Goal: Task Accomplishment & Management: Manage account settings

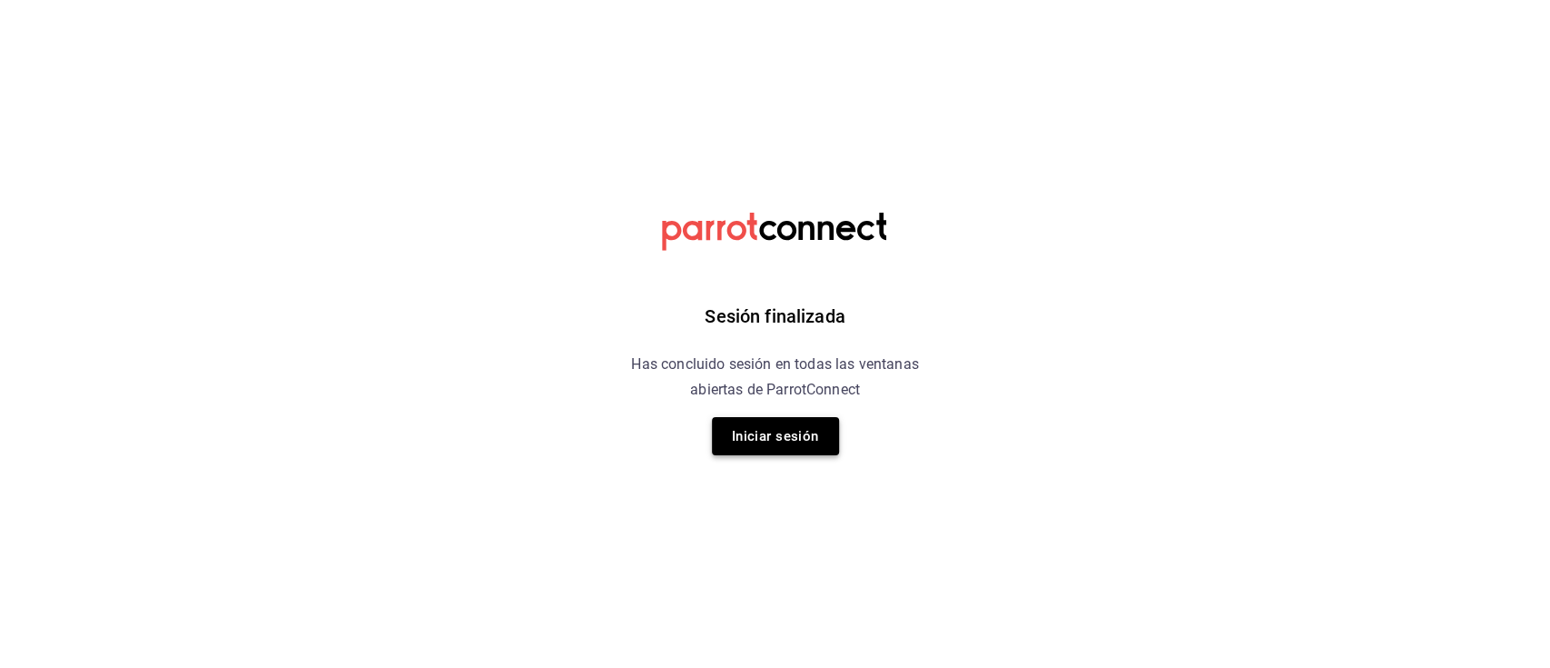
click at [750, 437] on button "Iniciar sesión" at bounding box center [775, 436] width 127 height 38
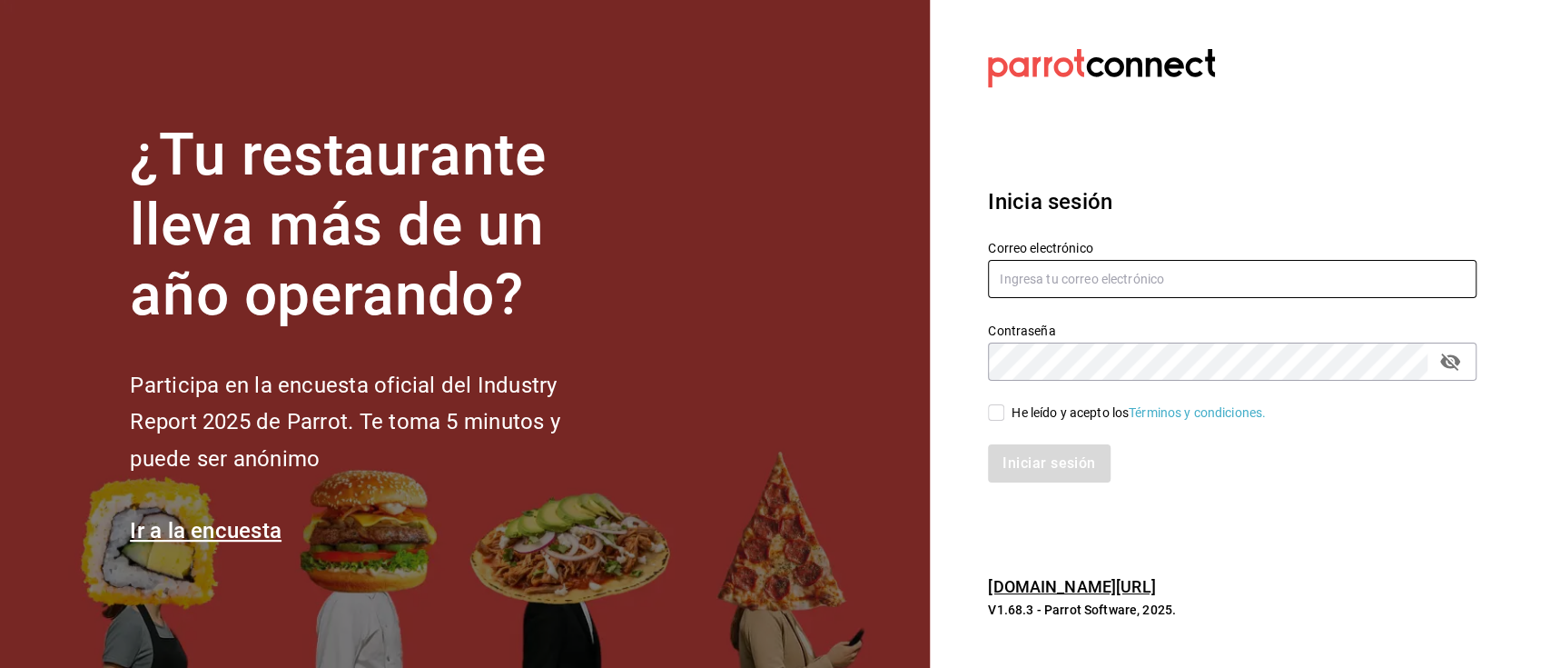
click at [1199, 280] on input "text" at bounding box center [1232, 279] width 489 height 38
type input "jantaparrot62@gmail.com"
click at [996, 419] on input "He leído y acepto los Términos y condiciones." at bounding box center [996, 412] width 16 height 16
checkbox input "true"
click at [1032, 475] on button "Iniciar sesión" at bounding box center [1050, 463] width 124 height 38
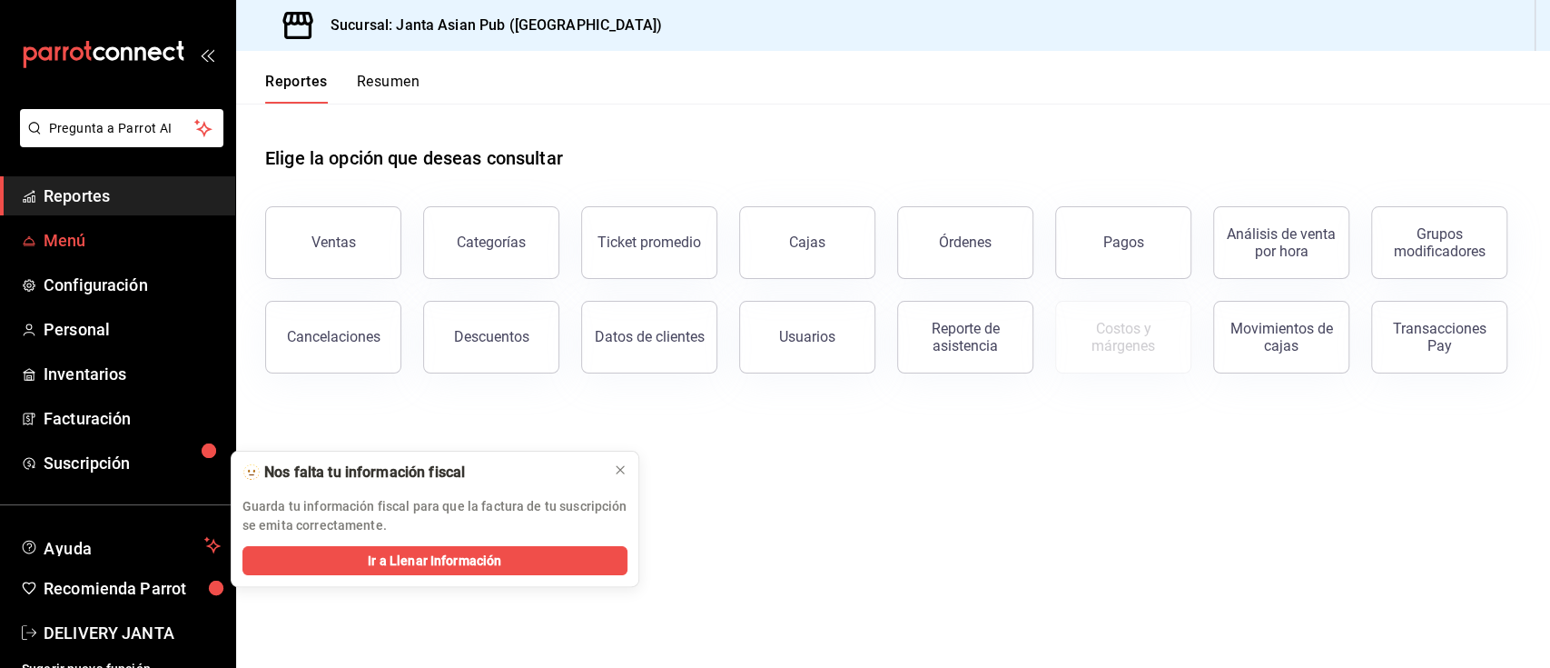
click at [110, 248] on span "Menú" at bounding box center [132, 240] width 177 height 25
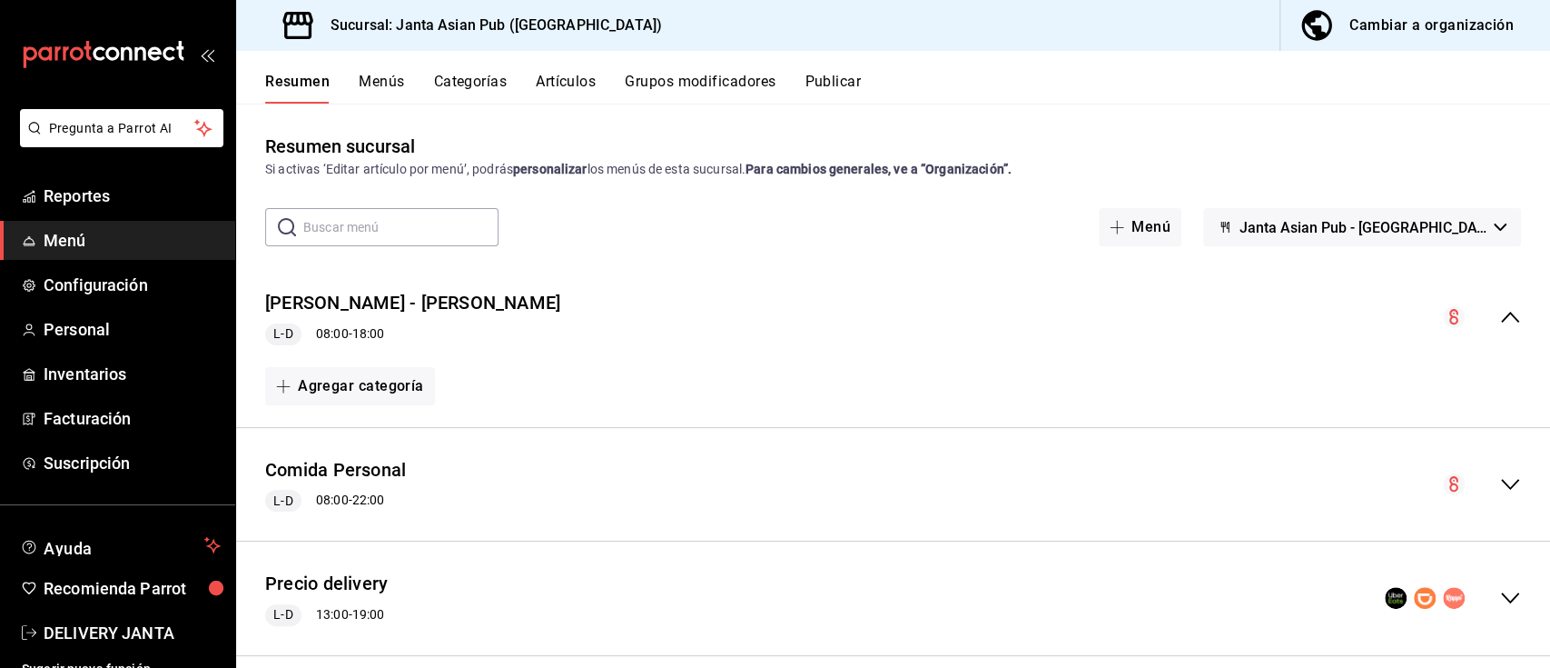
click at [1391, 18] on div "Cambiar a organización" at bounding box center [1432, 25] width 164 height 25
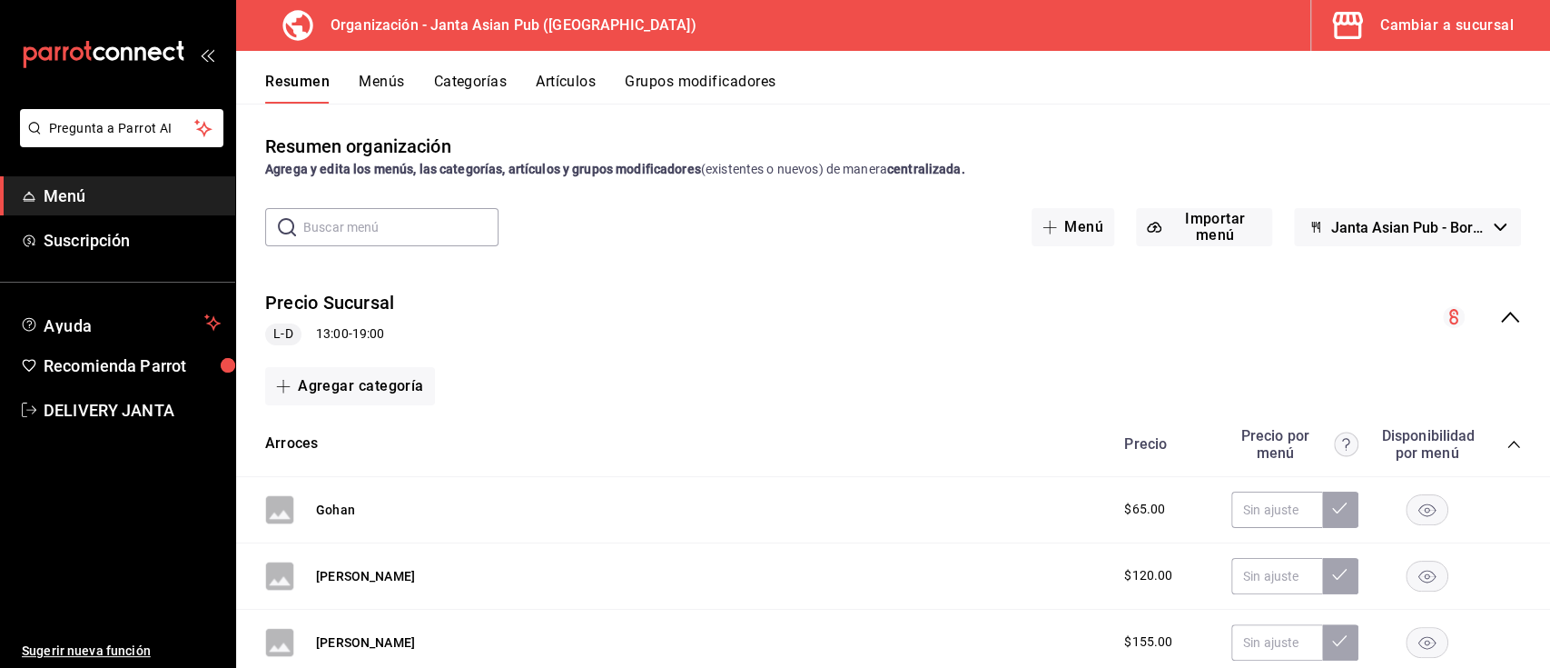
click at [1500, 322] on icon "collapse-menu-row" at bounding box center [1511, 317] width 22 height 22
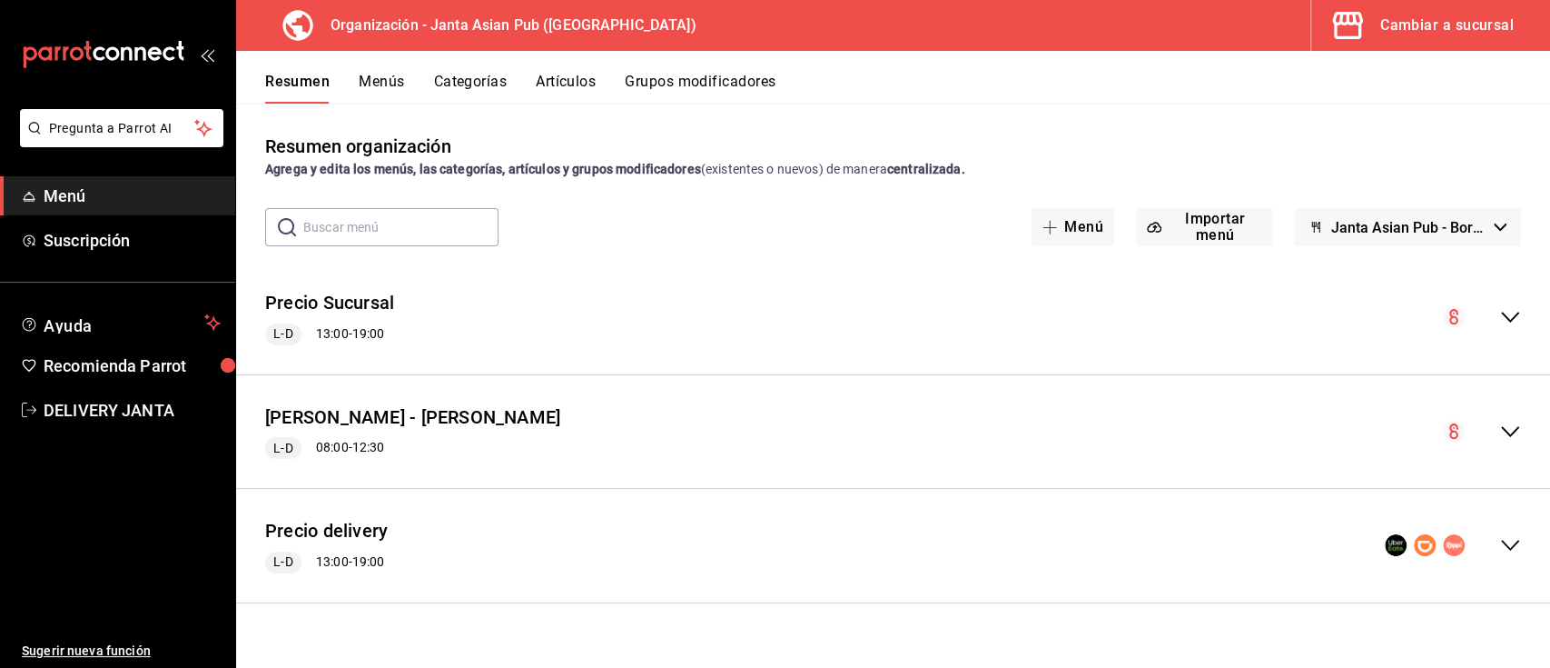
click at [1504, 543] on icon "collapse-menu-row" at bounding box center [1510, 545] width 18 height 11
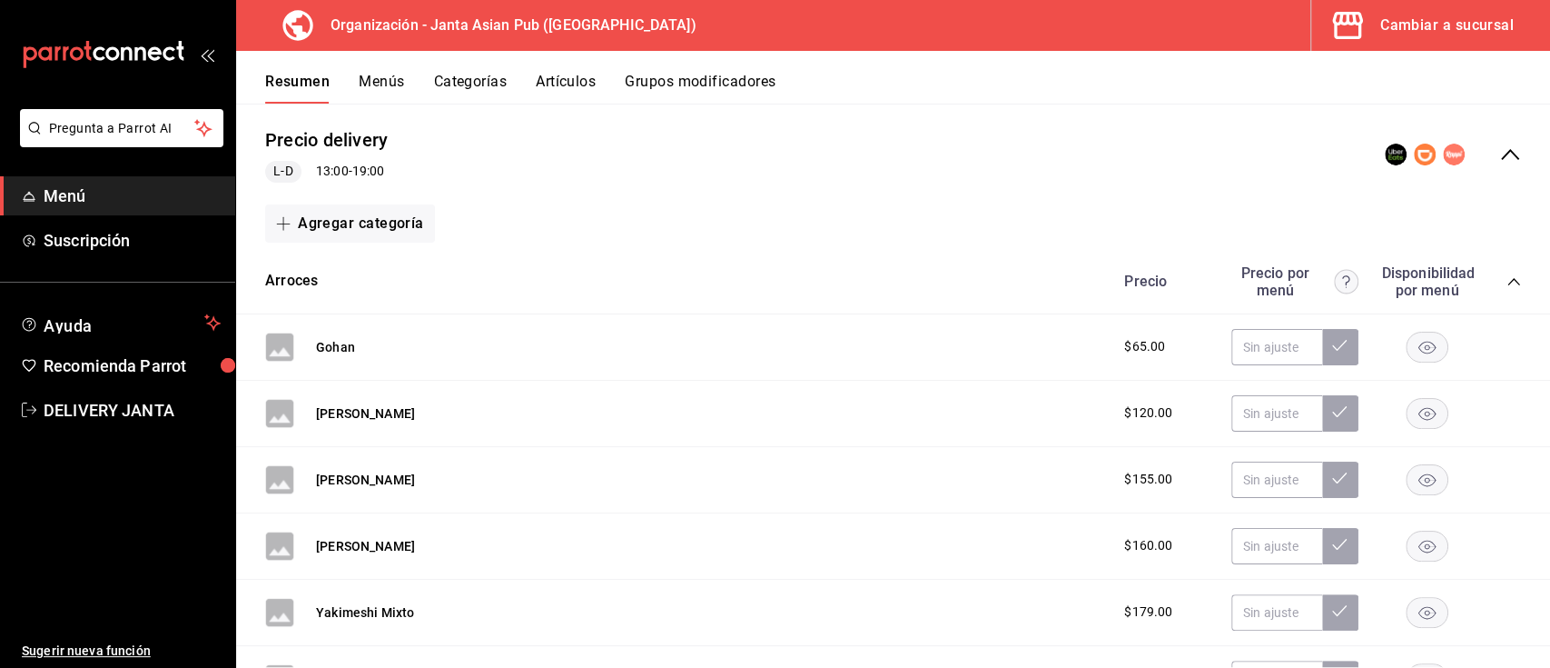
scroll to position [391, 0]
click at [1257, 342] on input "text" at bounding box center [1277, 347] width 91 height 36
type input "$92.00"
click at [1333, 343] on button at bounding box center [1340, 347] width 36 height 36
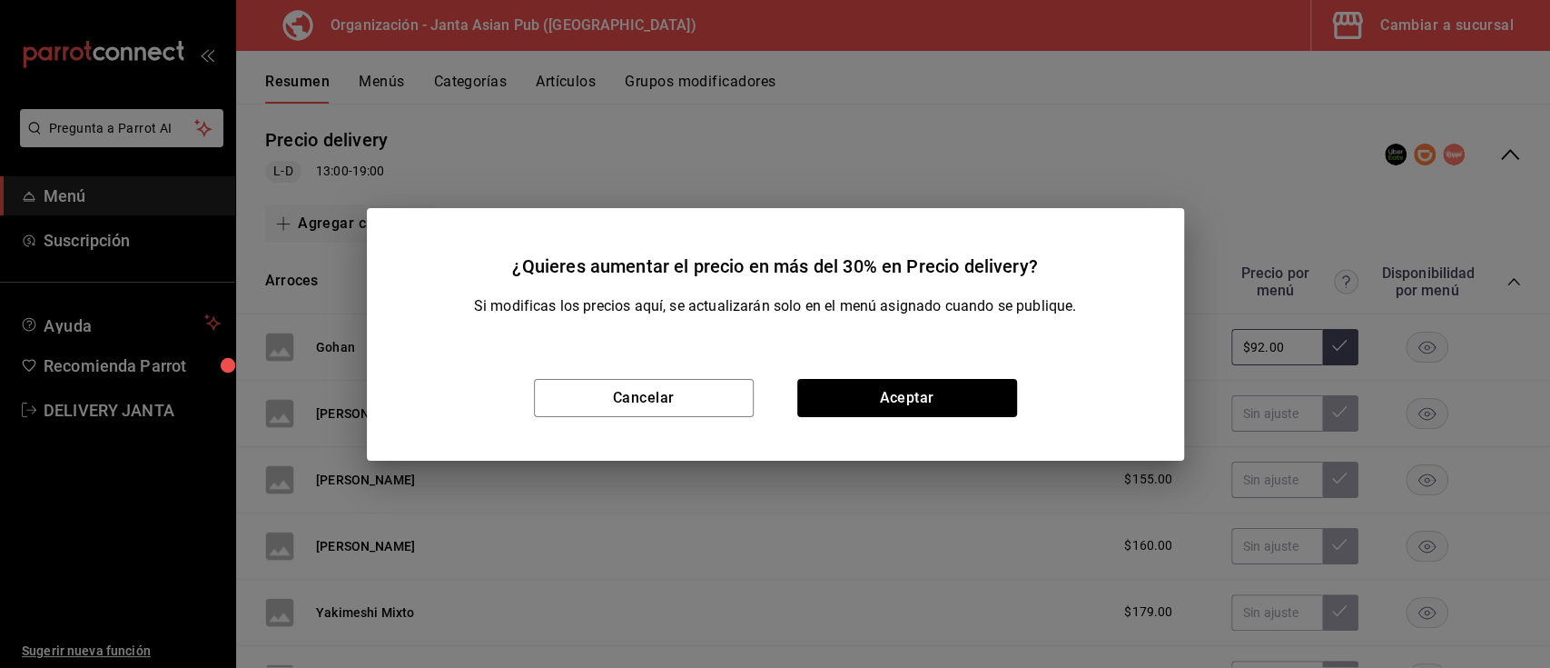
click at [986, 425] on div "Cancelar Aceptar" at bounding box center [775, 397] width 817 height 125
click at [972, 409] on button "Aceptar" at bounding box center [907, 398] width 220 height 38
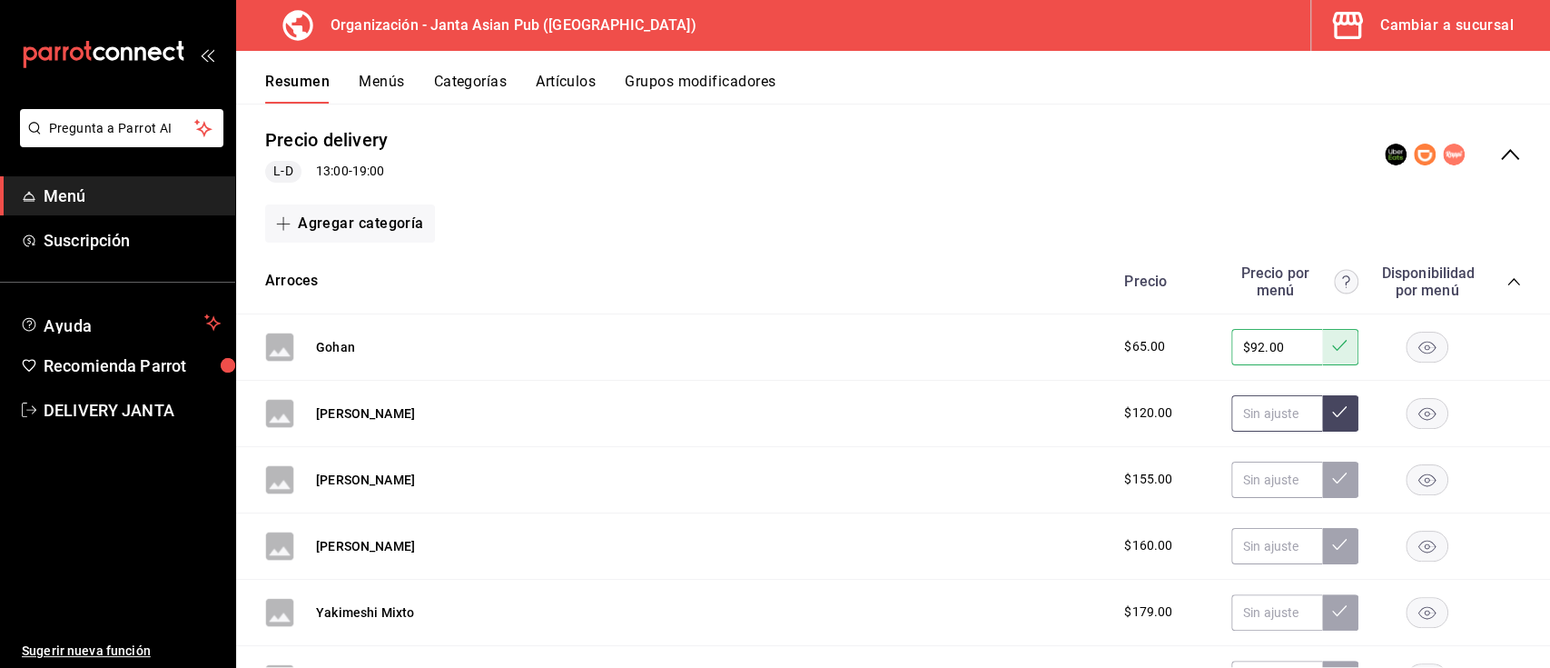
click at [1253, 411] on input "text" at bounding box center [1277, 413] width 91 height 36
type input "$170.00"
click at [1322, 407] on button at bounding box center [1340, 413] width 36 height 36
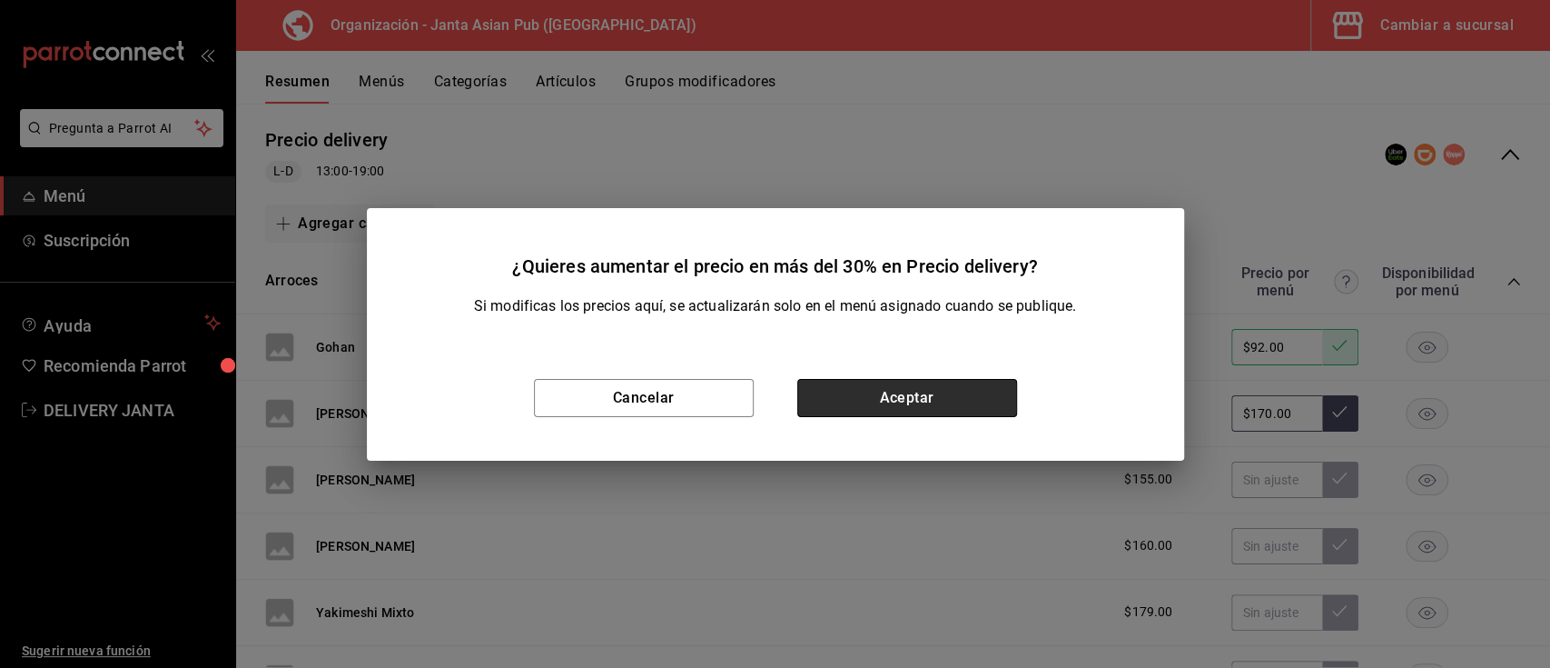
click at [900, 404] on button "Aceptar" at bounding box center [907, 398] width 220 height 38
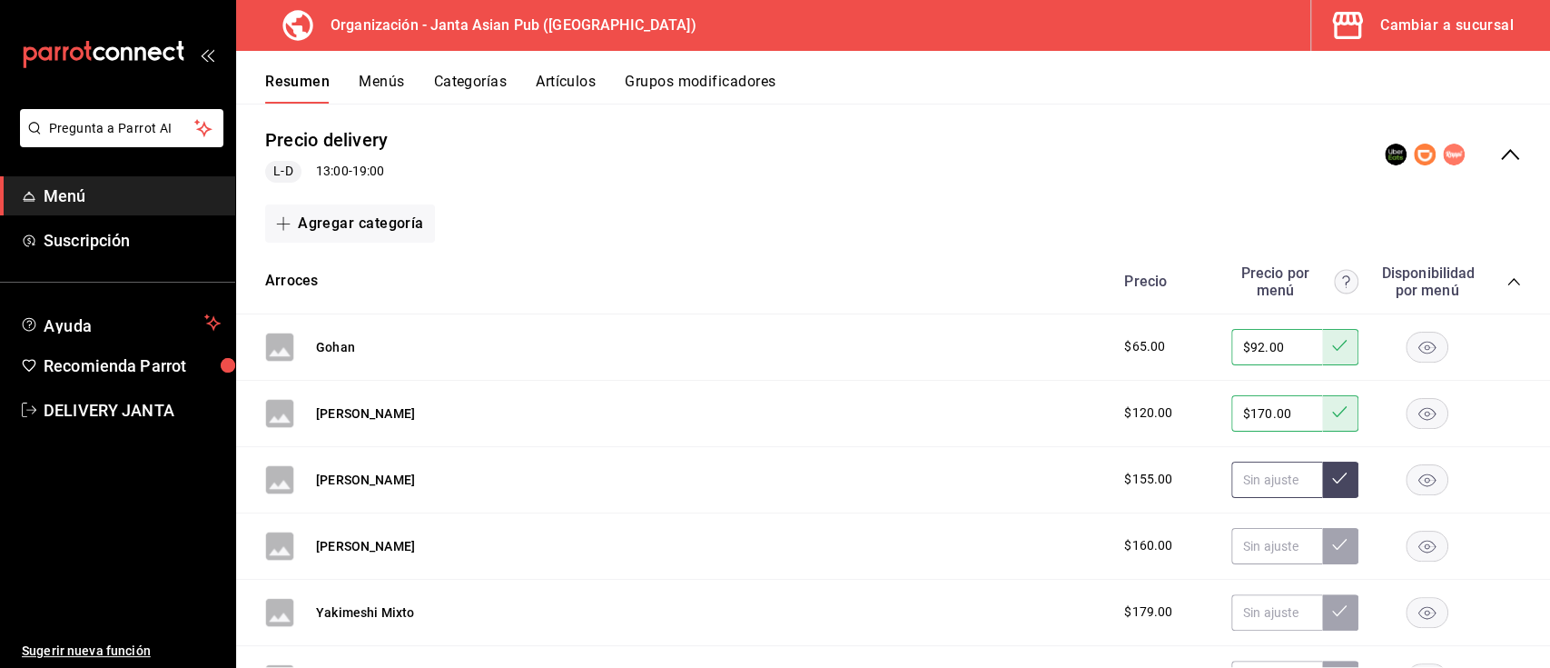
click at [1264, 462] on input "text" at bounding box center [1277, 479] width 91 height 36
type input "$220.00"
click at [1322, 461] on button at bounding box center [1340, 479] width 36 height 36
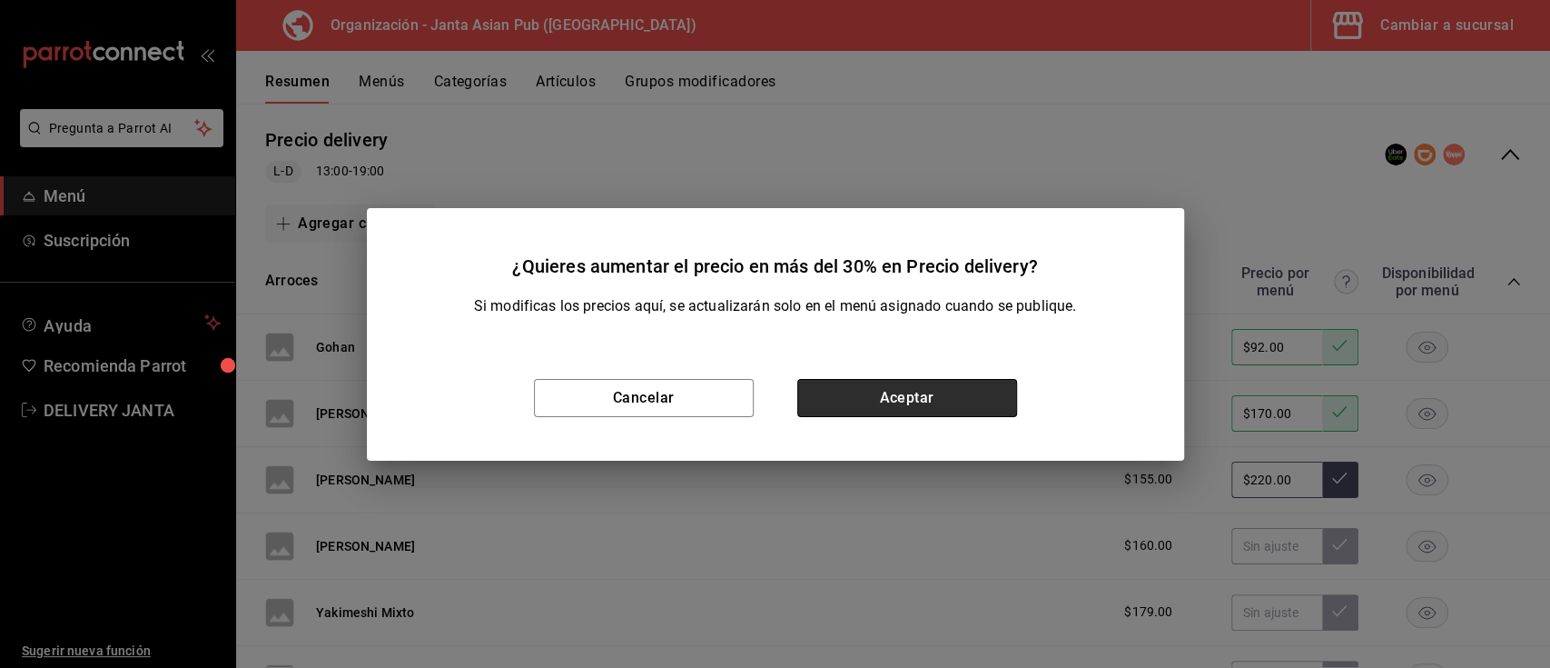
click at [896, 395] on button "Aceptar" at bounding box center [907, 398] width 220 height 38
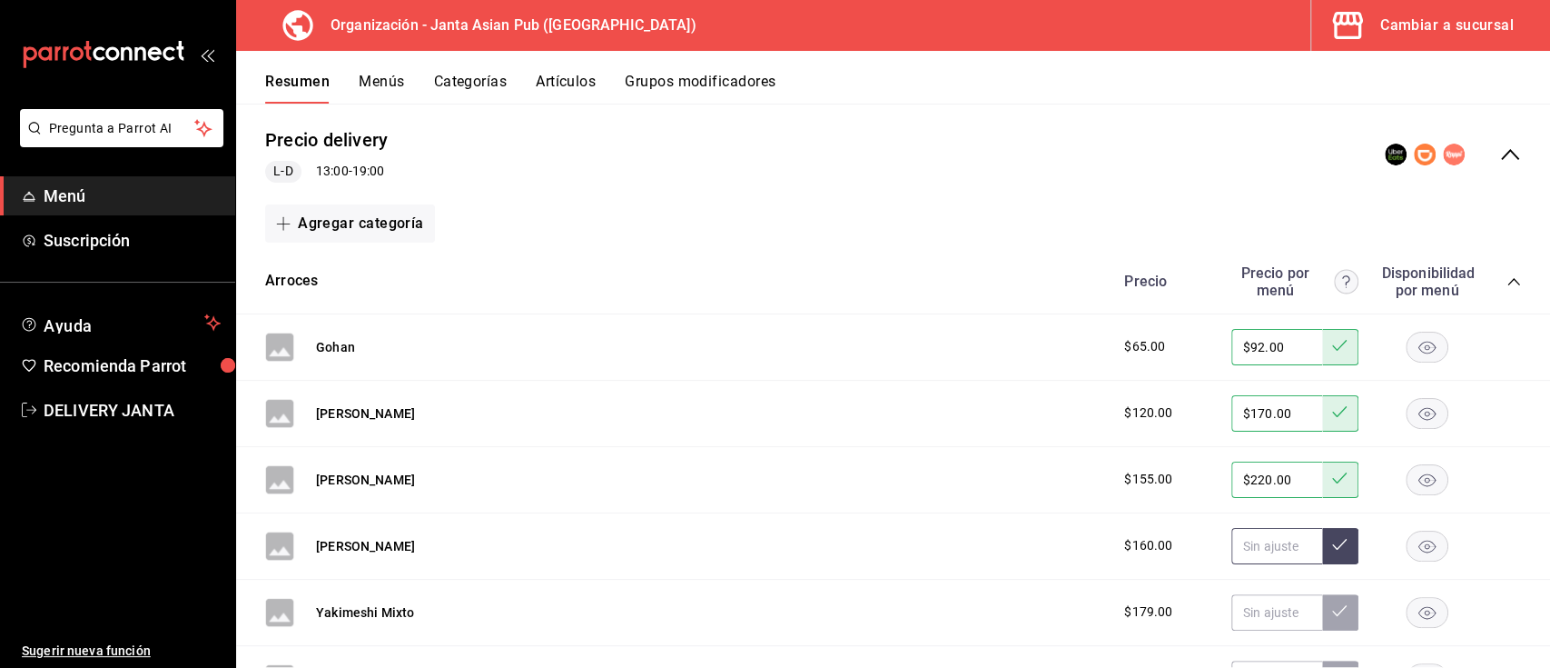
click at [1244, 541] on input "text" at bounding box center [1277, 546] width 91 height 36
type input "$229.00"
click at [1332, 541] on icon at bounding box center [1339, 544] width 15 height 15
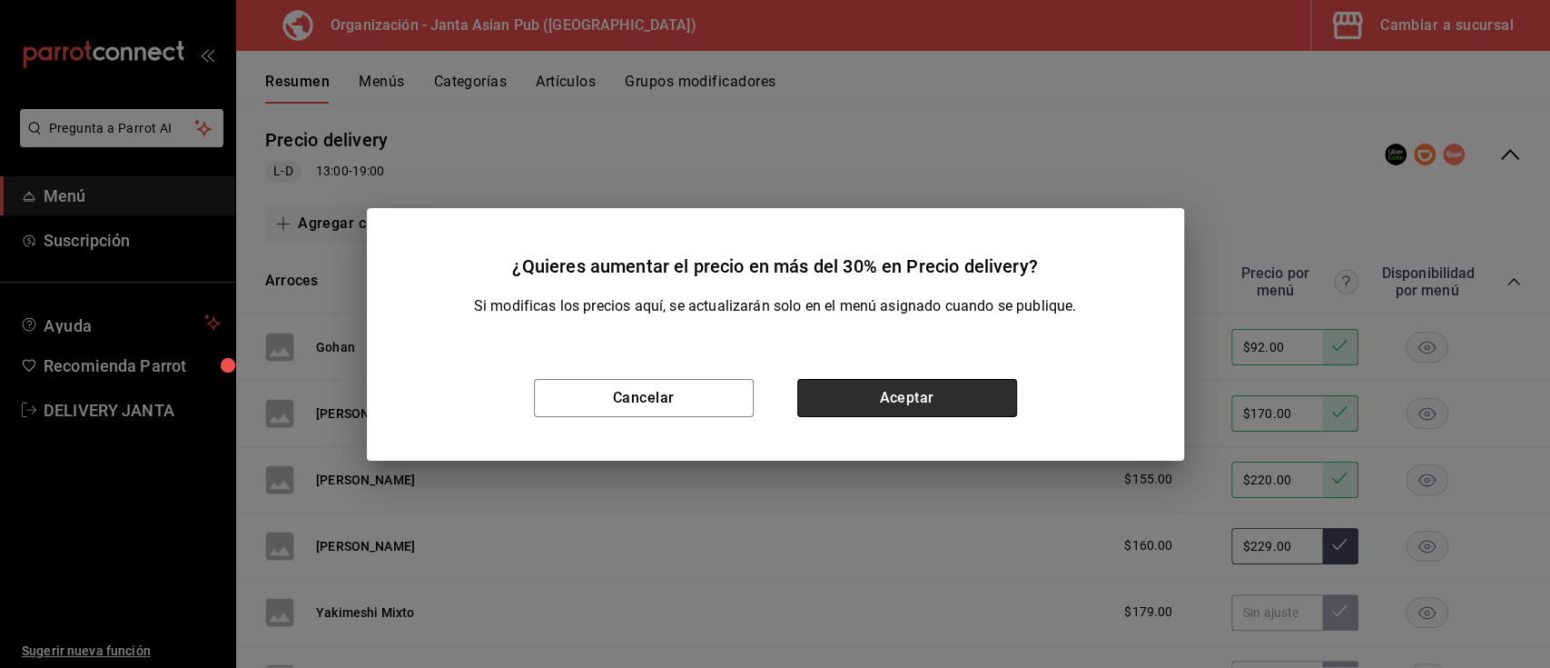
click at [905, 405] on button "Aceptar" at bounding box center [907, 398] width 220 height 38
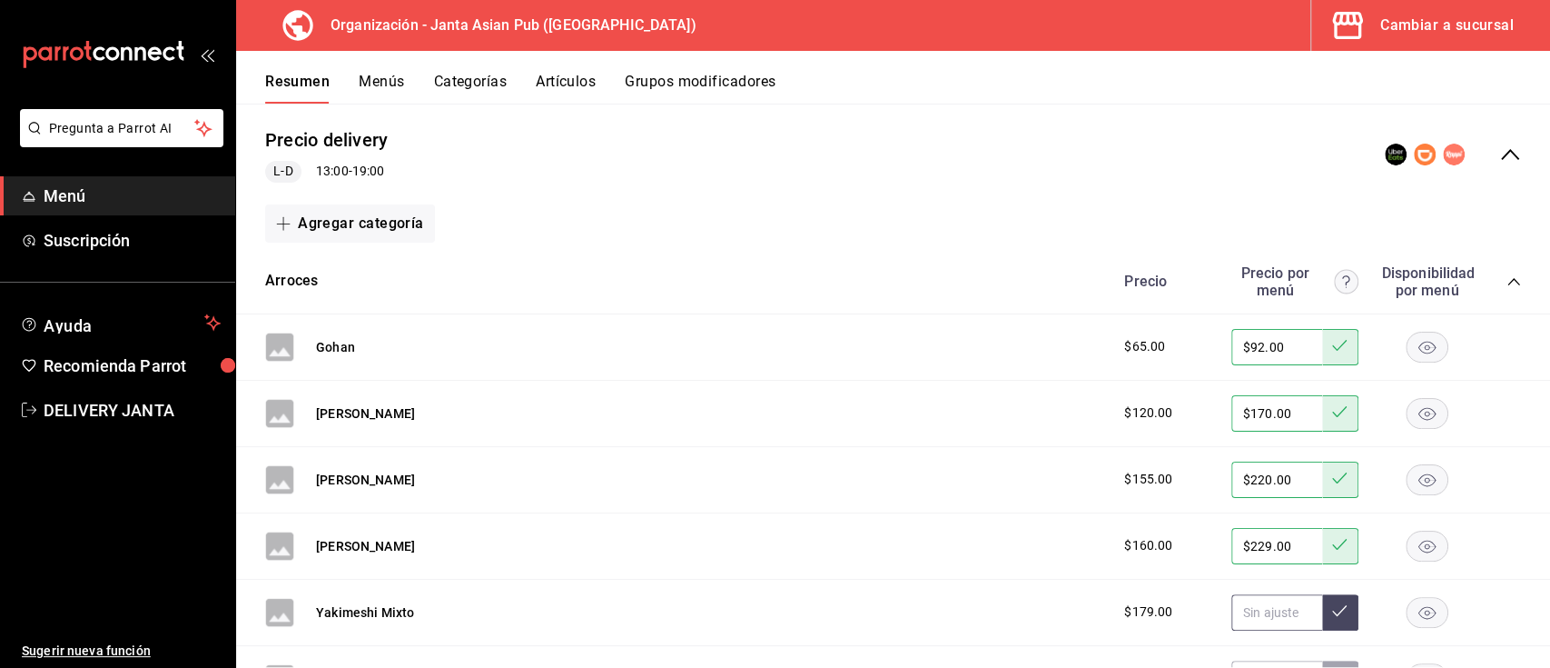
click at [1271, 606] on input "text" at bounding box center [1277, 612] width 91 height 36
type input "$255.00"
click at [1332, 606] on button at bounding box center [1340, 612] width 36 height 36
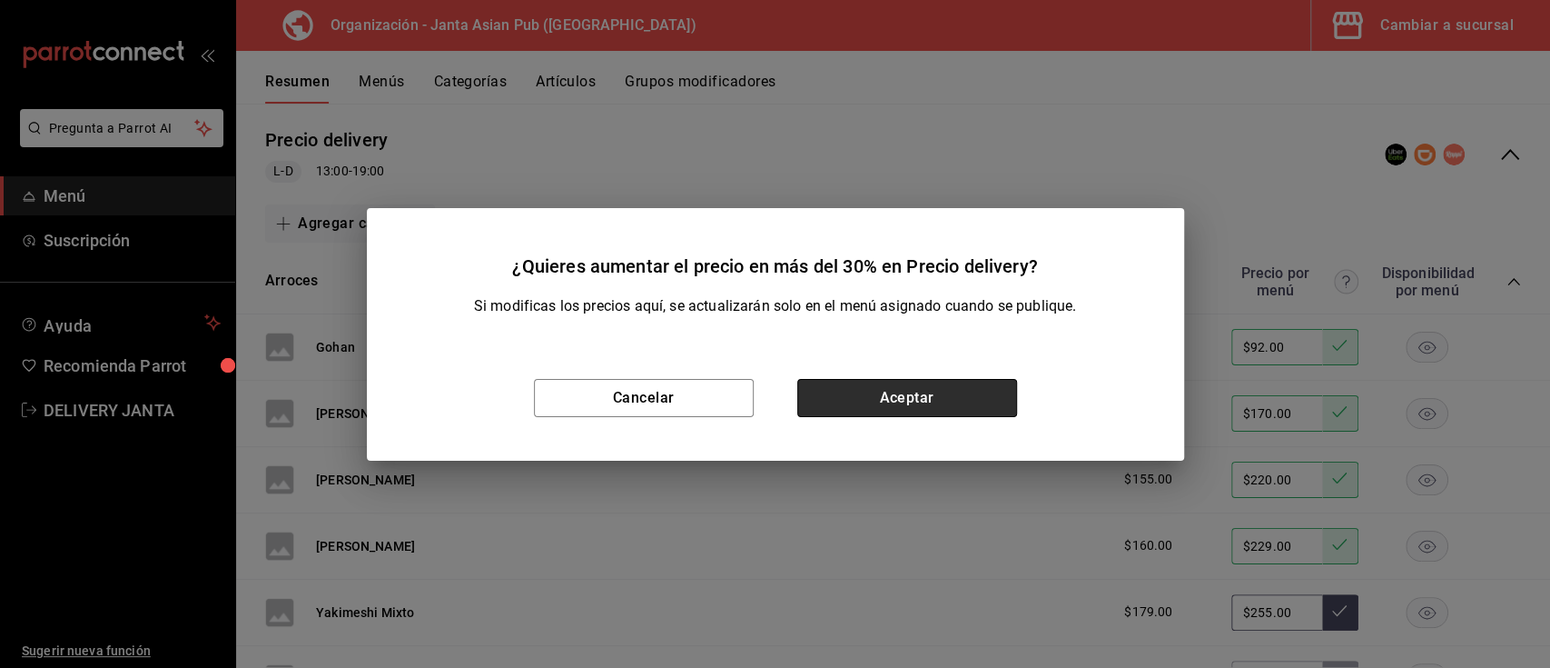
click at [975, 397] on button "Aceptar" at bounding box center [907, 398] width 220 height 38
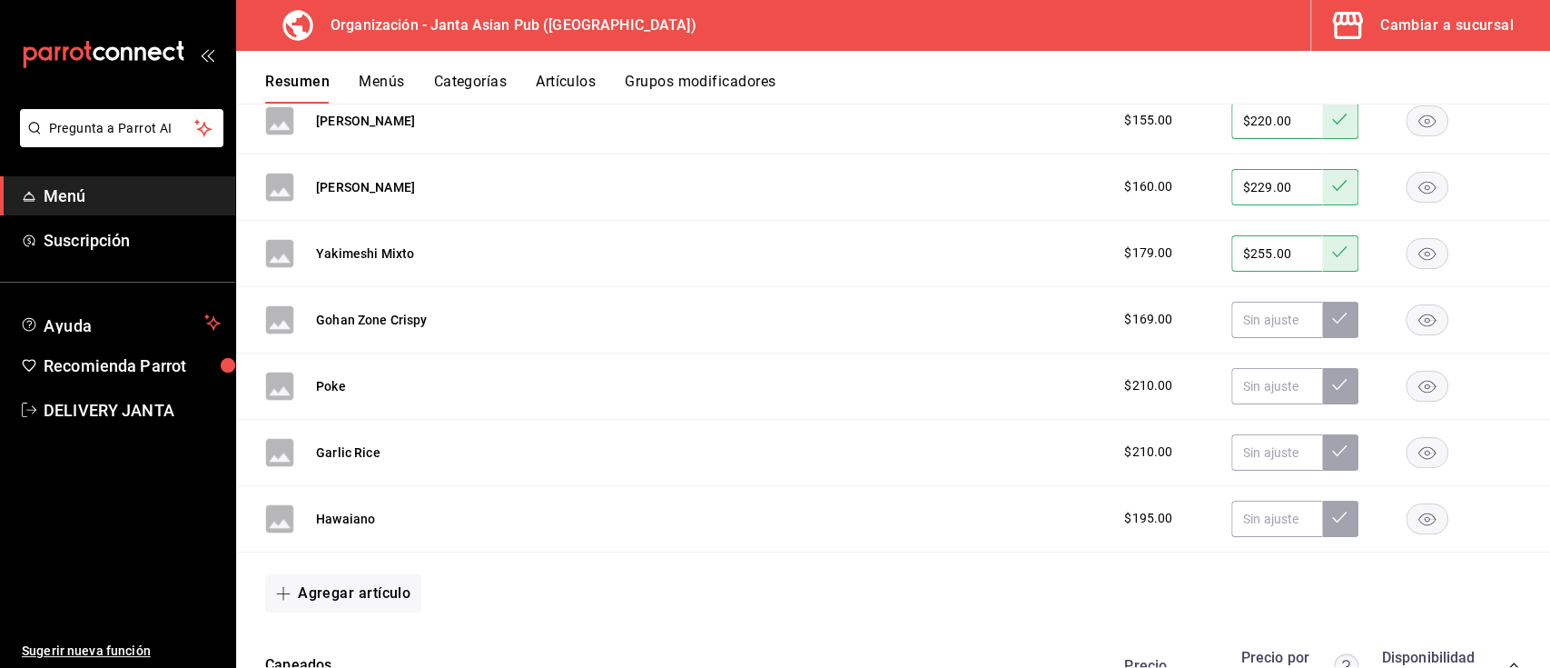
scroll to position [754, 0]
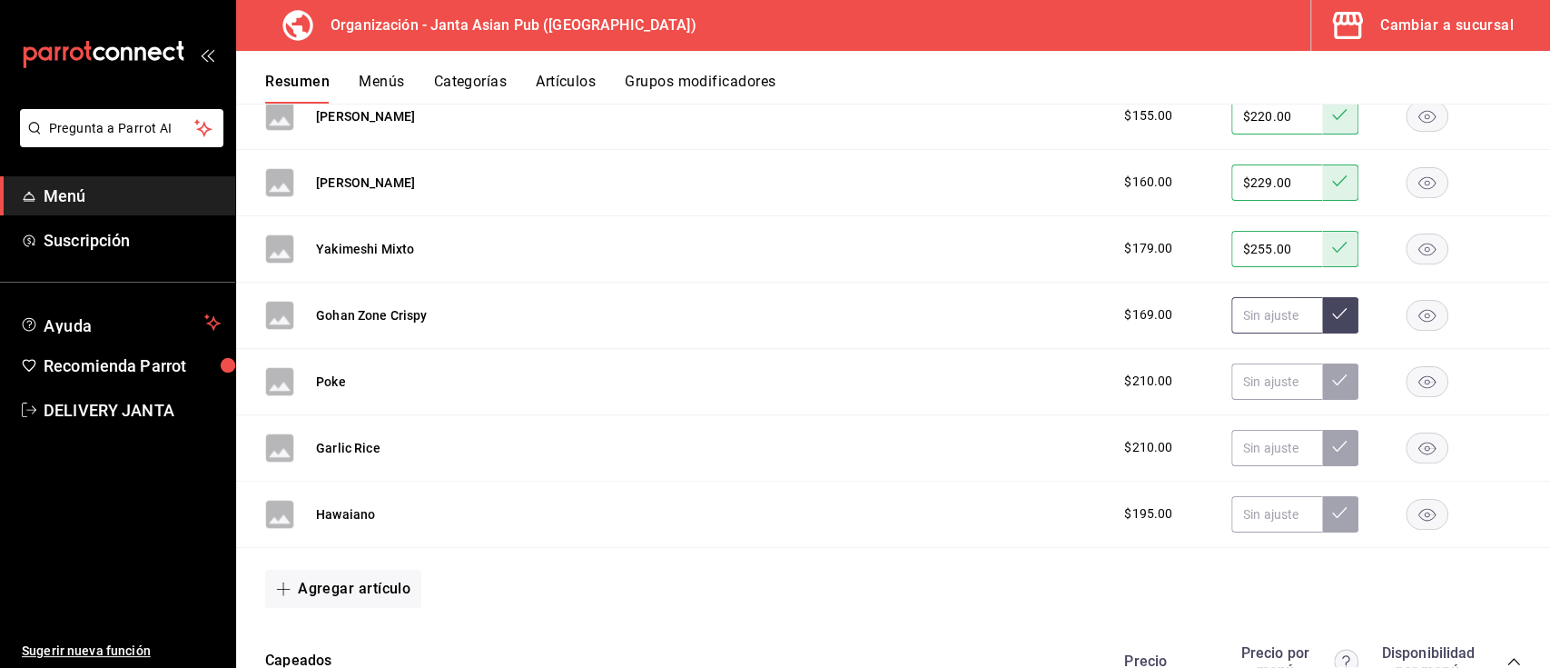
click at [1258, 323] on input "text" at bounding box center [1277, 315] width 91 height 36
type input "$239.00"
click at [1332, 315] on icon at bounding box center [1339, 313] width 15 height 11
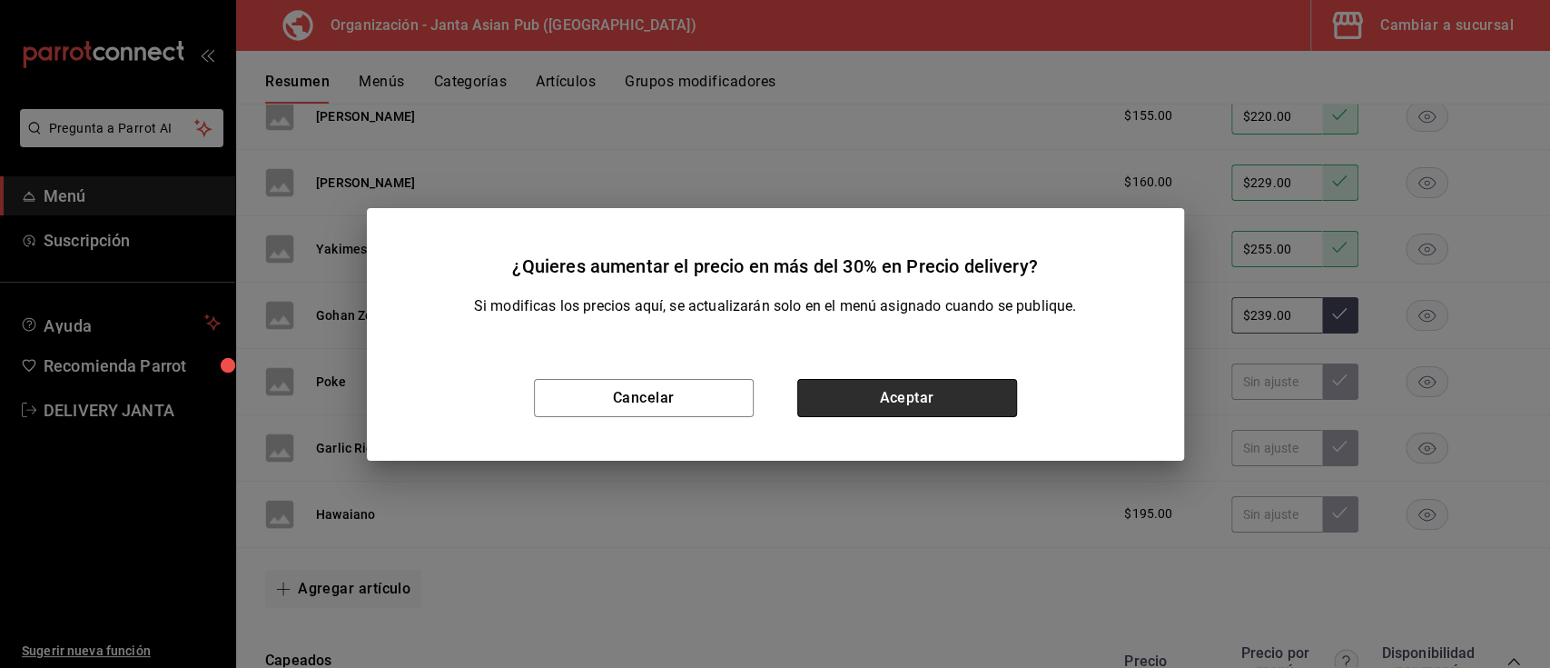
click at [992, 379] on button "Aceptar" at bounding box center [907, 398] width 220 height 38
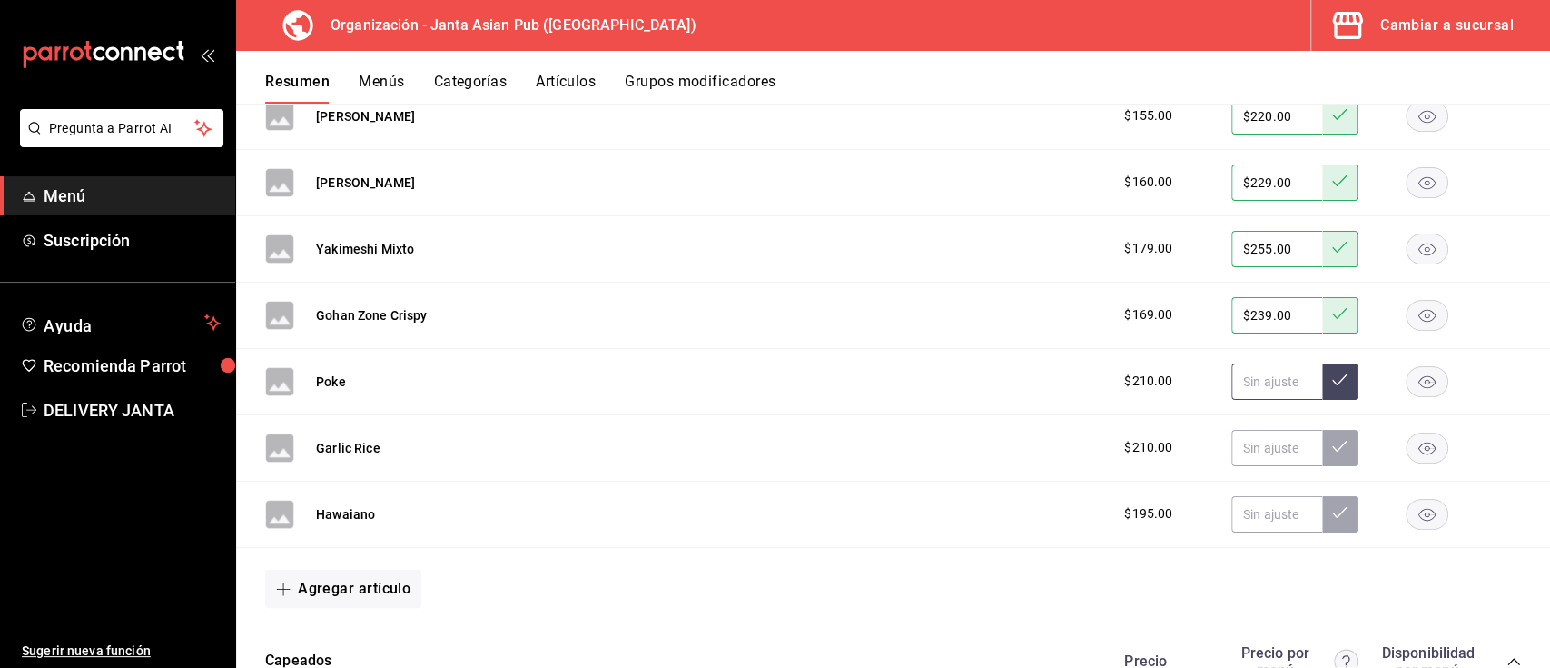
click at [1232, 392] on input "text" at bounding box center [1277, 381] width 91 height 36
type input "$299.00"
click at [1332, 381] on icon at bounding box center [1339, 379] width 15 height 11
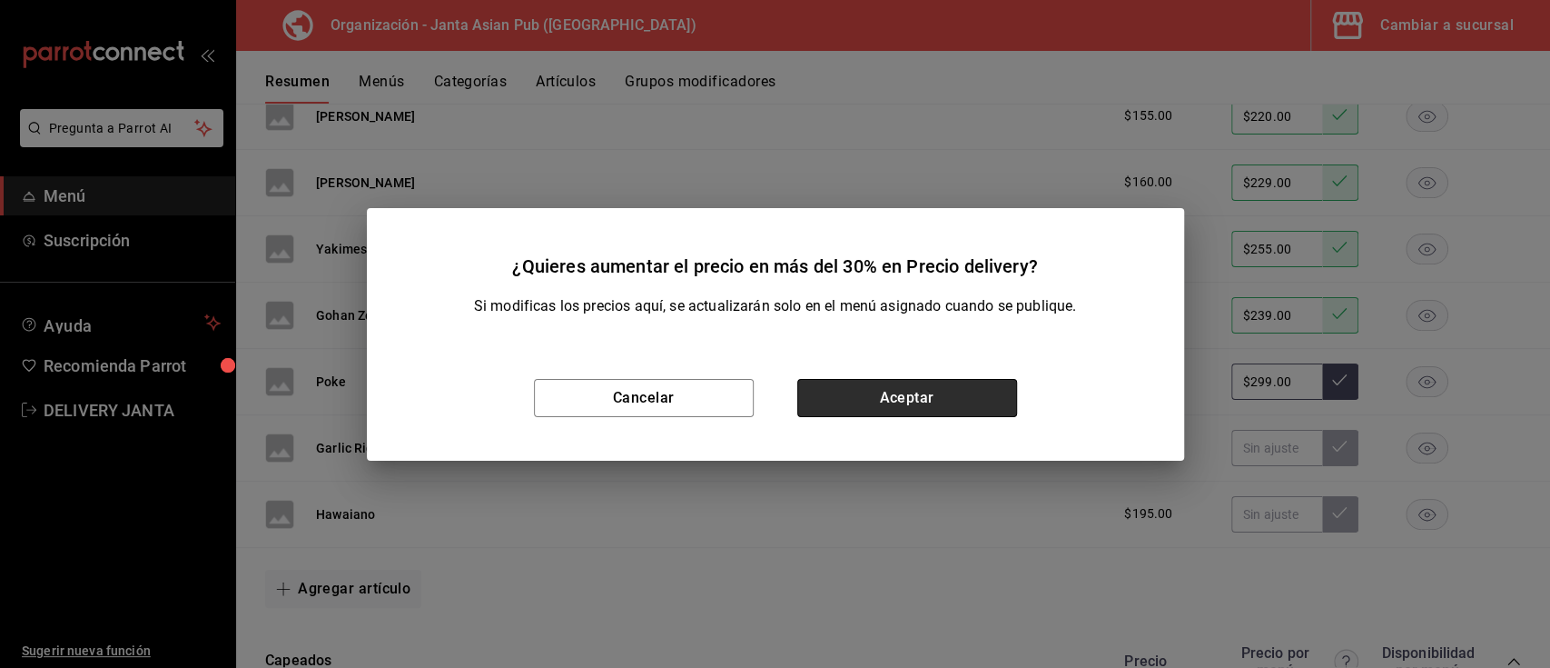
click at [846, 397] on button "Aceptar" at bounding box center [907, 398] width 220 height 38
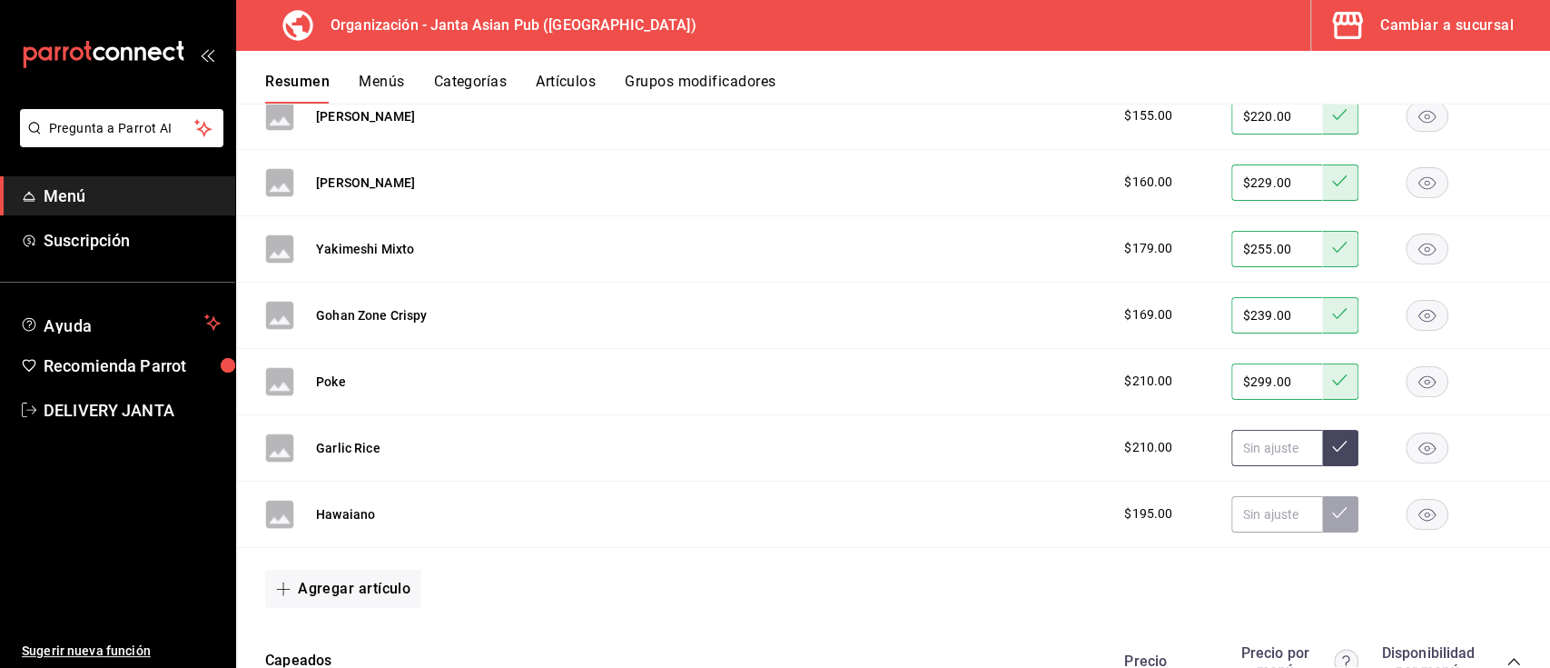
click at [1241, 454] on input "text" at bounding box center [1277, 448] width 91 height 36
type input "$299.00"
click at [1331, 432] on button at bounding box center [1340, 448] width 36 height 36
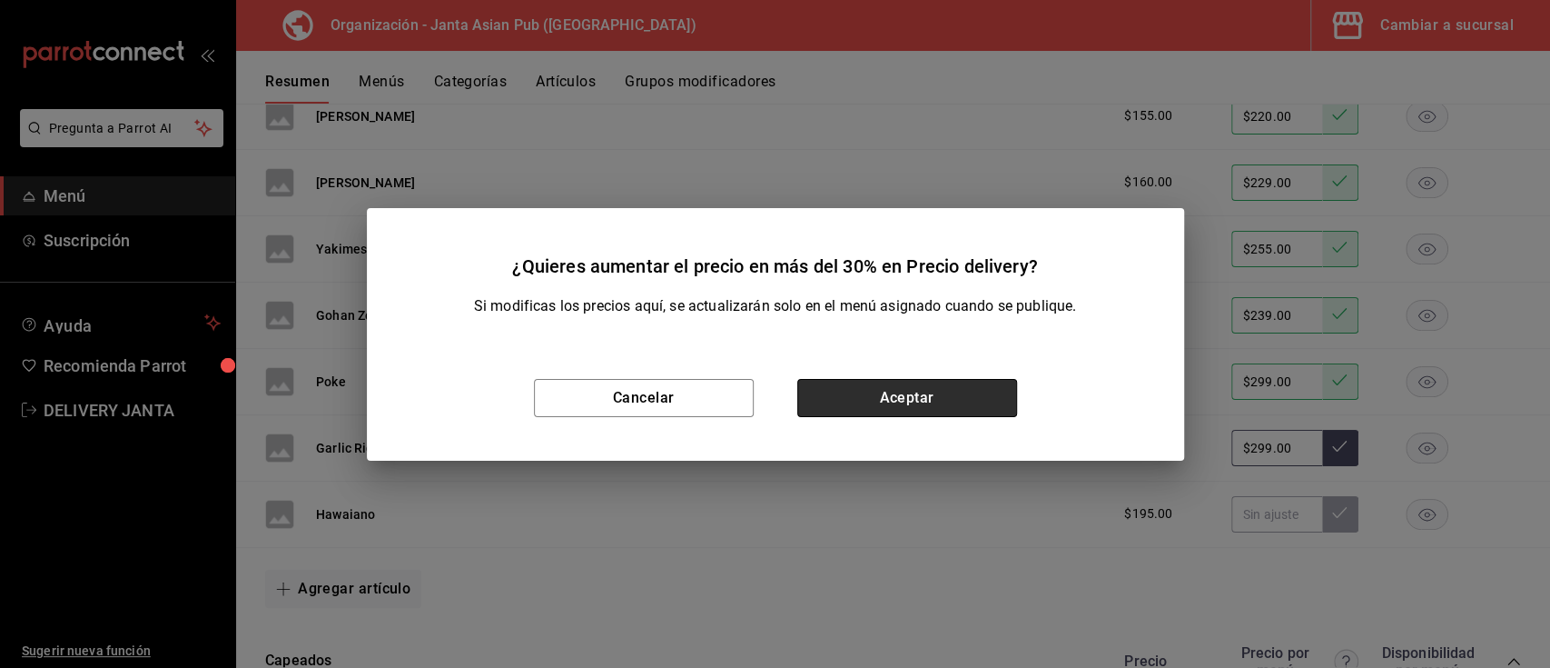
click at [952, 391] on button "Aceptar" at bounding box center [907, 398] width 220 height 38
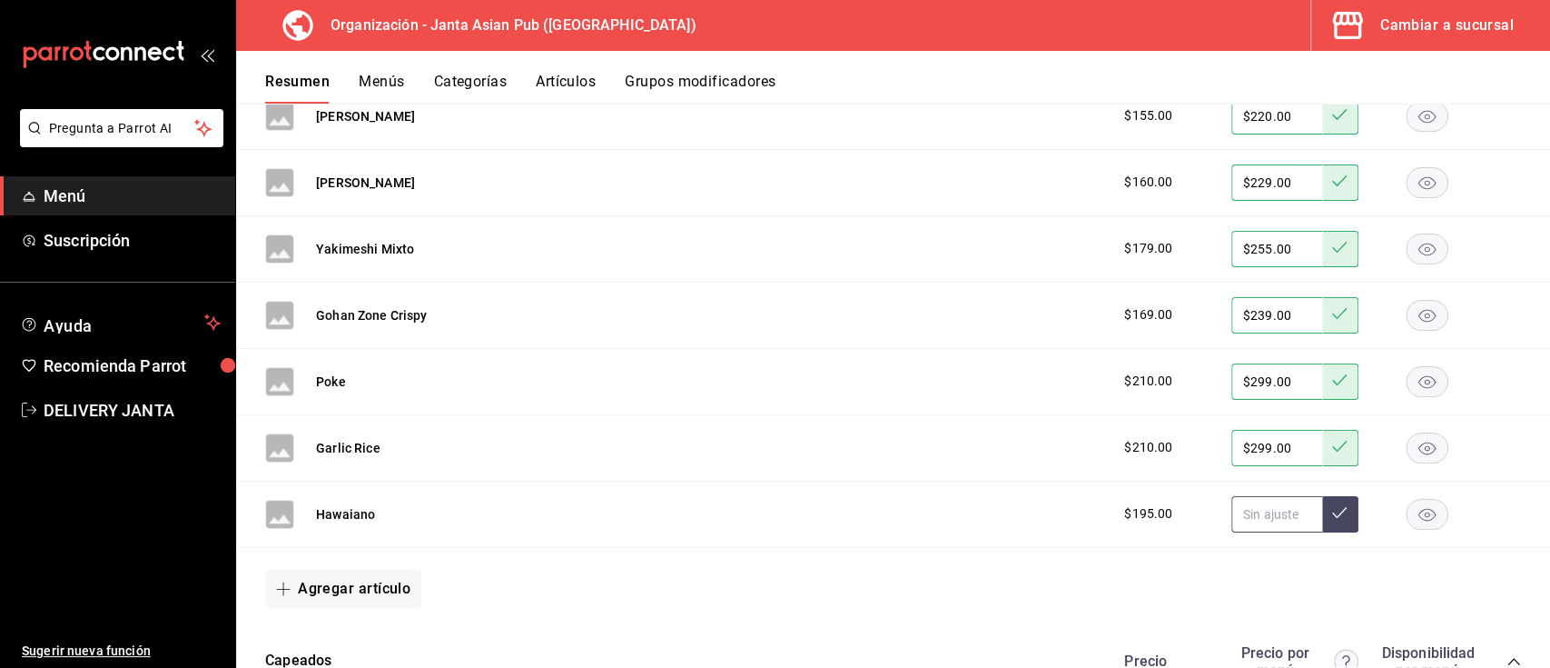
click at [1236, 512] on input "text" at bounding box center [1277, 514] width 91 height 36
type input "$275.00"
click at [1332, 511] on button at bounding box center [1340, 514] width 36 height 36
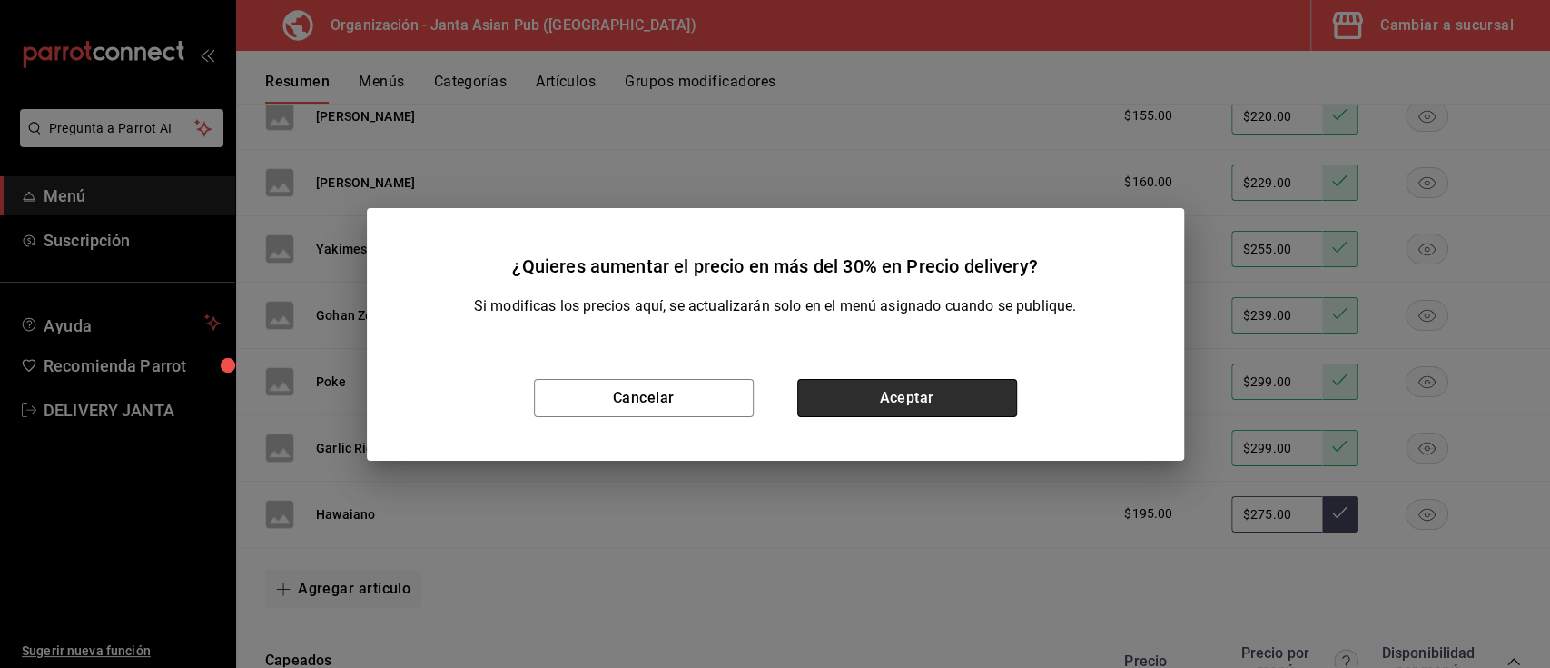
click at [984, 400] on button "Aceptar" at bounding box center [907, 398] width 220 height 38
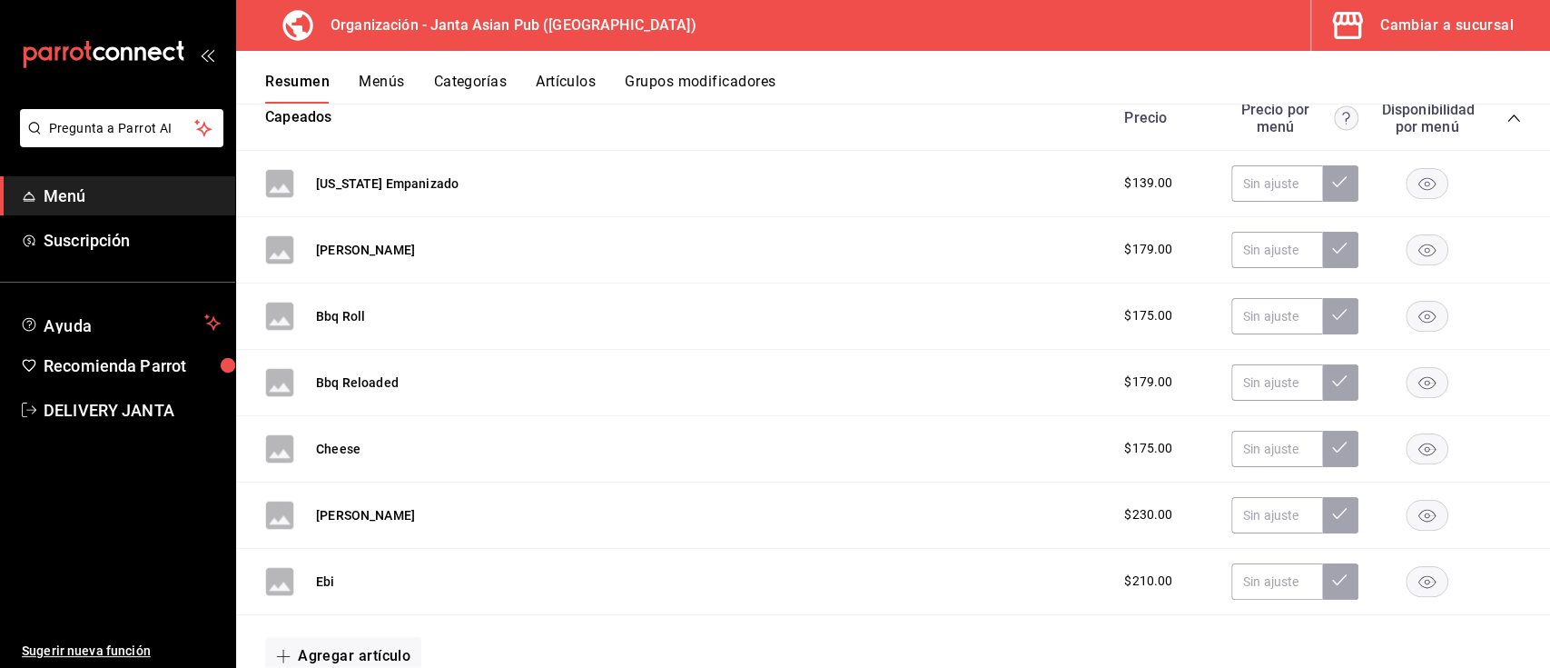
scroll to position [1324, 0]
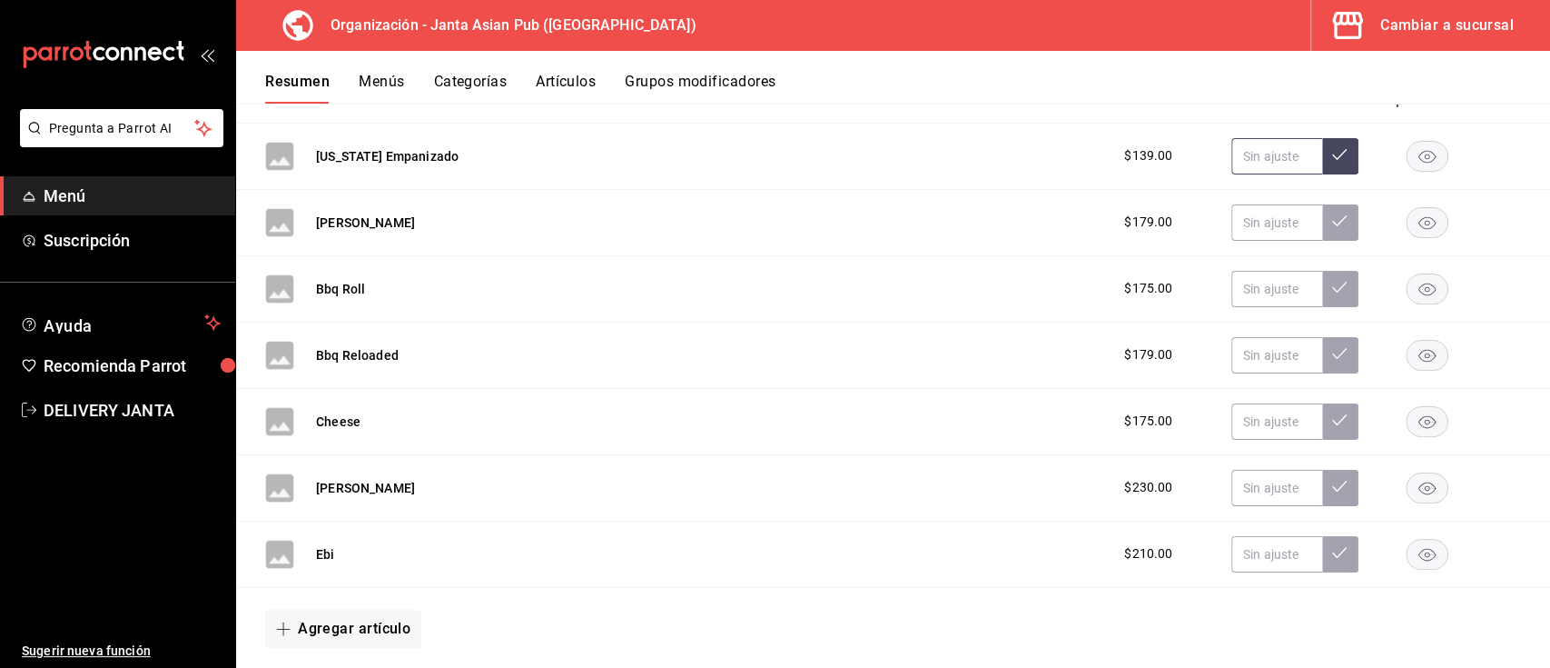
click at [1246, 147] on input "text" at bounding box center [1277, 156] width 91 height 36
type input "$199.00"
click at [1332, 156] on icon at bounding box center [1339, 154] width 15 height 11
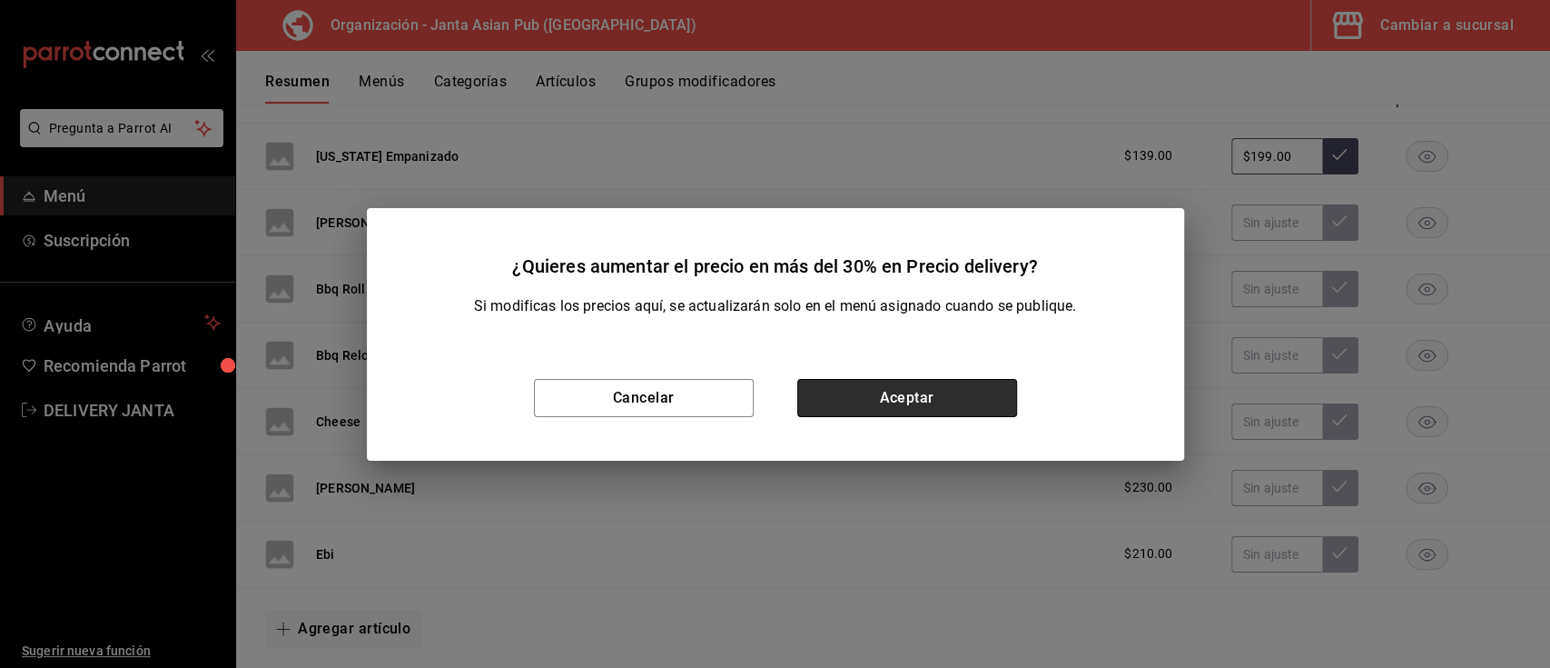
click at [916, 394] on button "Aceptar" at bounding box center [907, 398] width 220 height 38
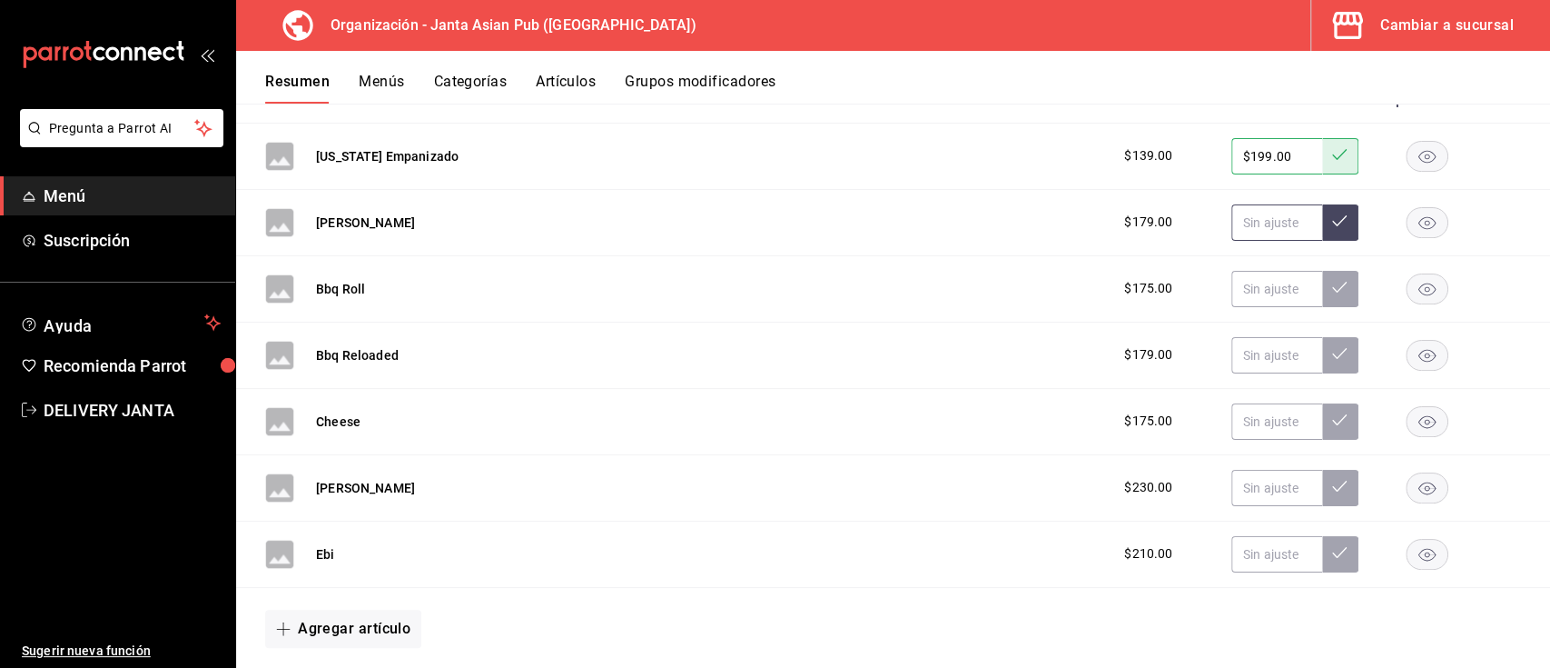
click at [1237, 212] on input "text" at bounding box center [1277, 222] width 91 height 36
type input "$255.00"
click at [1332, 215] on icon at bounding box center [1339, 220] width 15 height 15
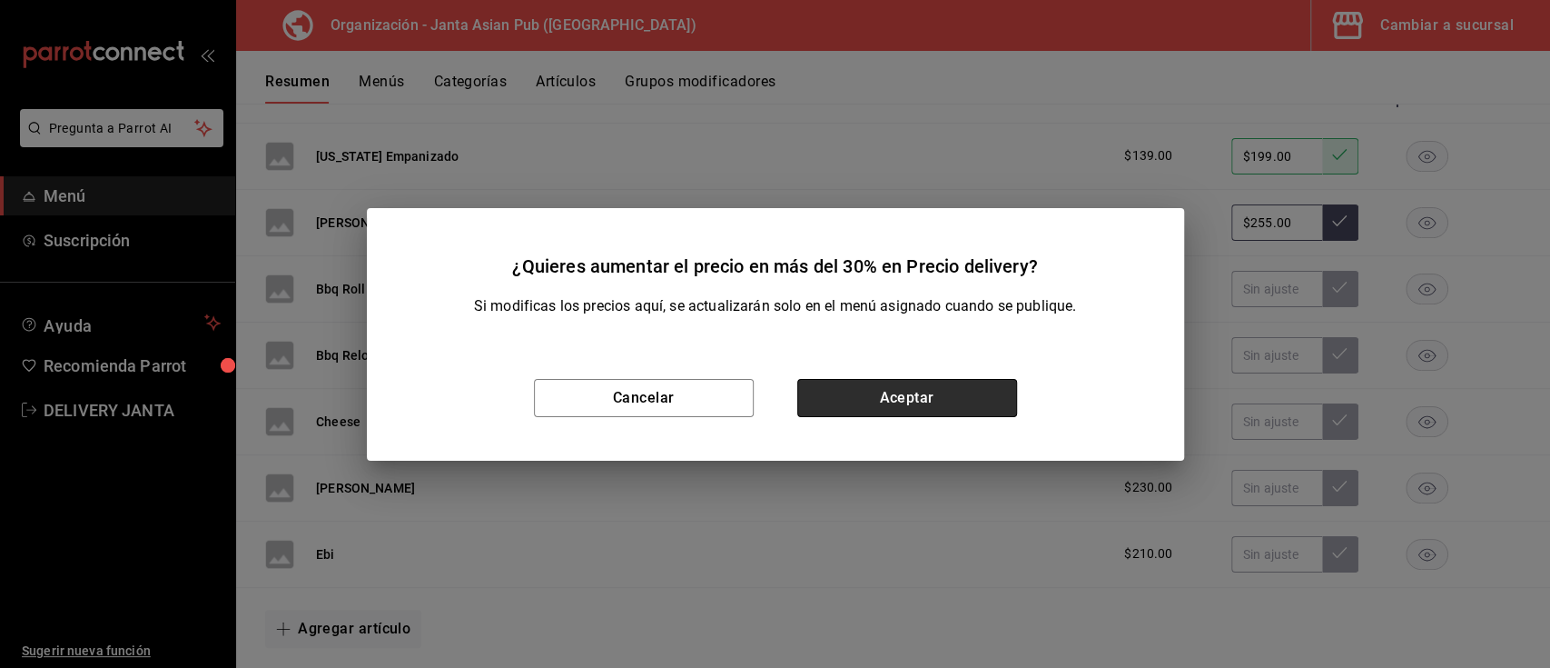
click at [941, 386] on button "Aceptar" at bounding box center [907, 398] width 220 height 38
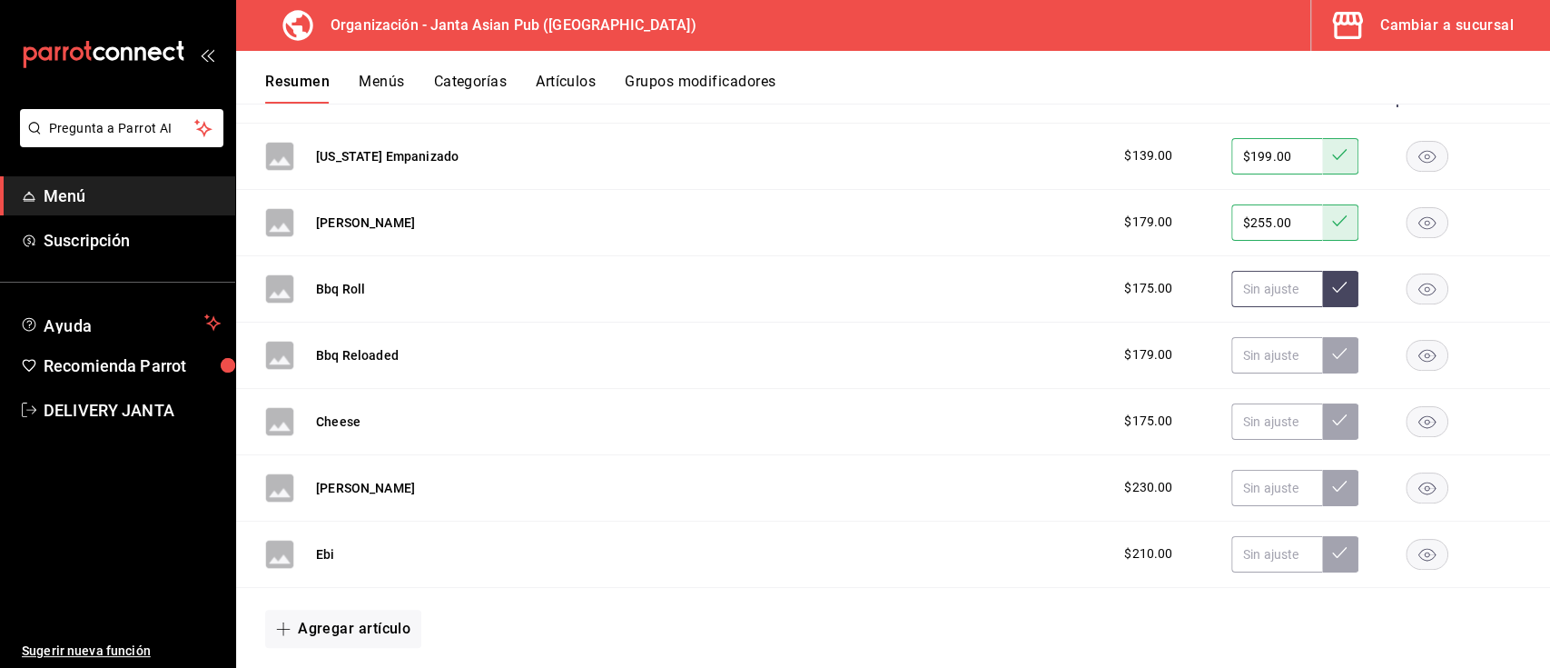
click at [1233, 284] on input "text" at bounding box center [1277, 289] width 91 height 36
type input "$249.00"
click at [1332, 293] on icon at bounding box center [1339, 287] width 15 height 15
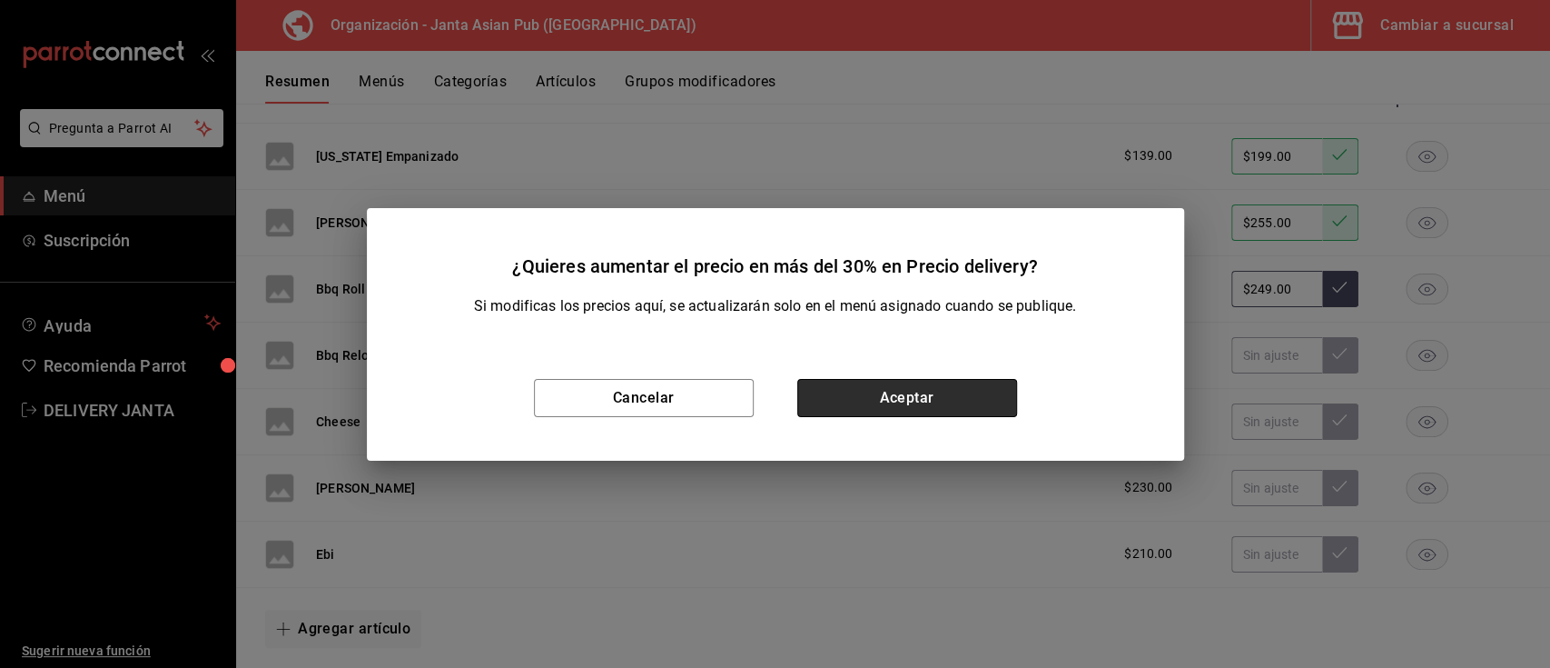
click at [990, 396] on button "Aceptar" at bounding box center [907, 398] width 220 height 38
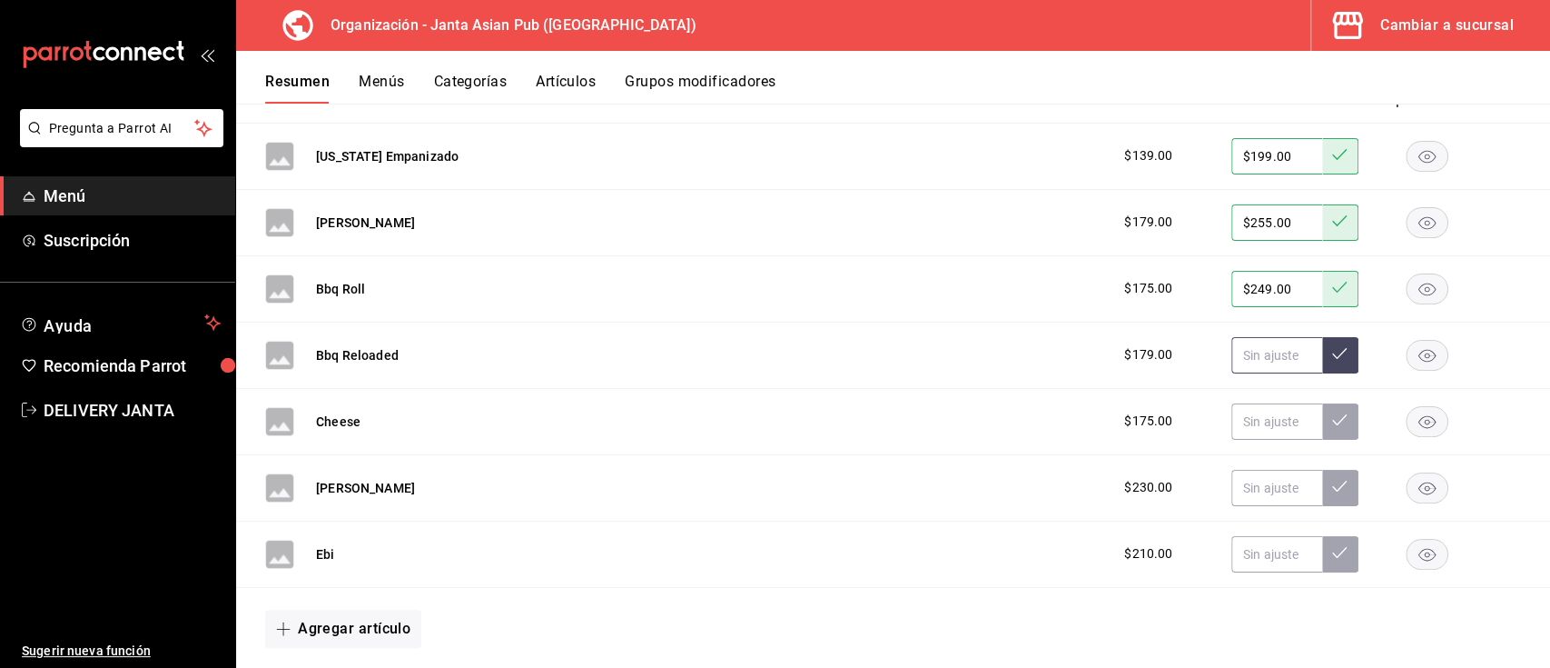
click at [1232, 351] on input "text" at bounding box center [1277, 355] width 91 height 36
type input "$255.00"
click at [1331, 359] on button at bounding box center [1340, 355] width 36 height 36
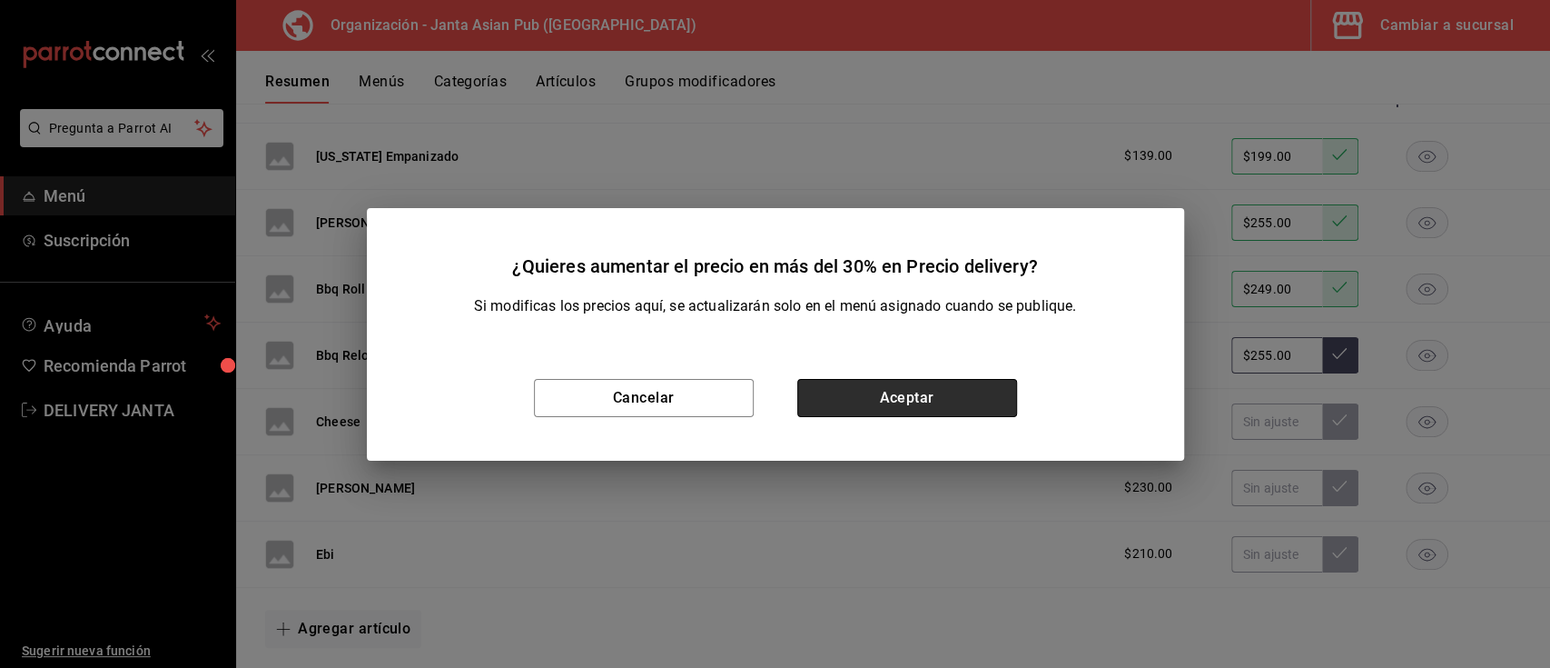
click at [959, 416] on button "Aceptar" at bounding box center [907, 398] width 220 height 38
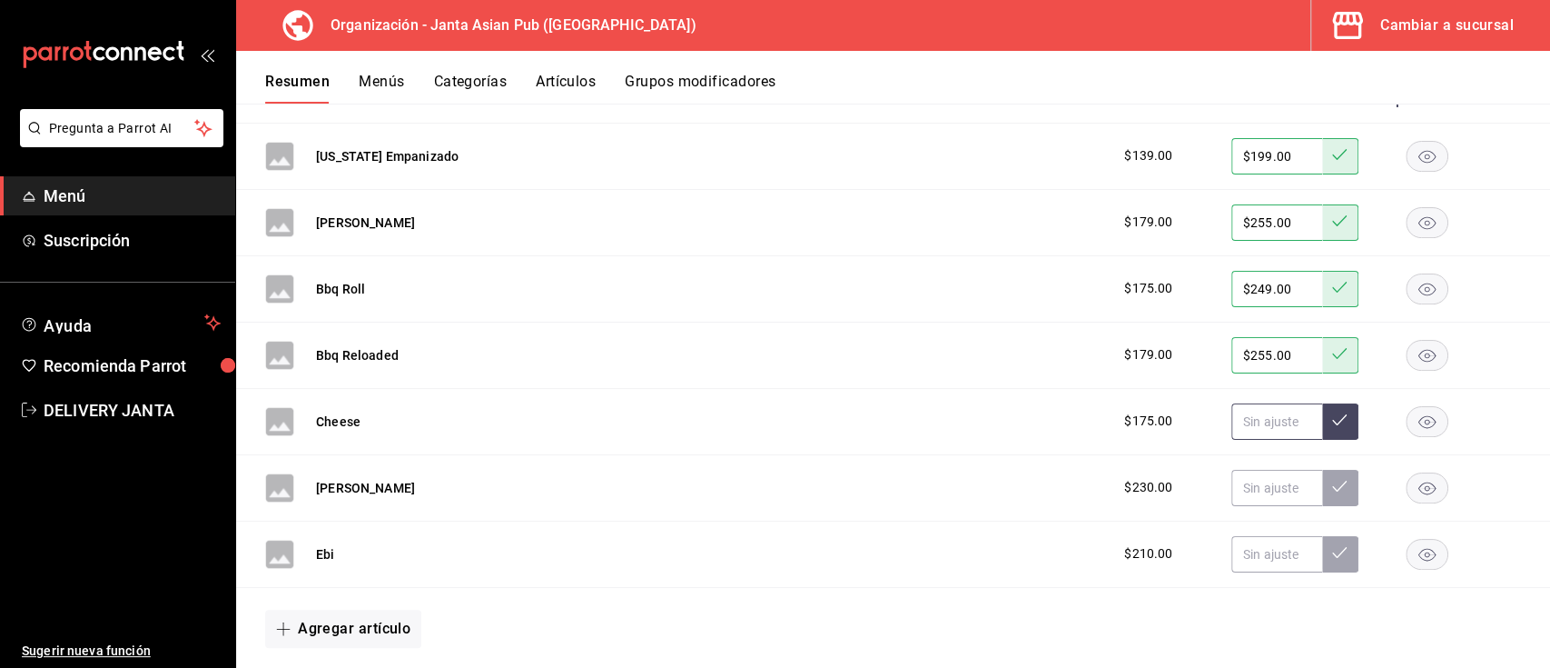
click at [1232, 426] on input "text" at bounding box center [1277, 421] width 91 height 36
type input "$249.00"
click at [1332, 423] on icon at bounding box center [1339, 419] width 15 height 15
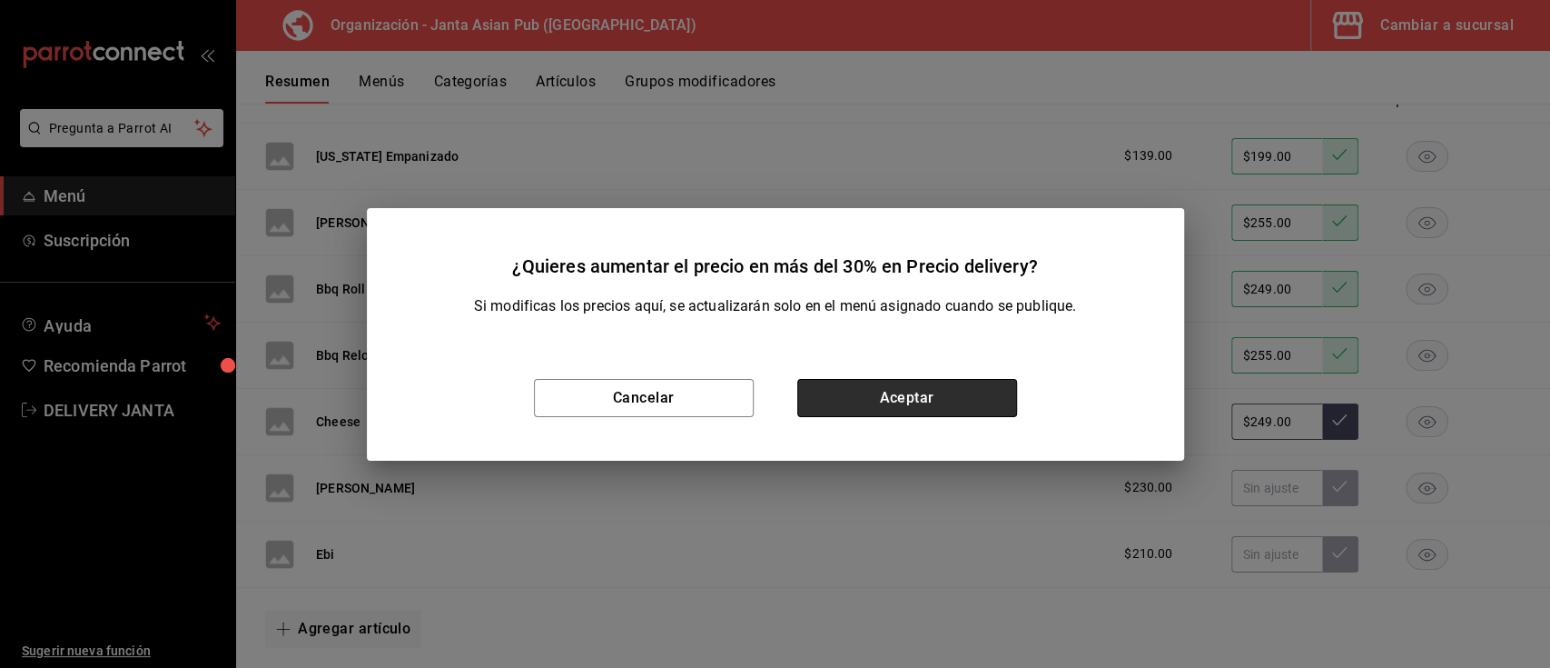
click at [947, 382] on button "Aceptar" at bounding box center [907, 398] width 220 height 38
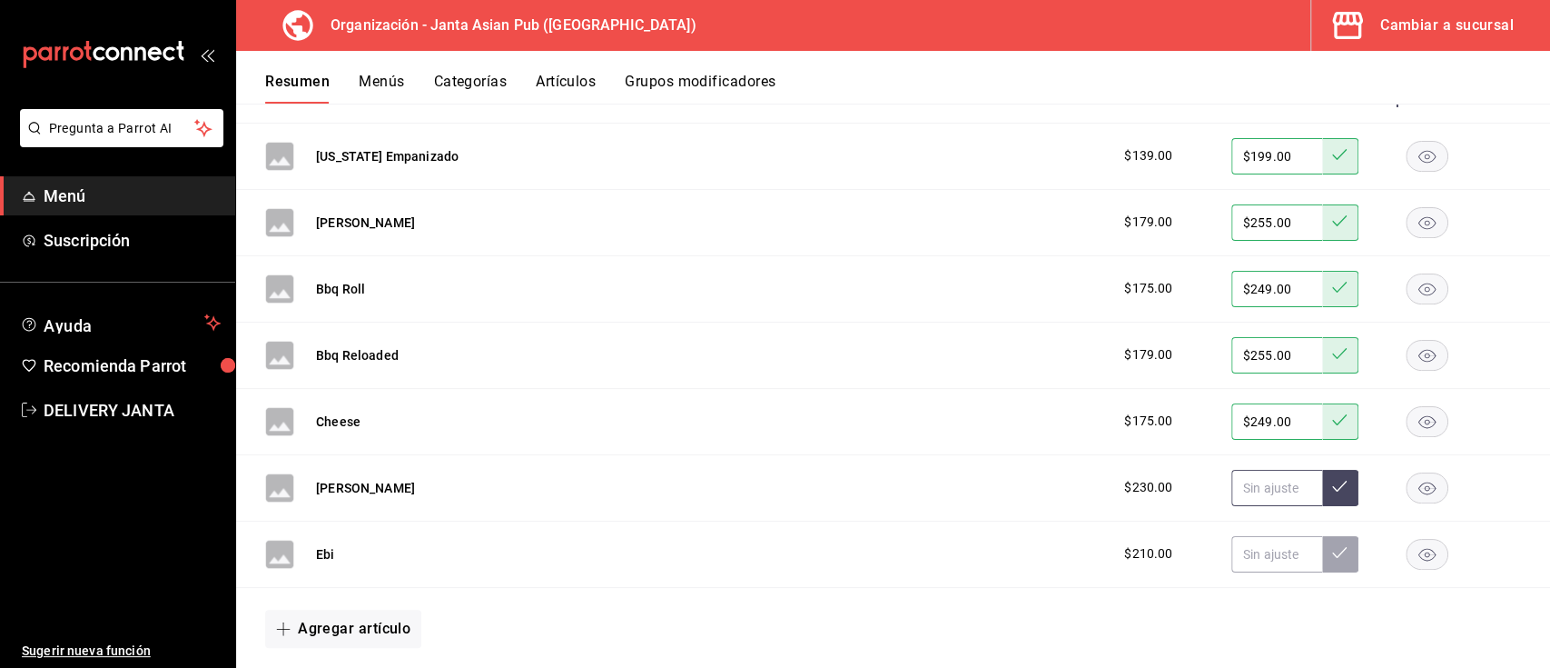
click at [1253, 486] on input "text" at bounding box center [1277, 488] width 91 height 36
type input "$325.00"
click at [1326, 495] on button at bounding box center [1340, 488] width 36 height 36
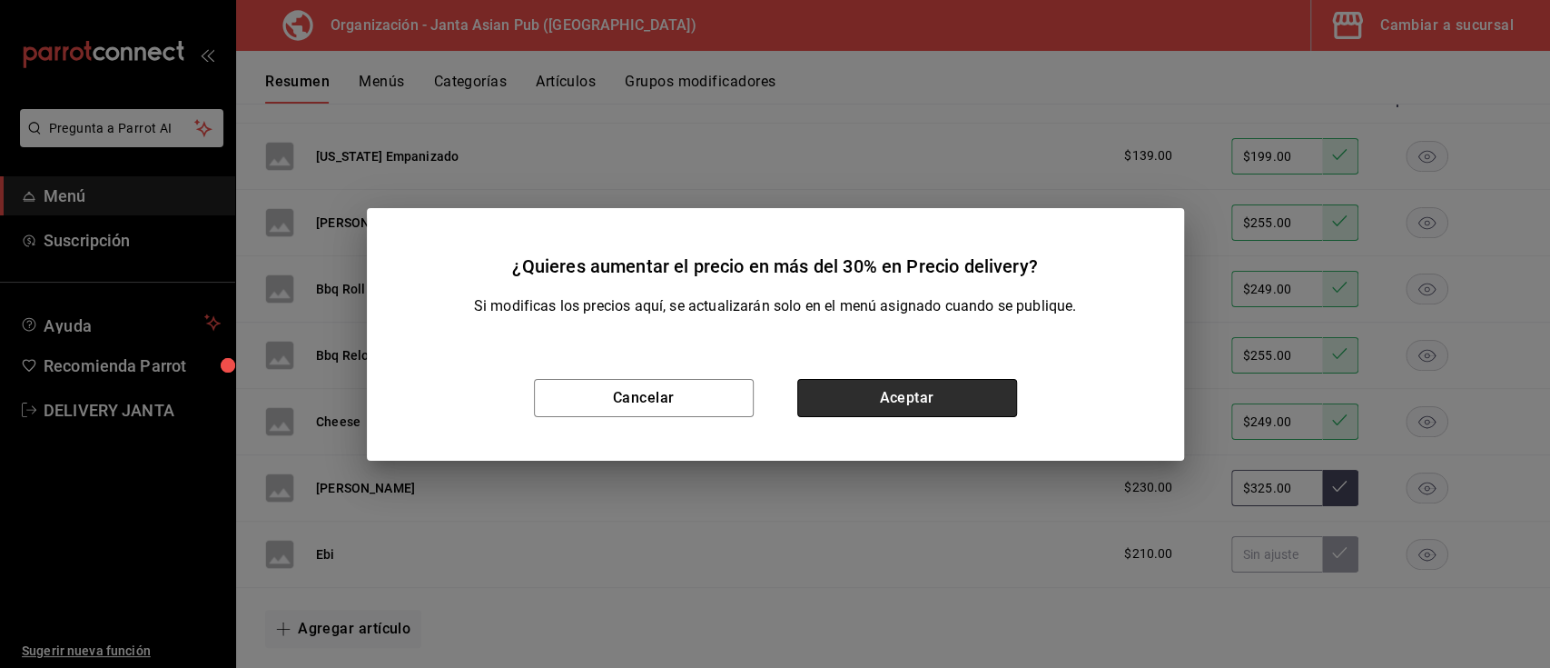
click at [922, 392] on button "Aceptar" at bounding box center [907, 398] width 220 height 38
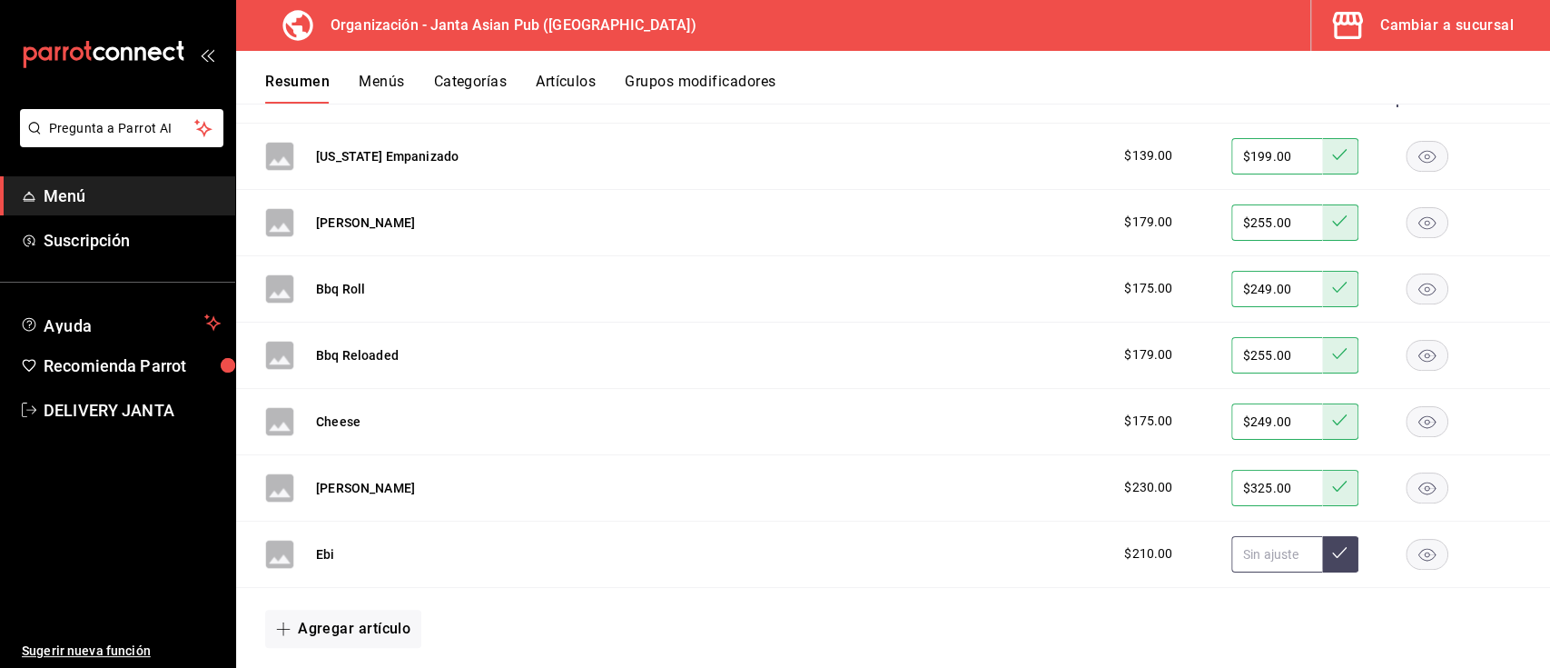
click at [1272, 561] on input "text" at bounding box center [1277, 554] width 91 height 36
type input "$299.00"
click at [1332, 548] on icon at bounding box center [1339, 552] width 15 height 15
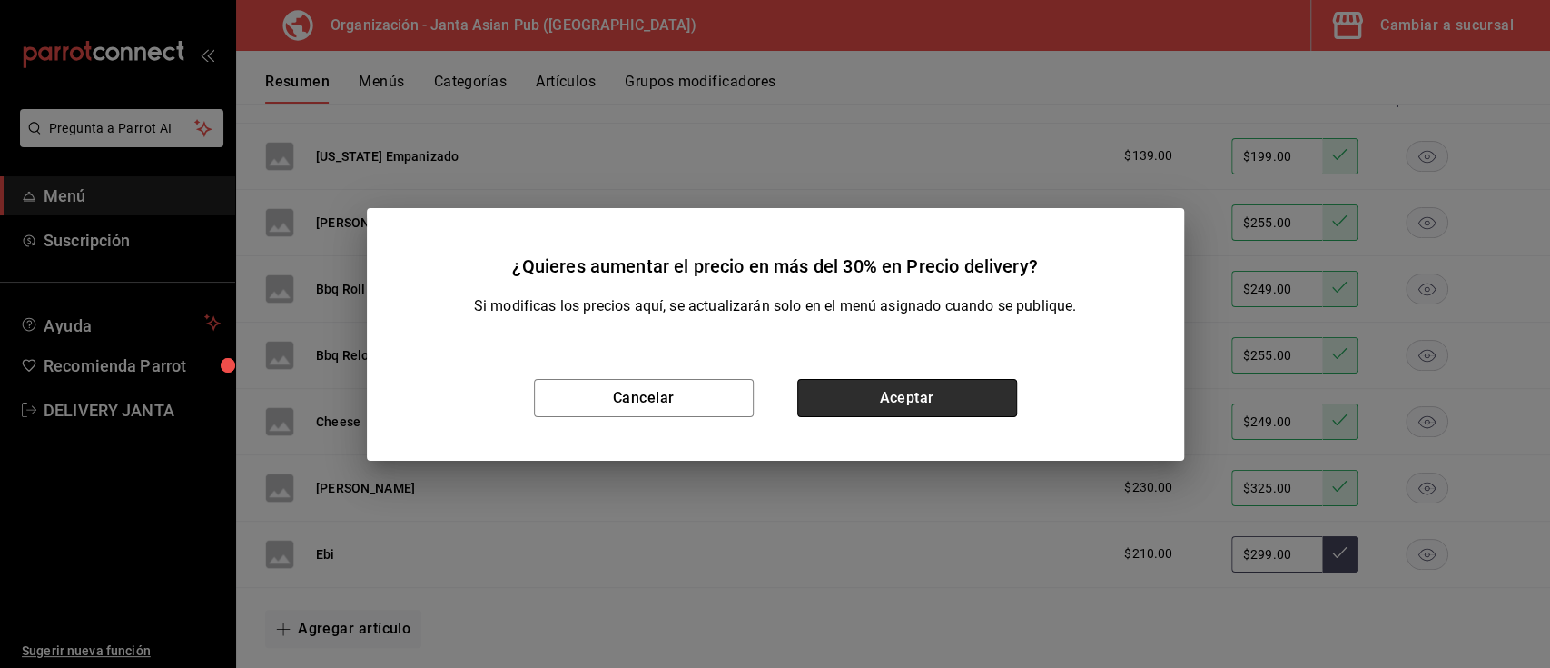
click at [901, 397] on button "Aceptar" at bounding box center [907, 398] width 220 height 38
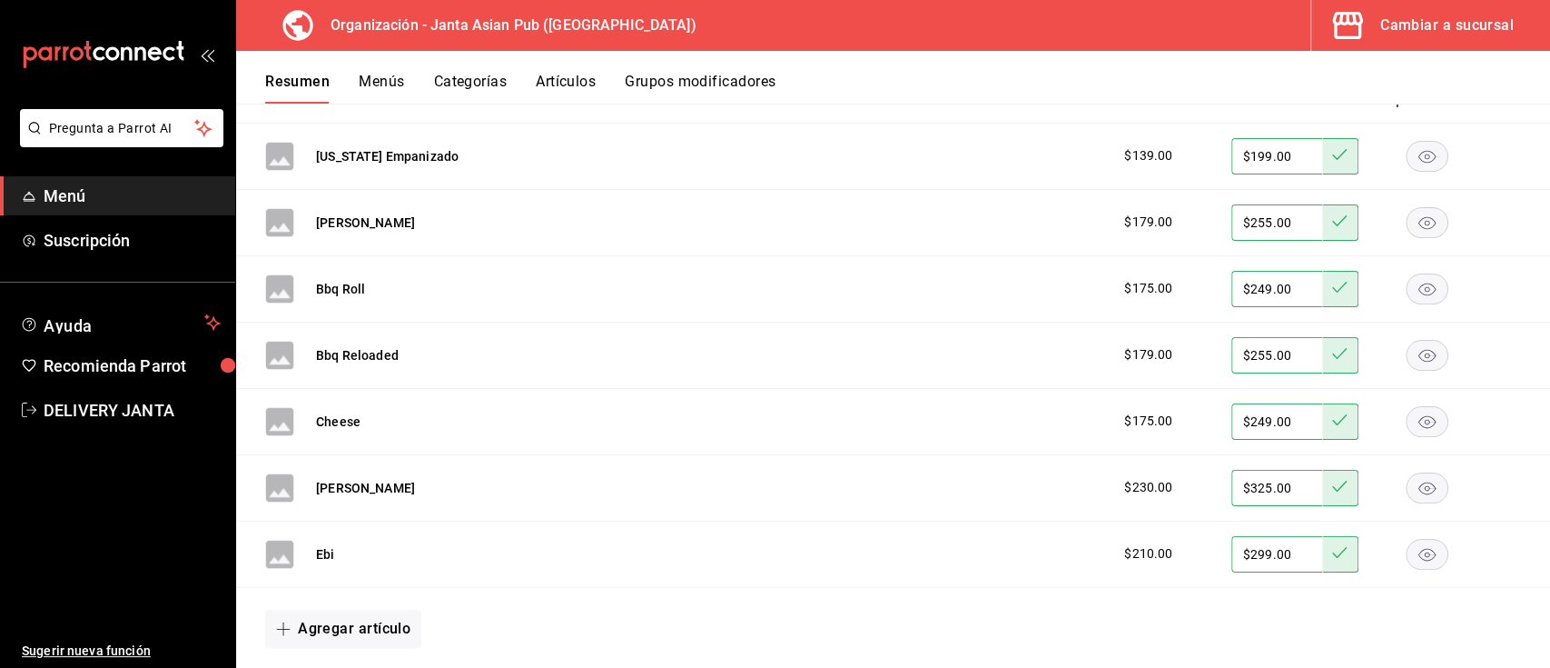
click at [393, 73] on button "Menús" at bounding box center [381, 88] width 45 height 31
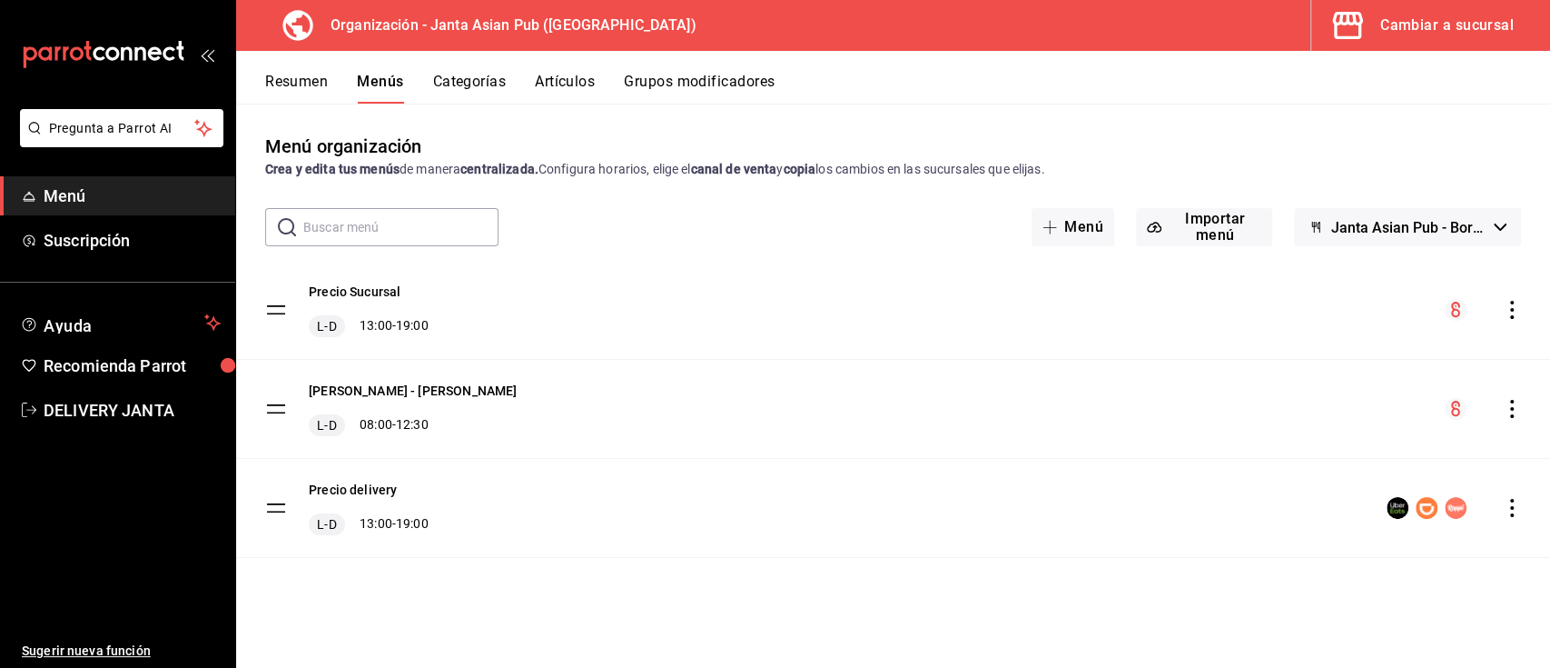
click at [1512, 503] on icon "actions" at bounding box center [1512, 508] width 18 height 18
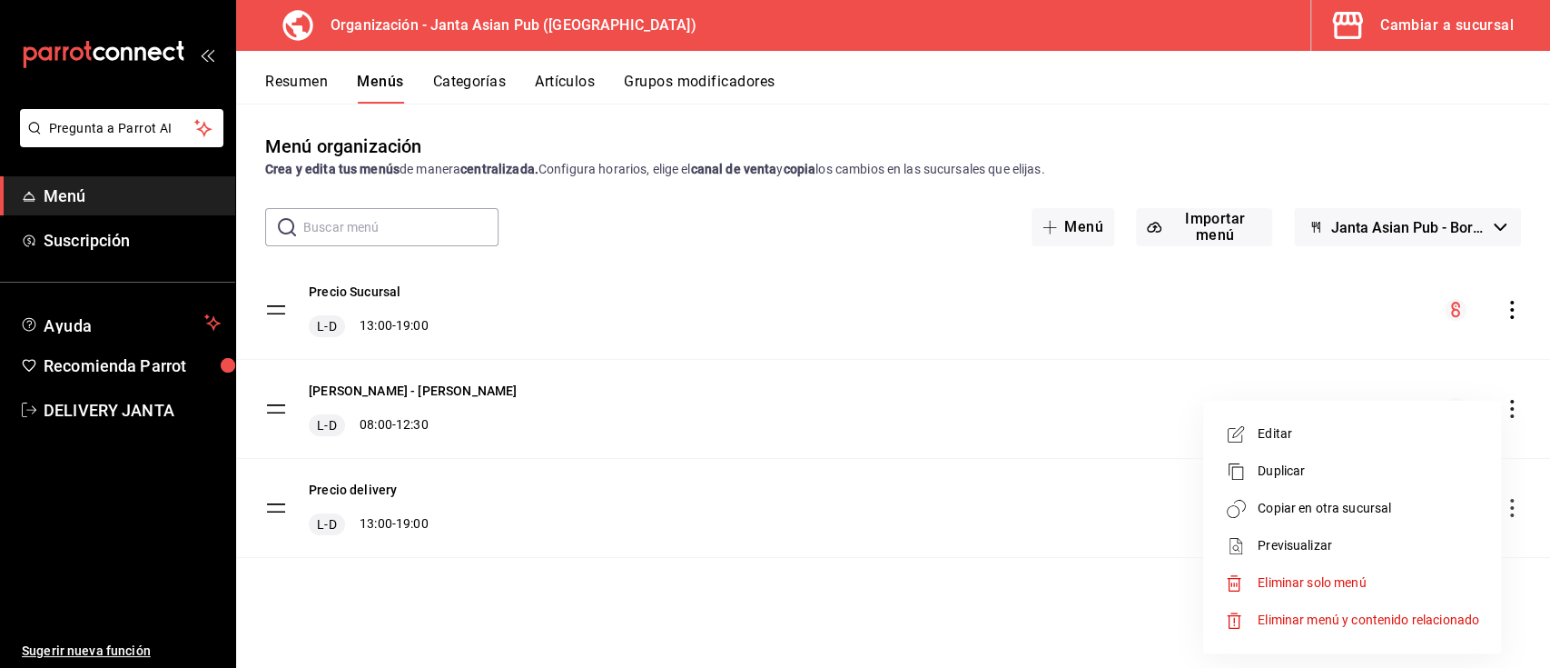
drag, startPoint x: 1298, startPoint y: 542, endPoint x: 1303, endPoint y: 514, distance: 28.7
click at [1303, 514] on ul "Editar Duplicar Copiar en otra sucursal Previsualizar Eliminar solo menú Elimin…" at bounding box center [1352, 527] width 283 height 238
click at [1303, 514] on span "Copiar en otra sucursal" at bounding box center [1369, 508] width 222 height 19
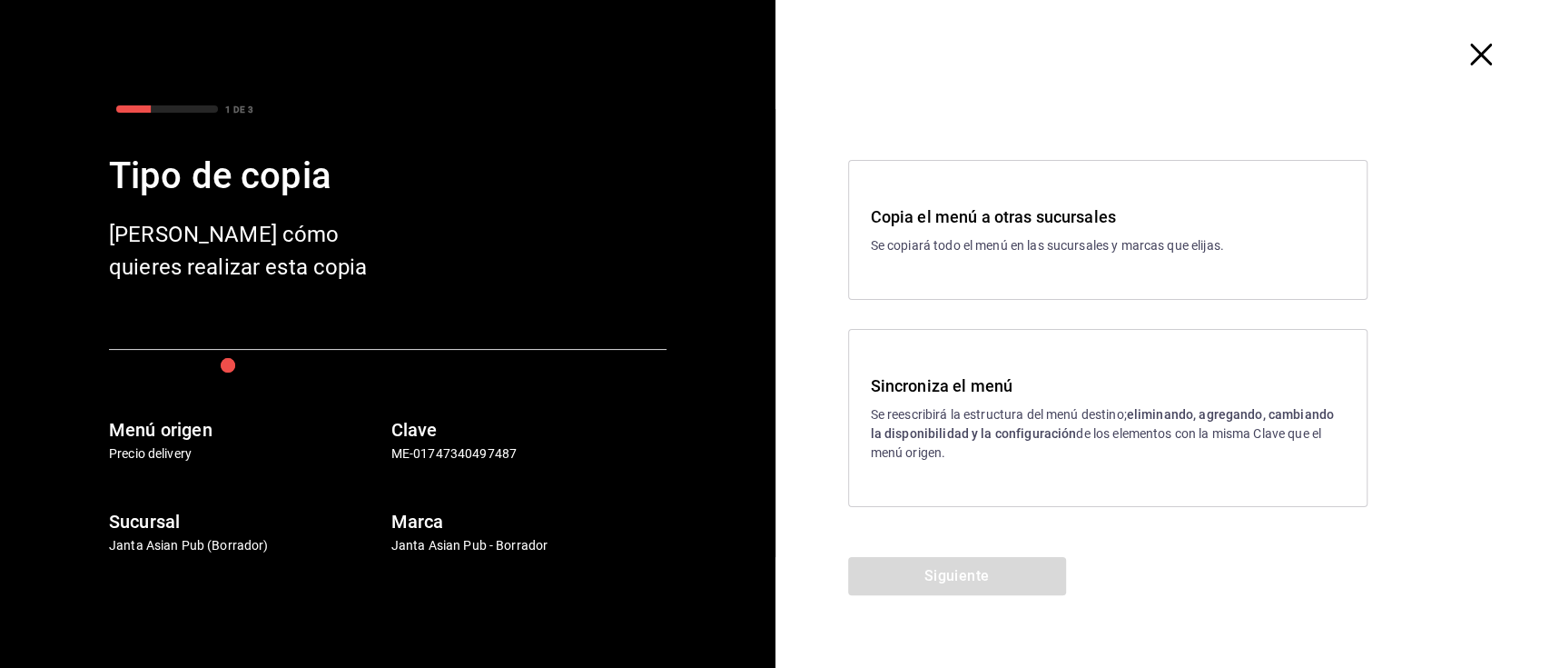
click at [984, 447] on p "Se reescribirá la estructura del menú destino; eliminando, agregando, cambiando…" at bounding box center [1108, 433] width 474 height 57
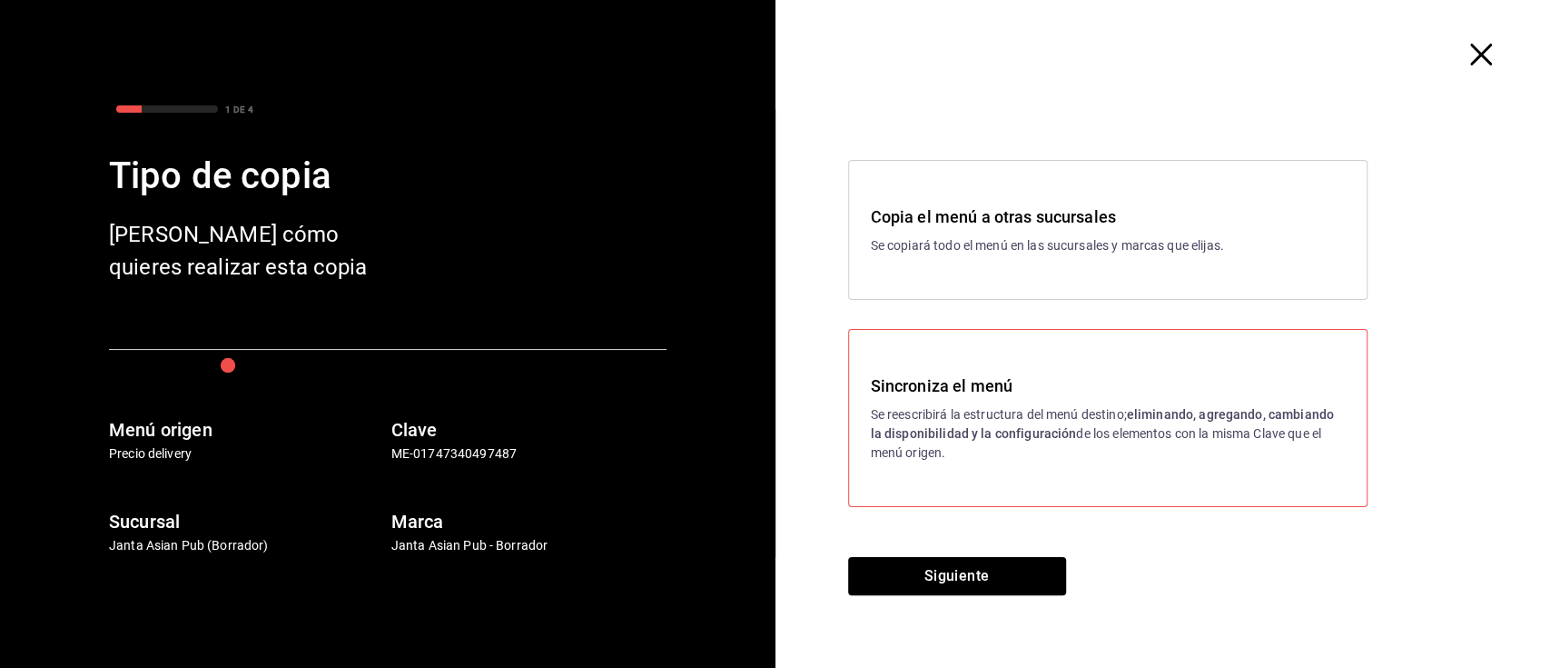
click at [989, 551] on div "Copia el menú a otras sucursales Se copiará todo el menú en las sucursales y ma…" at bounding box center [1164, 333] width 776 height 448
click at [999, 572] on button "Siguiente" at bounding box center [957, 576] width 218 height 38
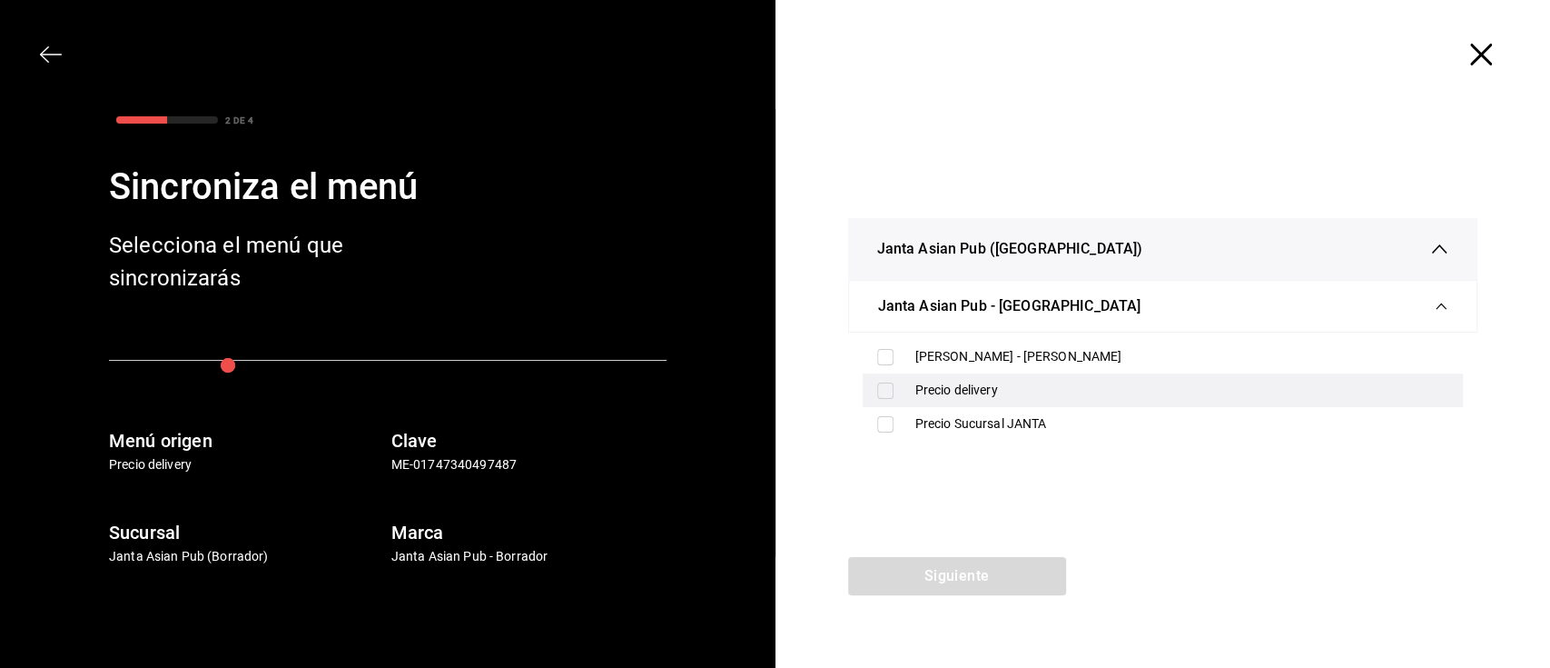
click at [933, 397] on div "Precio delivery" at bounding box center [1183, 390] width 534 height 19
checkbox input "true"
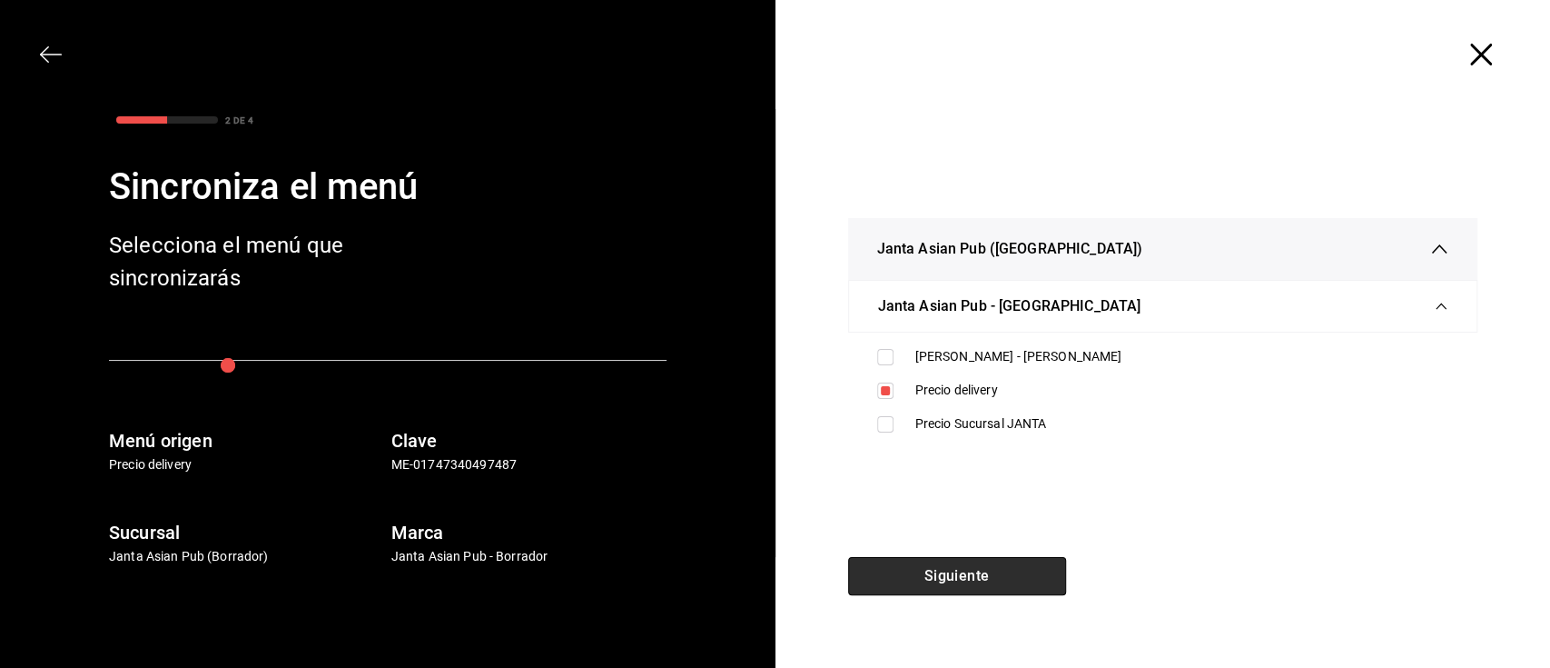
click at [985, 578] on button "Siguiente" at bounding box center [957, 576] width 218 height 38
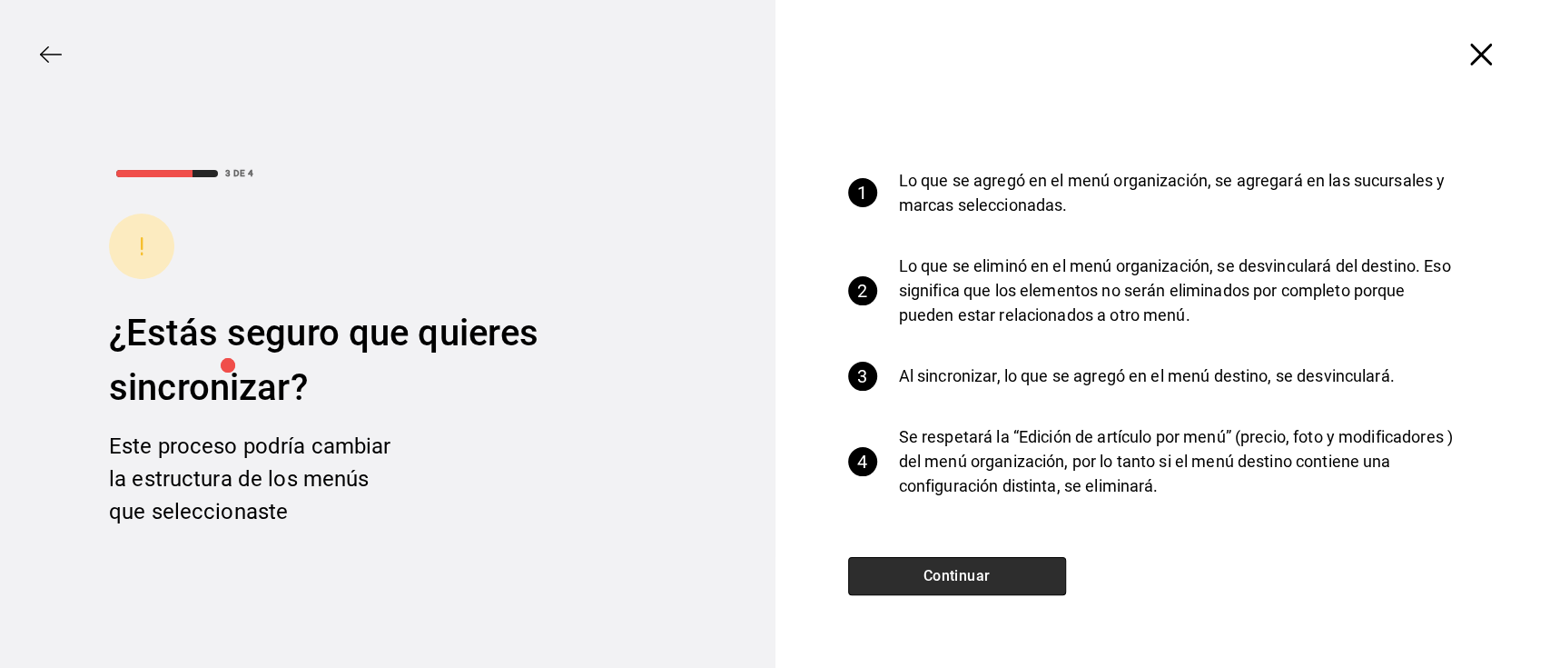
click at [985, 578] on button "Continuar" at bounding box center [957, 576] width 218 height 38
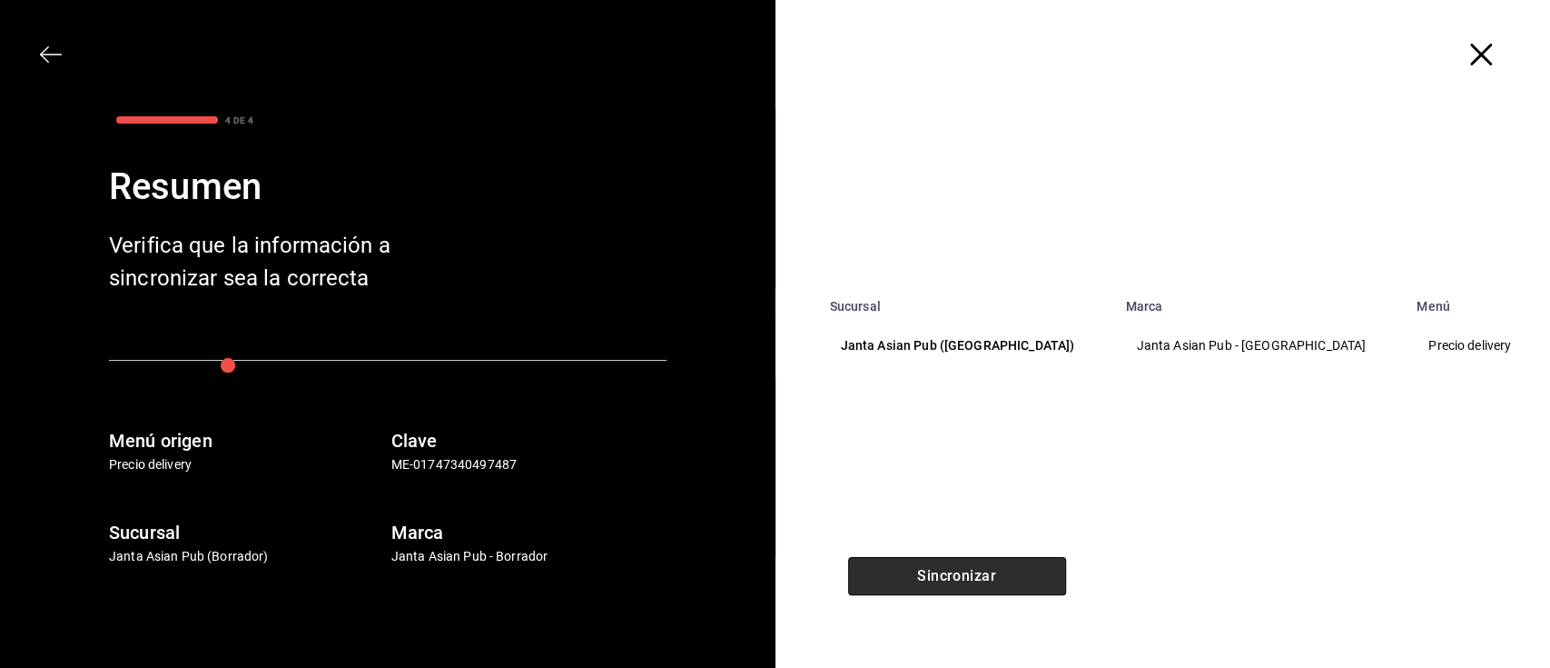
click at [985, 578] on button "Sincronizar" at bounding box center [957, 576] width 218 height 38
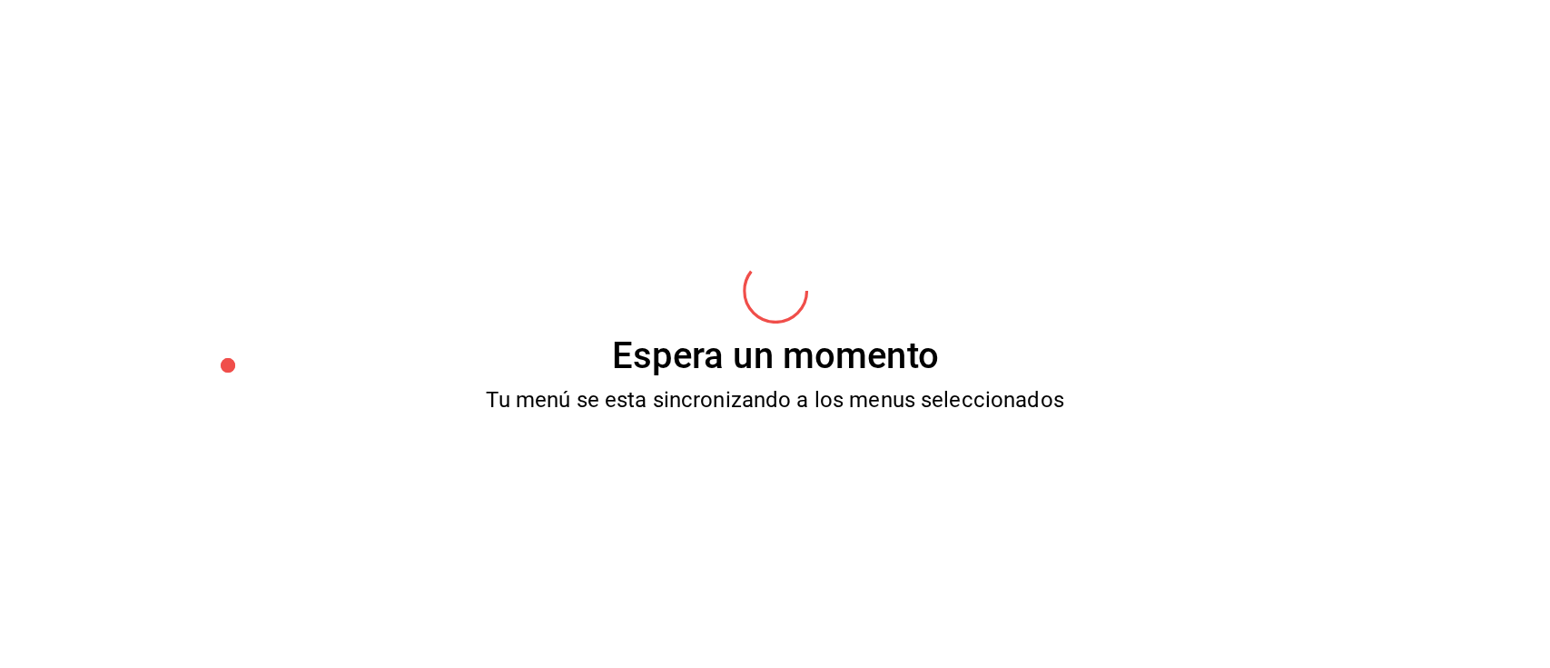
click at [985, 578] on div "Espera un momento Tu menú se esta sincronizando a los menus seleccionados" at bounding box center [775, 334] width 1550 height 668
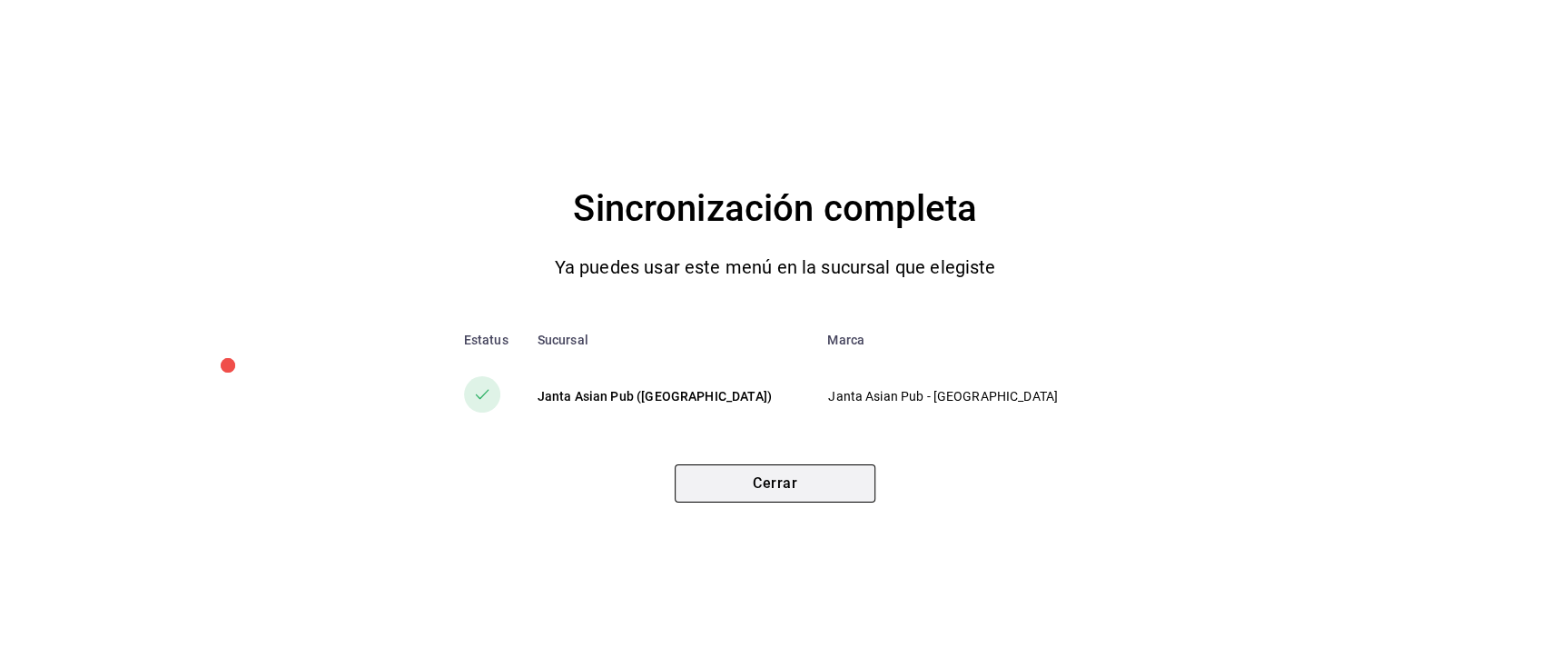
click at [792, 476] on button "Cerrar" at bounding box center [775, 483] width 201 height 38
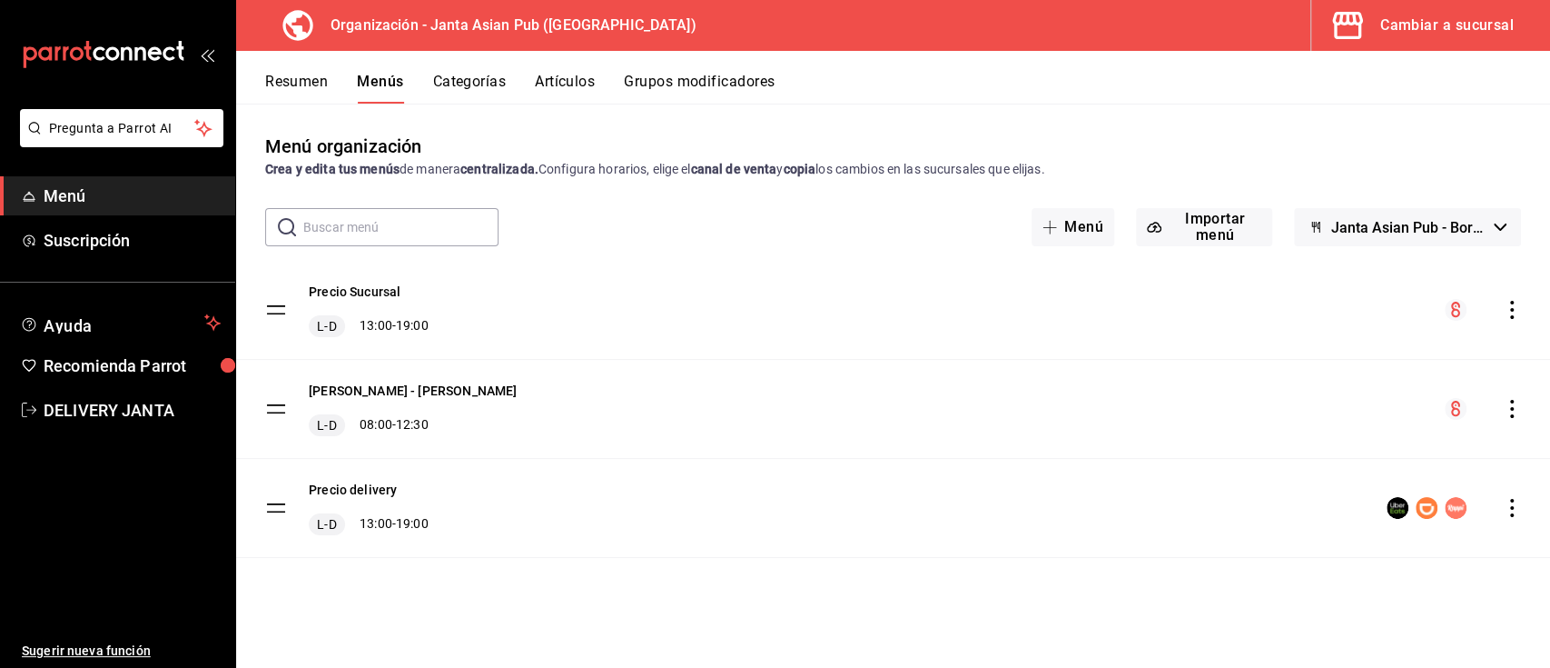
click at [1402, 30] on div "Cambiar a sucursal" at bounding box center [1448, 25] width 134 height 25
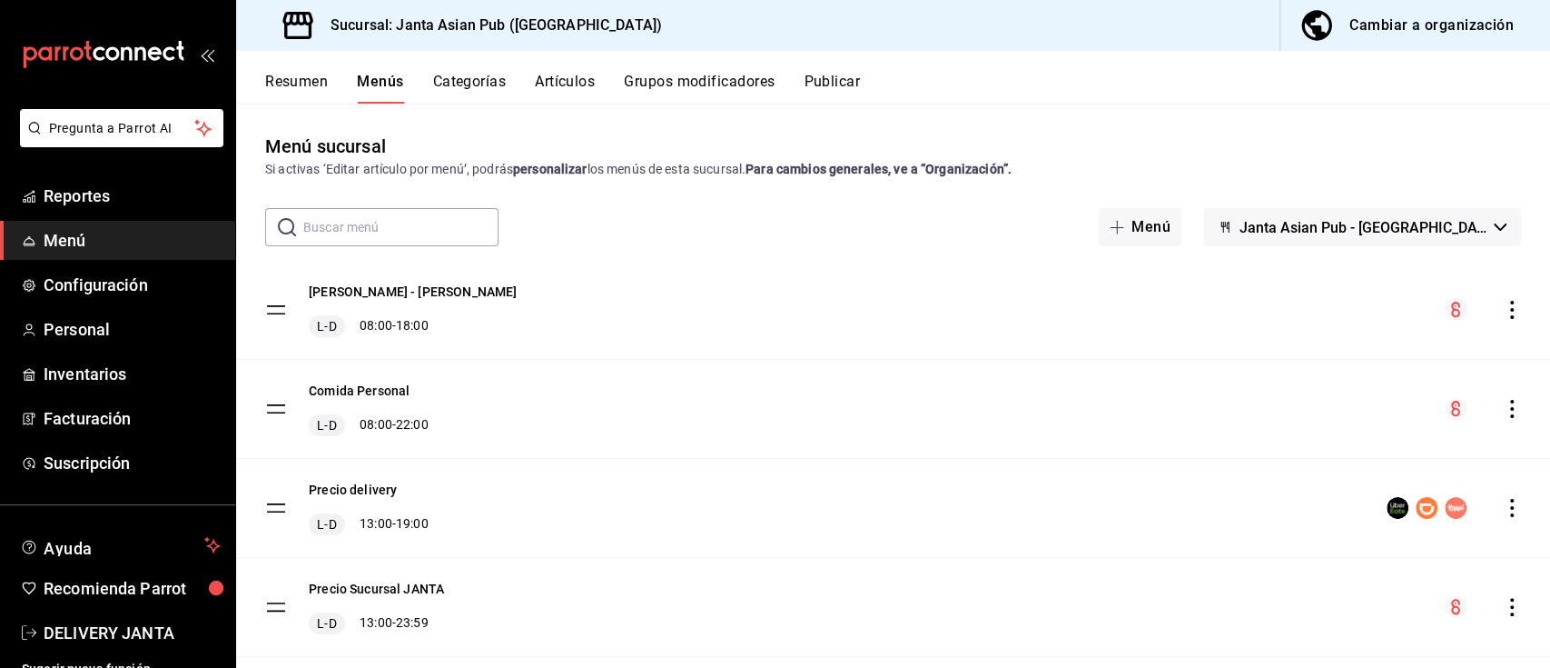
scroll to position [40, 0]
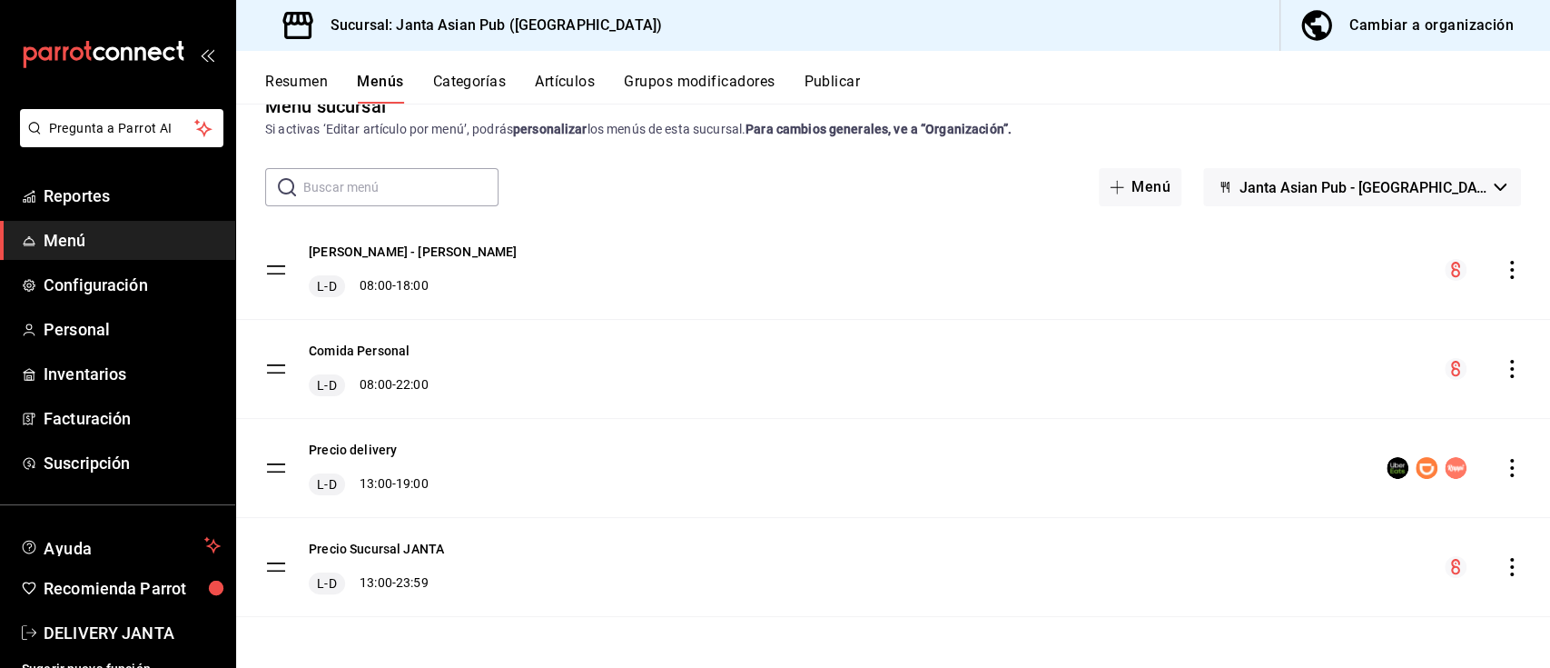
click at [834, 83] on button "Publicar" at bounding box center [832, 88] width 56 height 31
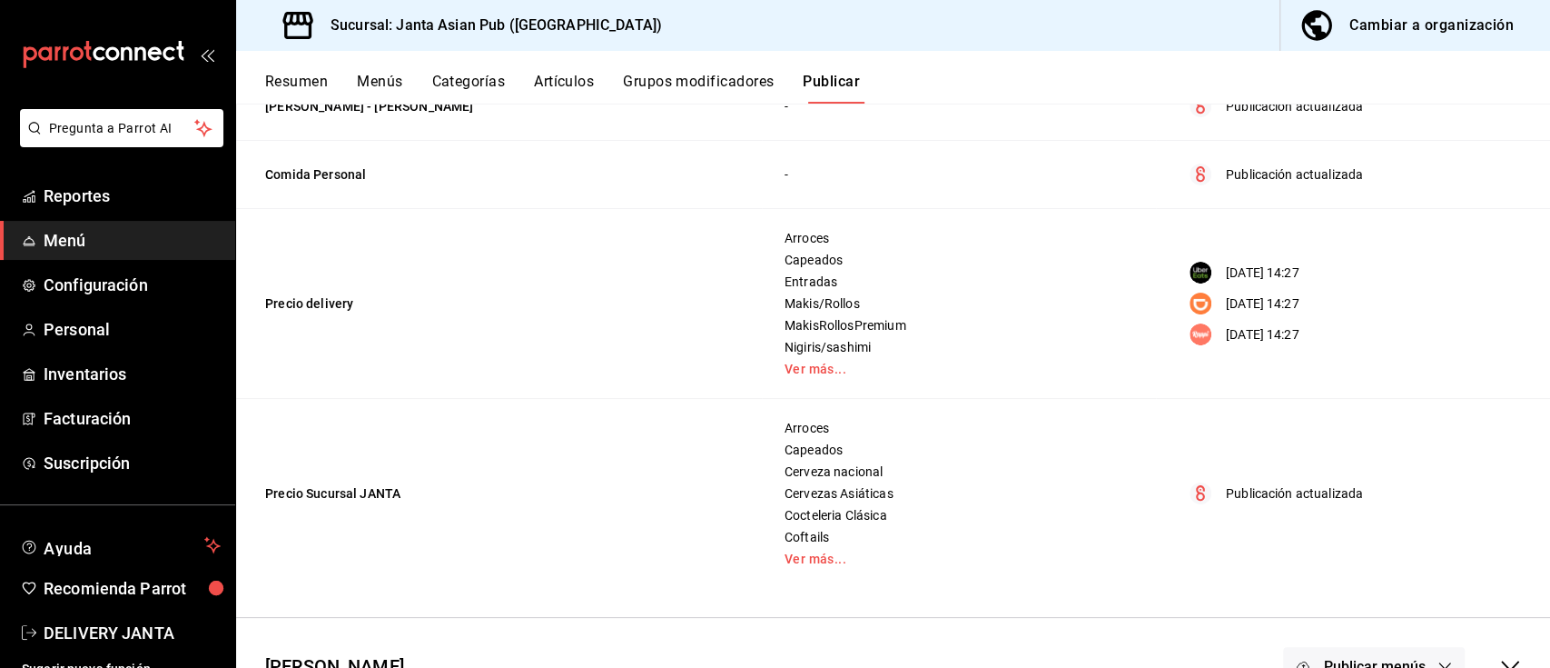
scroll to position [32, 0]
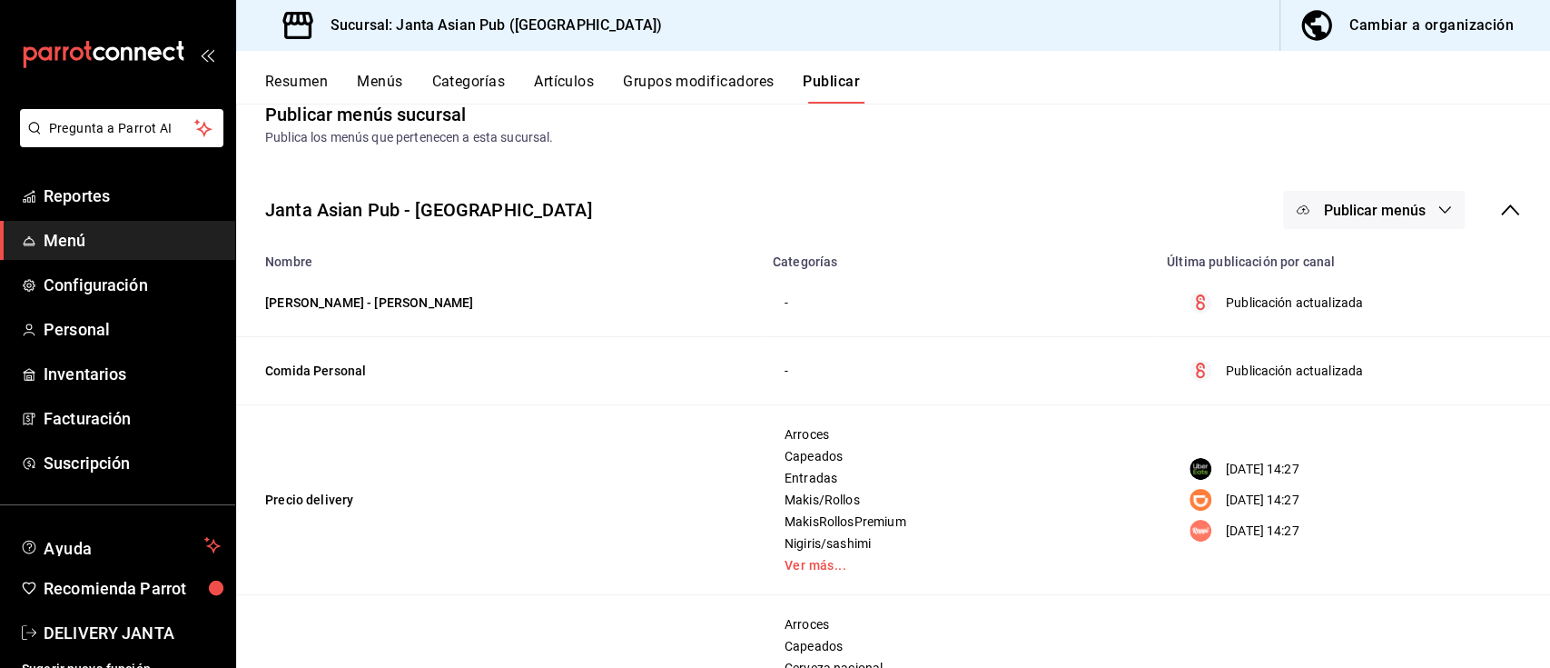
click at [1333, 208] on span "Publicar menús" at bounding box center [1374, 210] width 102 height 17
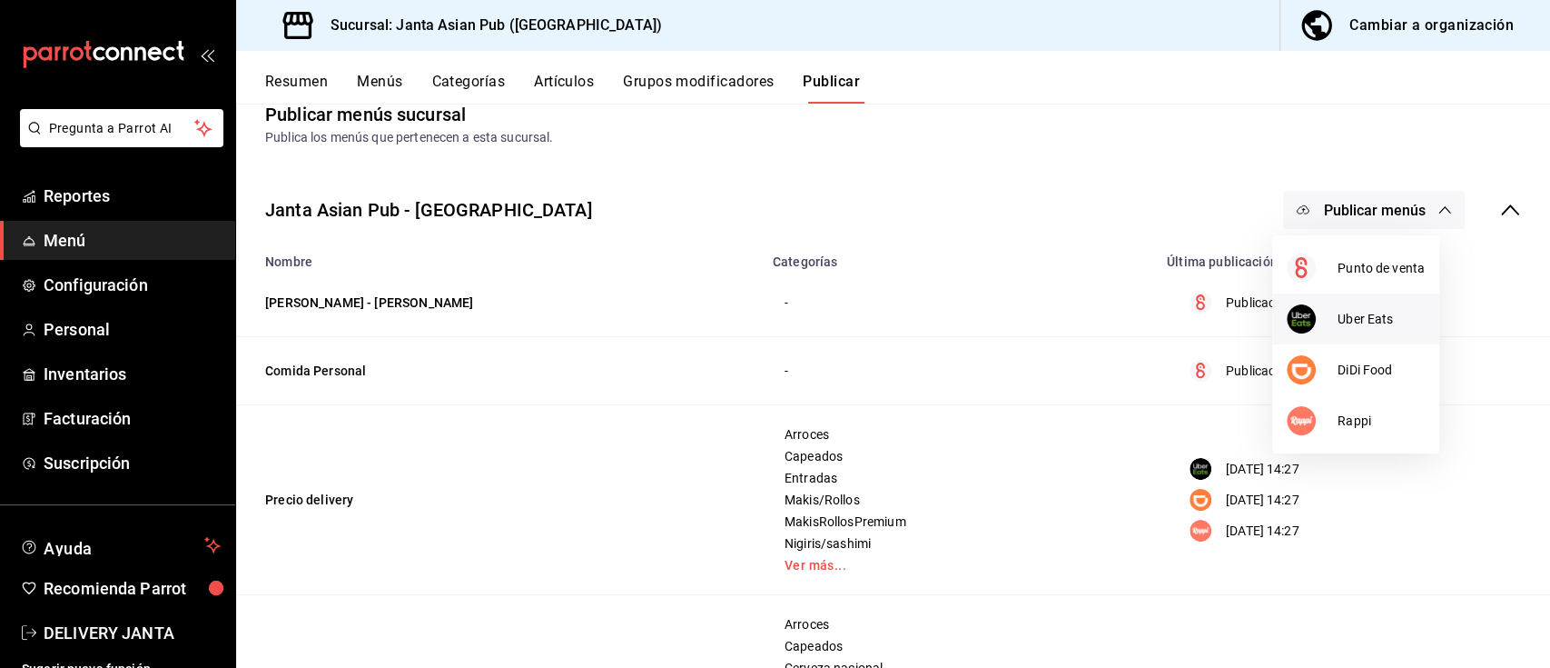
click at [1371, 318] on span "Uber Eats" at bounding box center [1381, 319] width 87 height 19
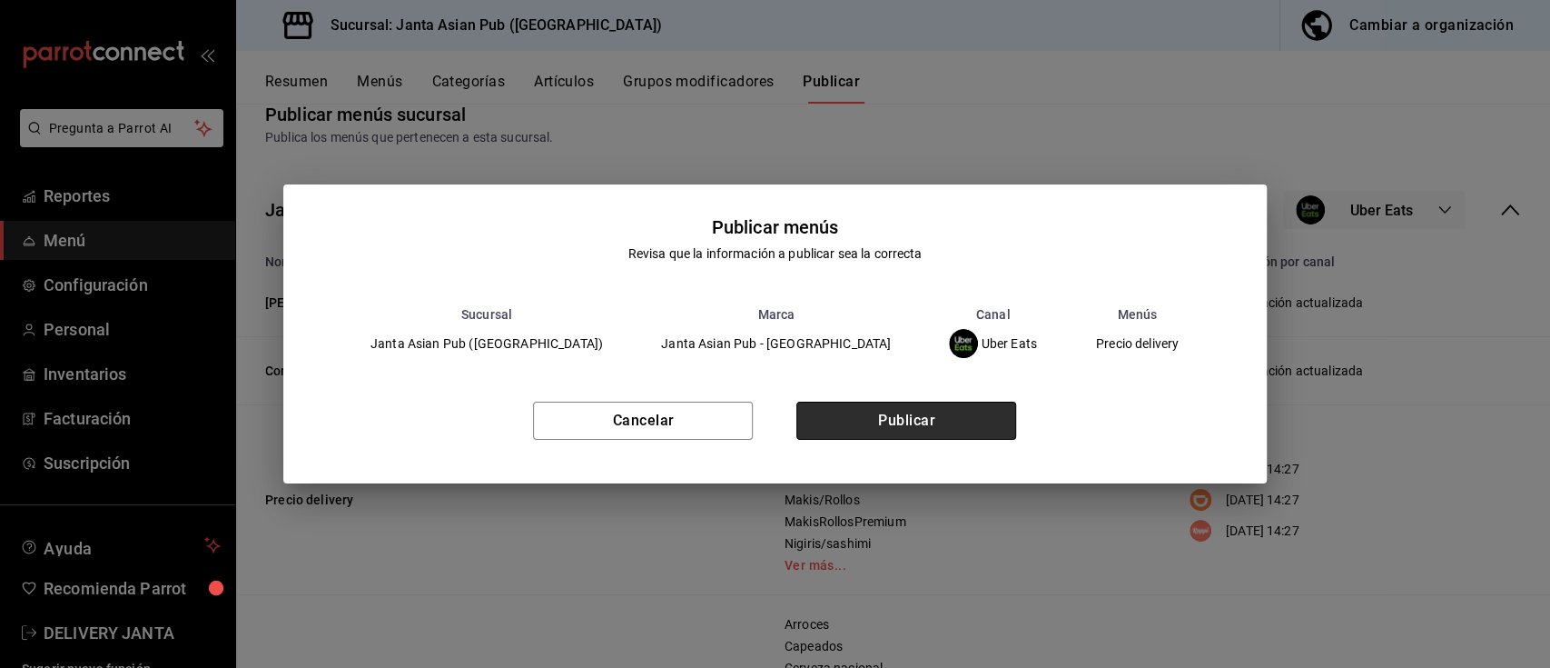
click at [928, 406] on button "Publicar" at bounding box center [907, 420] width 220 height 38
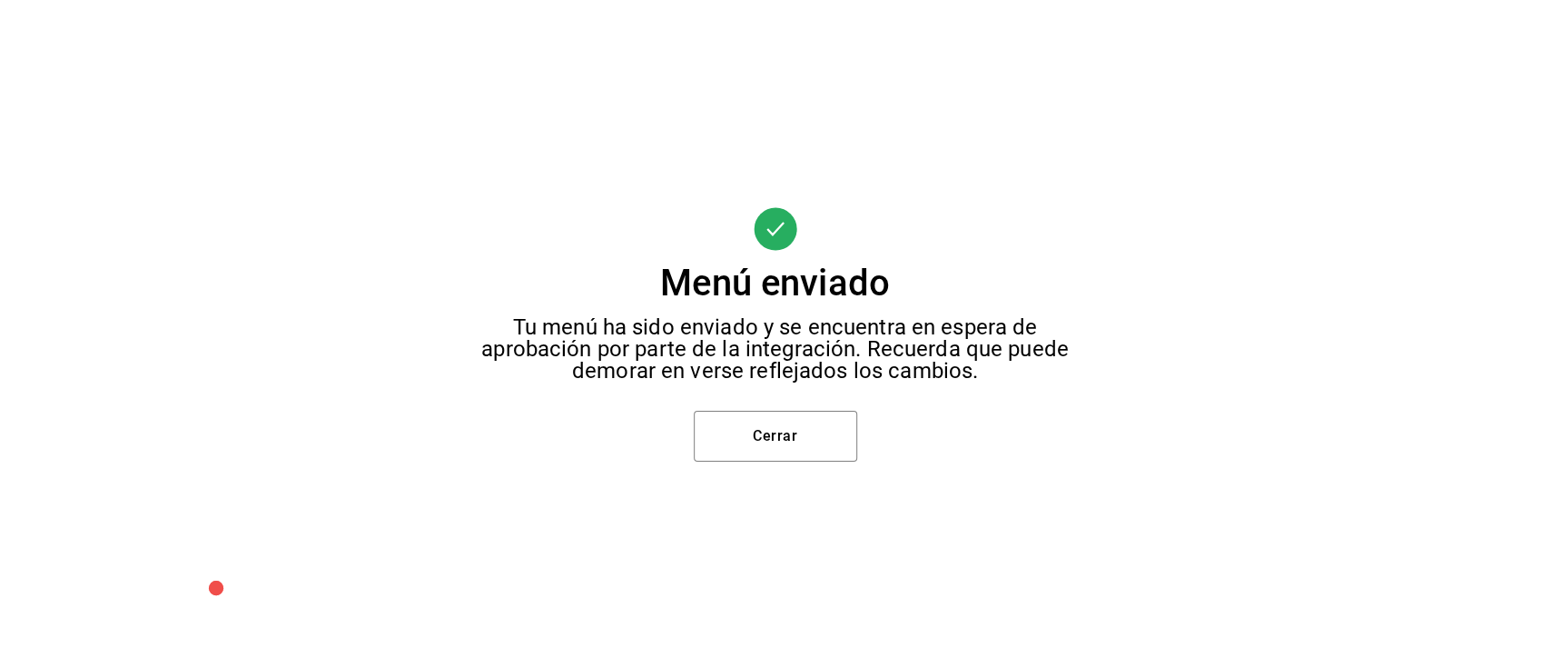
scroll to position [0, 0]
click at [833, 412] on button "Cerrar" at bounding box center [775, 436] width 163 height 51
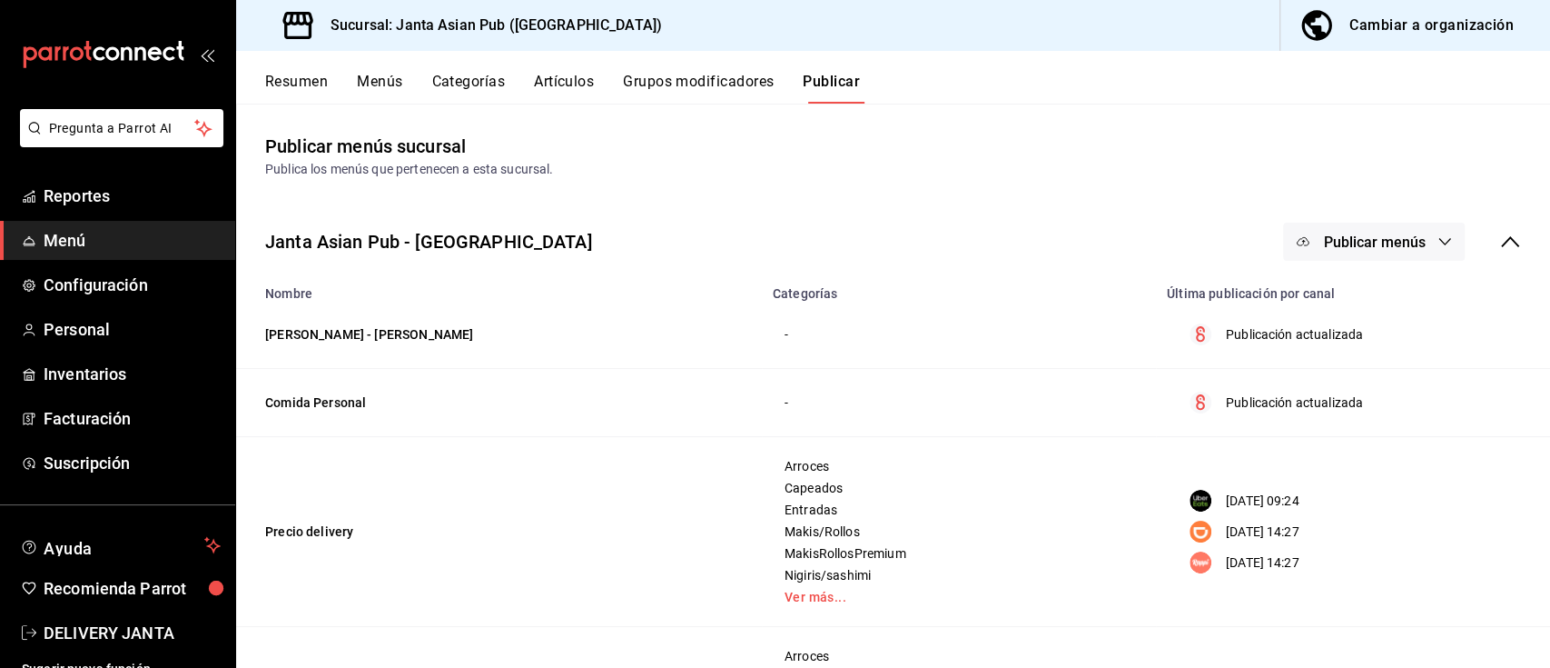
click at [1400, 245] on span "Publicar menús" at bounding box center [1374, 241] width 102 height 17
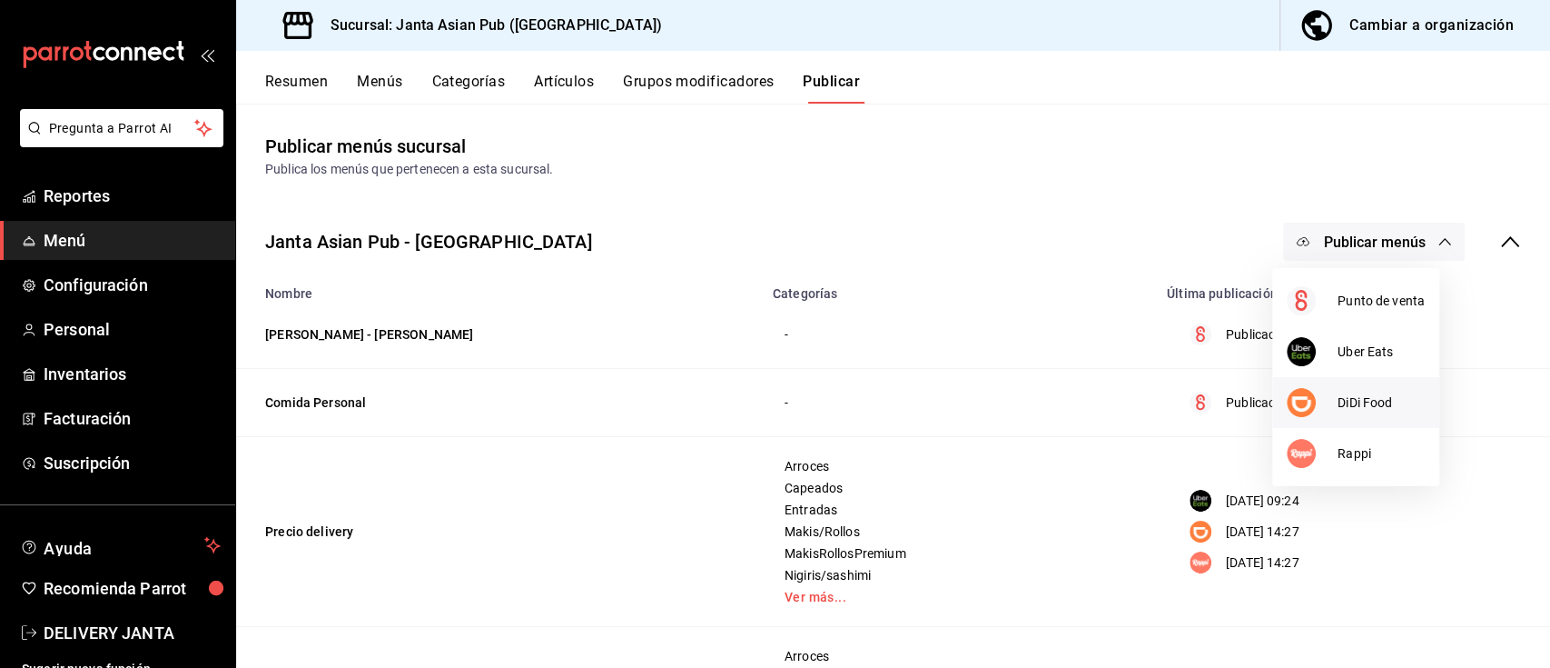
click at [1369, 396] on span "DiDi Food" at bounding box center [1381, 402] width 87 height 19
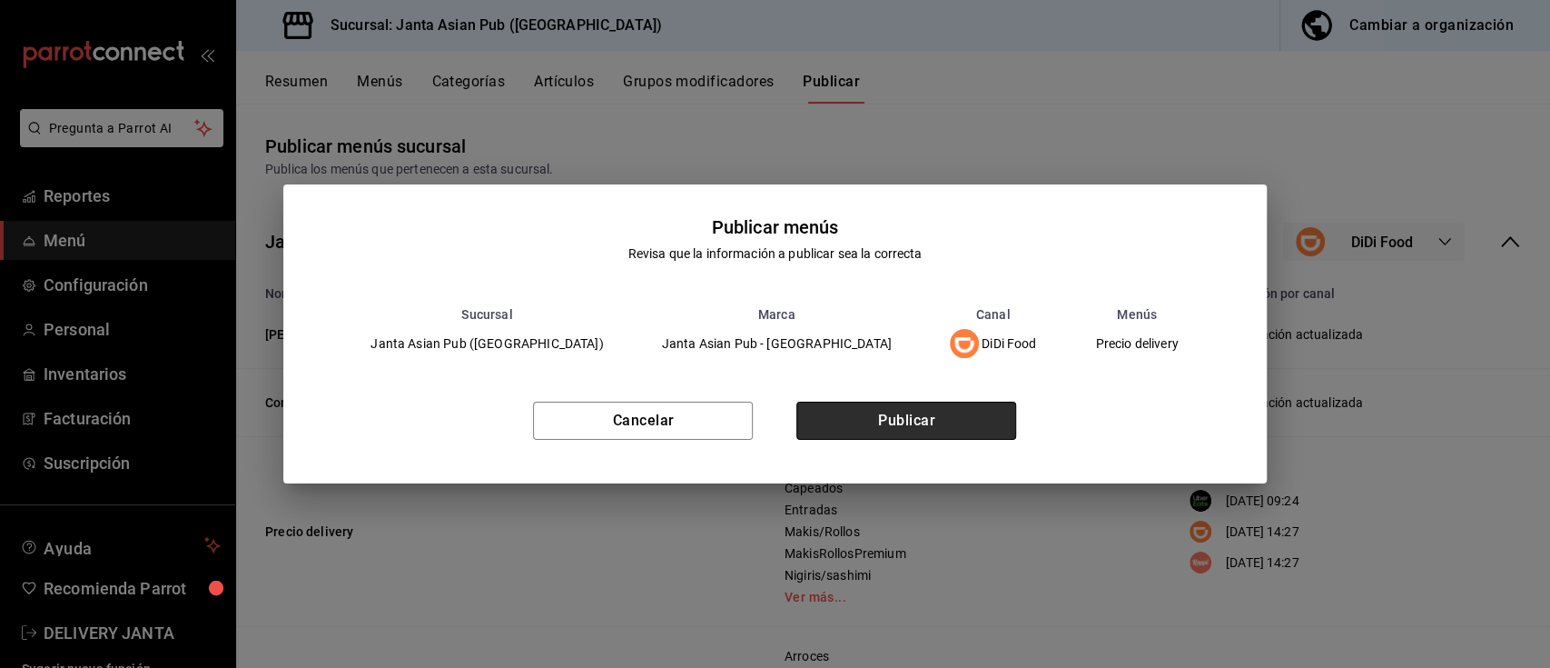
click at [917, 420] on button "Publicar" at bounding box center [907, 420] width 220 height 38
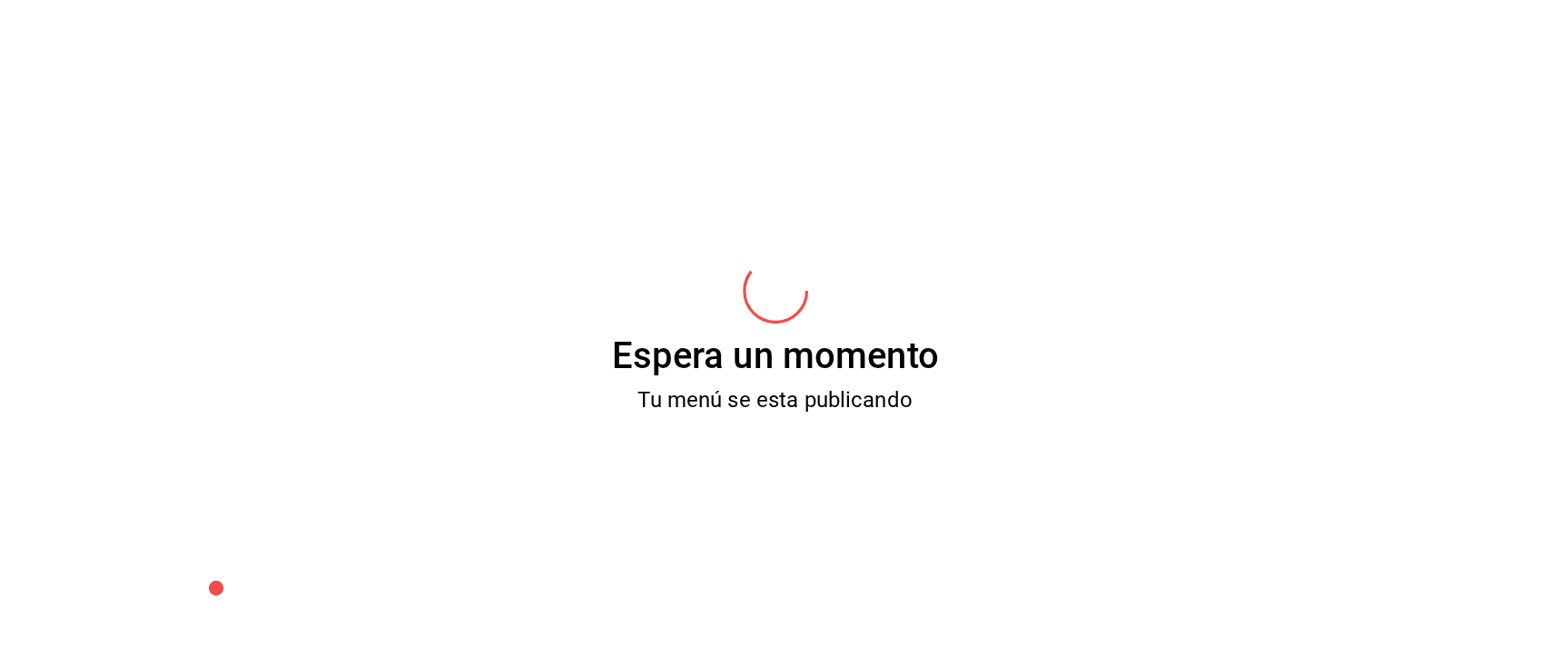
click at [917, 420] on div "Espera un momento Tu menú se esta publicando" at bounding box center [775, 334] width 1550 height 668
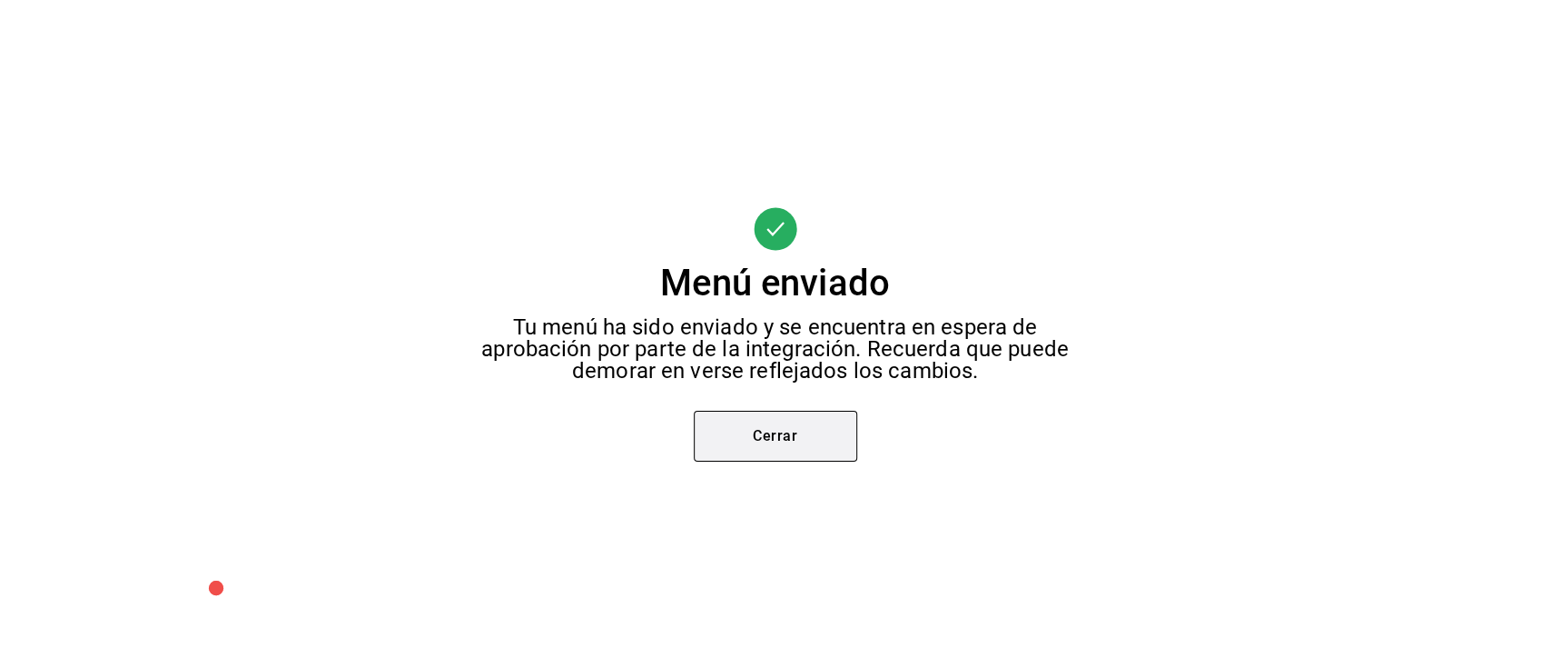
click at [711, 454] on button "Cerrar" at bounding box center [775, 436] width 163 height 51
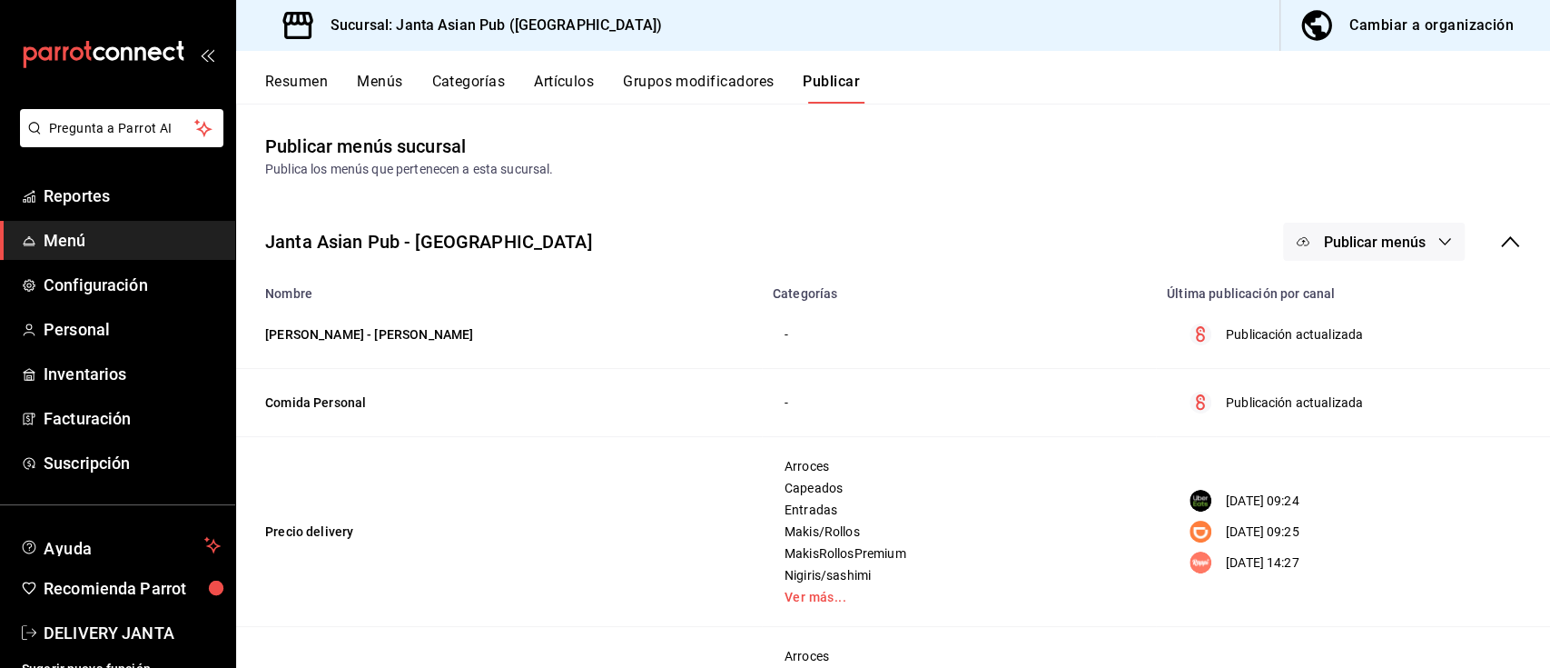
click at [1341, 244] on span "Publicar menús" at bounding box center [1374, 241] width 102 height 17
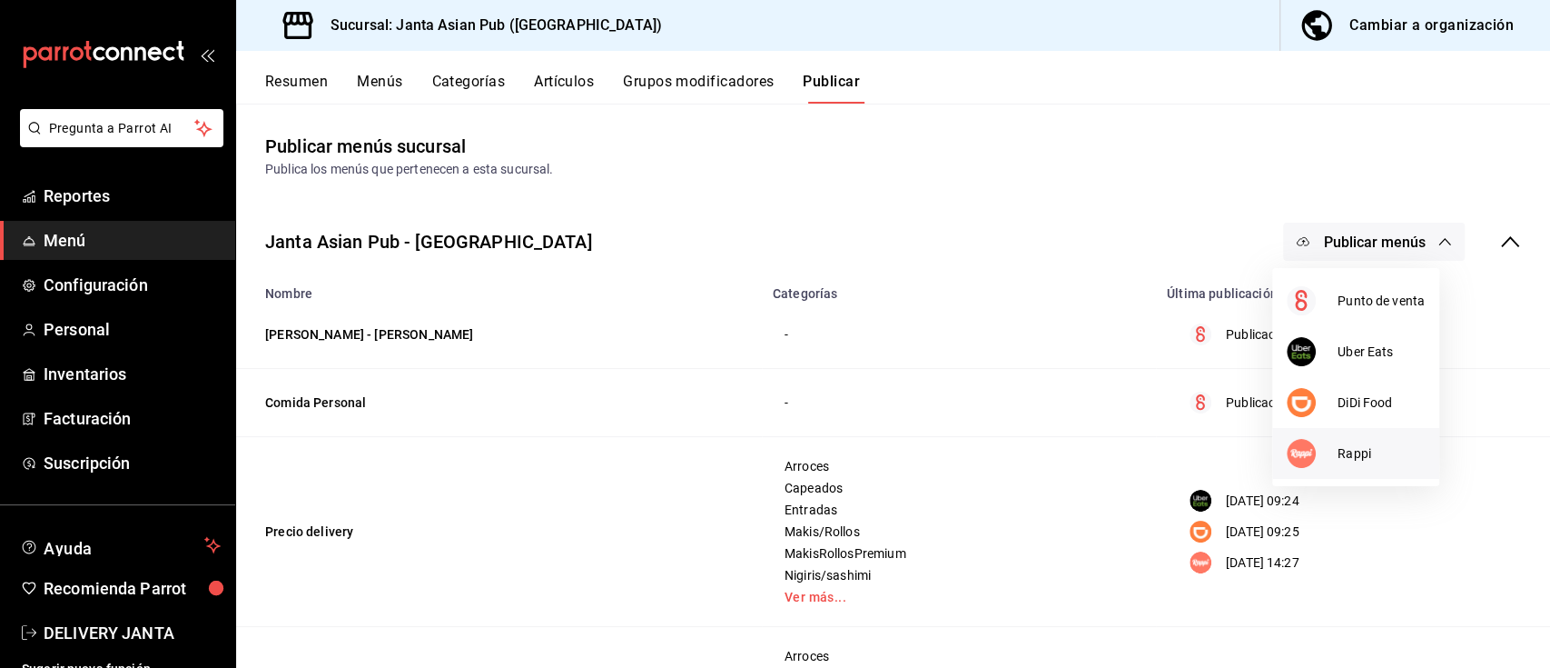
click at [1377, 461] on span "Rappi" at bounding box center [1381, 453] width 87 height 19
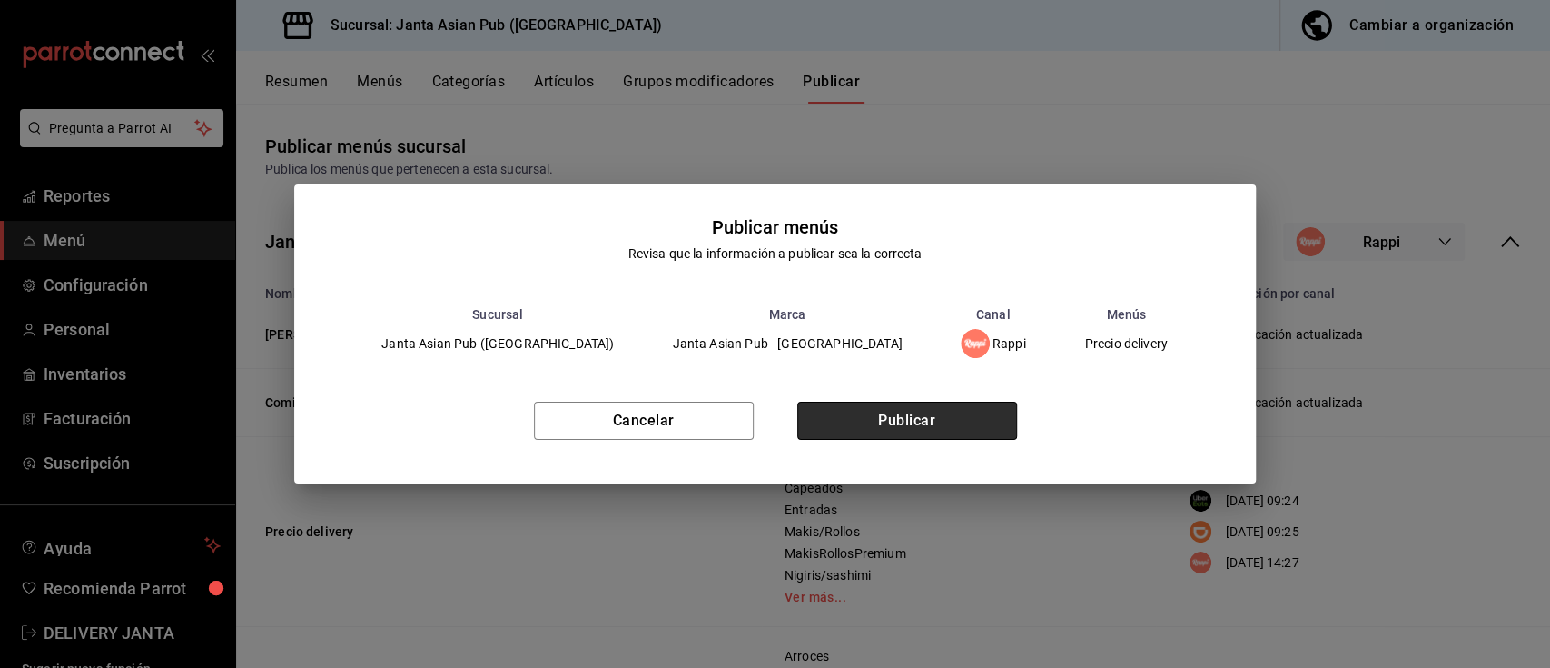
click at [945, 411] on button "Publicar" at bounding box center [907, 420] width 220 height 38
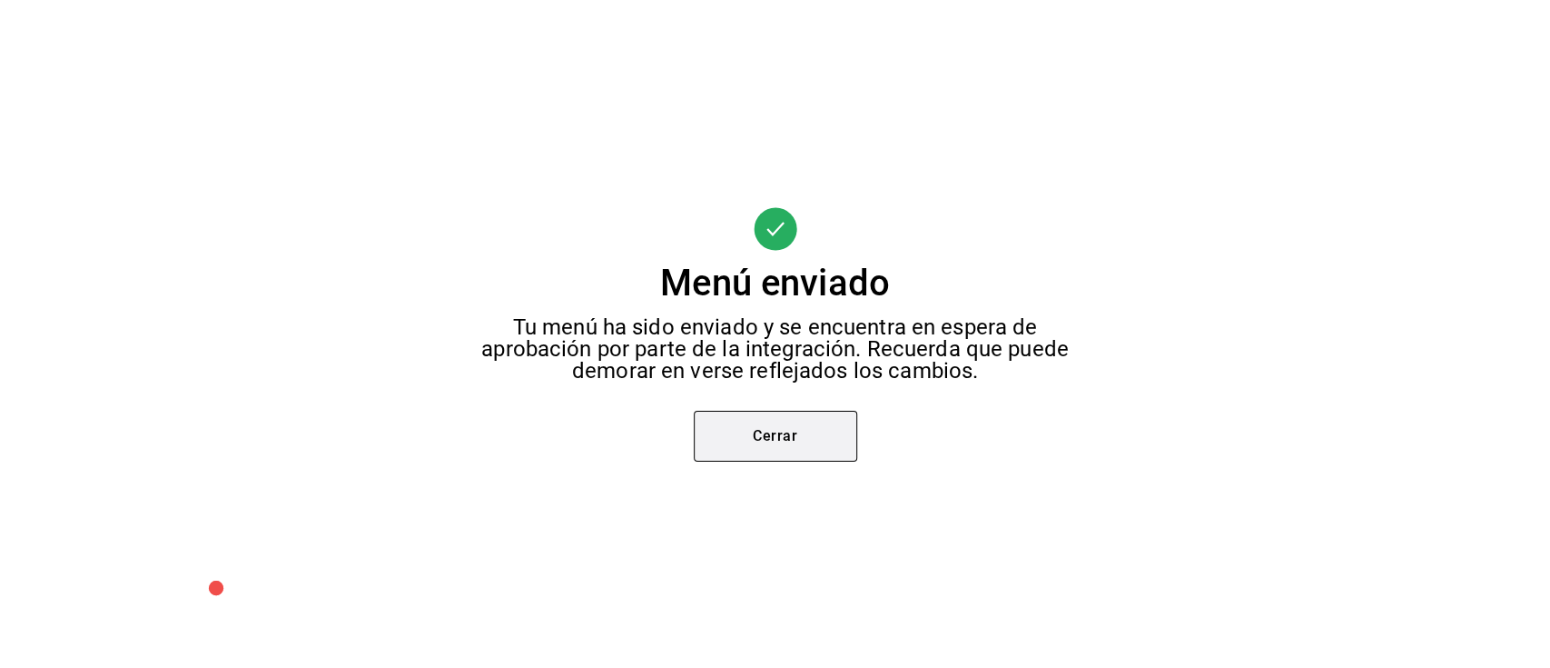
click at [811, 427] on button "Cerrar" at bounding box center [775, 436] width 163 height 51
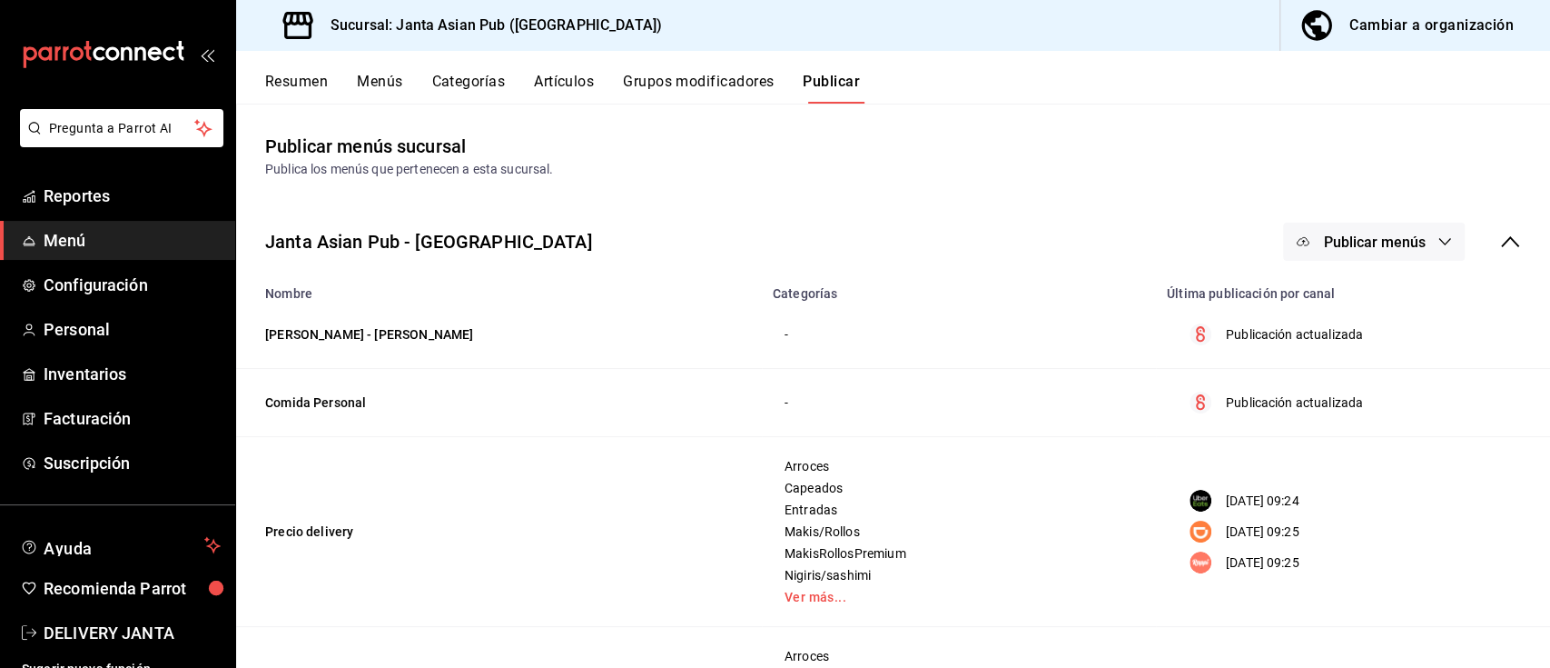
click at [302, 91] on button "Resumen" at bounding box center [296, 88] width 63 height 31
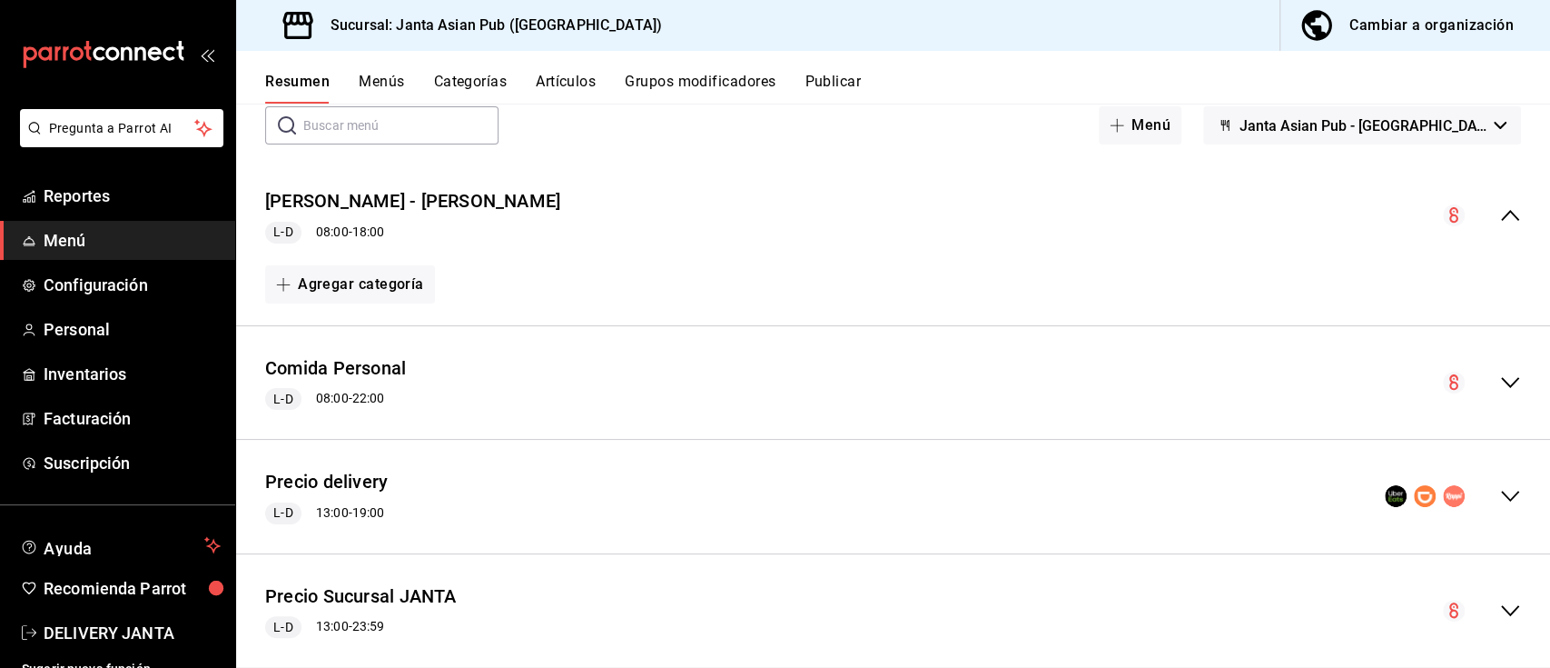
scroll to position [138, 0]
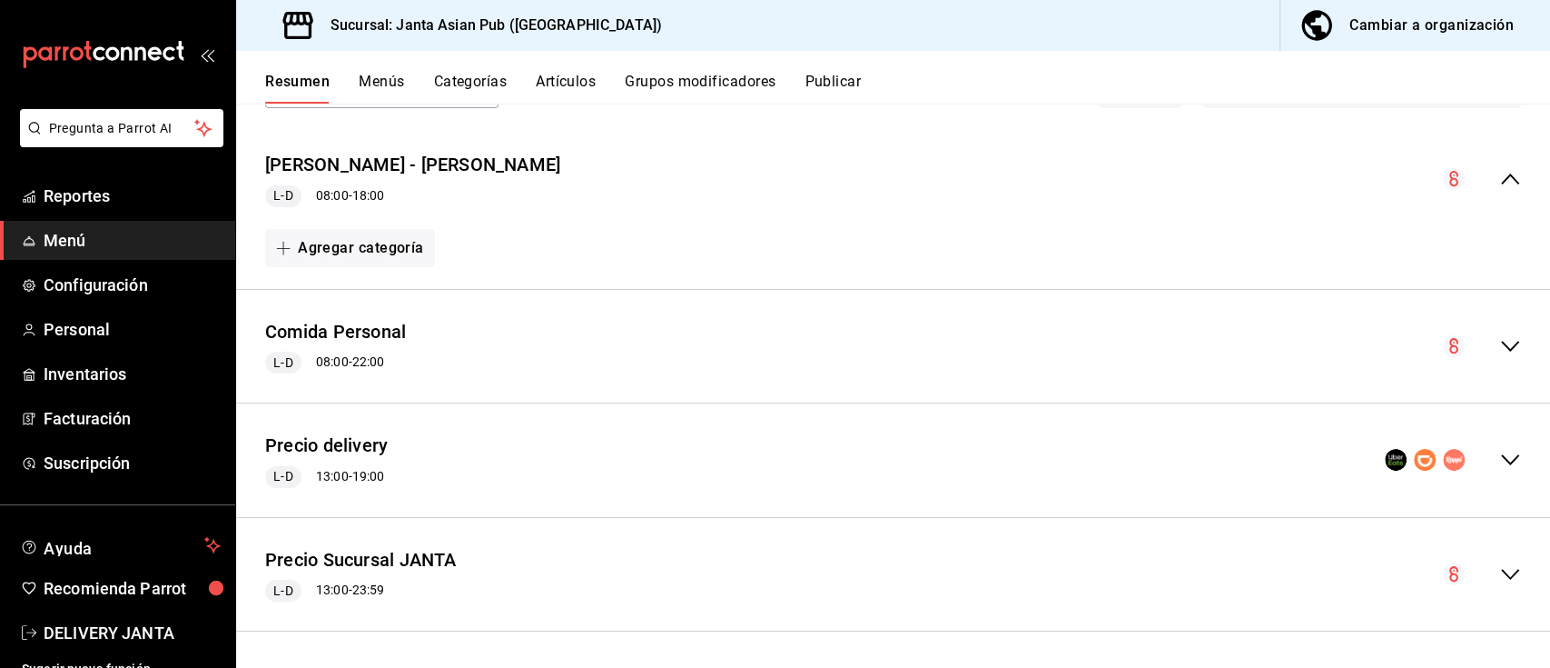
click at [1500, 460] on icon "collapse-menu-row" at bounding box center [1511, 460] width 22 height 22
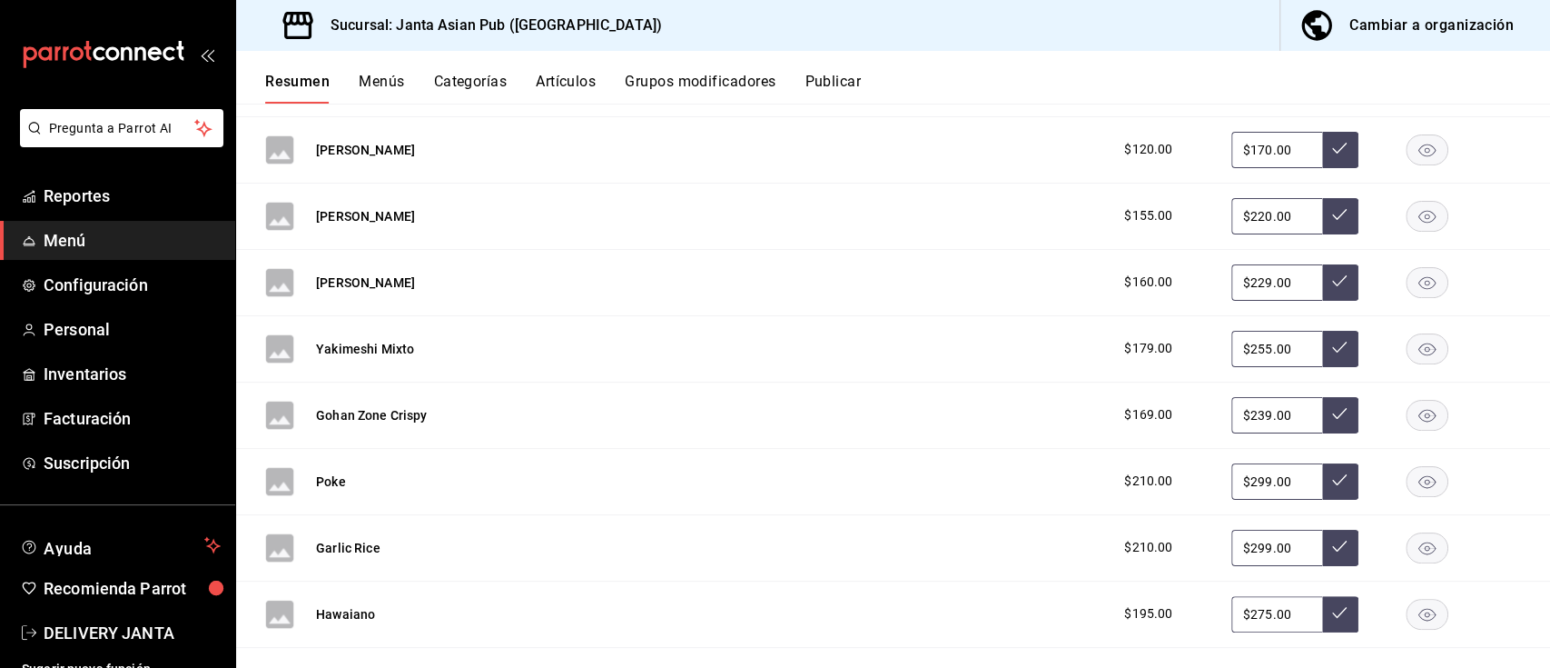
scroll to position [0, 0]
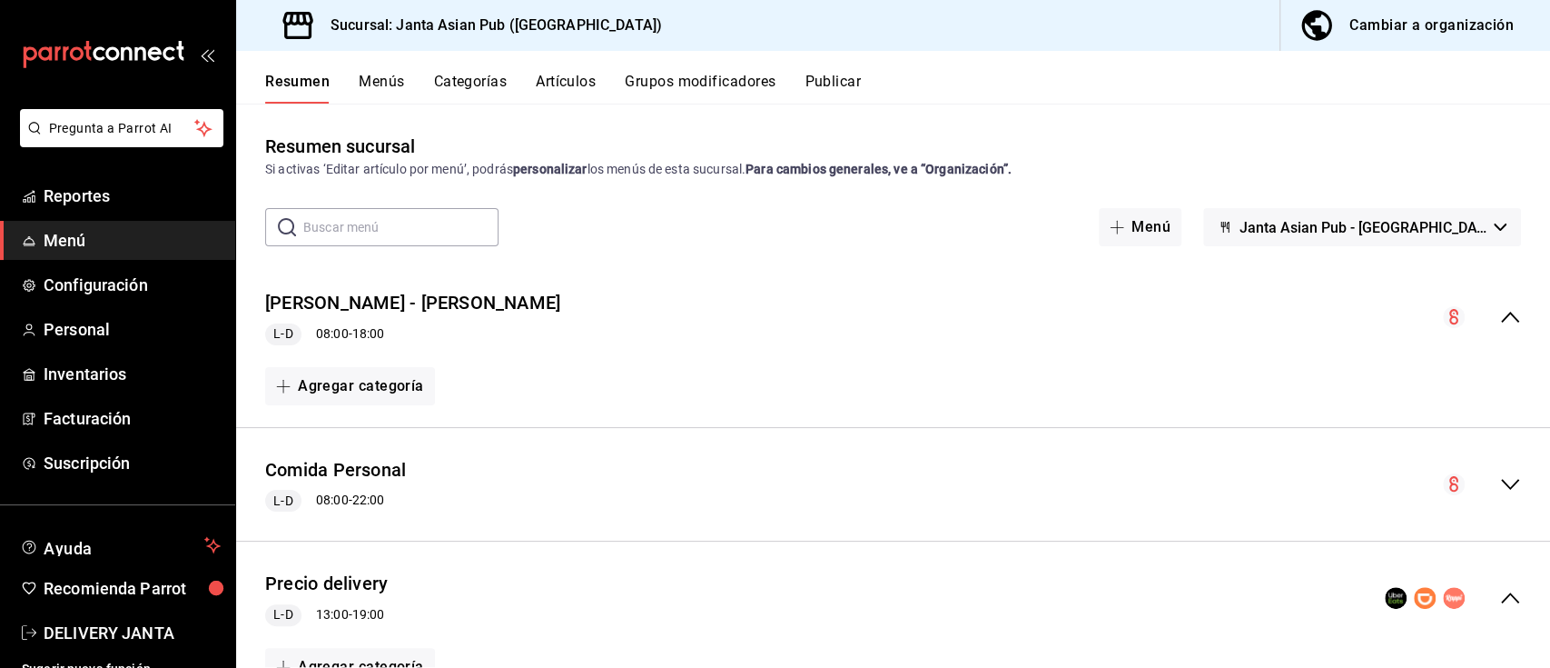
click at [1368, 26] on div "Cambiar a organización" at bounding box center [1432, 25] width 164 height 25
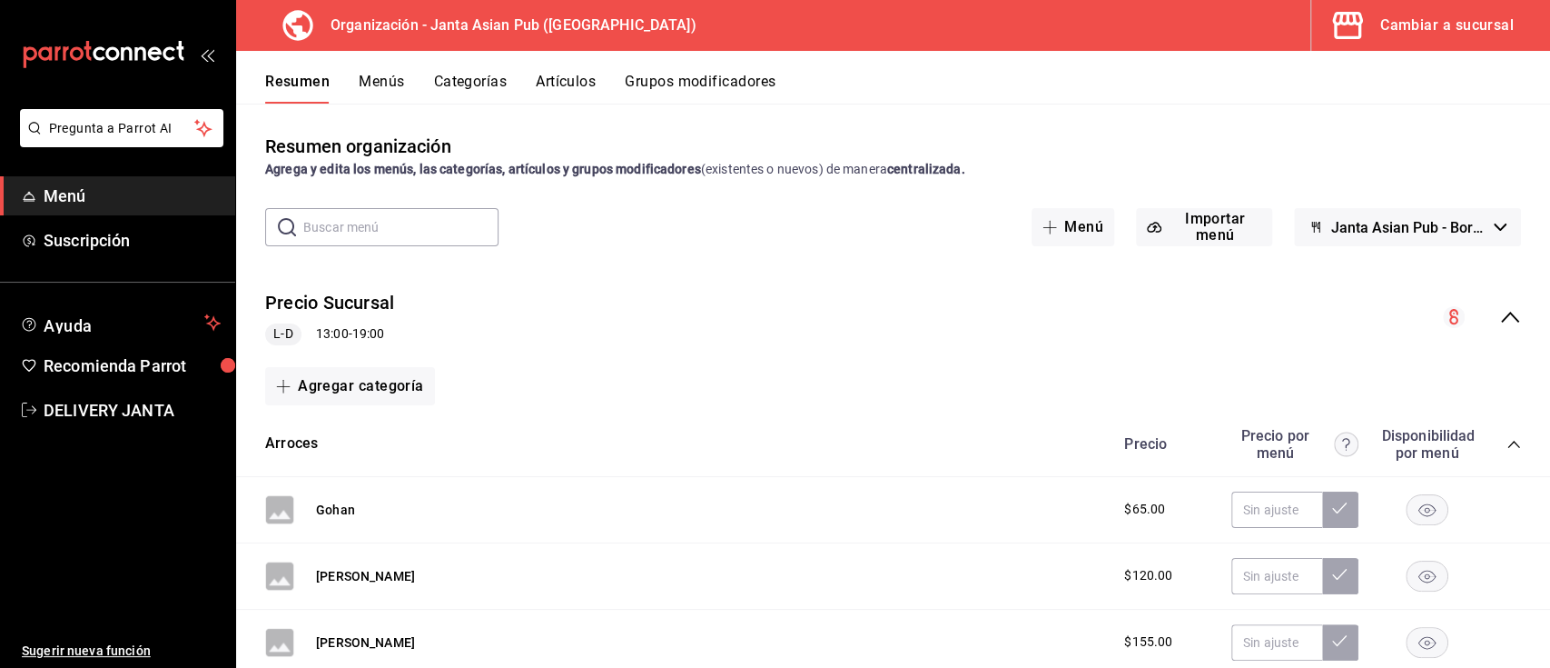
click at [1500, 312] on icon "collapse-menu-row" at bounding box center [1511, 317] width 22 height 22
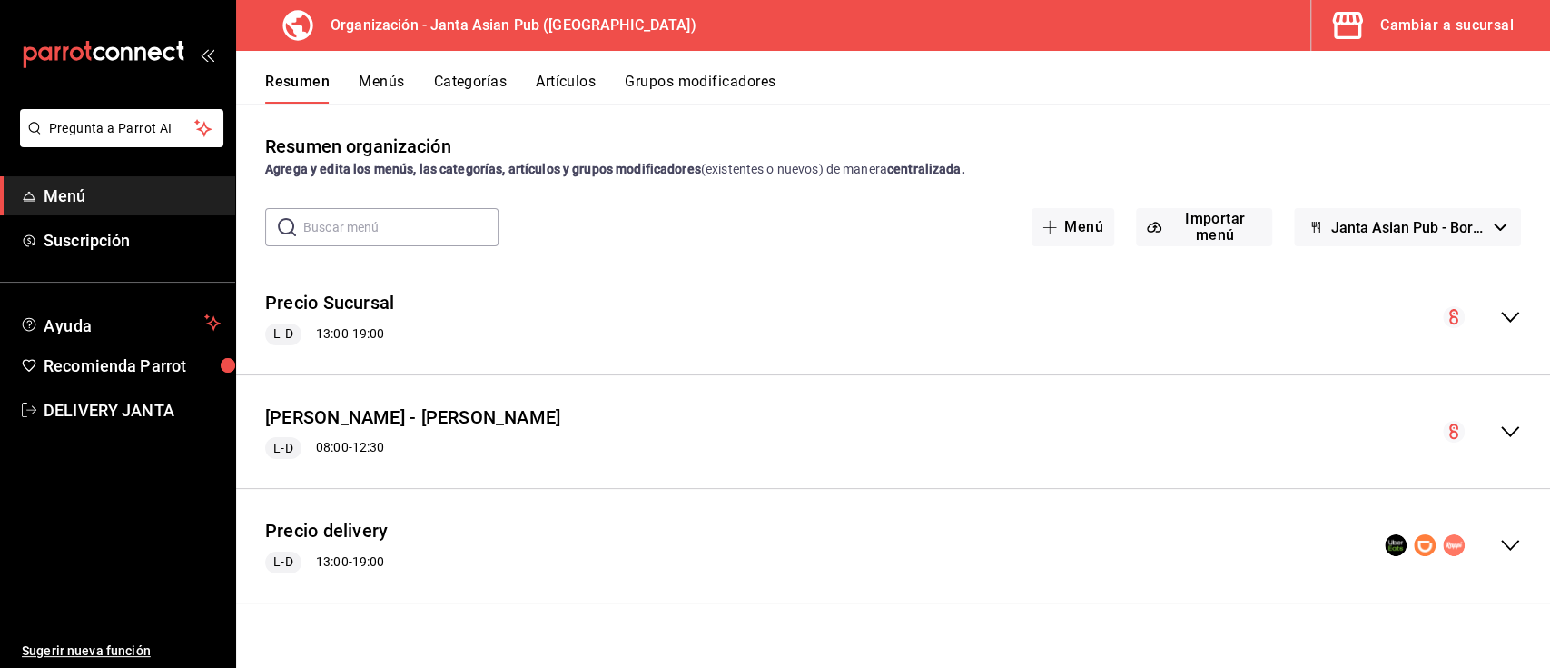
click at [1515, 548] on icon "collapse-menu-row" at bounding box center [1511, 545] width 22 height 22
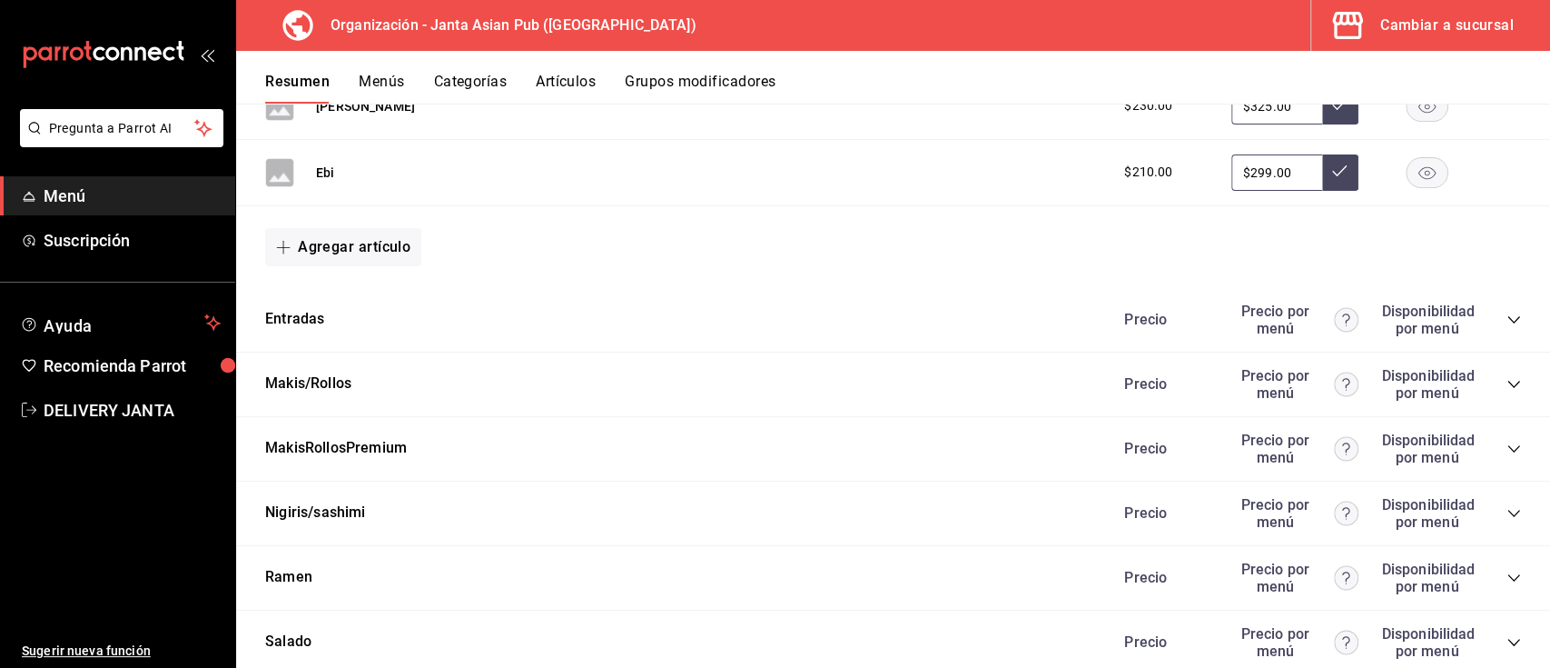
scroll to position [1752, 0]
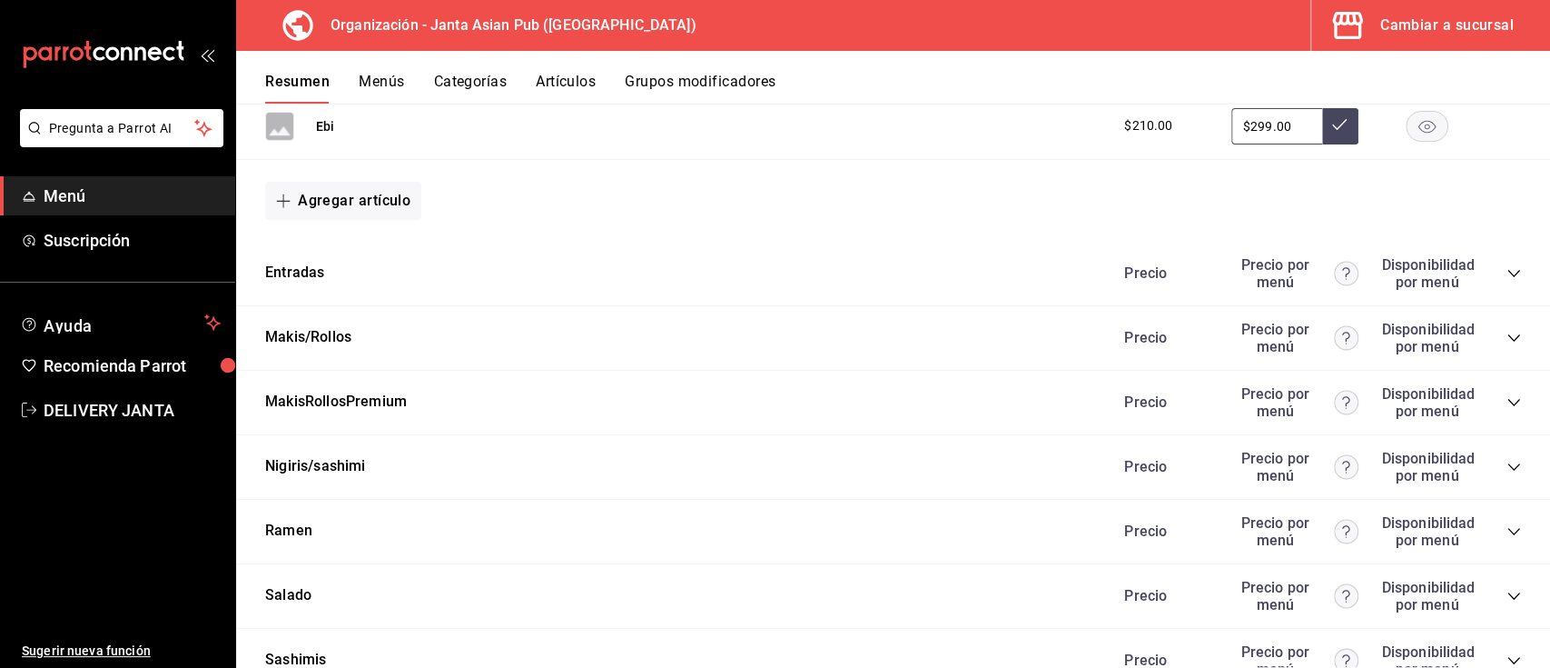
click at [1507, 268] on icon "collapse-category-row" at bounding box center [1514, 273] width 15 height 15
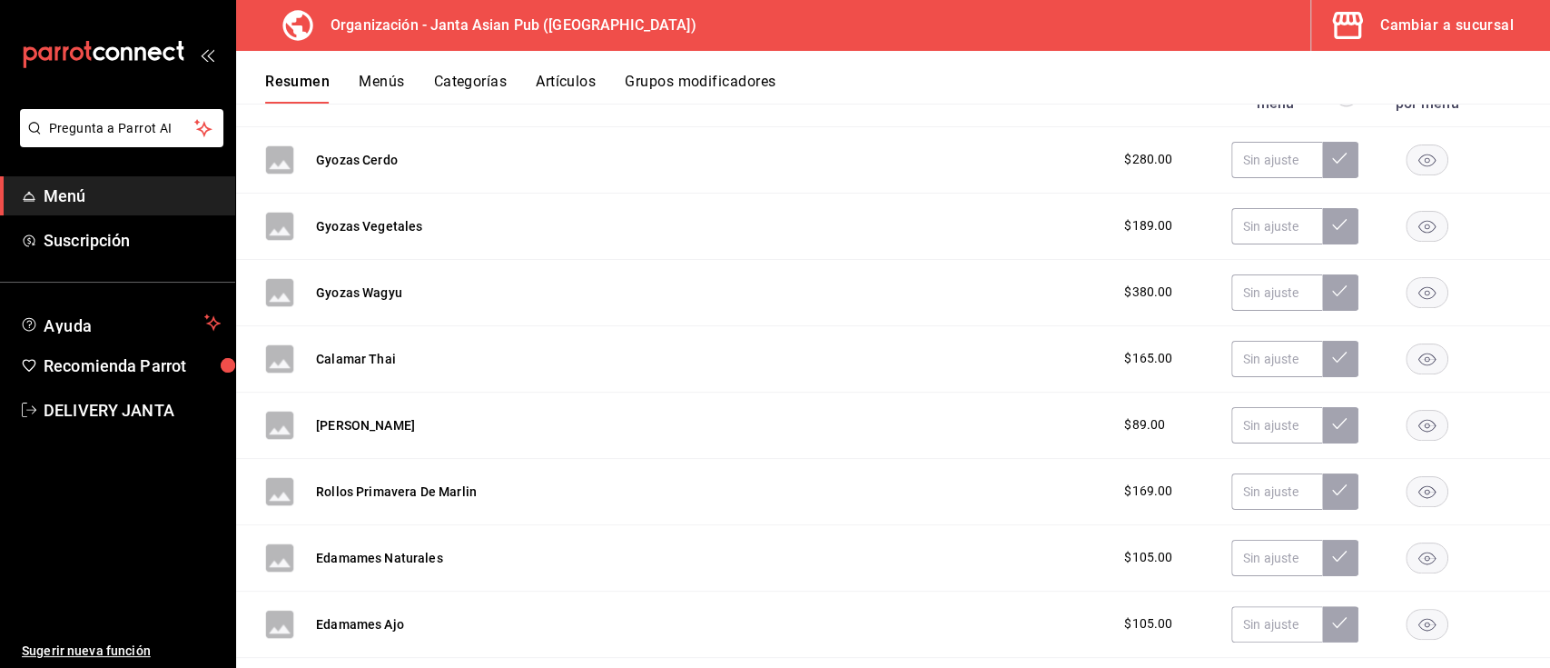
scroll to position [1951, 0]
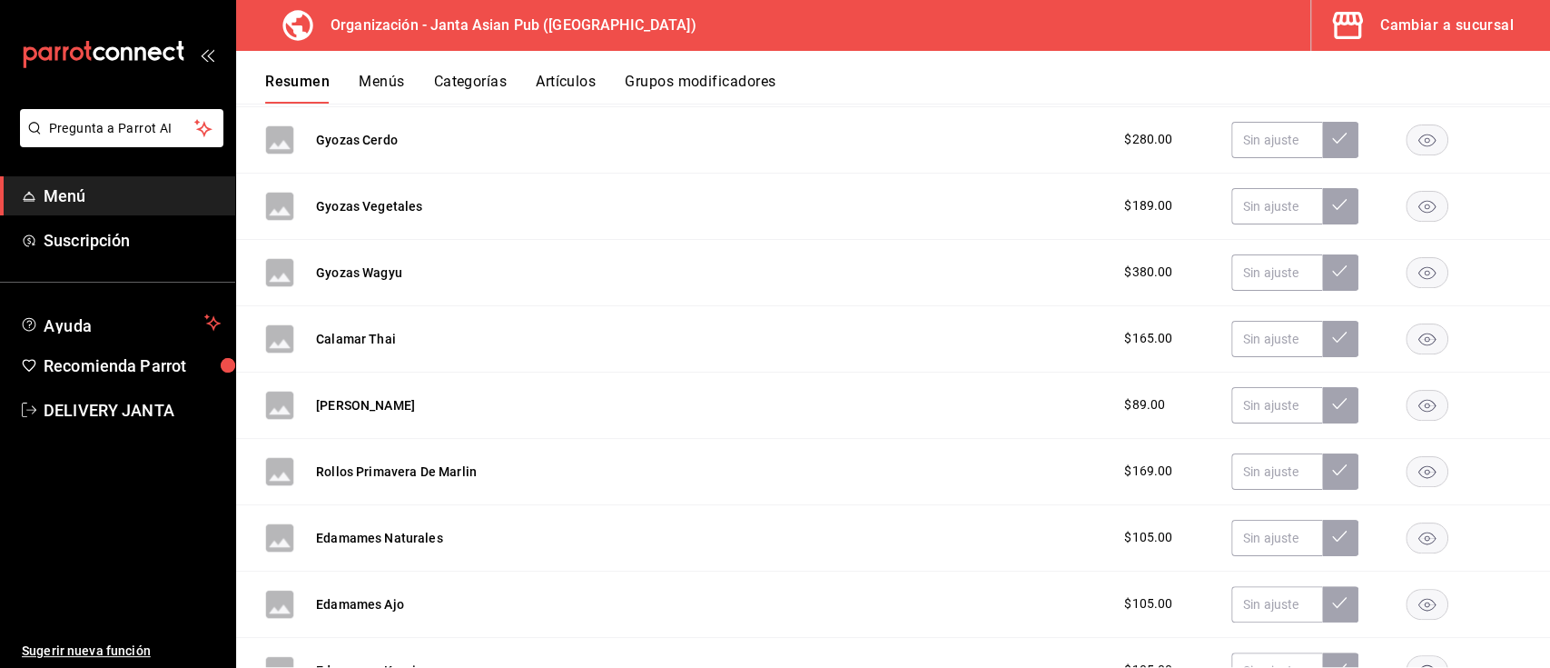
click at [1507, 67] on button "collapse-category-row" at bounding box center [1514, 74] width 15 height 15
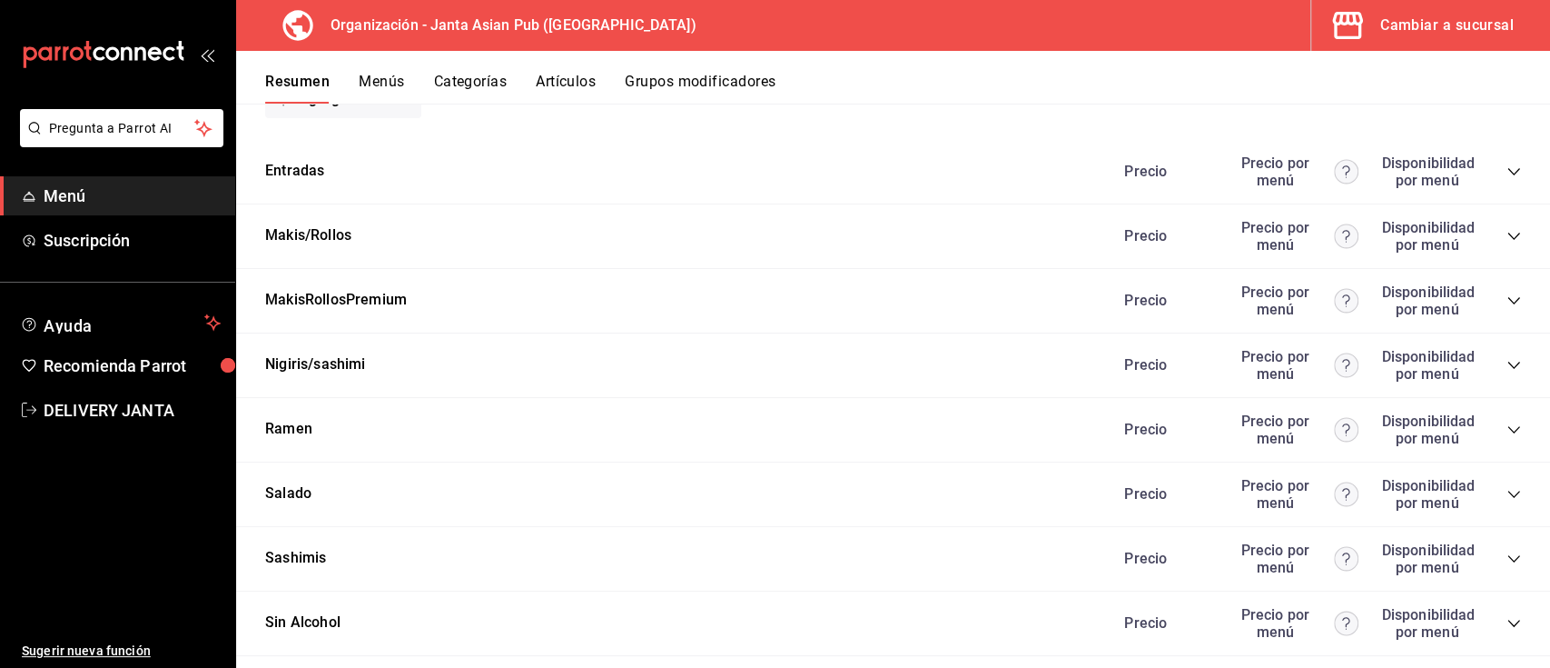
scroll to position [1806, 0]
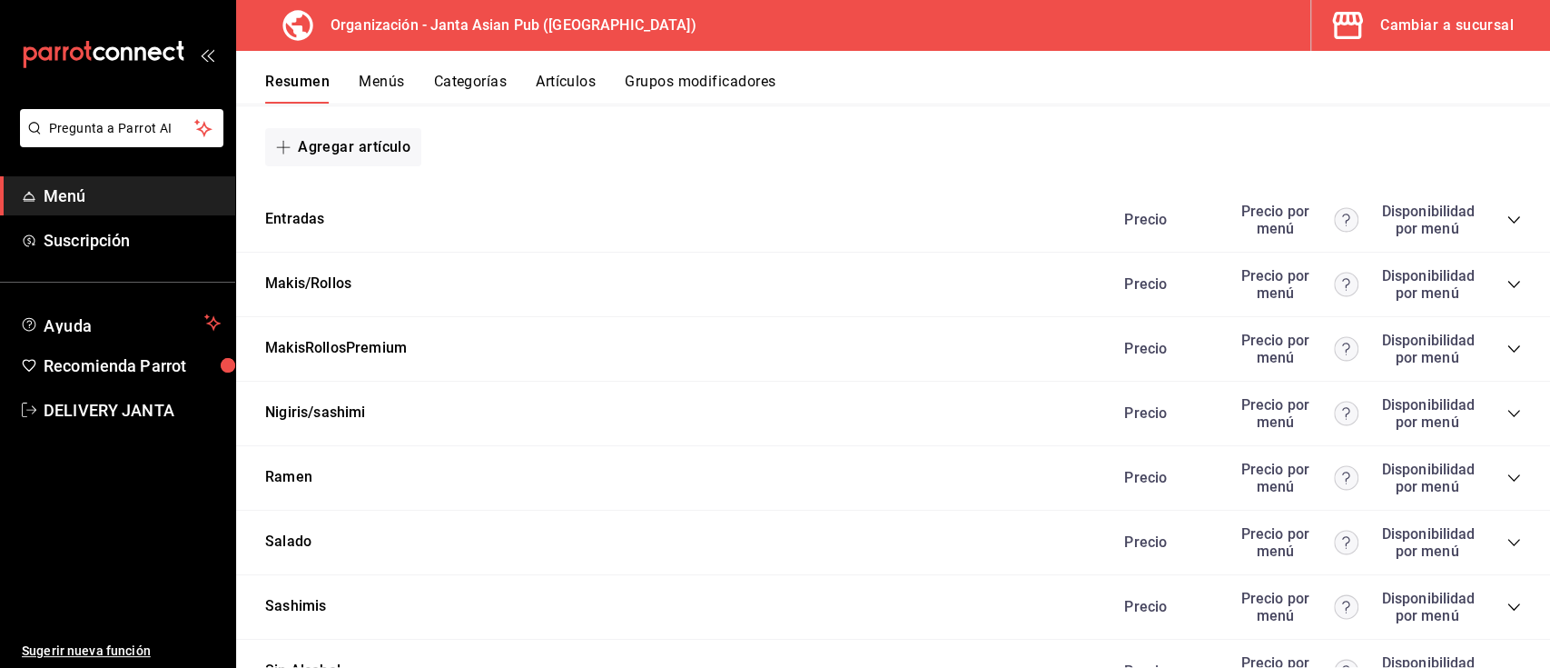
click at [1507, 221] on icon "collapse-category-row" at bounding box center [1514, 220] width 15 height 15
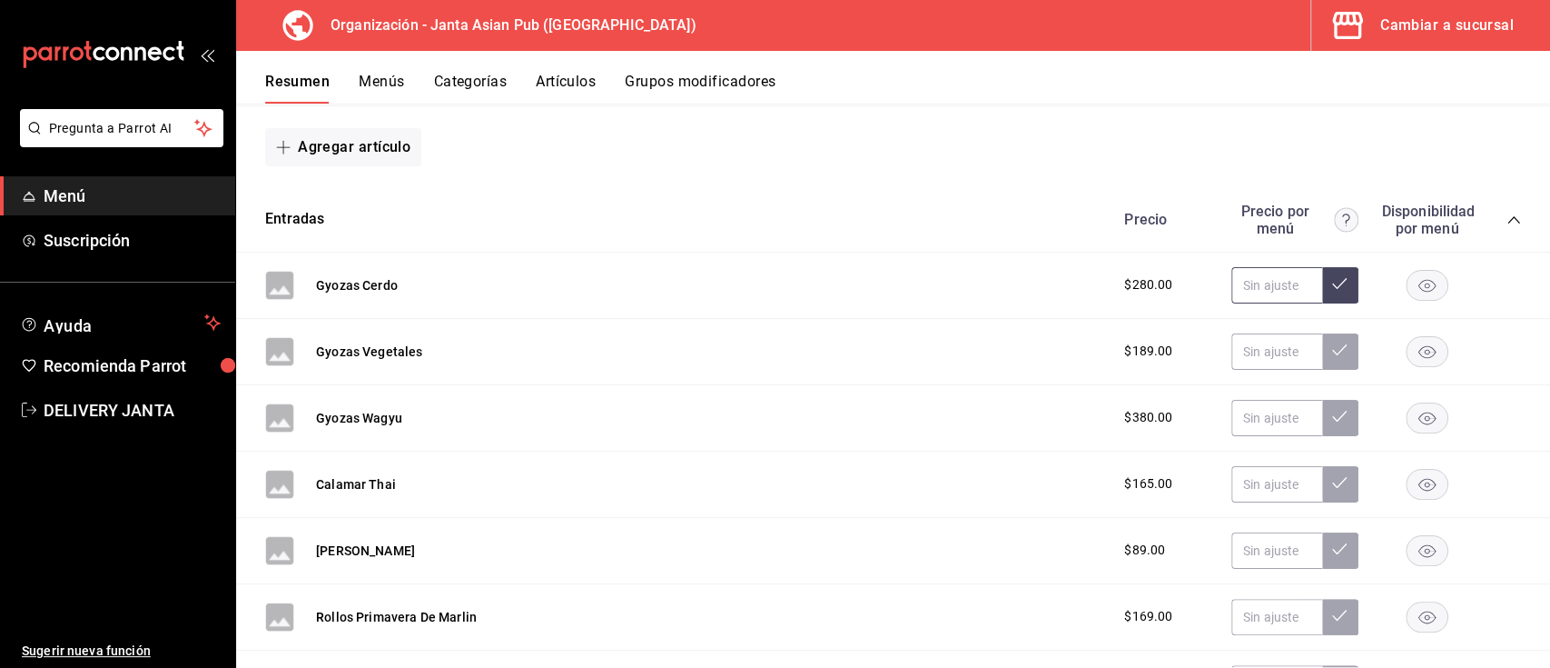
click at [1242, 272] on input "text" at bounding box center [1277, 285] width 91 height 36
type input "$395.00"
click at [1316, 303] on div "Gyozas Cerdo $280.00 $395.00" at bounding box center [893, 285] width 1314 height 66
click at [1257, 289] on input "text" at bounding box center [1277, 285] width 91 height 36
type input "$395.00"
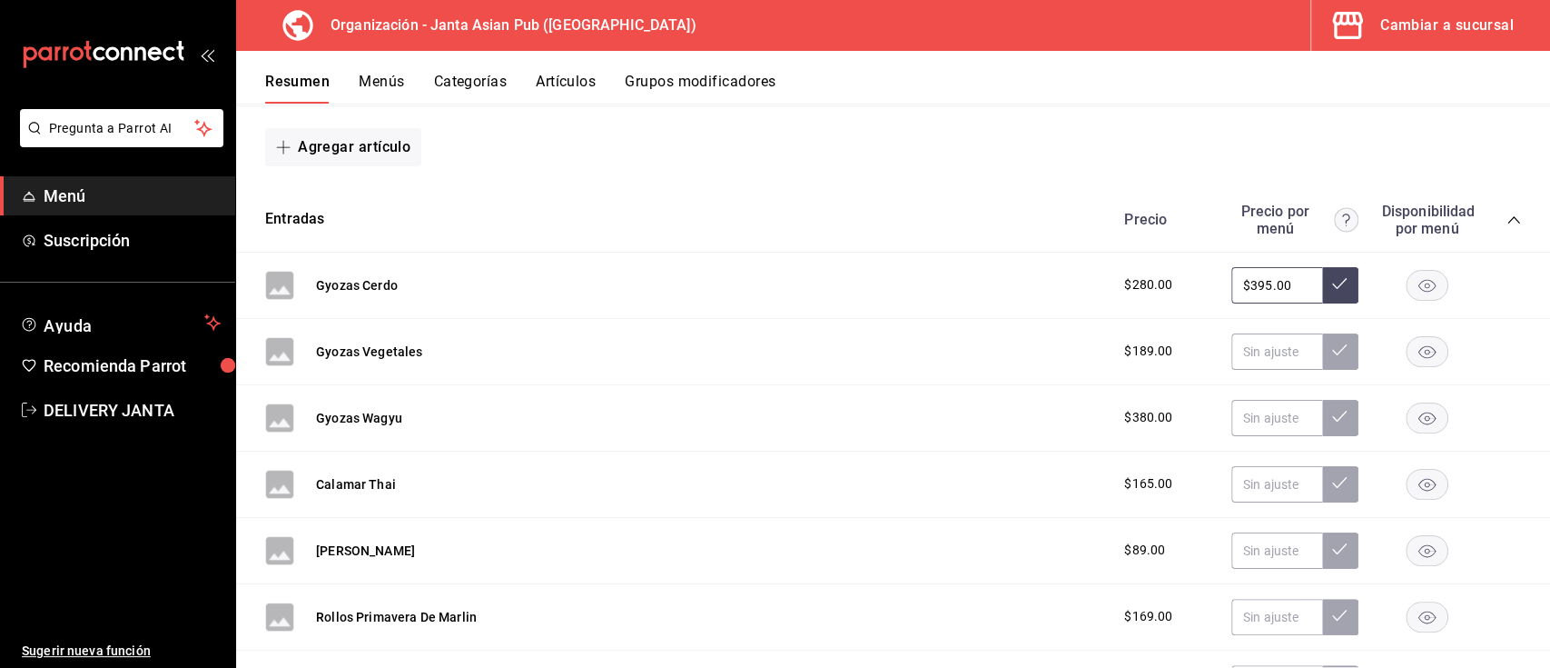
click at [1332, 277] on icon at bounding box center [1339, 283] width 15 height 15
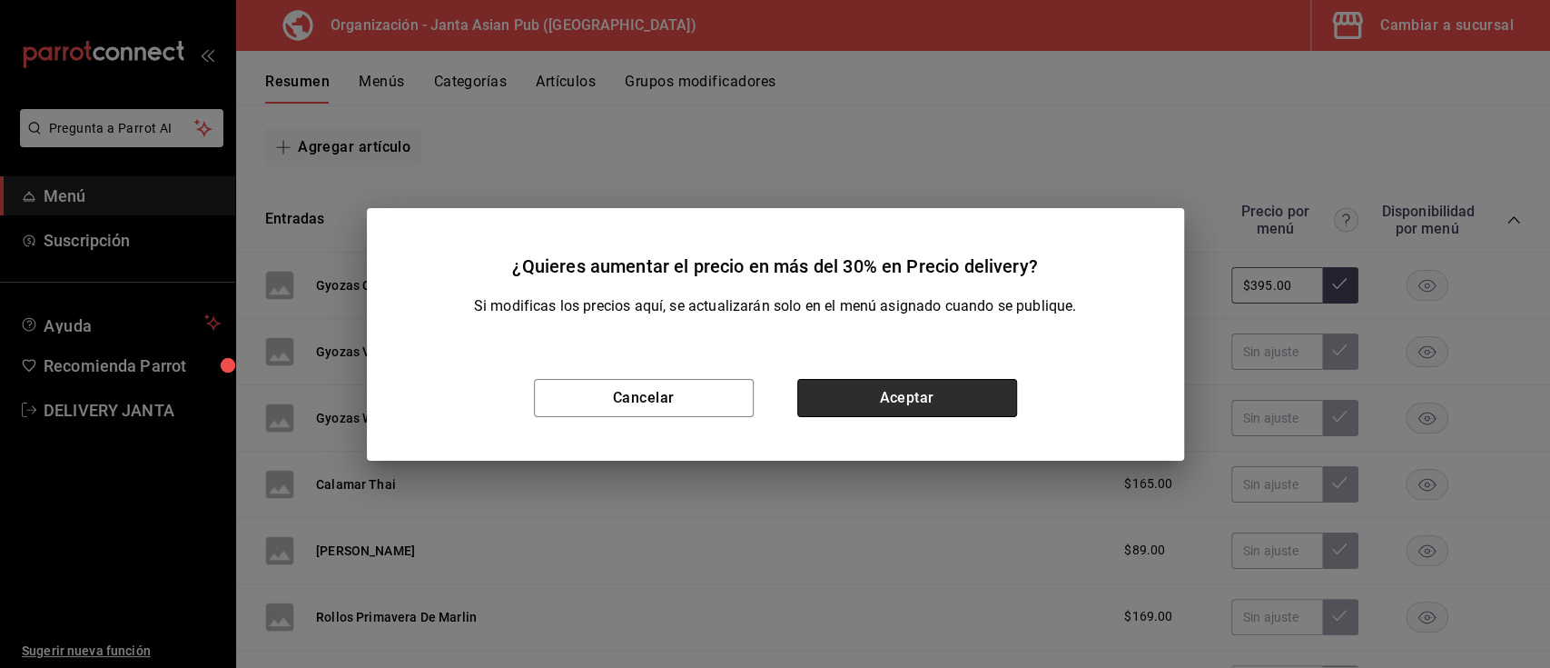
click at [888, 396] on button "Aceptar" at bounding box center [907, 398] width 220 height 38
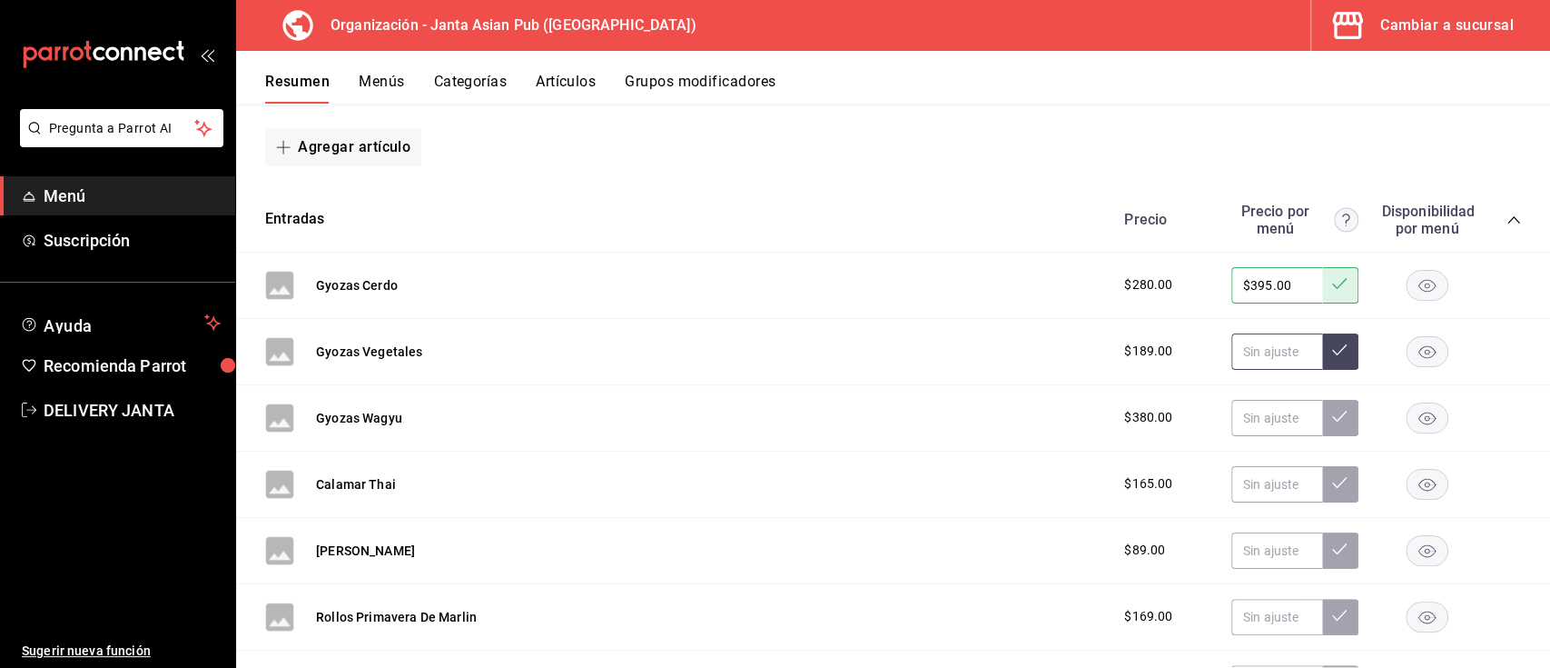
click at [1243, 346] on input "text" at bounding box center [1277, 351] width 91 height 36
type input "$265.00"
click at [1332, 348] on icon at bounding box center [1339, 349] width 15 height 15
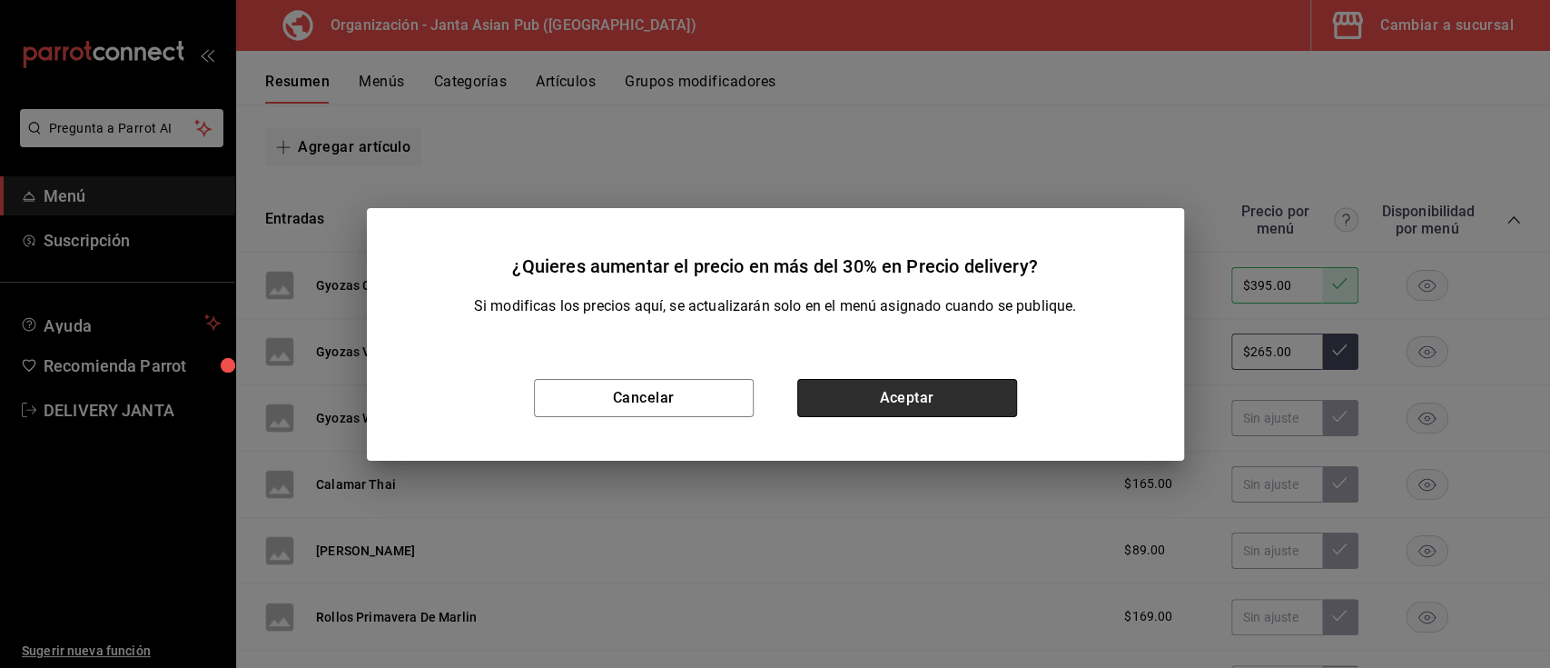
click at [955, 398] on button "Aceptar" at bounding box center [907, 398] width 220 height 38
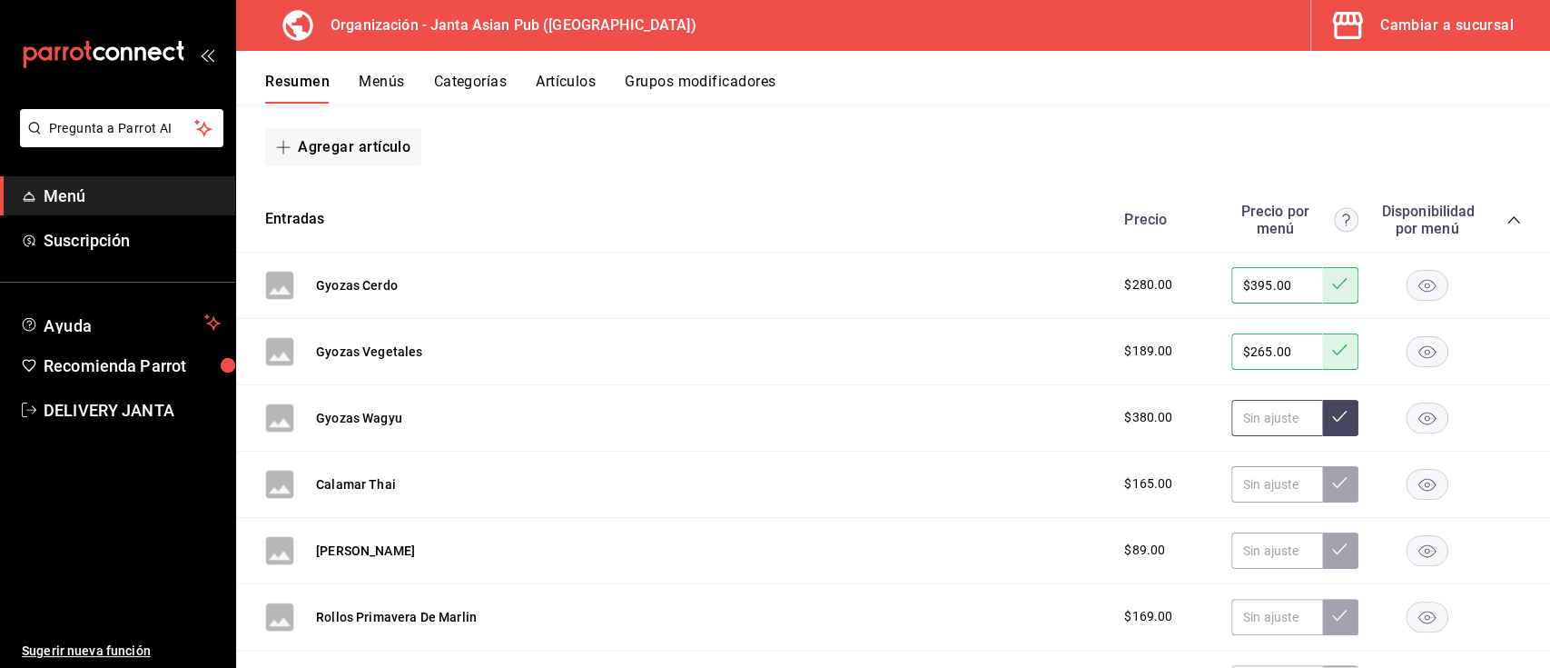
click at [1262, 406] on input "text" at bounding box center [1277, 418] width 91 height 36
type input "$539.00"
click at [1326, 408] on button at bounding box center [1340, 418] width 36 height 36
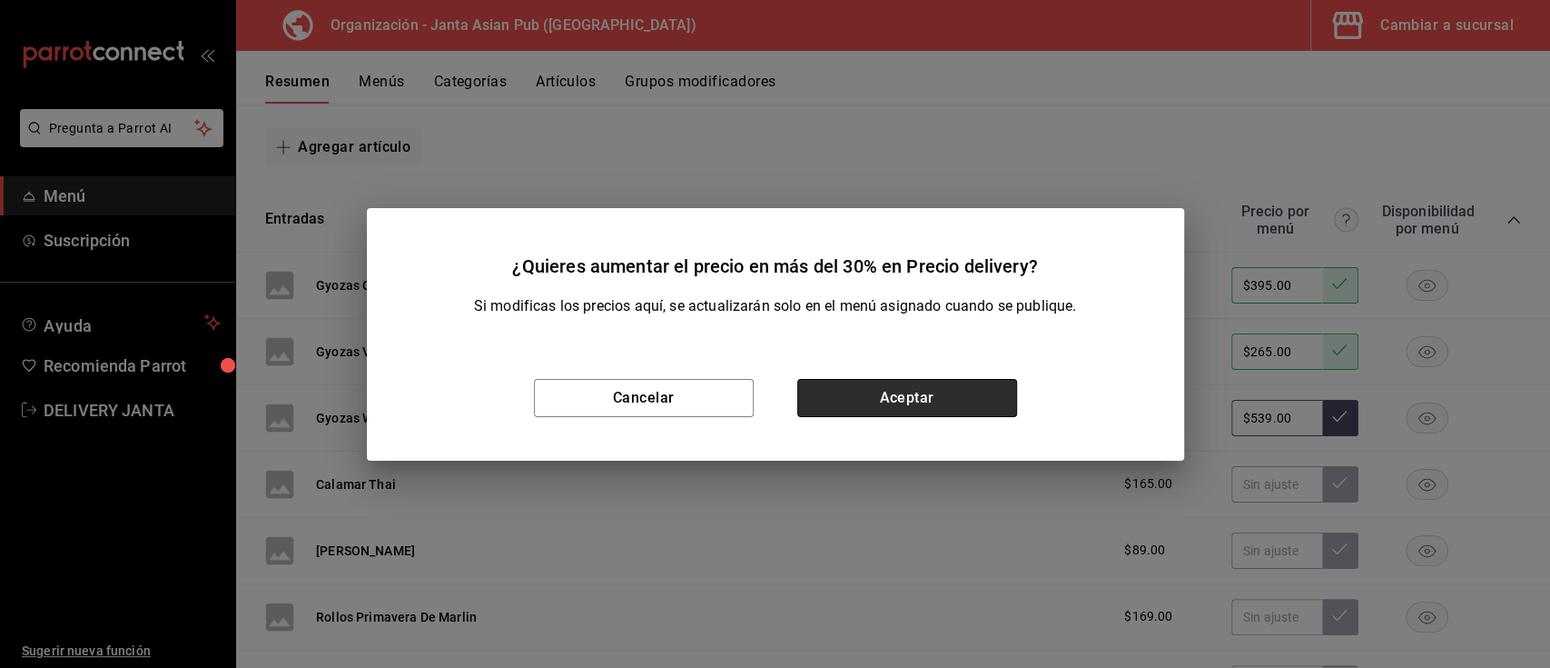
click at [945, 396] on button "Aceptar" at bounding box center [907, 398] width 220 height 38
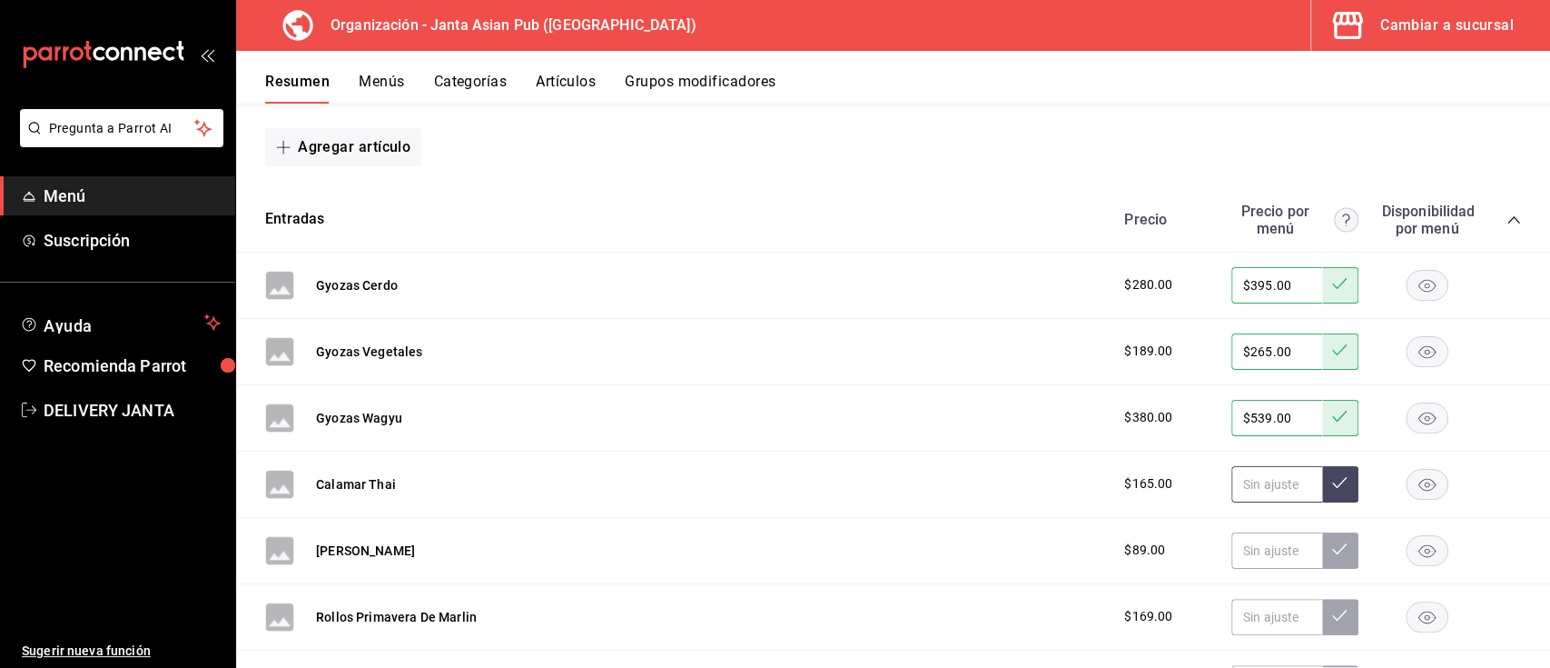
click at [1272, 477] on input "text" at bounding box center [1277, 484] width 91 height 36
type input "$235.00"
click at [1332, 476] on icon at bounding box center [1339, 482] width 15 height 15
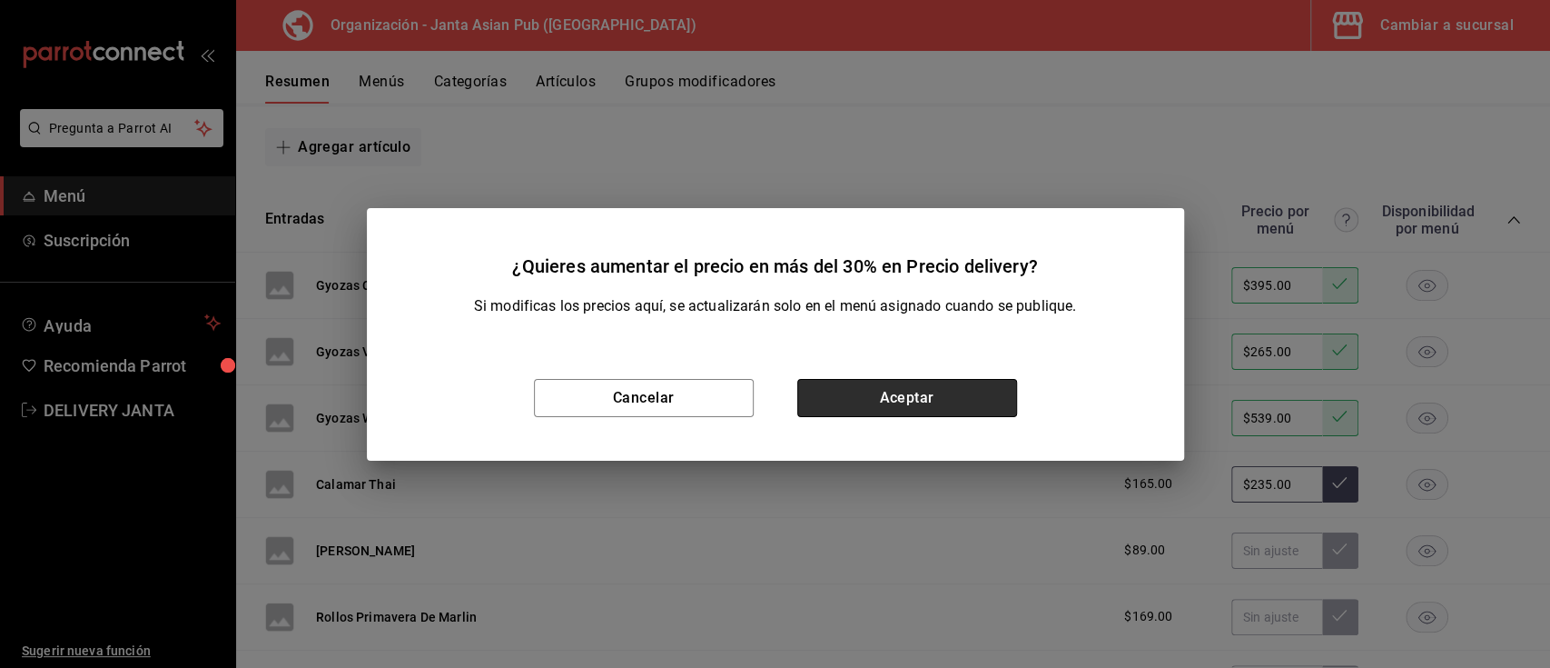
click at [991, 387] on button "Aceptar" at bounding box center [907, 398] width 220 height 38
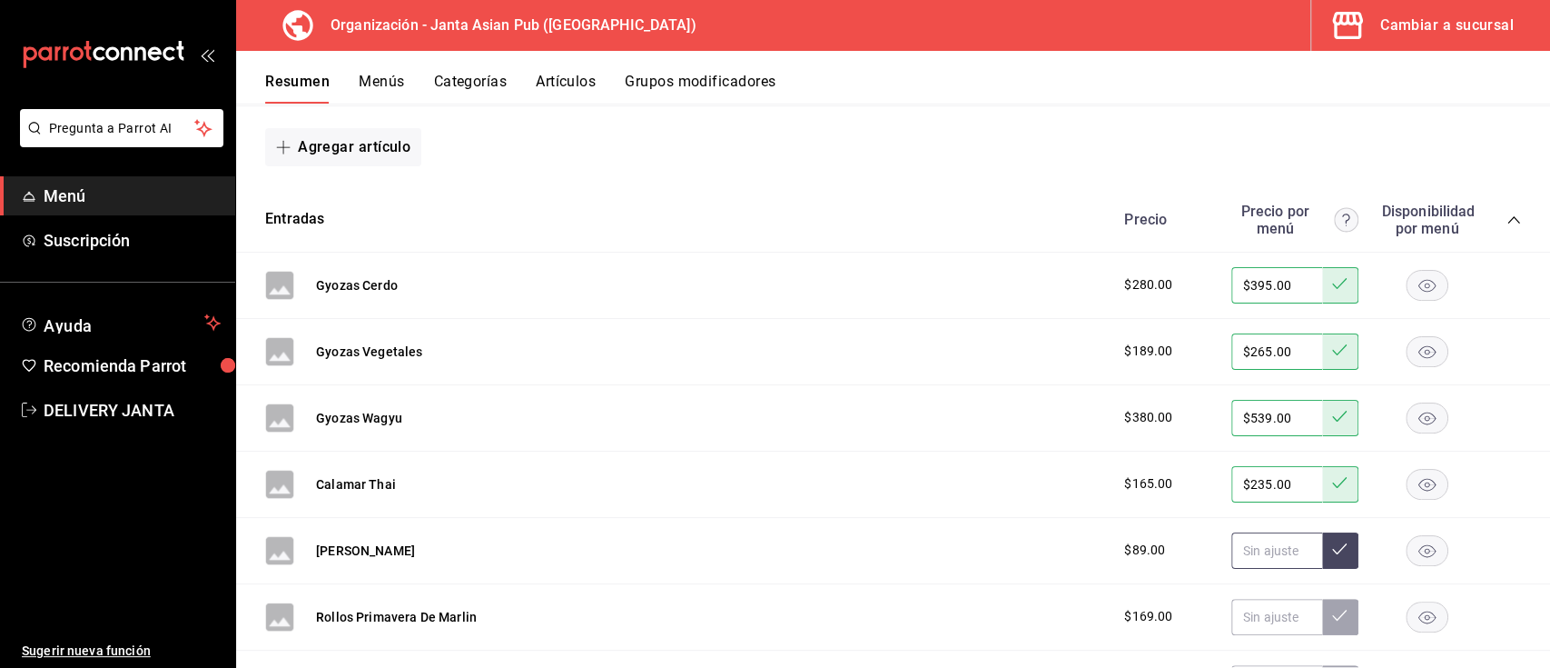
click at [1234, 551] on input "text" at bounding box center [1277, 550] width 91 height 36
type input "$125.00"
click at [1332, 550] on icon at bounding box center [1339, 548] width 15 height 15
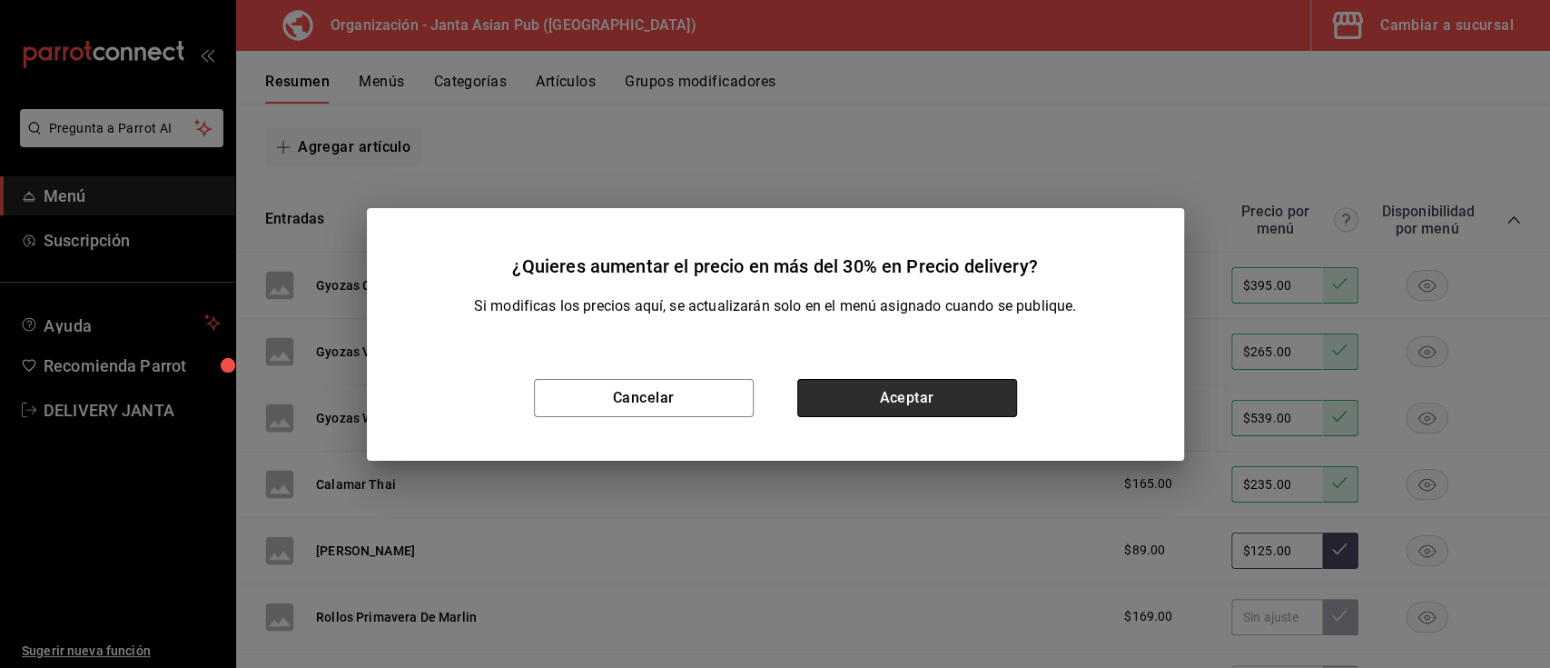
click at [975, 390] on button "Aceptar" at bounding box center [907, 398] width 220 height 38
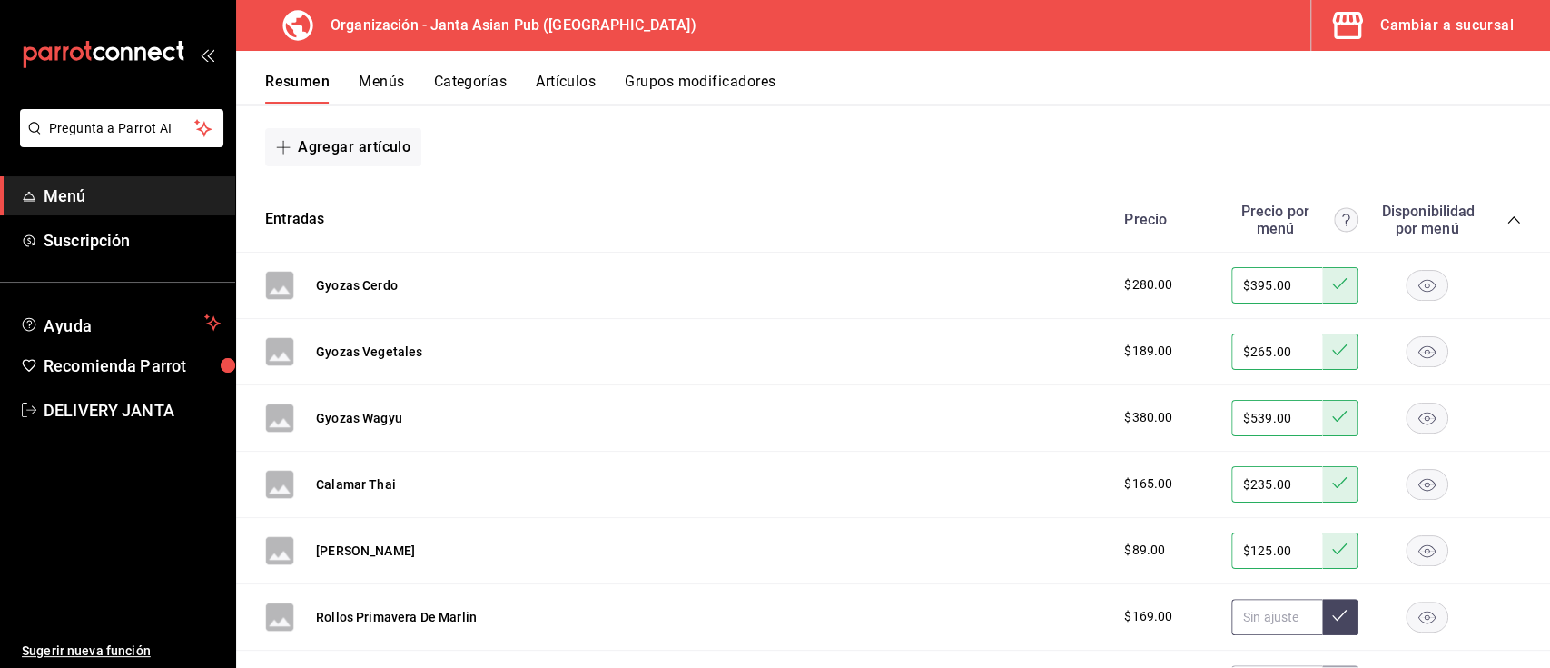
click at [1243, 616] on input "text" at bounding box center [1277, 617] width 91 height 36
type input "$239.00"
click at [1332, 619] on icon at bounding box center [1339, 615] width 15 height 15
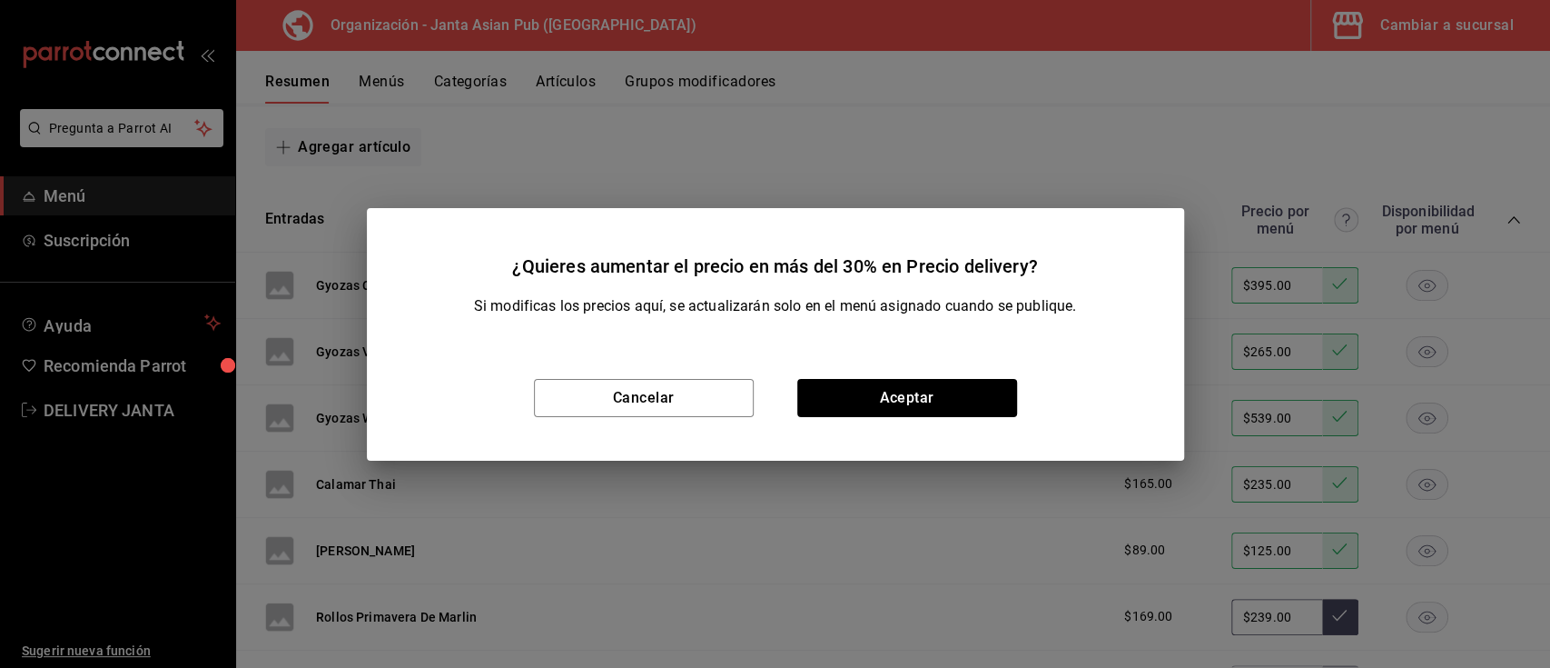
click at [981, 420] on div "Cancelar Aceptar" at bounding box center [775, 397] width 817 height 125
click at [967, 402] on button "Aceptar" at bounding box center [907, 398] width 220 height 38
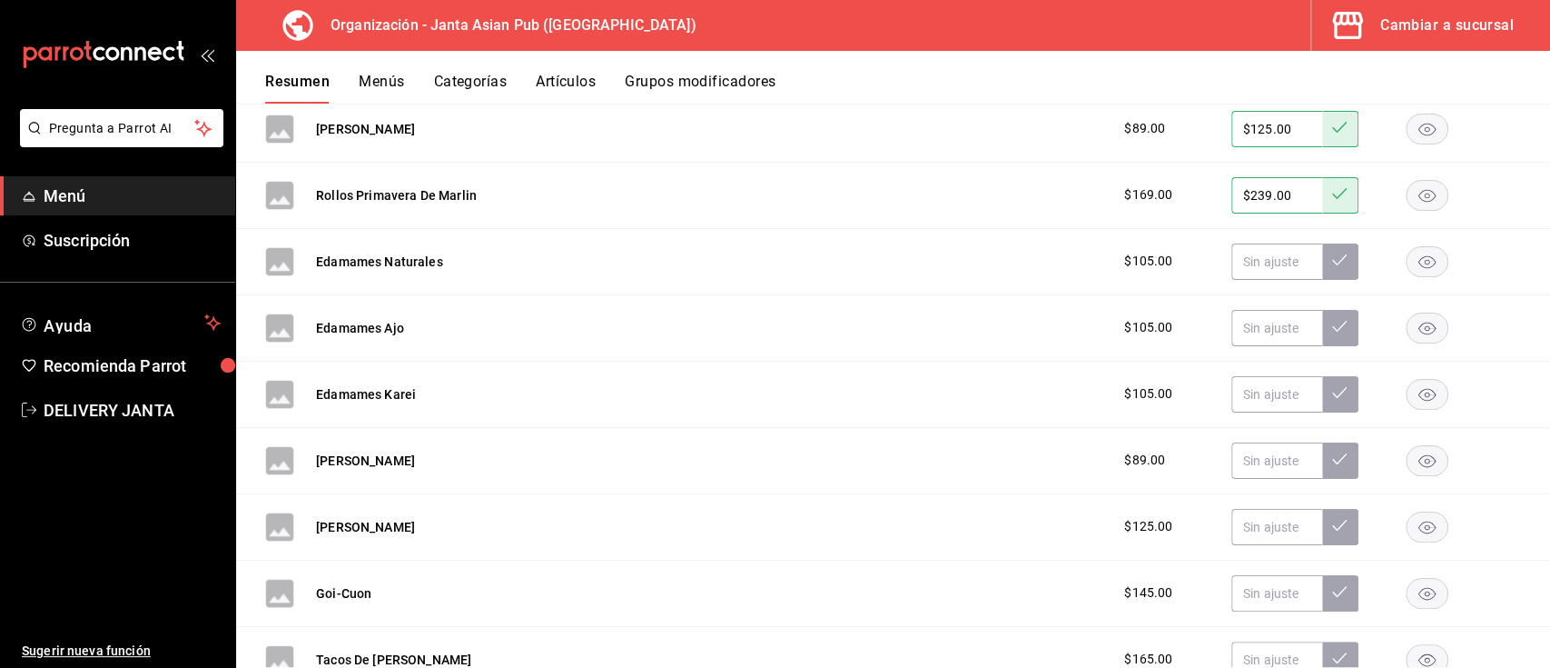
scroll to position [2240, 0]
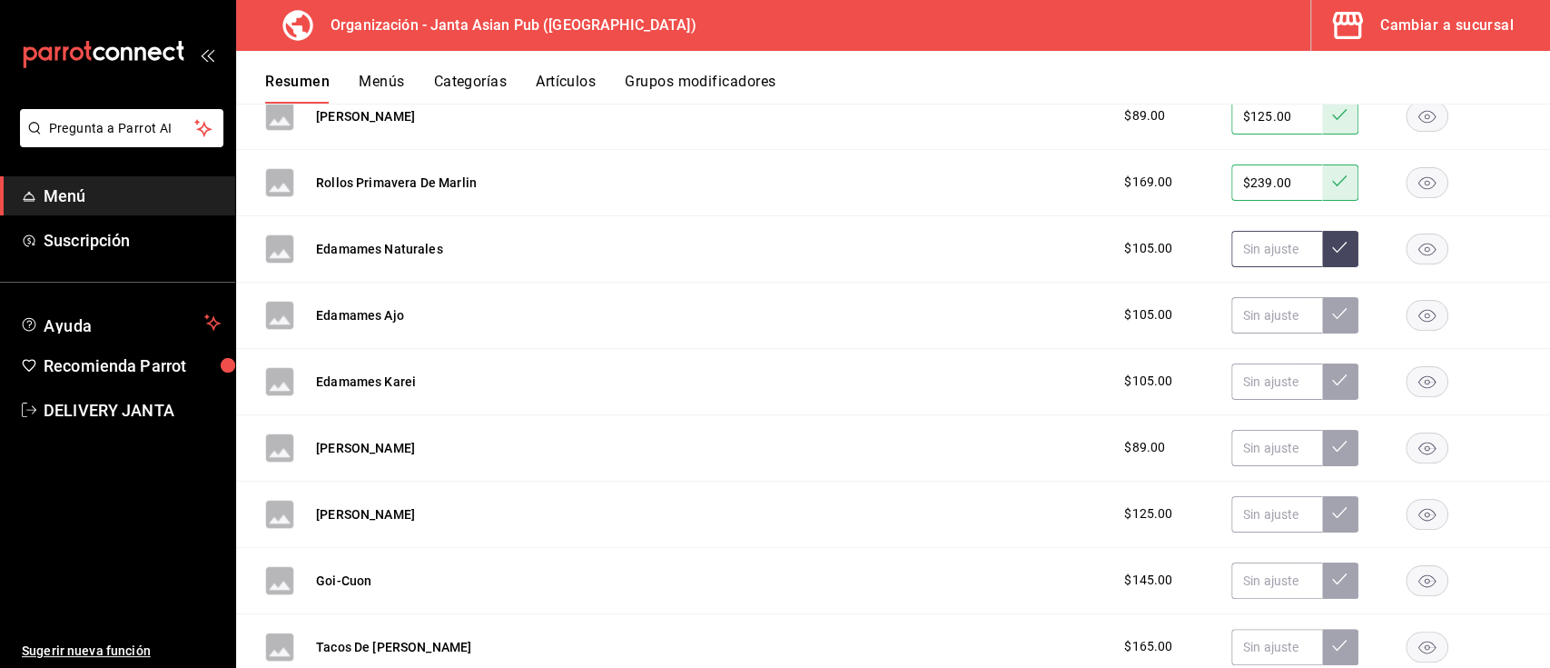
click at [1259, 248] on input "text" at bounding box center [1277, 249] width 91 height 36
type input "$149.00"
click at [1322, 250] on button at bounding box center [1340, 249] width 36 height 36
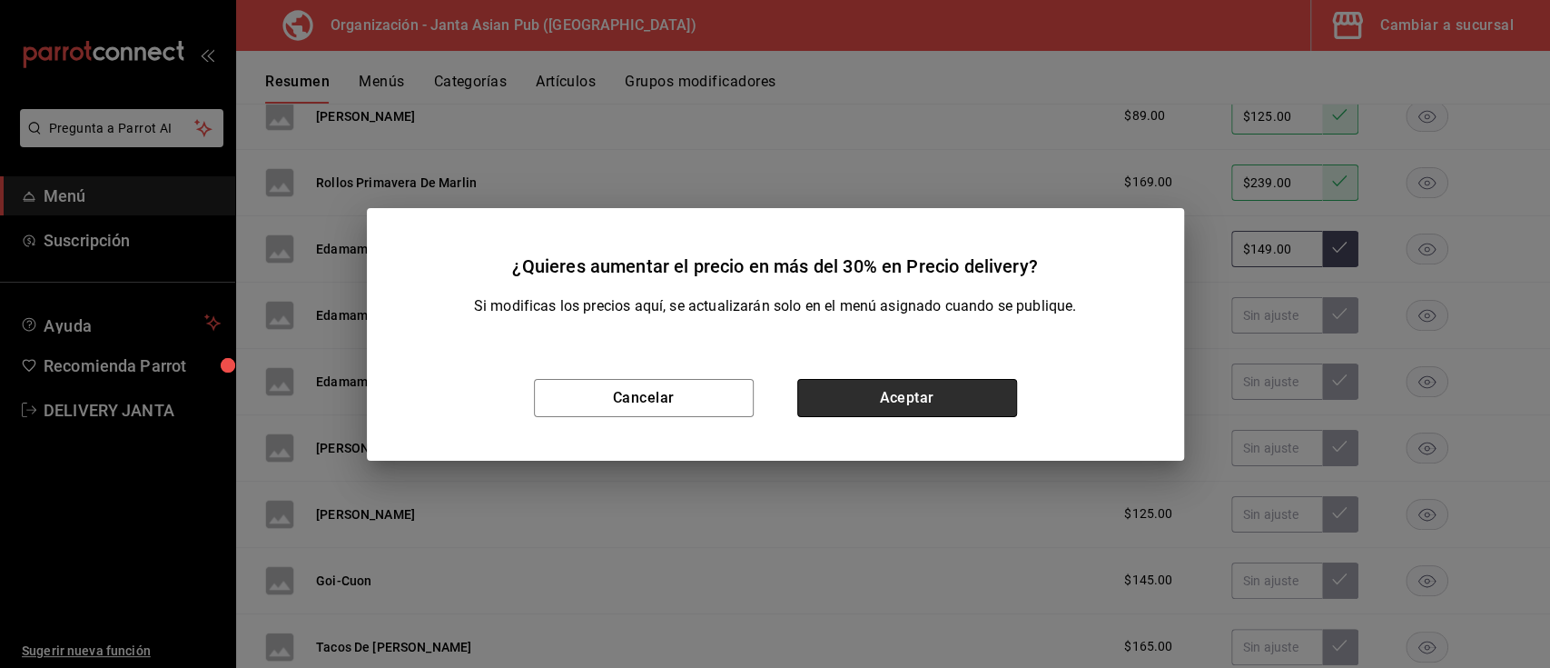
click at [959, 401] on button "Aceptar" at bounding box center [907, 398] width 220 height 38
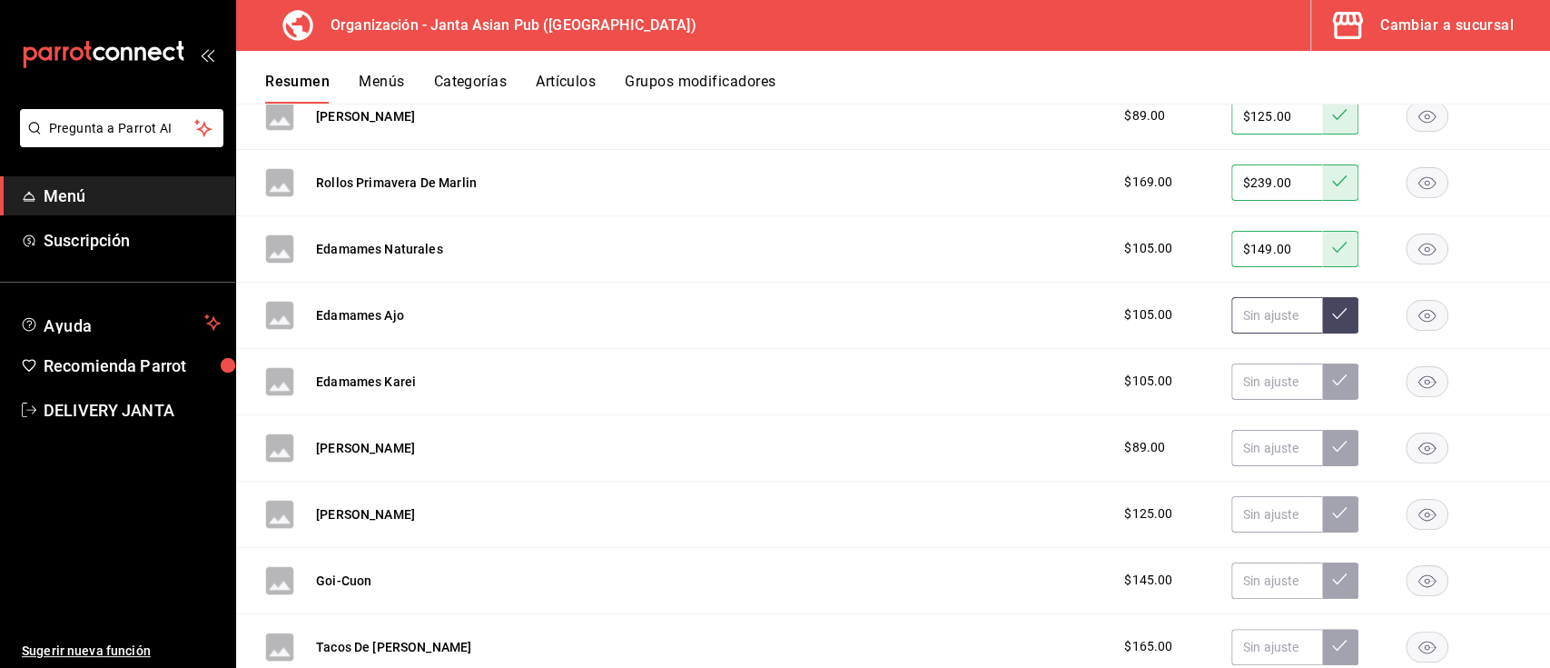
click at [1232, 309] on input "text" at bounding box center [1277, 315] width 91 height 36
type input "$149.00"
click at [1332, 312] on icon at bounding box center [1339, 313] width 15 height 11
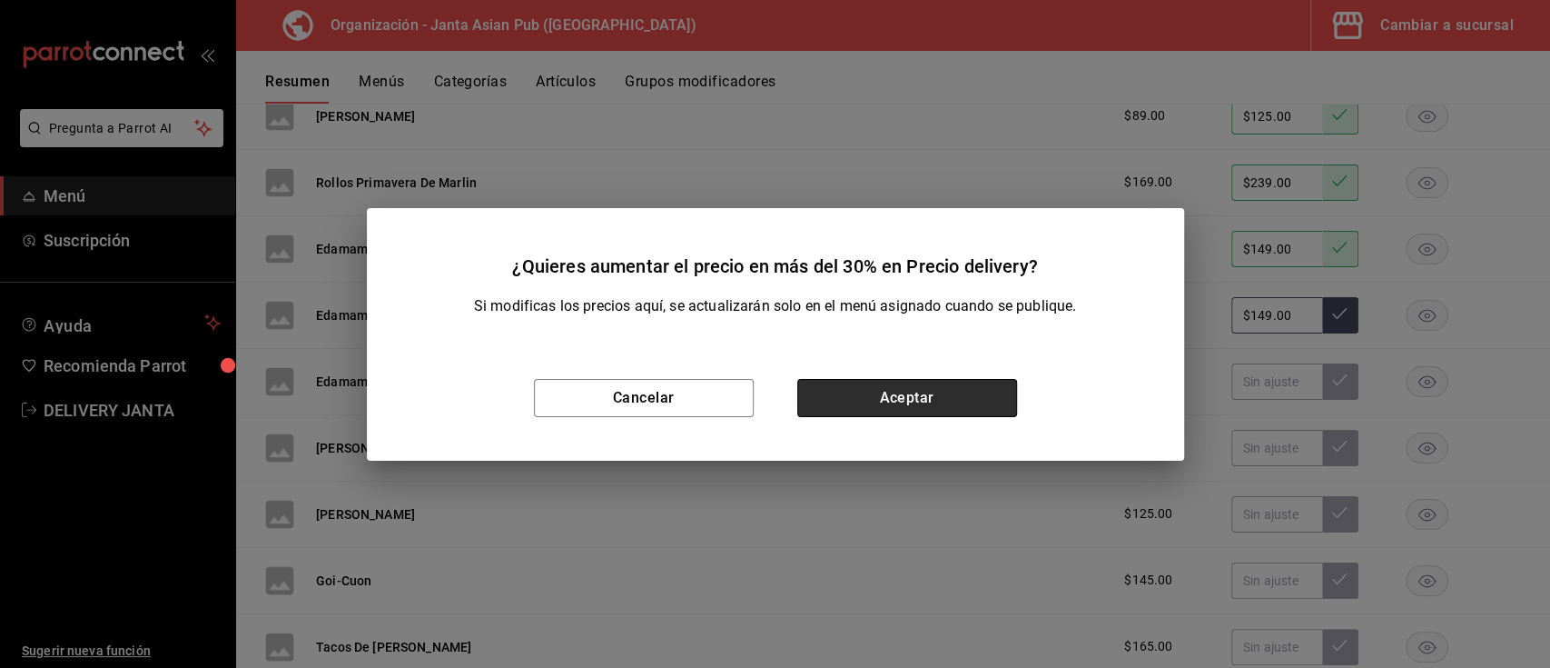
click at [937, 397] on button "Aceptar" at bounding box center [907, 398] width 220 height 38
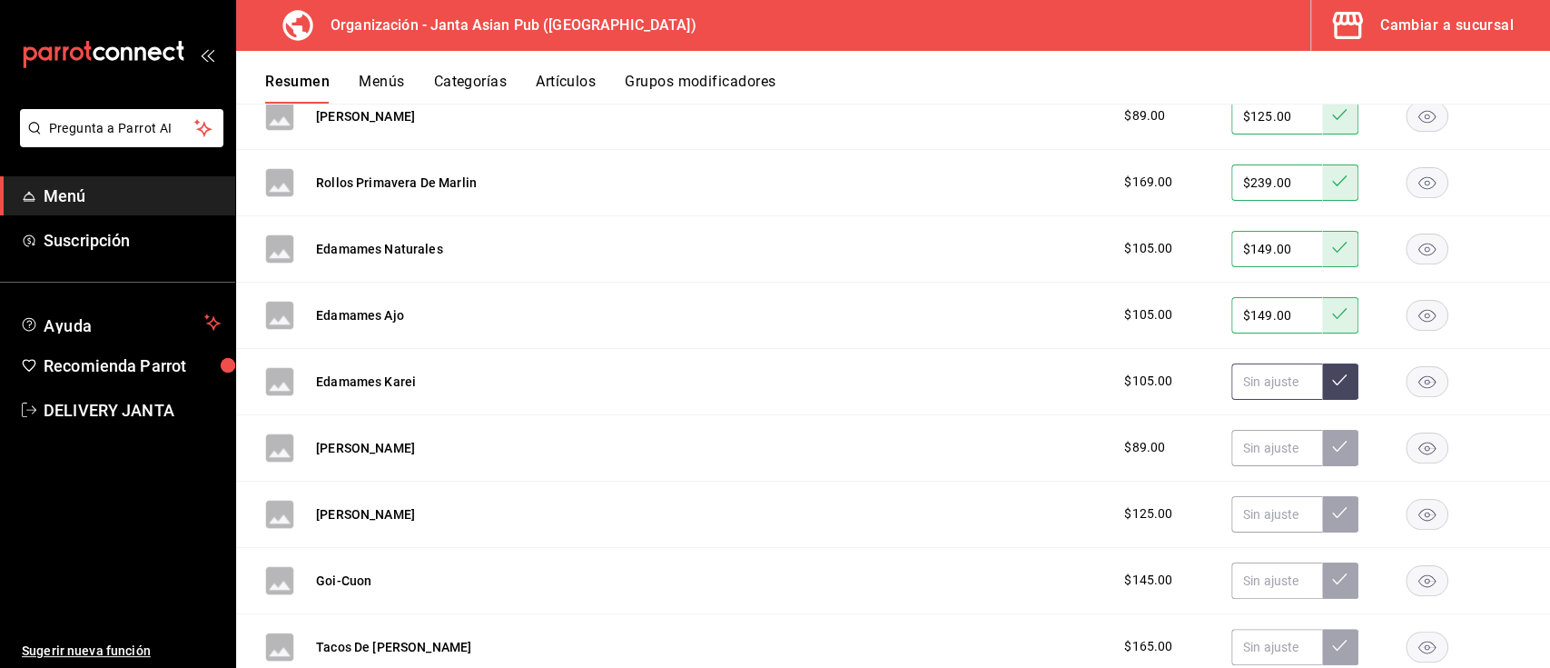
click at [1246, 396] on input "text" at bounding box center [1277, 381] width 91 height 36
type input "$149.00"
click at [1332, 376] on icon at bounding box center [1339, 379] width 15 height 15
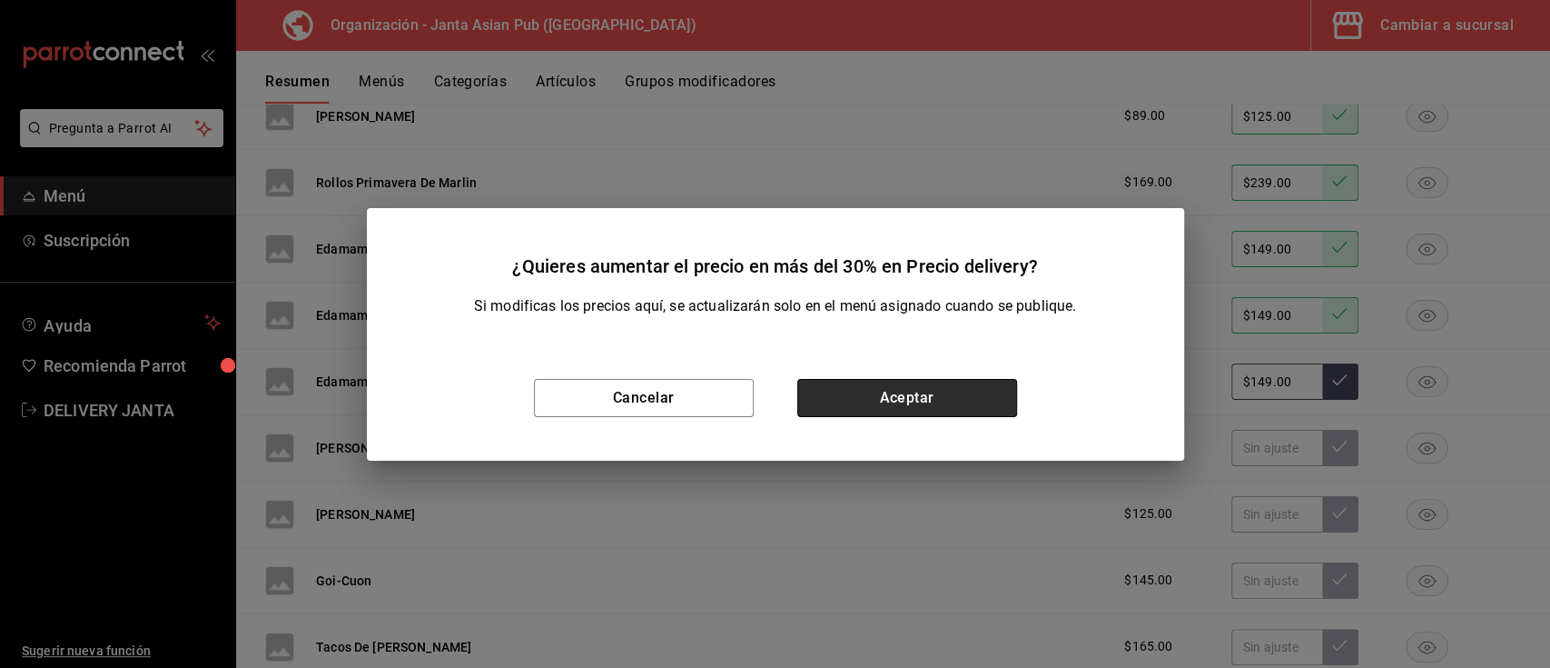
click at [948, 393] on button "Aceptar" at bounding box center [907, 398] width 220 height 38
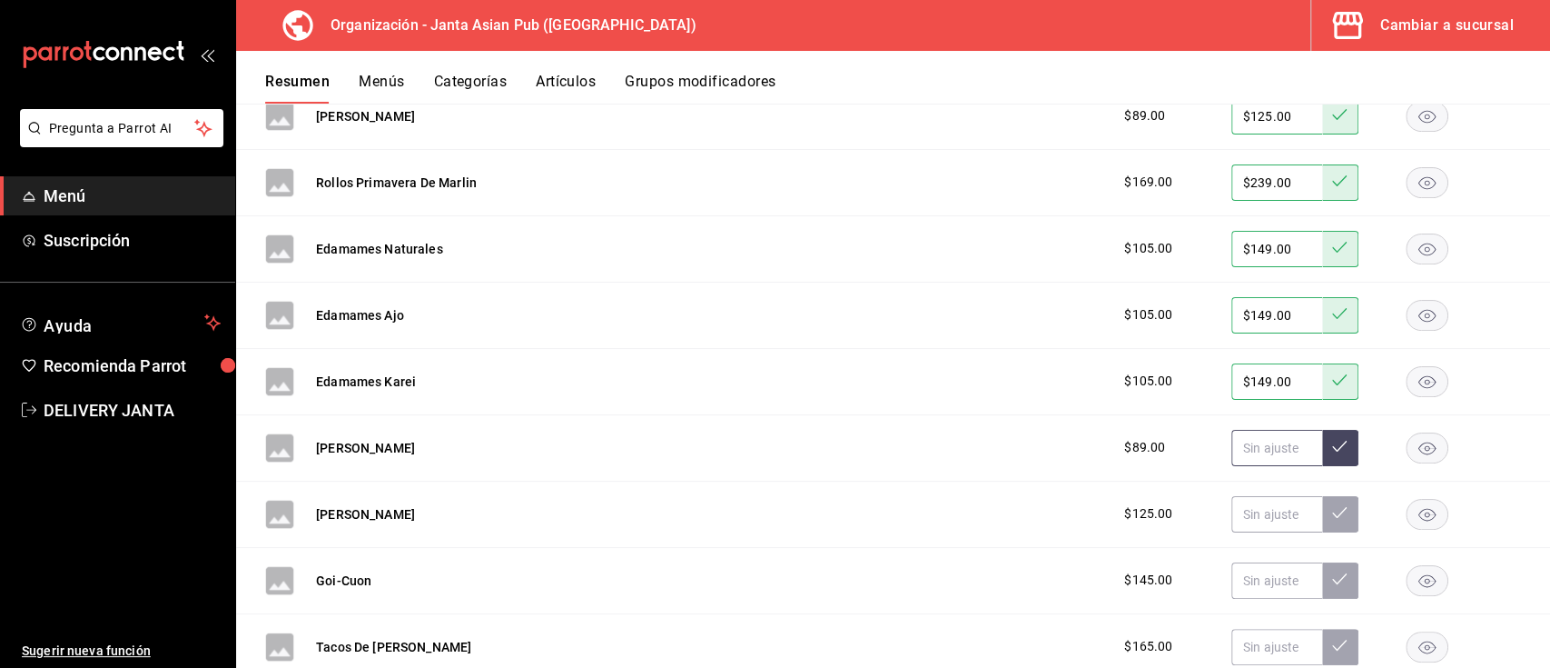
click at [1243, 452] on input "text" at bounding box center [1277, 448] width 91 height 36
type input "$125.00"
click at [1322, 450] on button at bounding box center [1340, 448] width 36 height 36
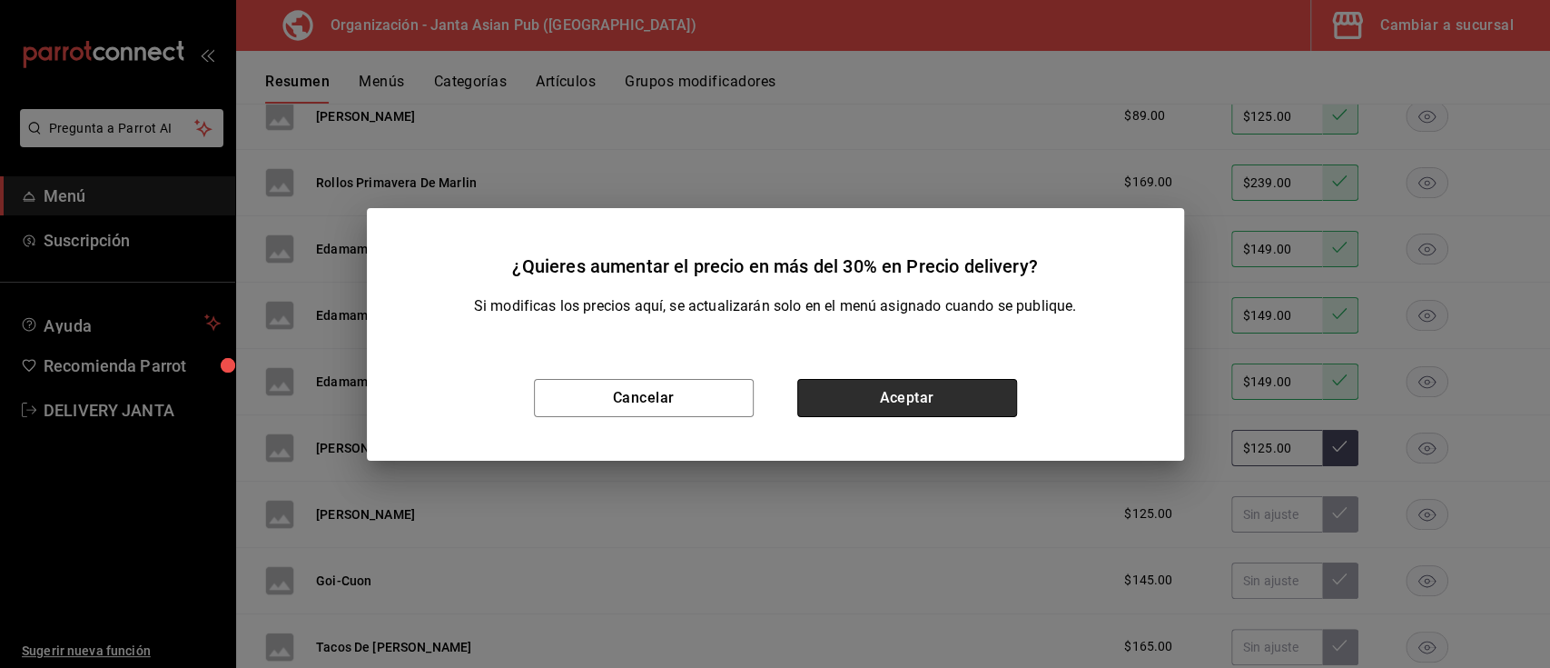
click at [976, 399] on button "Aceptar" at bounding box center [907, 398] width 220 height 38
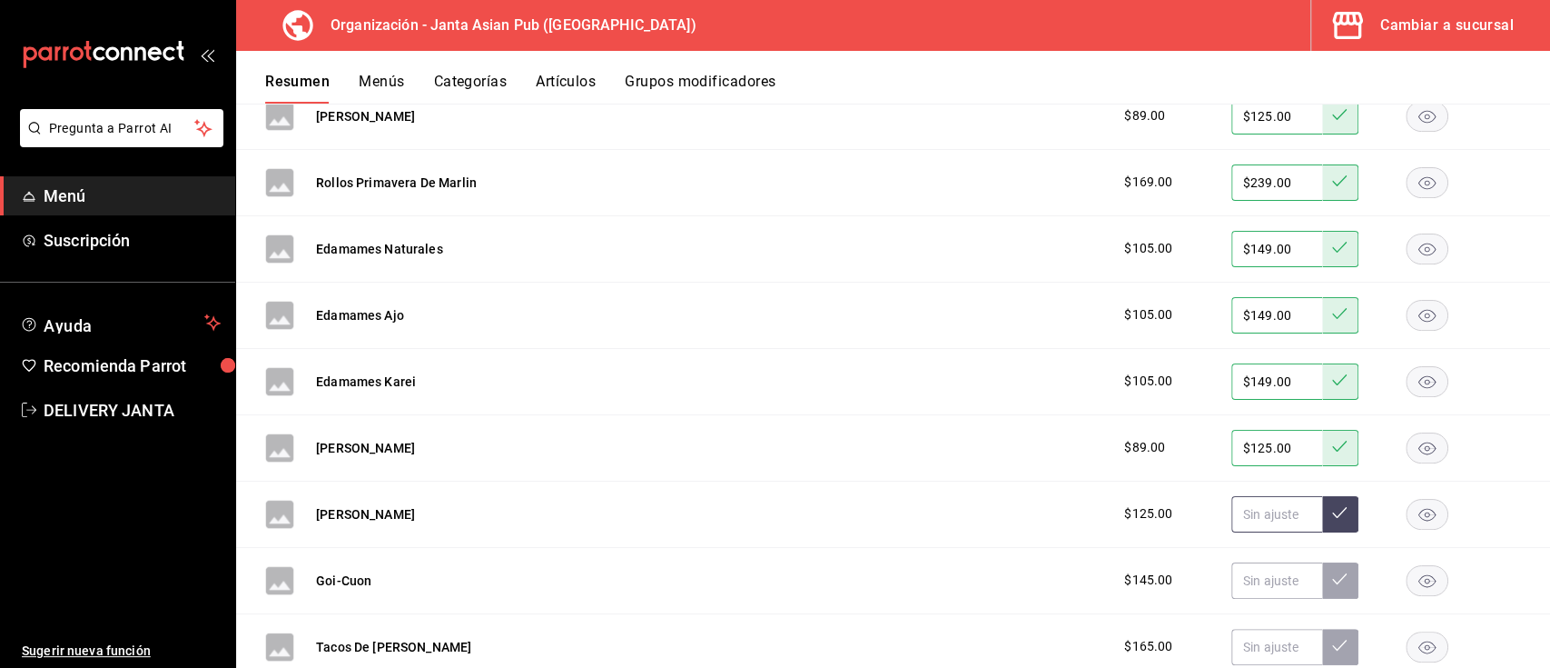
click at [1249, 520] on input "text" at bounding box center [1277, 514] width 91 height 36
type input "$175.00"
click at [1322, 520] on button at bounding box center [1340, 514] width 36 height 36
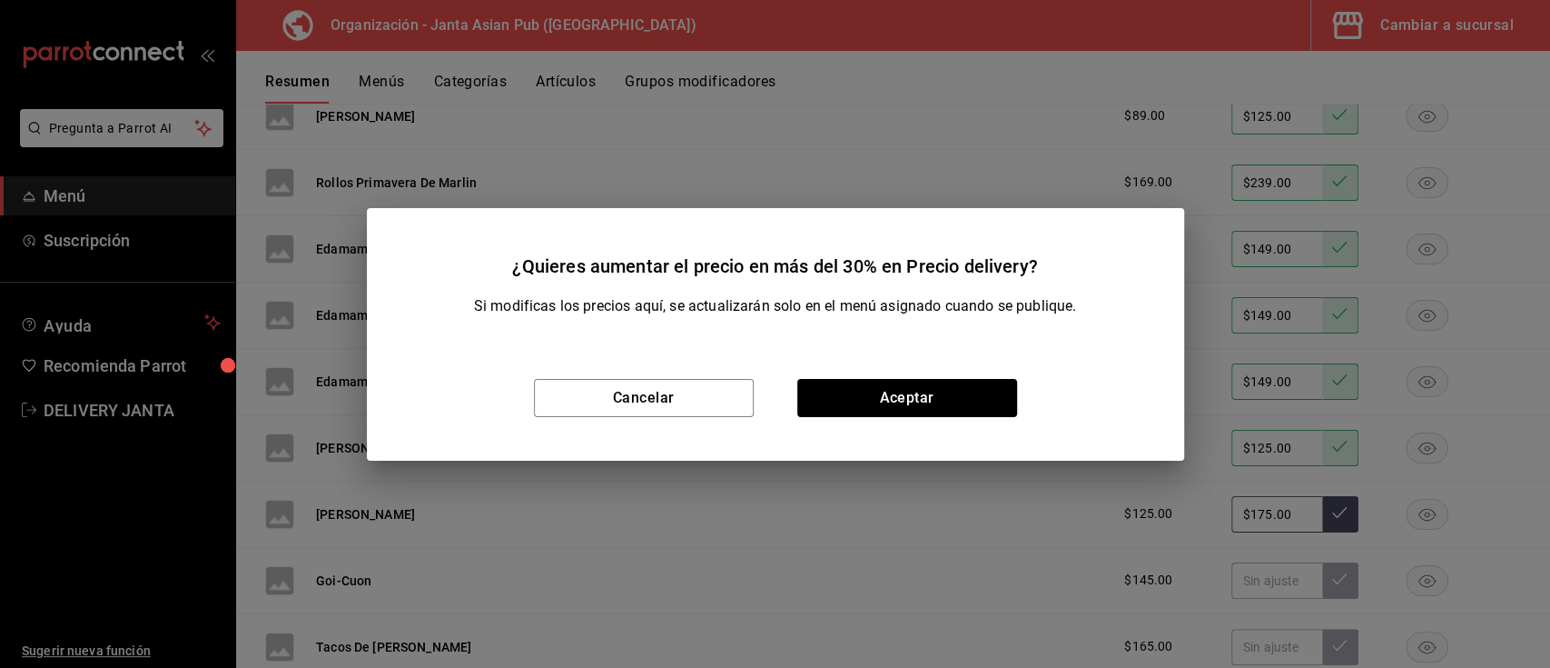
click at [942, 429] on div "Cancelar Aceptar" at bounding box center [775, 397] width 817 height 125
click at [927, 402] on button "Aceptar" at bounding box center [907, 398] width 220 height 38
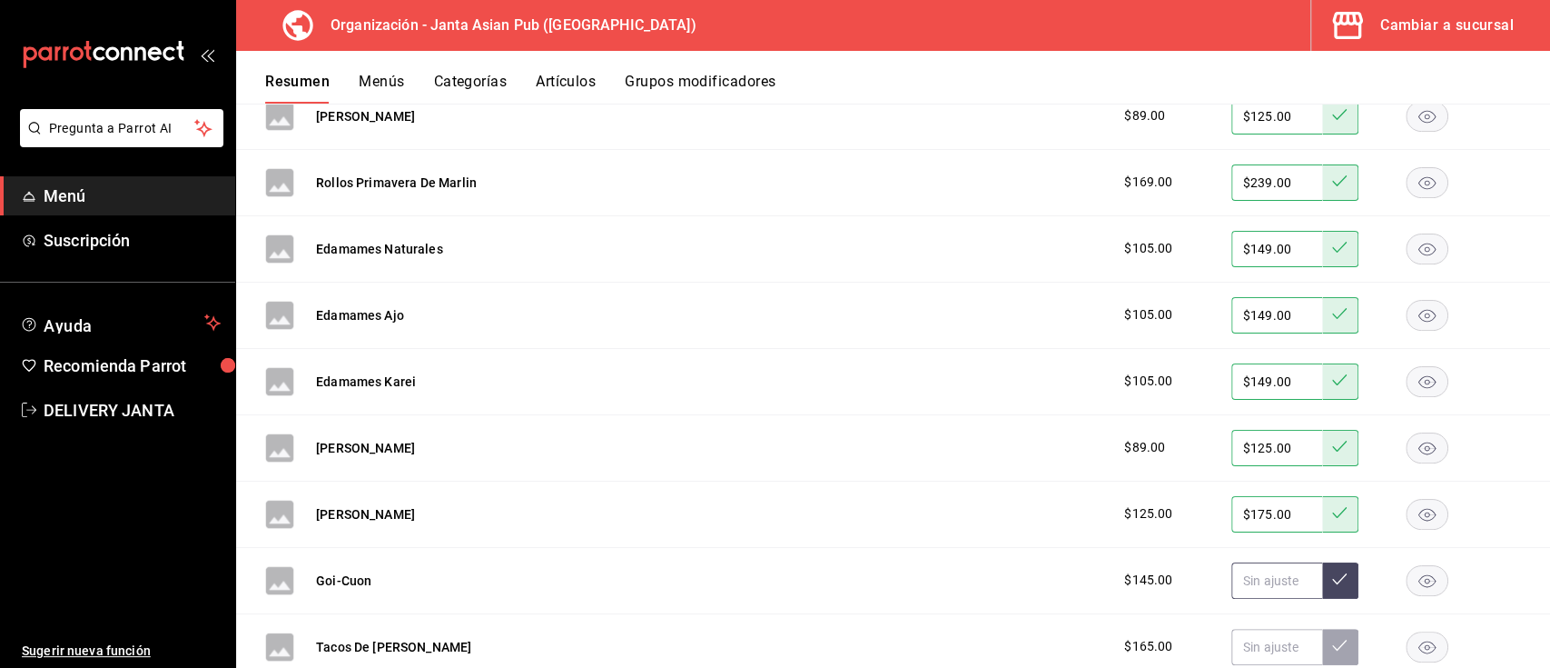
click at [1257, 571] on input "text" at bounding box center [1277, 580] width 91 height 36
type input "$205.00"
click at [1332, 576] on icon at bounding box center [1339, 578] width 15 height 15
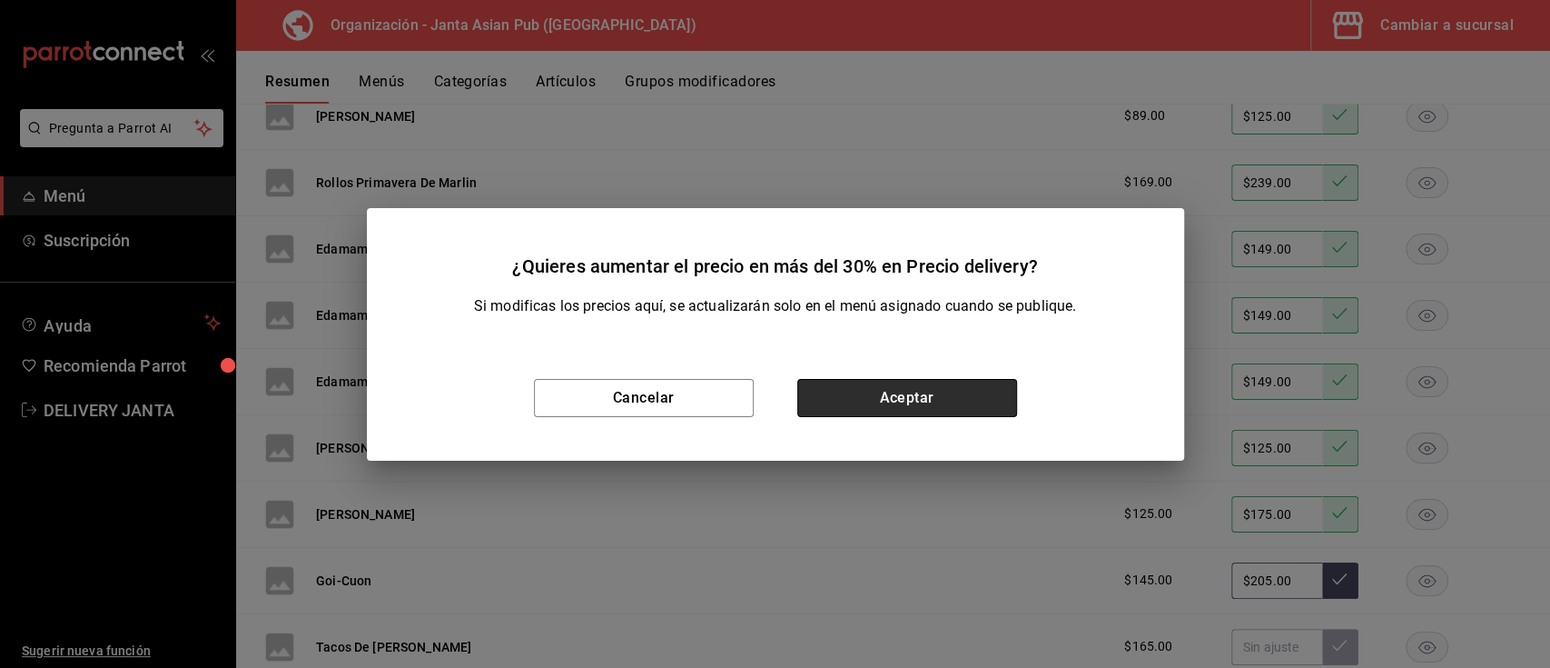
click at [949, 408] on button "Aceptar" at bounding box center [907, 398] width 220 height 38
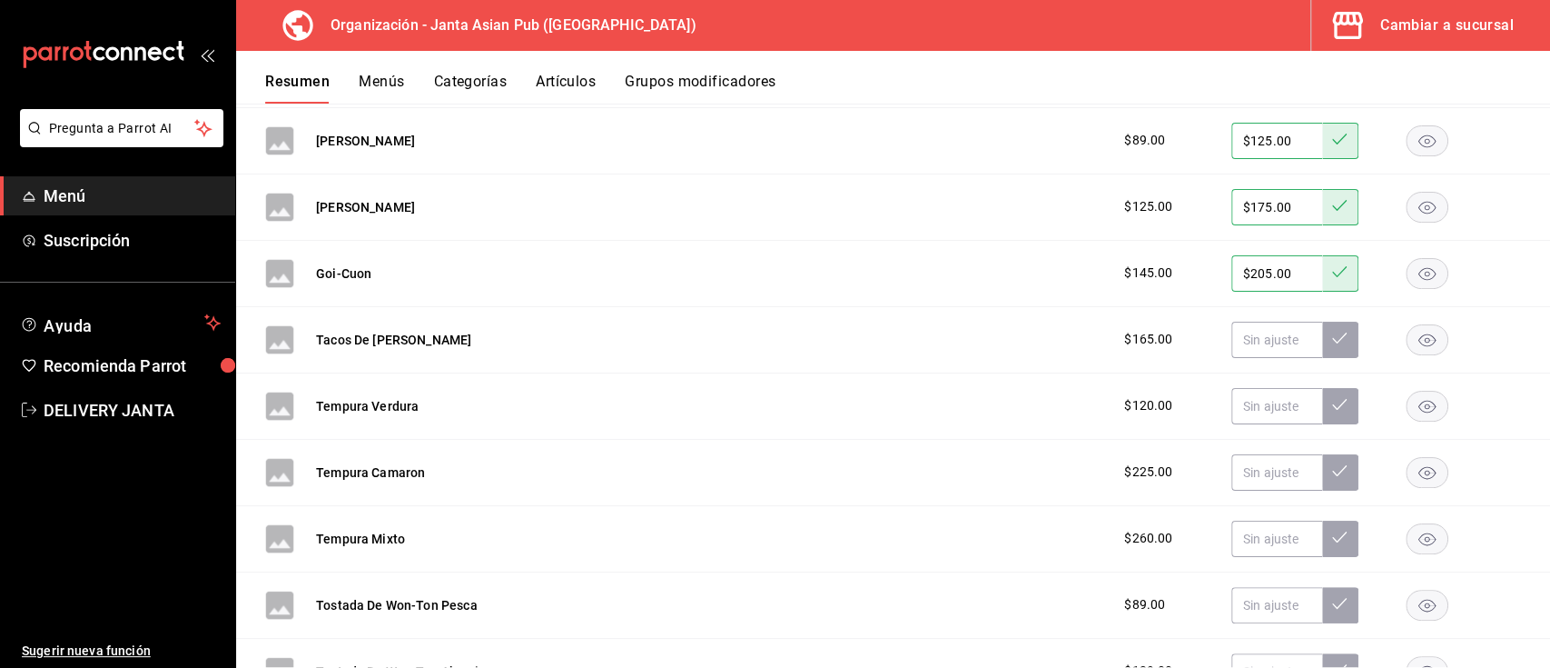
scroll to position [2540, 0]
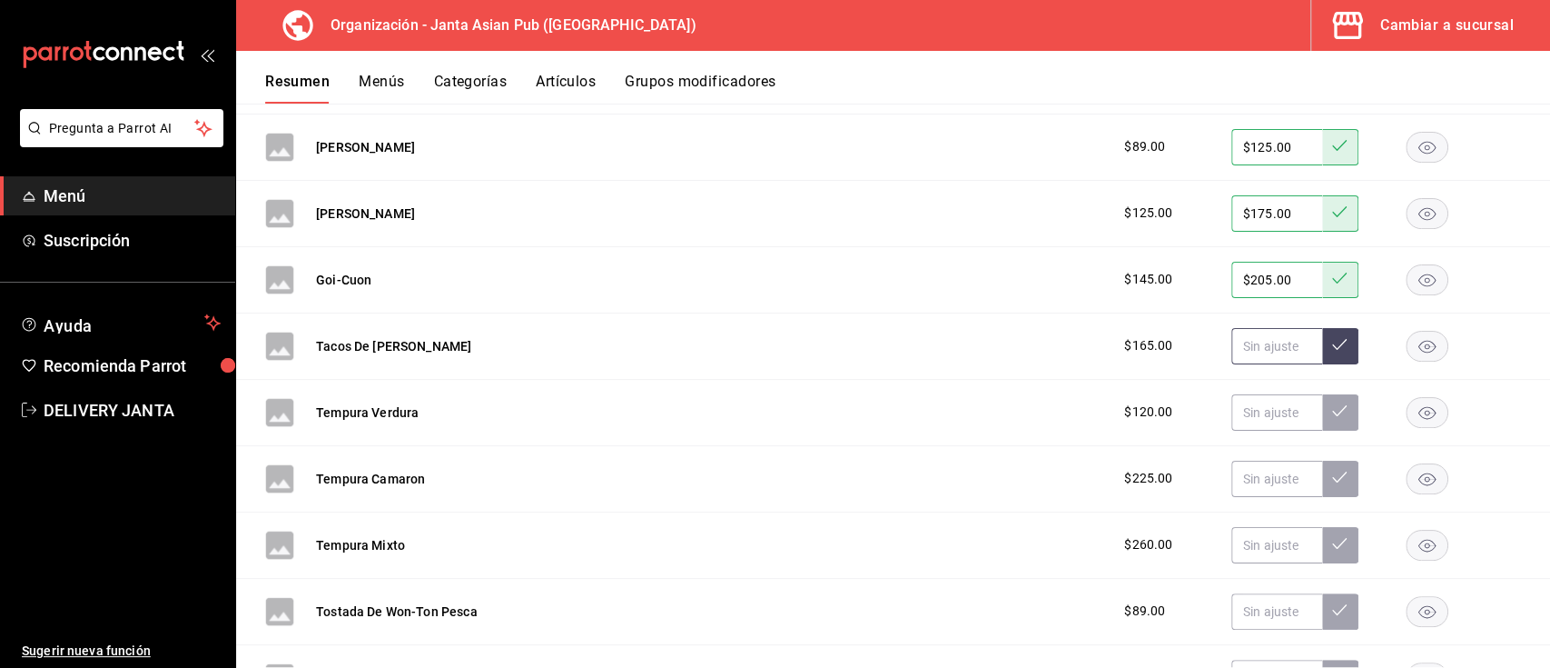
click at [1255, 342] on input "text" at bounding box center [1277, 346] width 91 height 36
click at [1233, 345] on input "text" at bounding box center [1277, 346] width 91 height 36
type input "$235.00"
click at [1332, 345] on icon at bounding box center [1339, 344] width 15 height 15
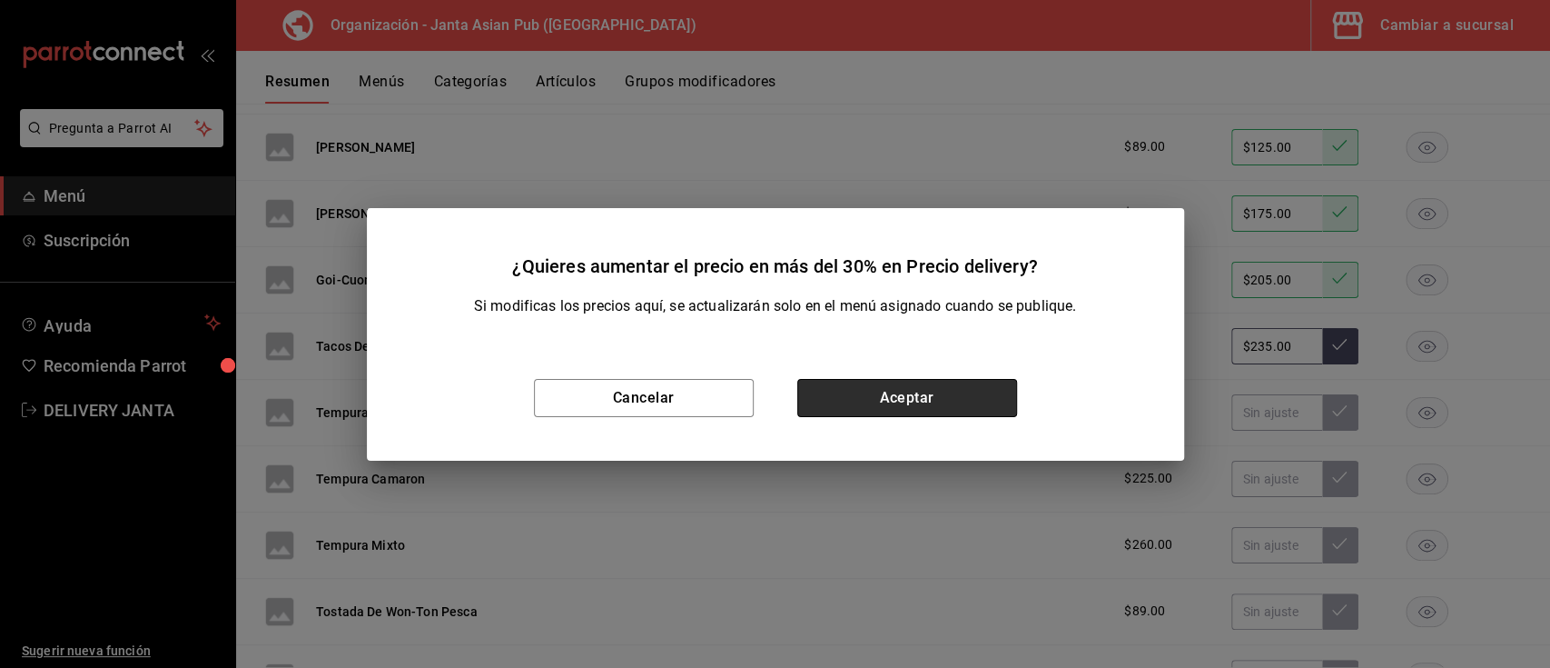
click at [936, 389] on button "Aceptar" at bounding box center [907, 398] width 220 height 38
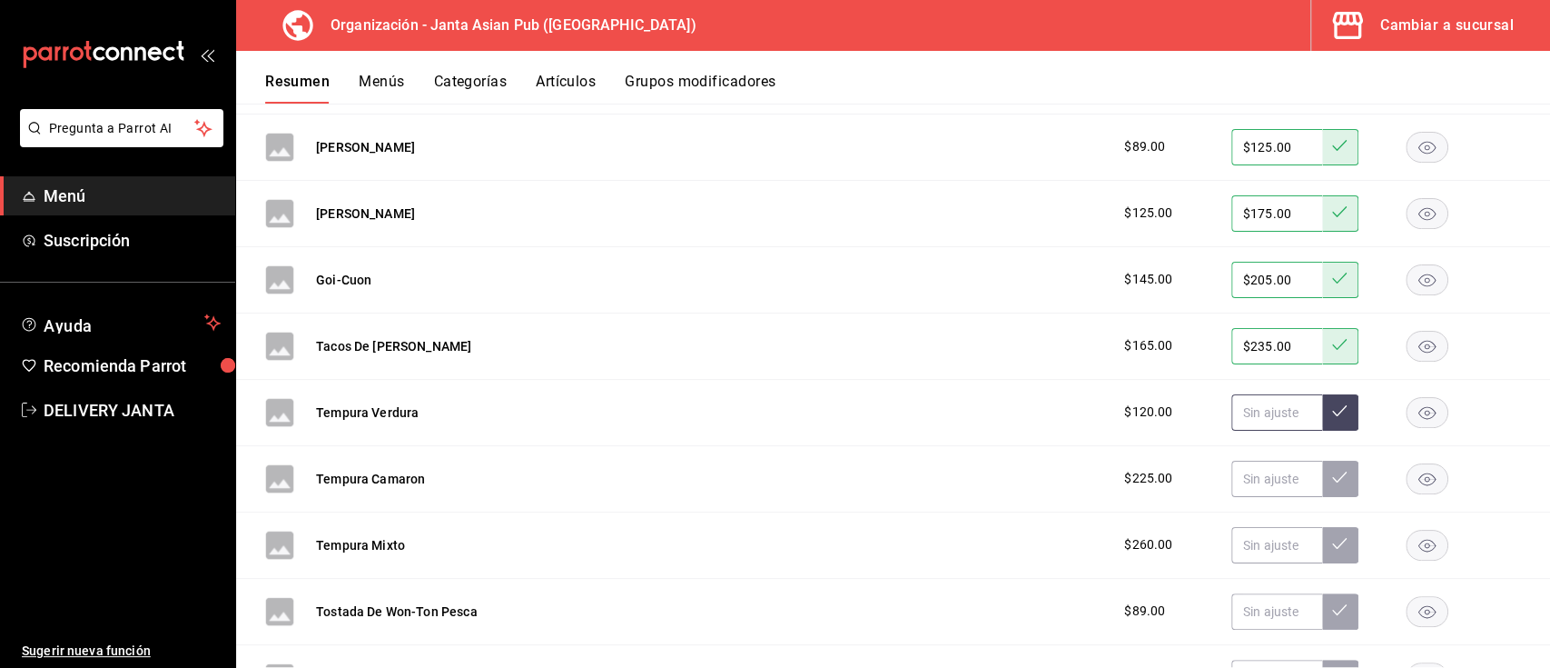
click at [1235, 419] on input "text" at bounding box center [1277, 412] width 91 height 36
type input "$170.00"
click at [1332, 403] on icon at bounding box center [1339, 410] width 15 height 15
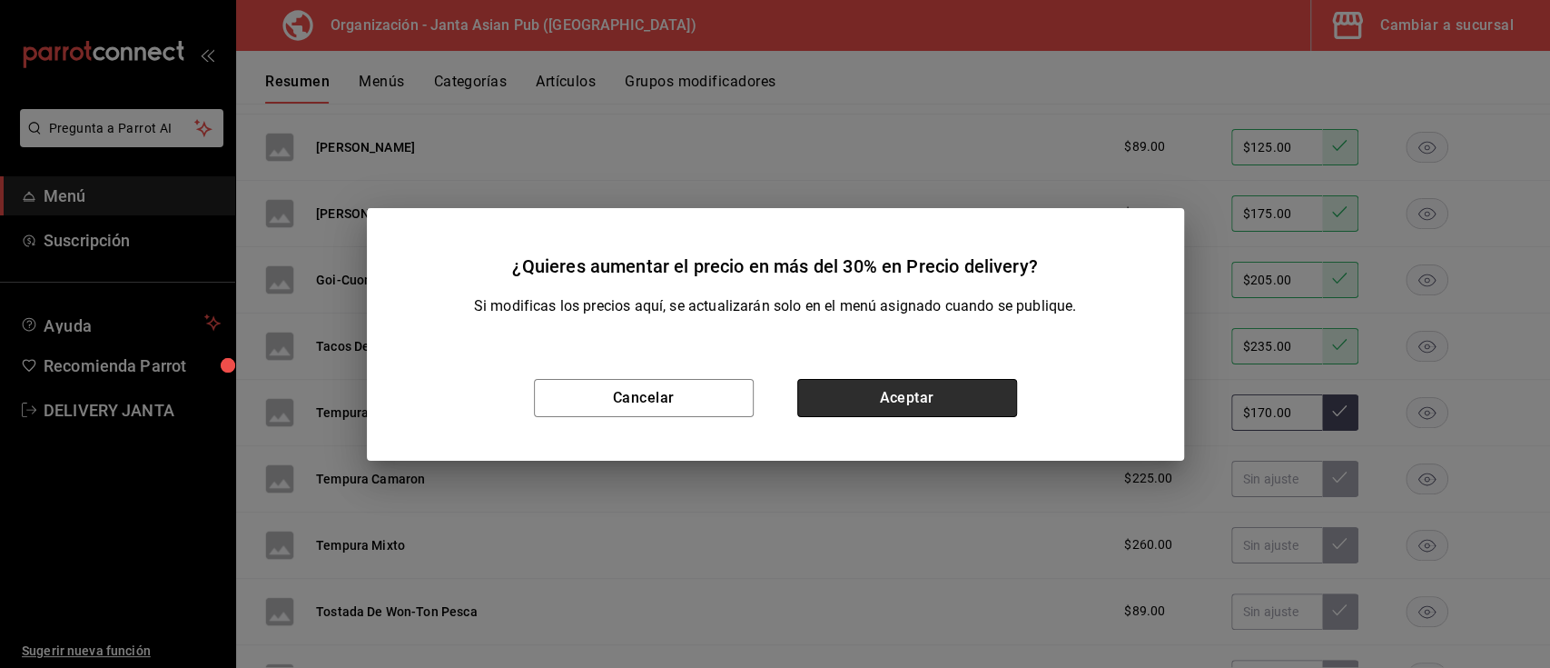
click at [929, 411] on button "Aceptar" at bounding box center [907, 398] width 220 height 38
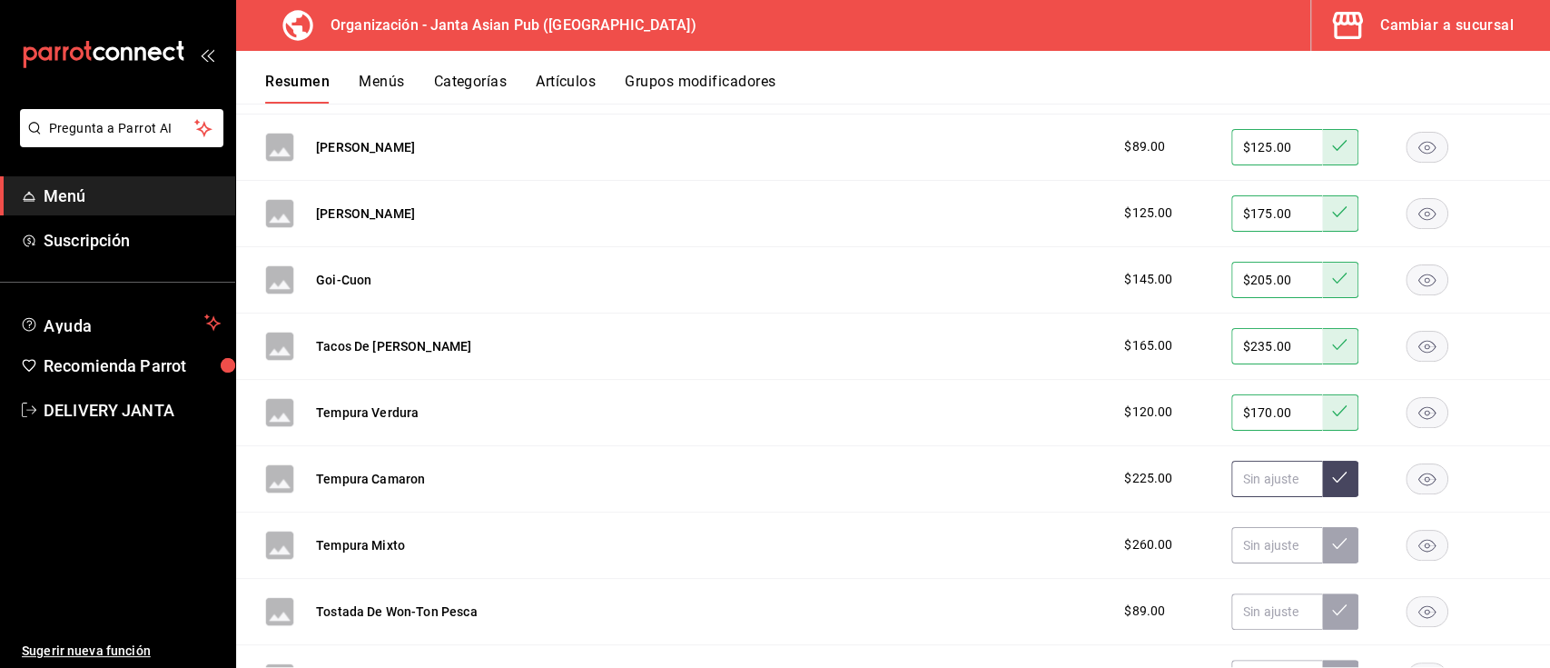
click at [1255, 470] on input "text" at bounding box center [1277, 478] width 91 height 36
type input "$319.00"
click at [1322, 475] on button at bounding box center [1340, 478] width 36 height 36
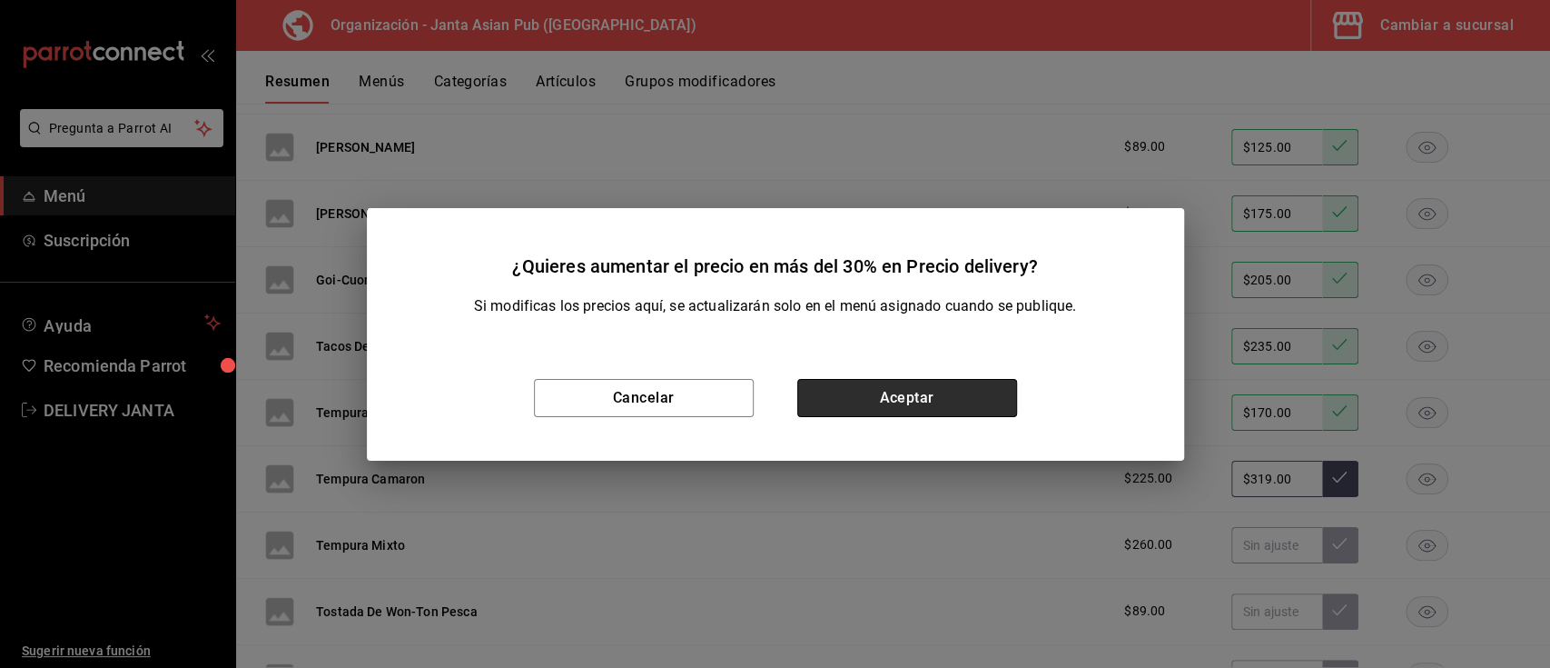
click at [991, 393] on button "Aceptar" at bounding box center [907, 398] width 220 height 38
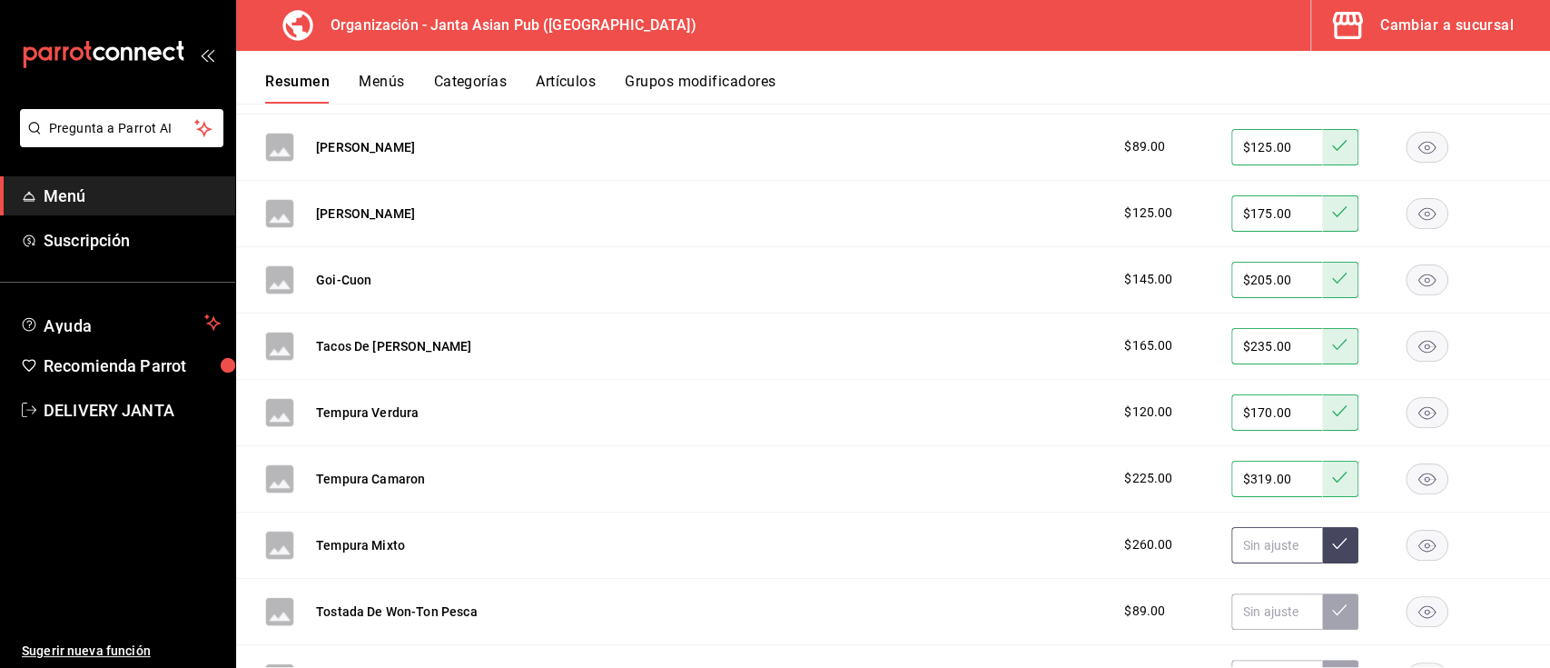
click at [1243, 543] on input "text" at bounding box center [1277, 545] width 91 height 36
type input "$369.00"
click at [1332, 544] on icon at bounding box center [1339, 543] width 15 height 11
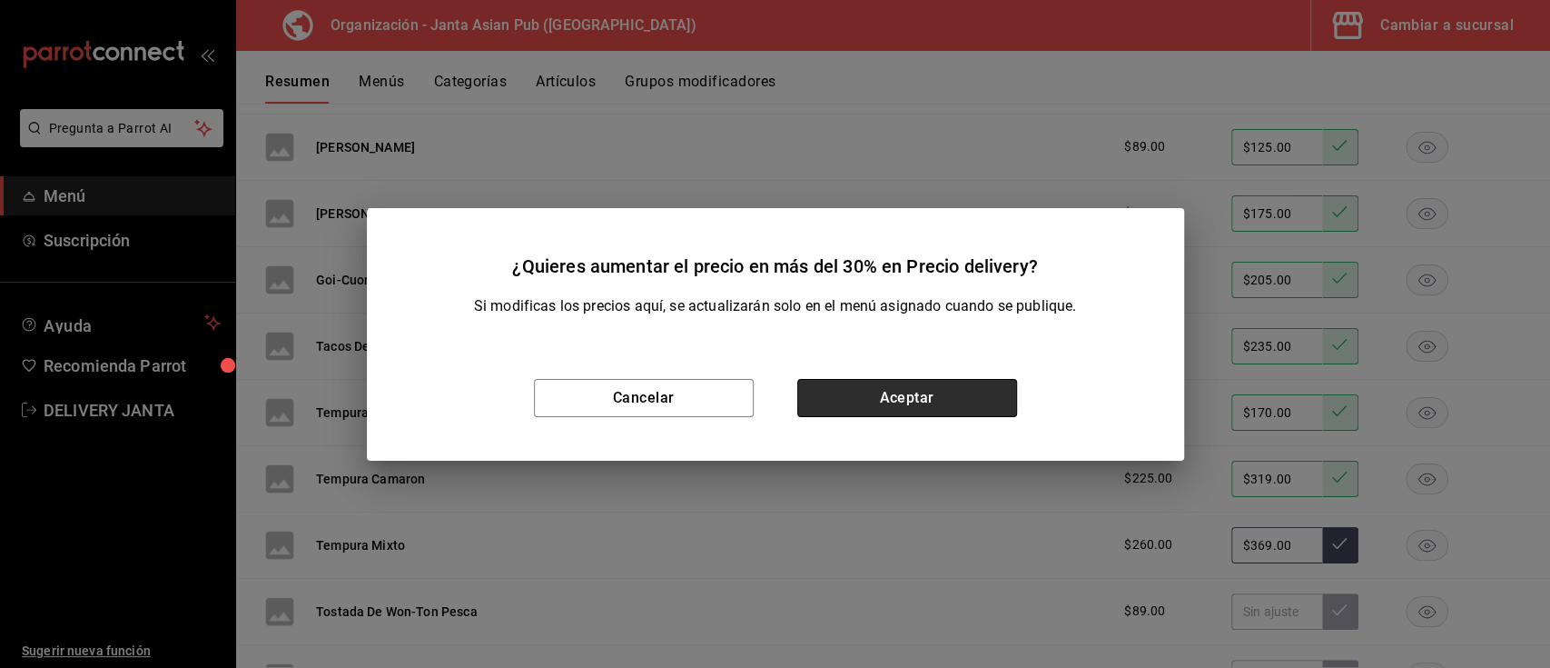
click at [956, 389] on button "Aceptar" at bounding box center [907, 398] width 220 height 38
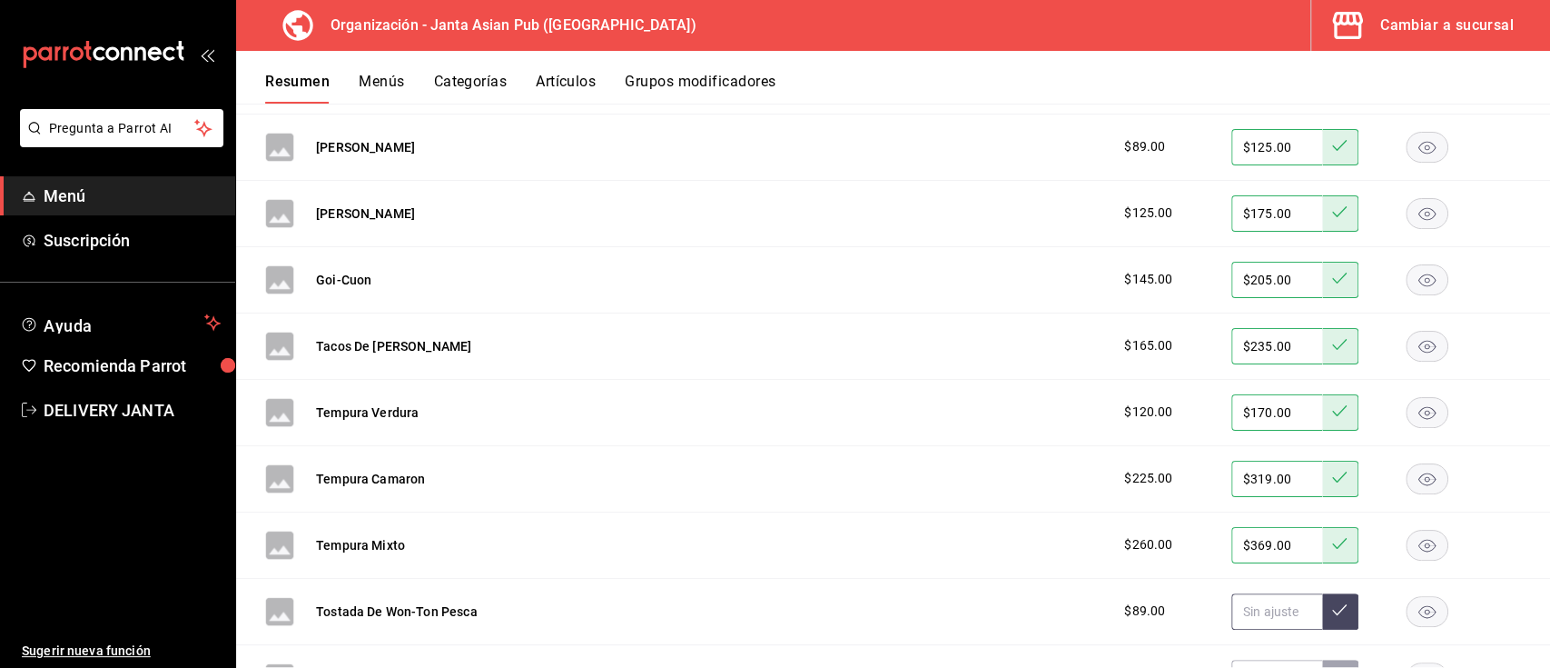
click at [1264, 603] on input "text" at bounding box center [1277, 611] width 91 height 36
type input "$125.00"
click at [1332, 610] on icon at bounding box center [1339, 609] width 15 height 15
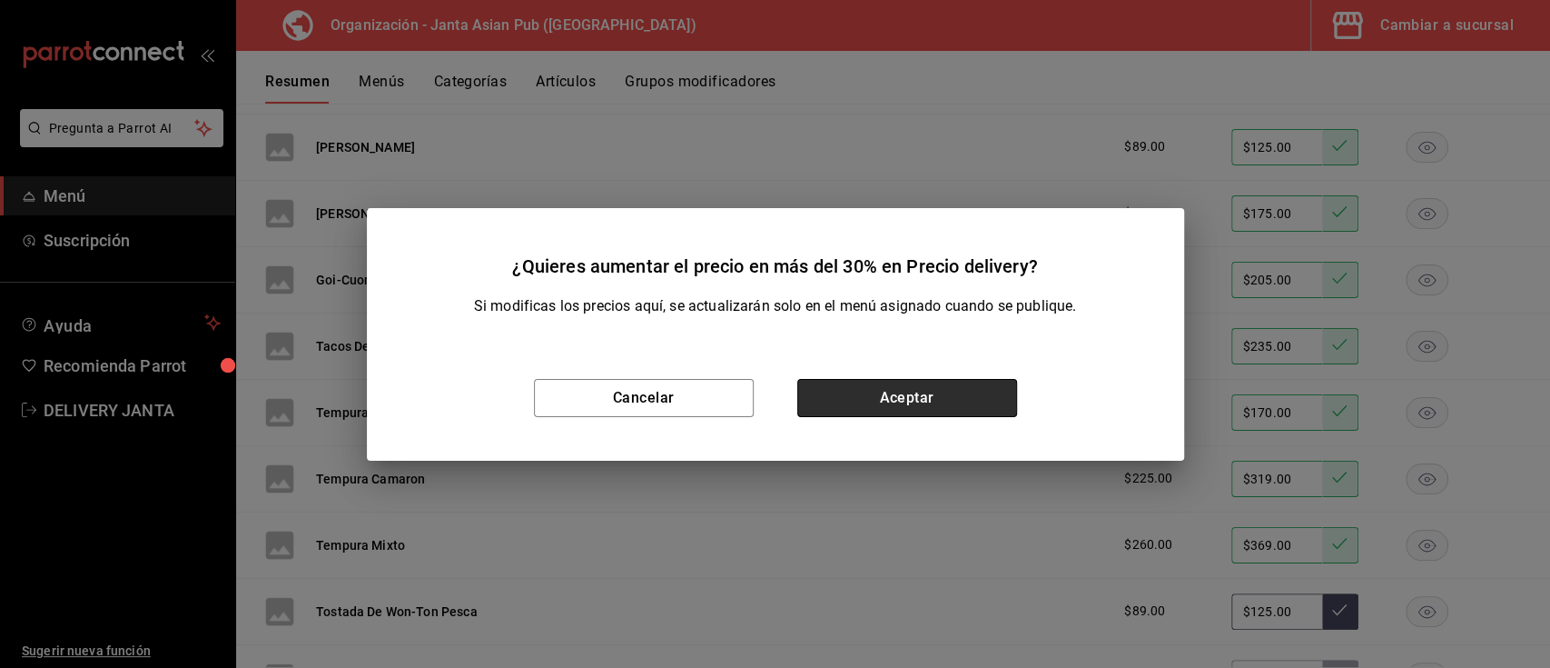
click at [895, 401] on button "Aceptar" at bounding box center [907, 398] width 220 height 38
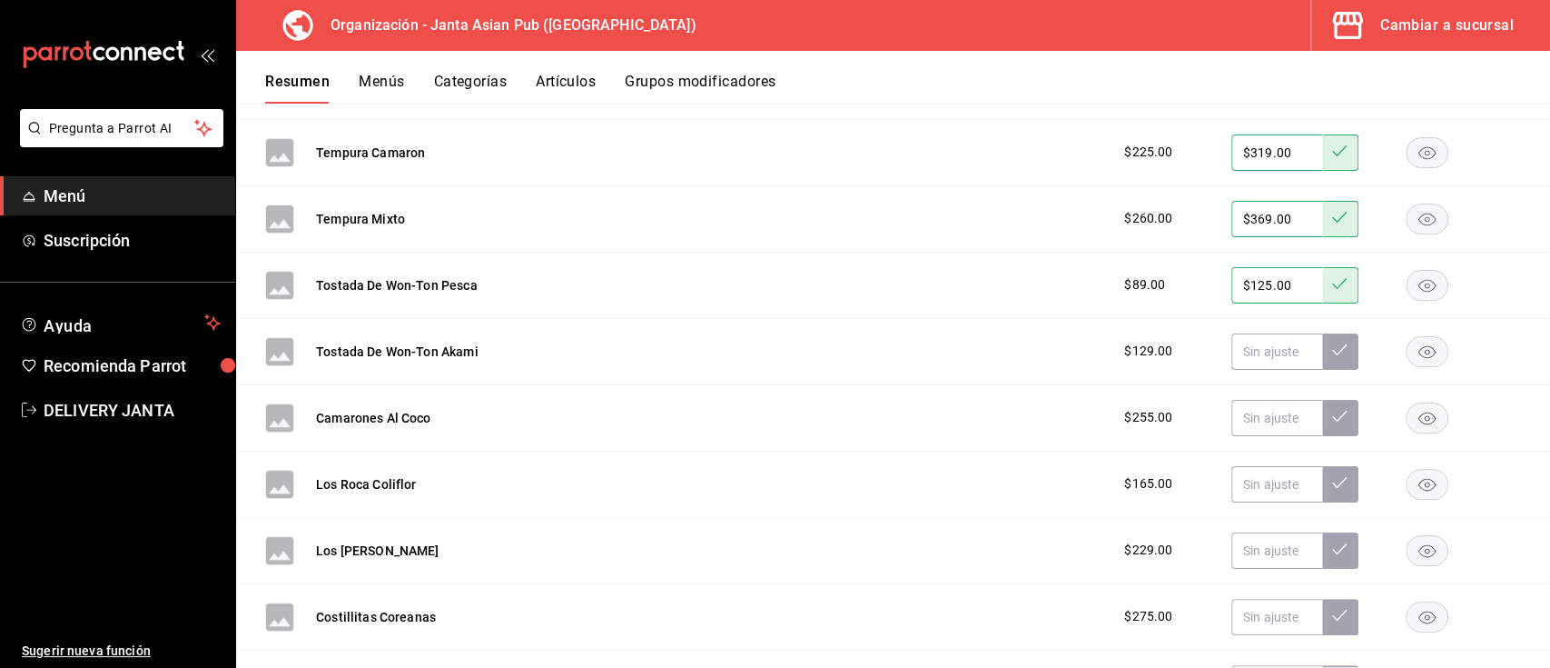
scroll to position [2886, 0]
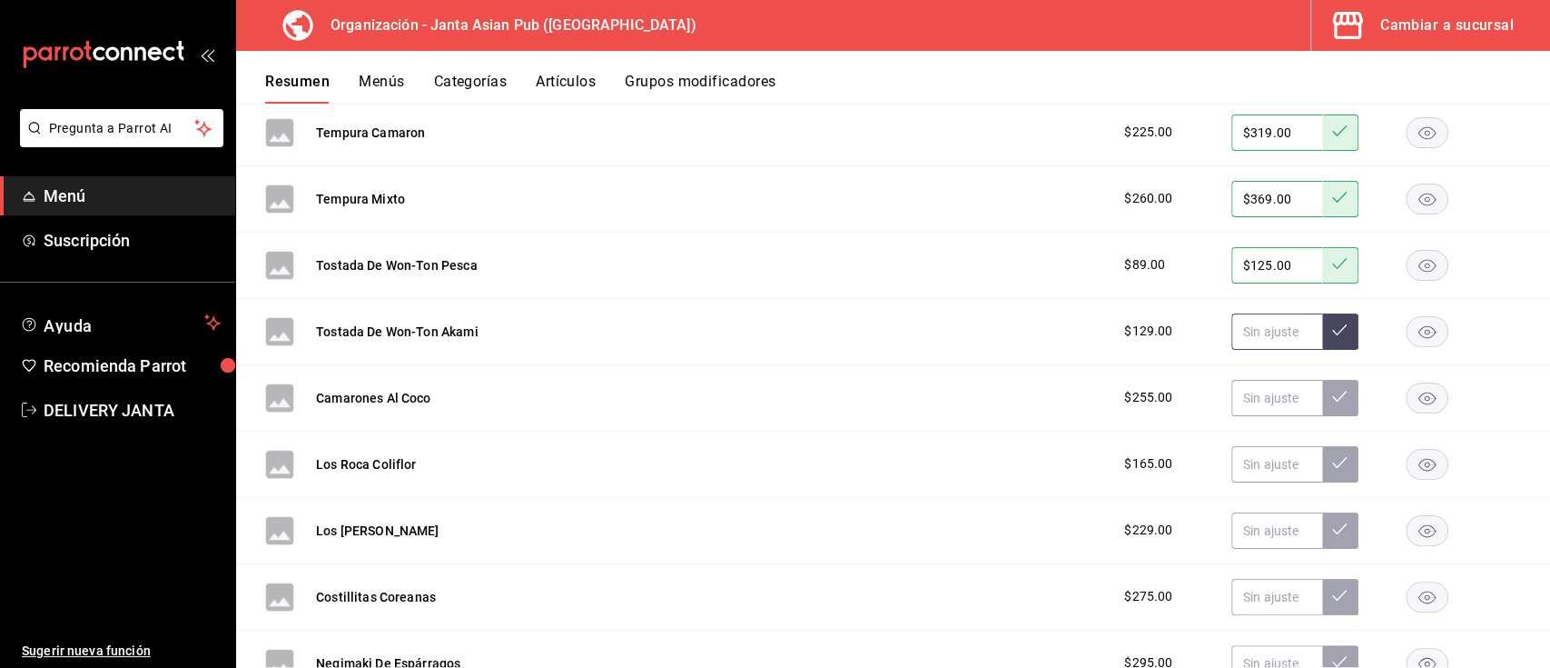
click at [1264, 326] on input "text" at bounding box center [1277, 331] width 91 height 36
type input "$180.00"
click at [1332, 322] on icon at bounding box center [1339, 329] width 15 height 15
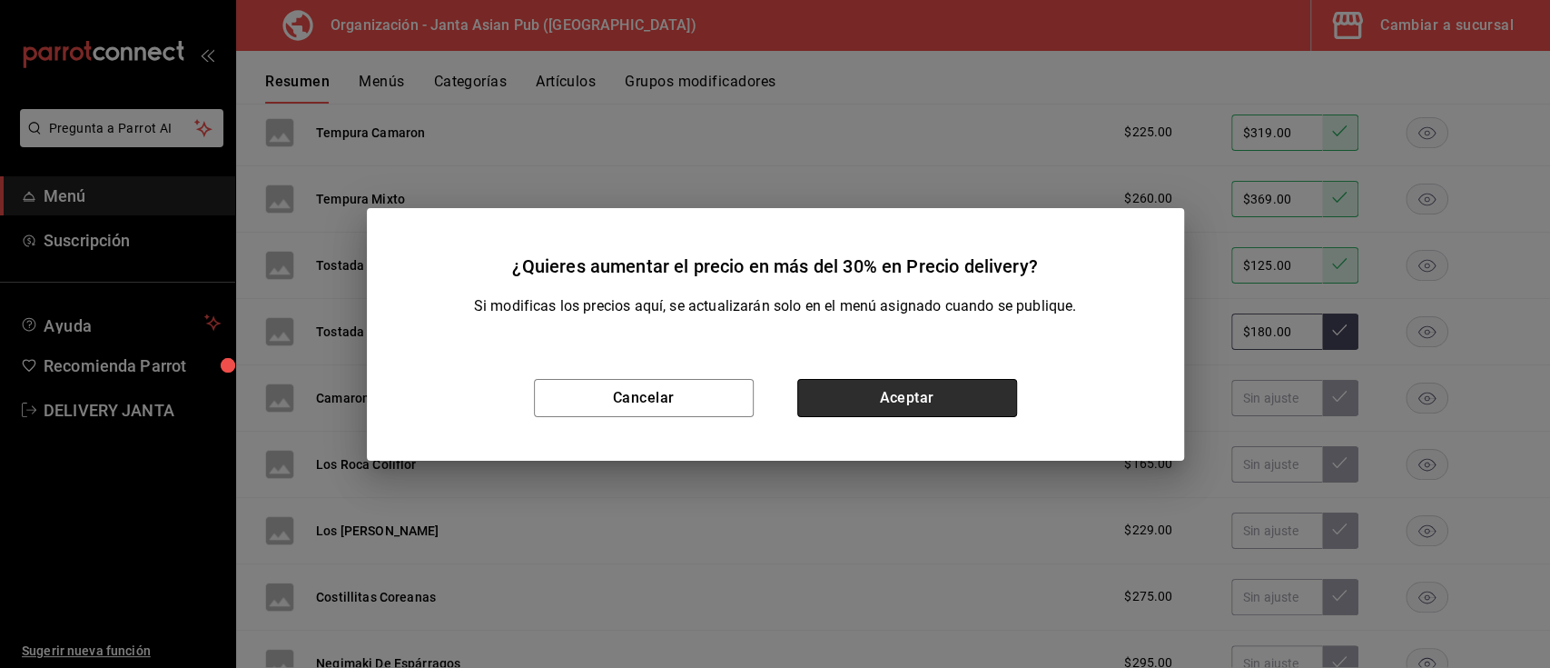
click at [908, 396] on button "Aceptar" at bounding box center [907, 398] width 220 height 38
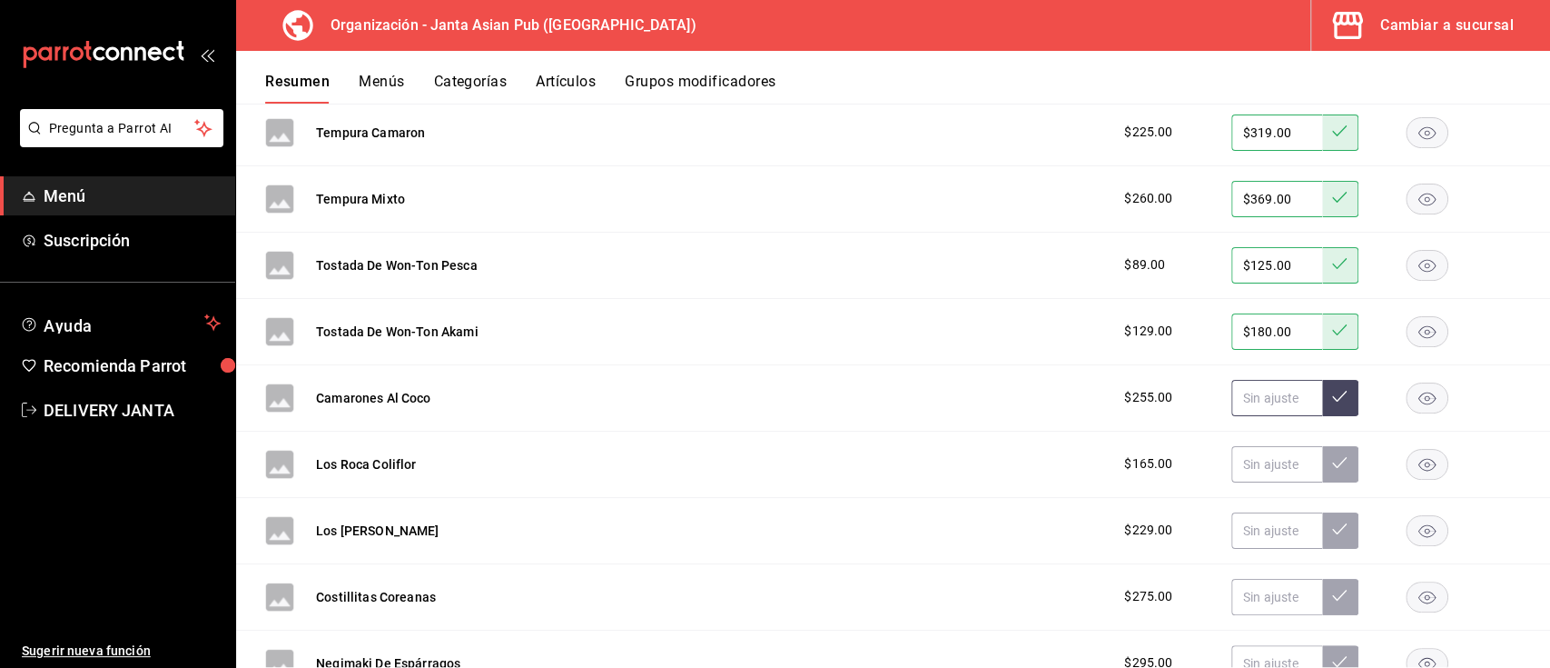
click at [1232, 389] on input "text" at bounding box center [1277, 398] width 91 height 36
type input "$360.00"
click at [1332, 393] on icon at bounding box center [1339, 396] width 15 height 15
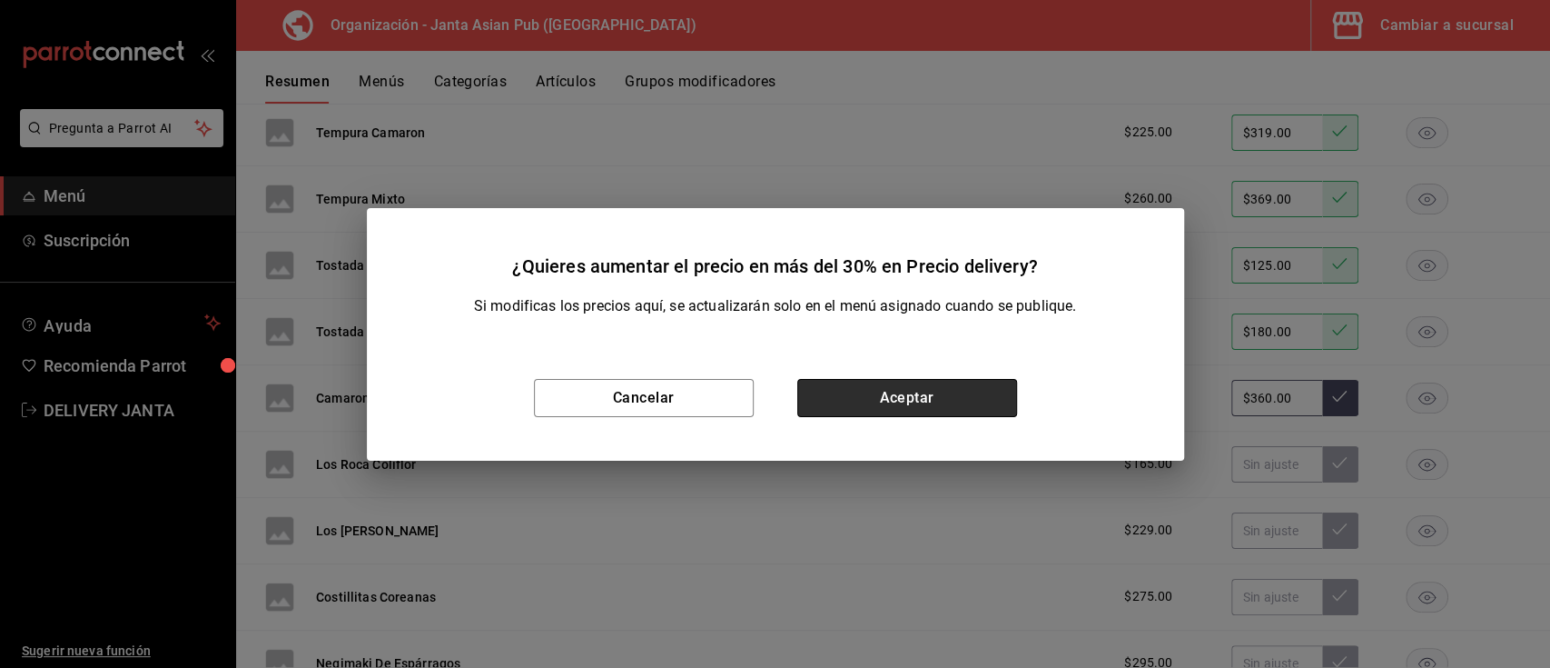
click at [962, 394] on button "Aceptar" at bounding box center [907, 398] width 220 height 38
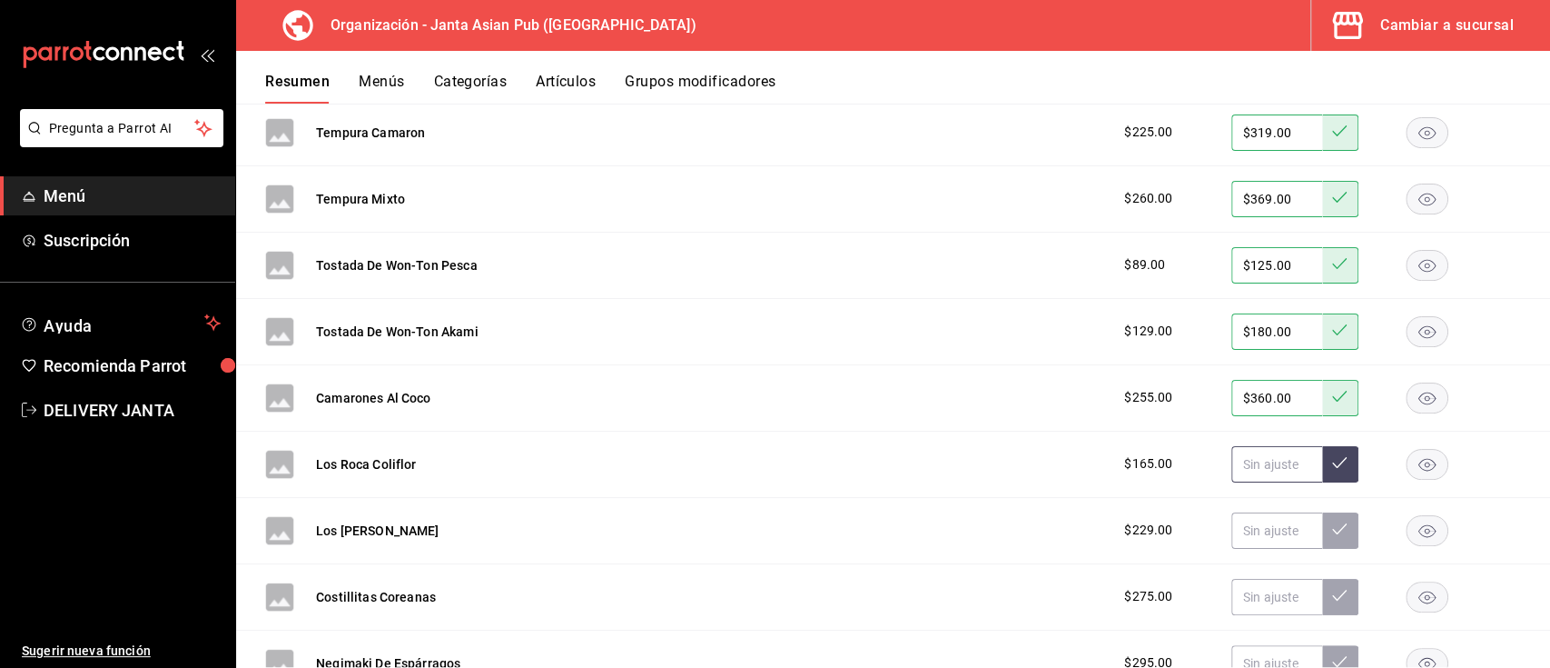
click at [1250, 466] on input "text" at bounding box center [1277, 464] width 91 height 36
type input "$235.00"
click at [1332, 455] on icon at bounding box center [1339, 462] width 15 height 15
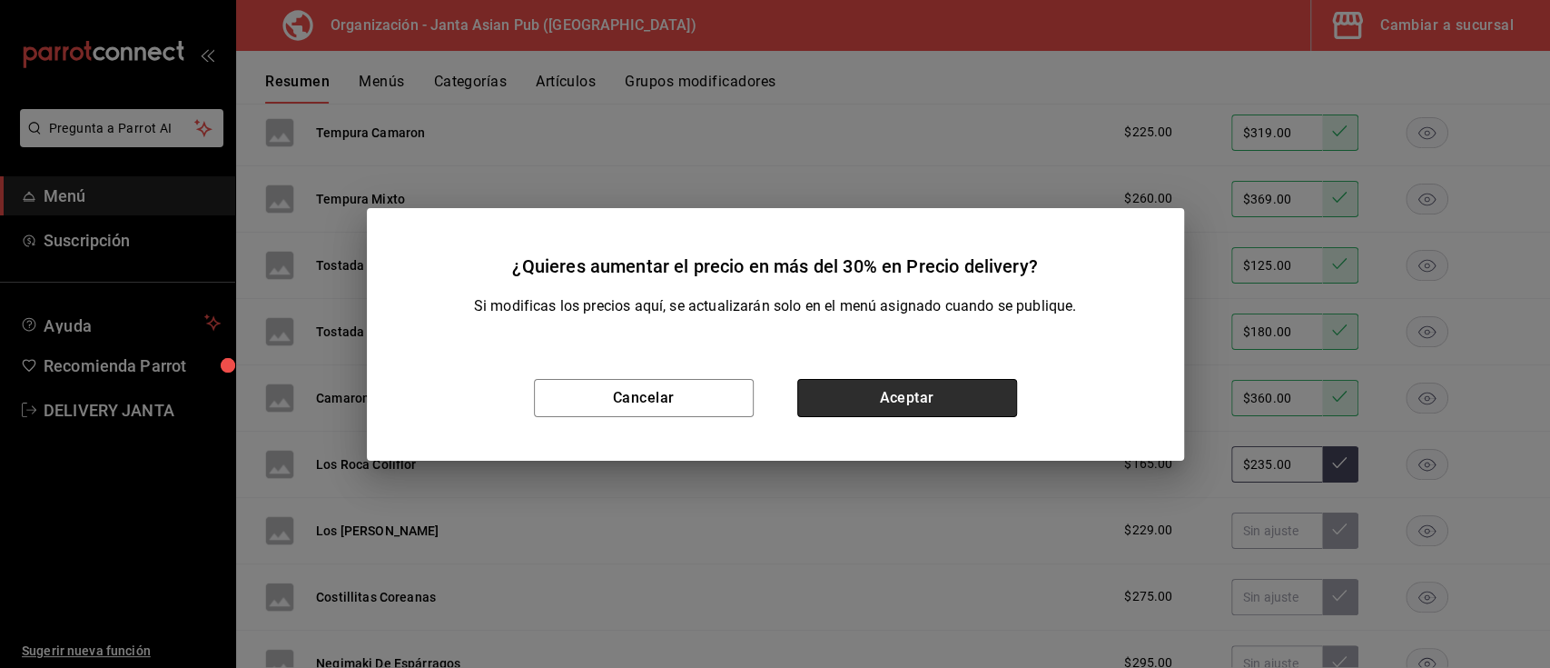
click at [929, 403] on button "Aceptar" at bounding box center [907, 398] width 220 height 38
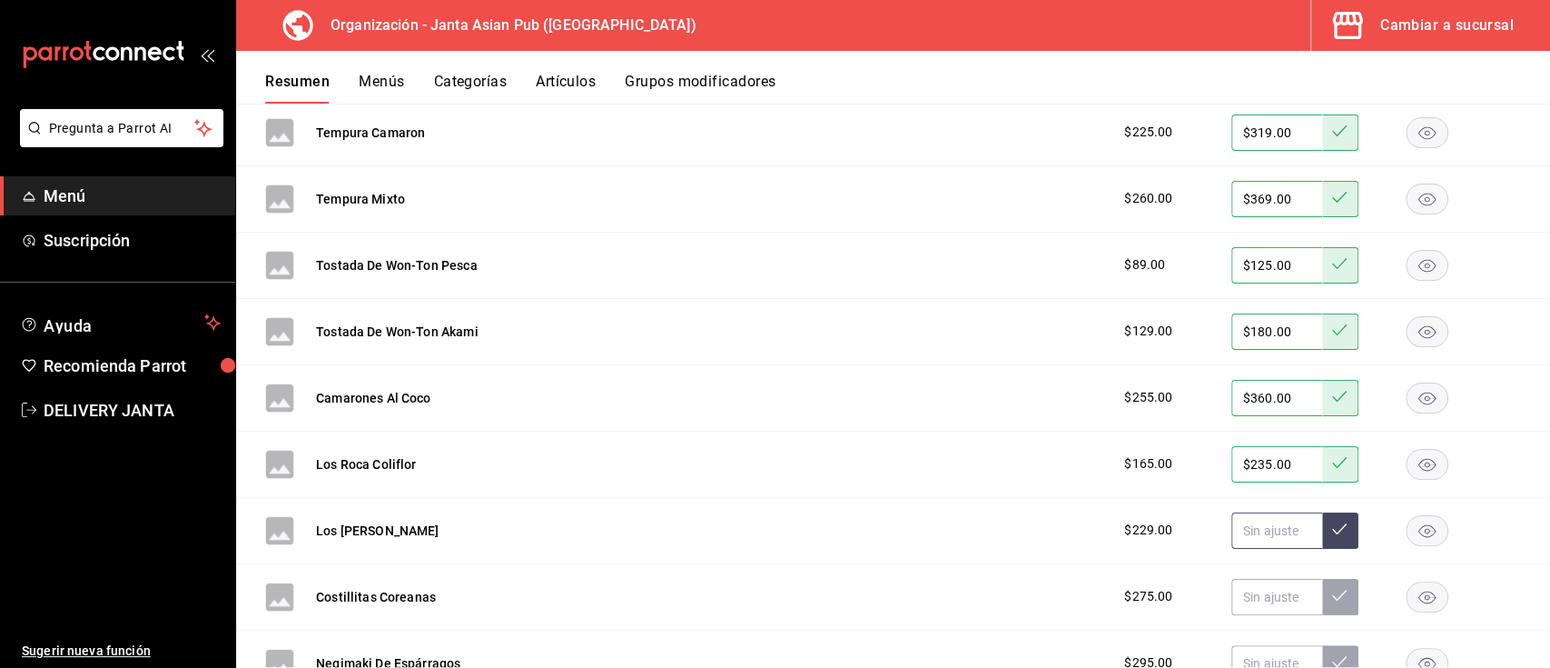
click at [1256, 525] on input "text" at bounding box center [1277, 530] width 91 height 36
type input "$325.00"
click at [1332, 530] on icon at bounding box center [1339, 528] width 15 height 15
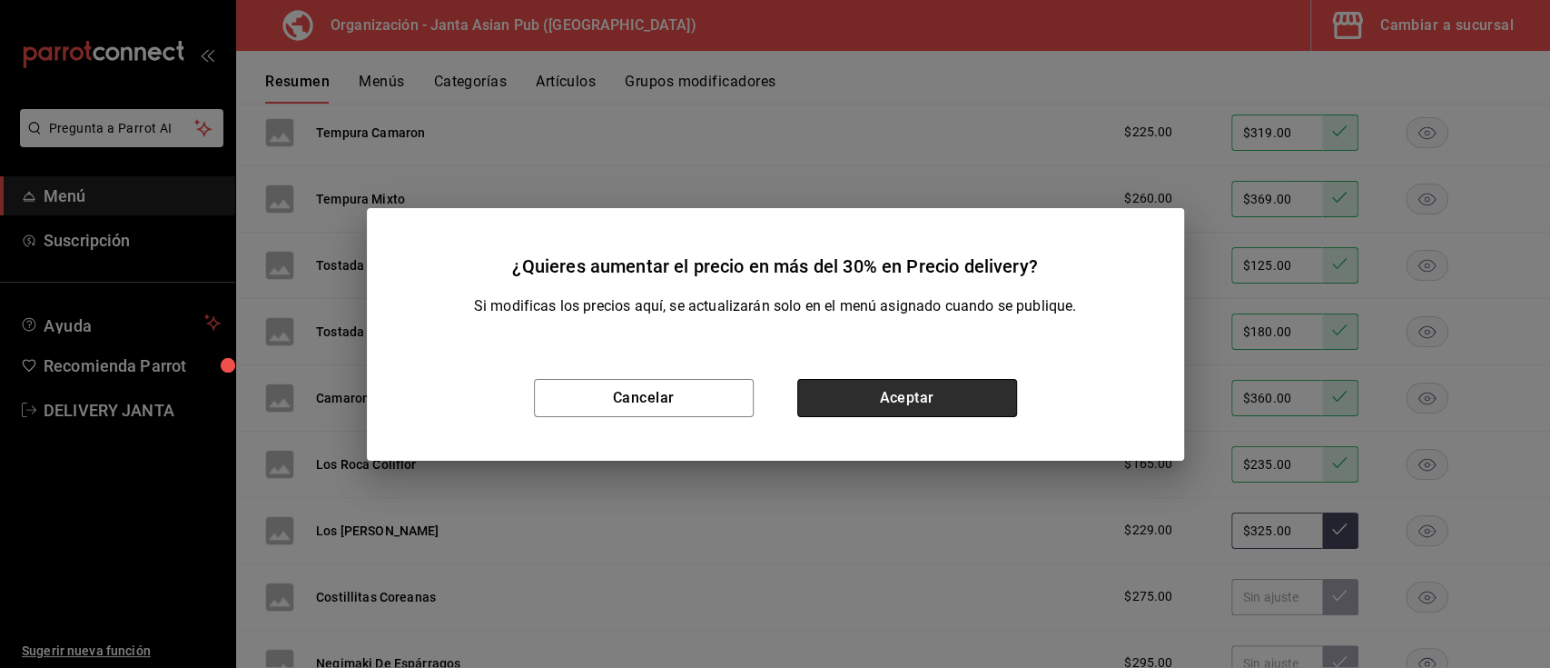
click at [910, 393] on button "Aceptar" at bounding box center [907, 398] width 220 height 38
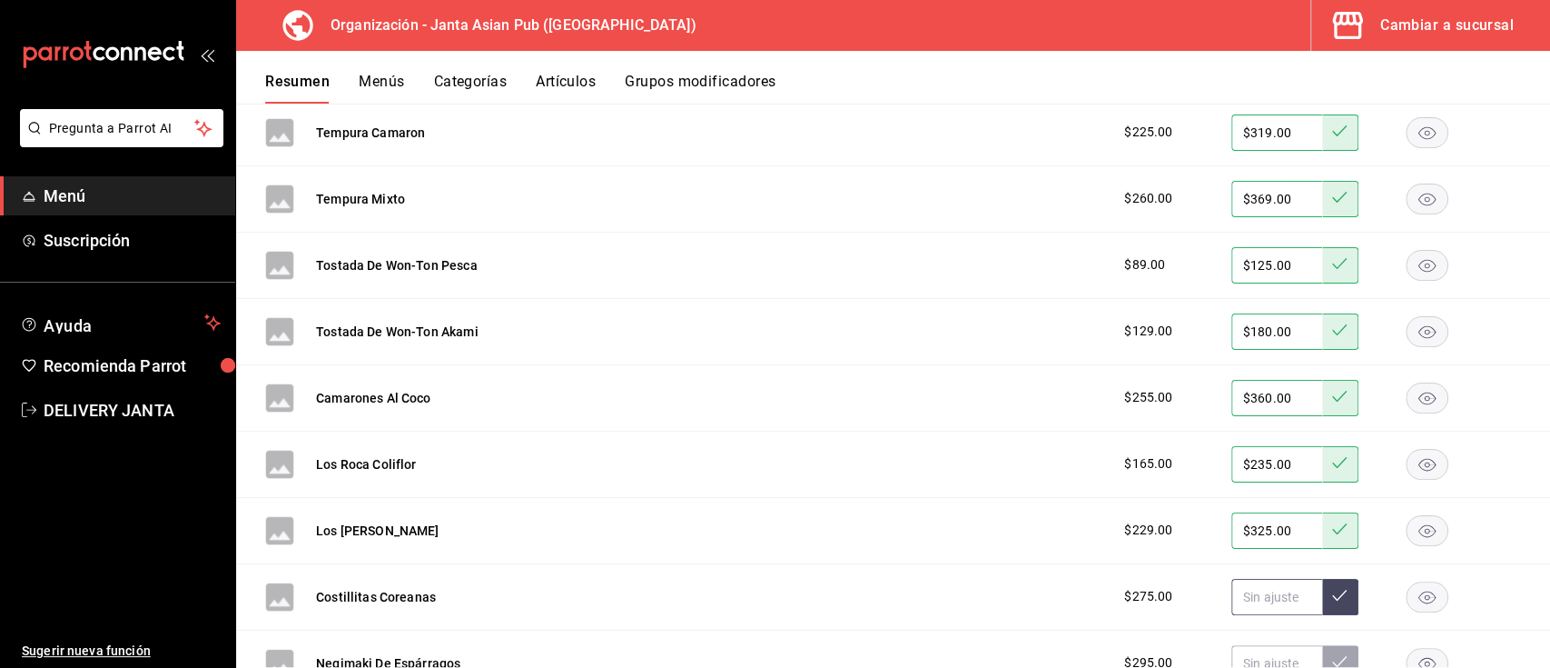
click at [1246, 581] on input "text" at bounding box center [1277, 597] width 91 height 36
type input "$390.00"
click at [1332, 604] on button at bounding box center [1340, 597] width 36 height 36
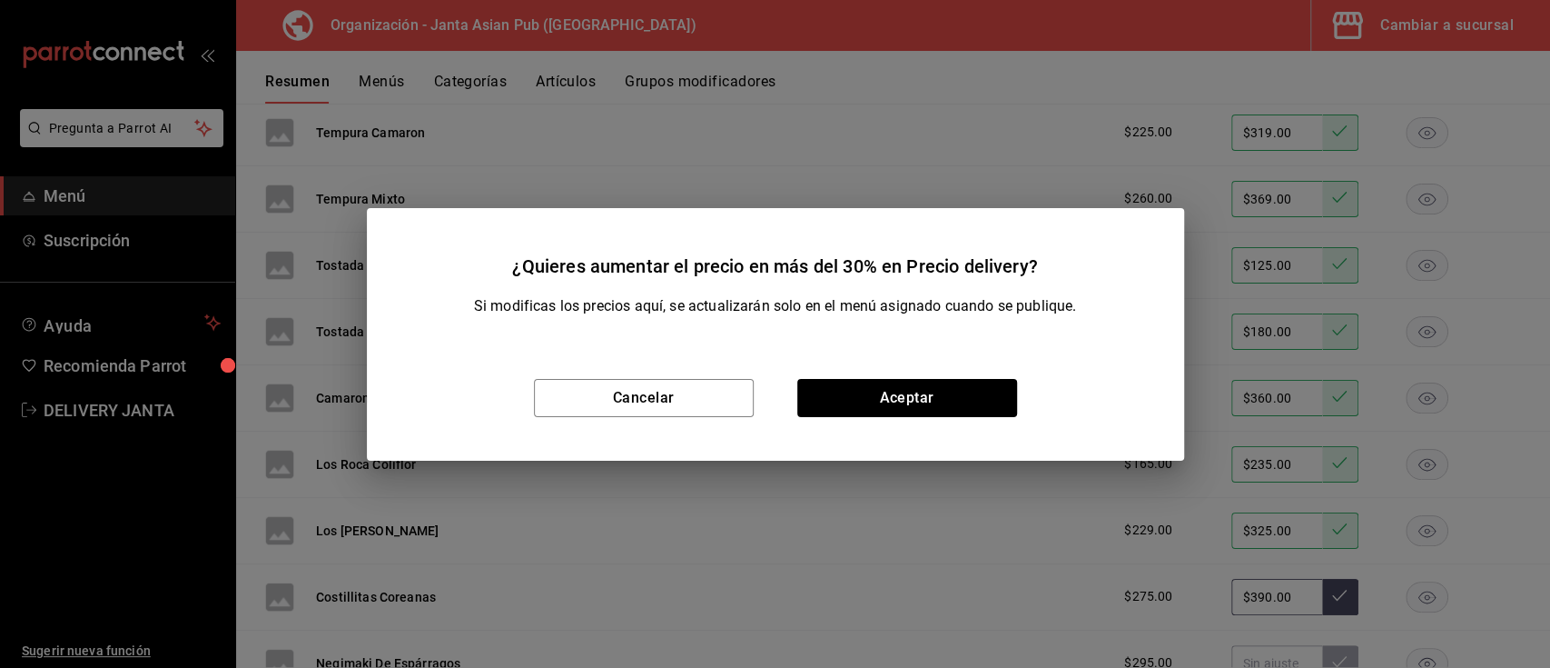
click at [901, 424] on div "Cancelar Aceptar" at bounding box center [775, 397] width 817 height 125
click at [887, 399] on button "Aceptar" at bounding box center [907, 398] width 220 height 38
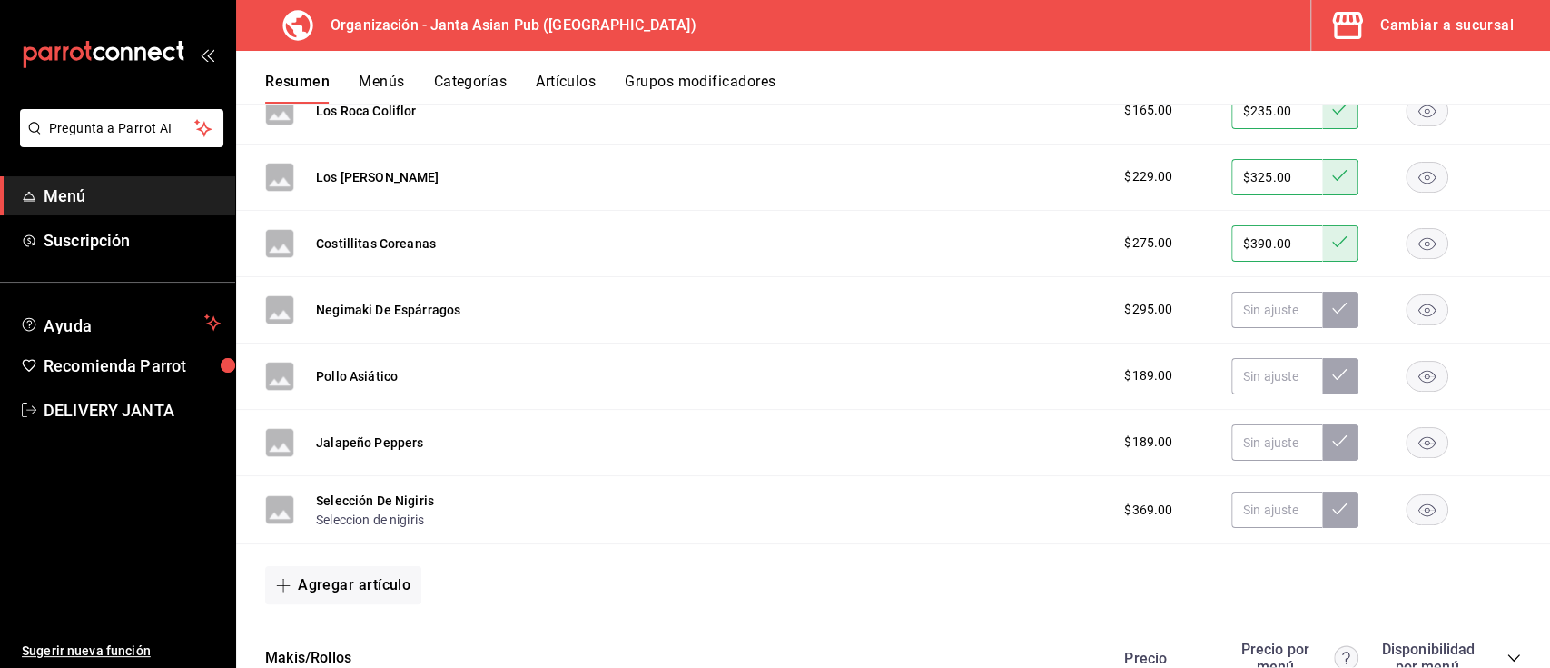
scroll to position [3246, 0]
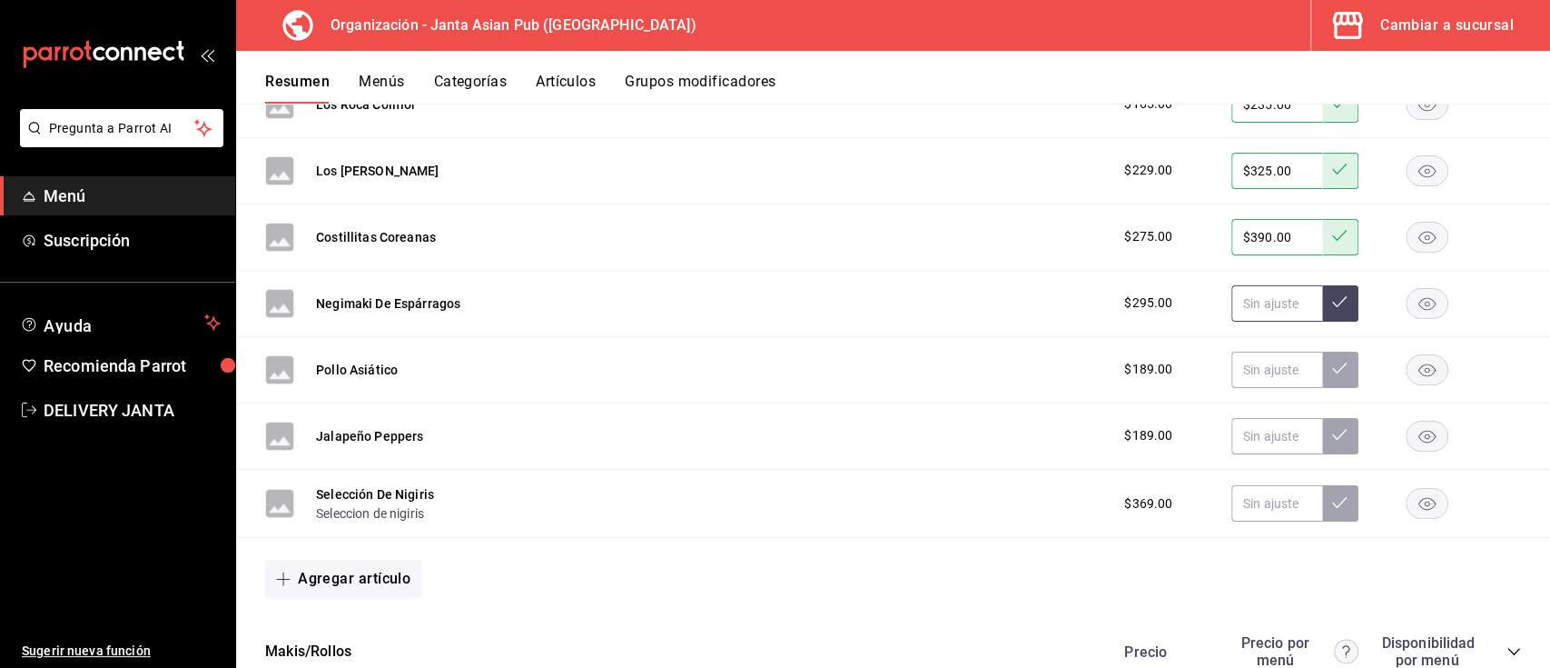
click at [1232, 296] on input "text" at bounding box center [1277, 303] width 91 height 36
type input "$419.00"
click at [1322, 297] on button at bounding box center [1340, 303] width 36 height 36
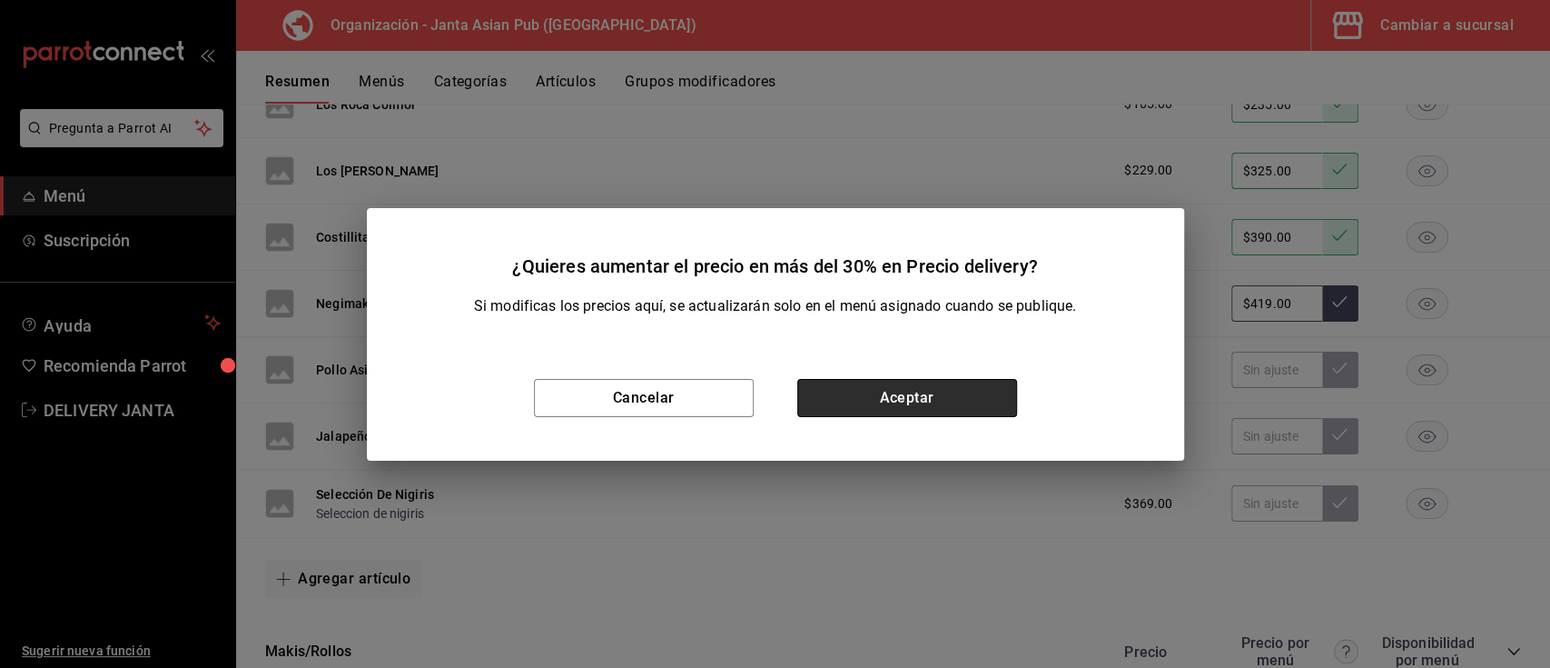
click at [906, 407] on button "Aceptar" at bounding box center [907, 398] width 220 height 38
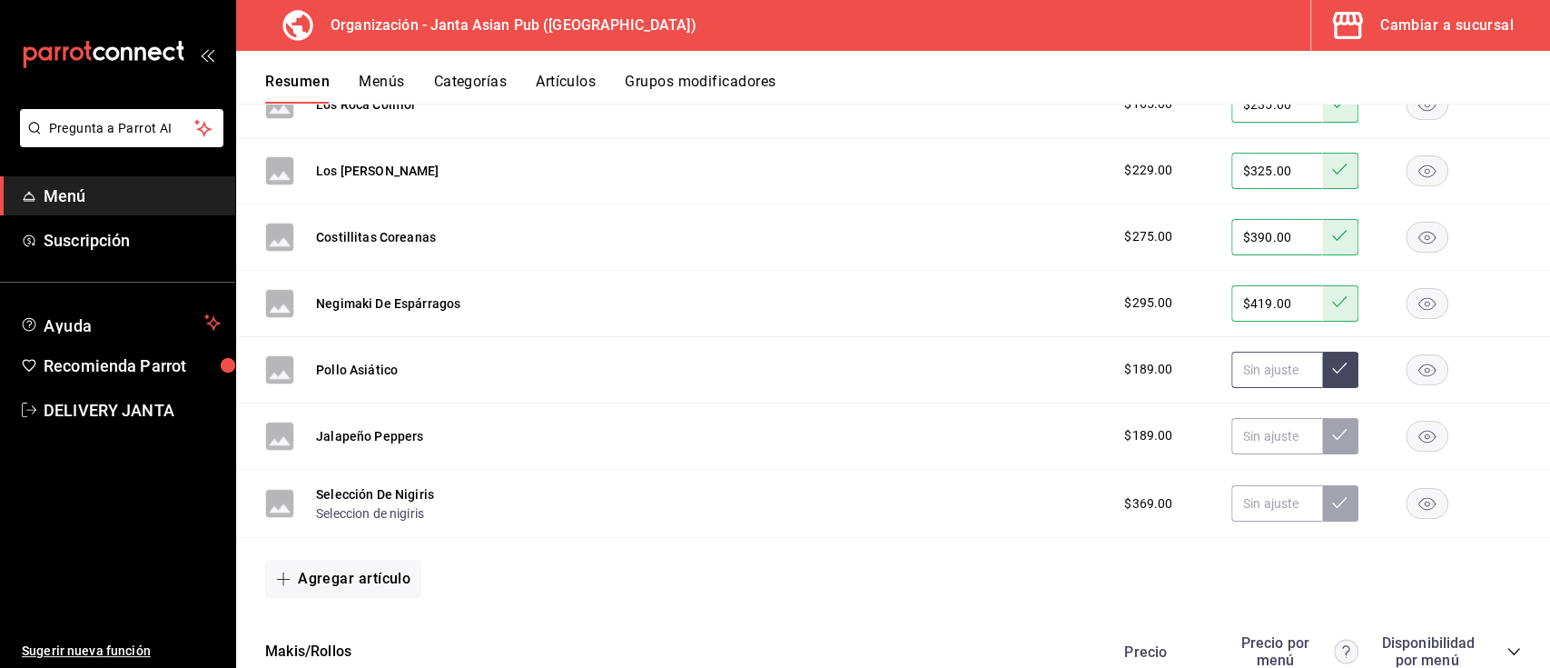
click at [1247, 358] on input "text" at bounding box center [1277, 369] width 91 height 36
type input "$279.00"
click at [1332, 364] on icon at bounding box center [1339, 368] width 15 height 15
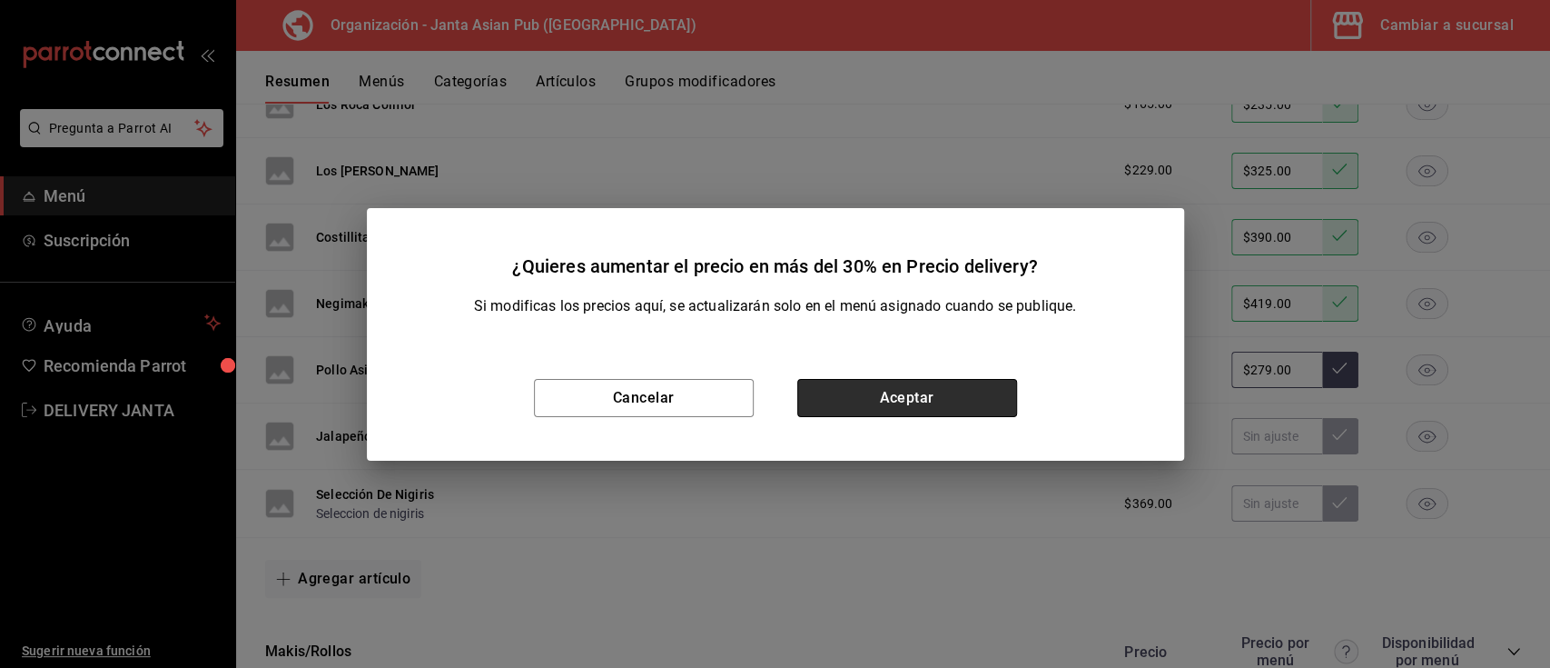
click at [899, 382] on button "Aceptar" at bounding box center [907, 398] width 220 height 38
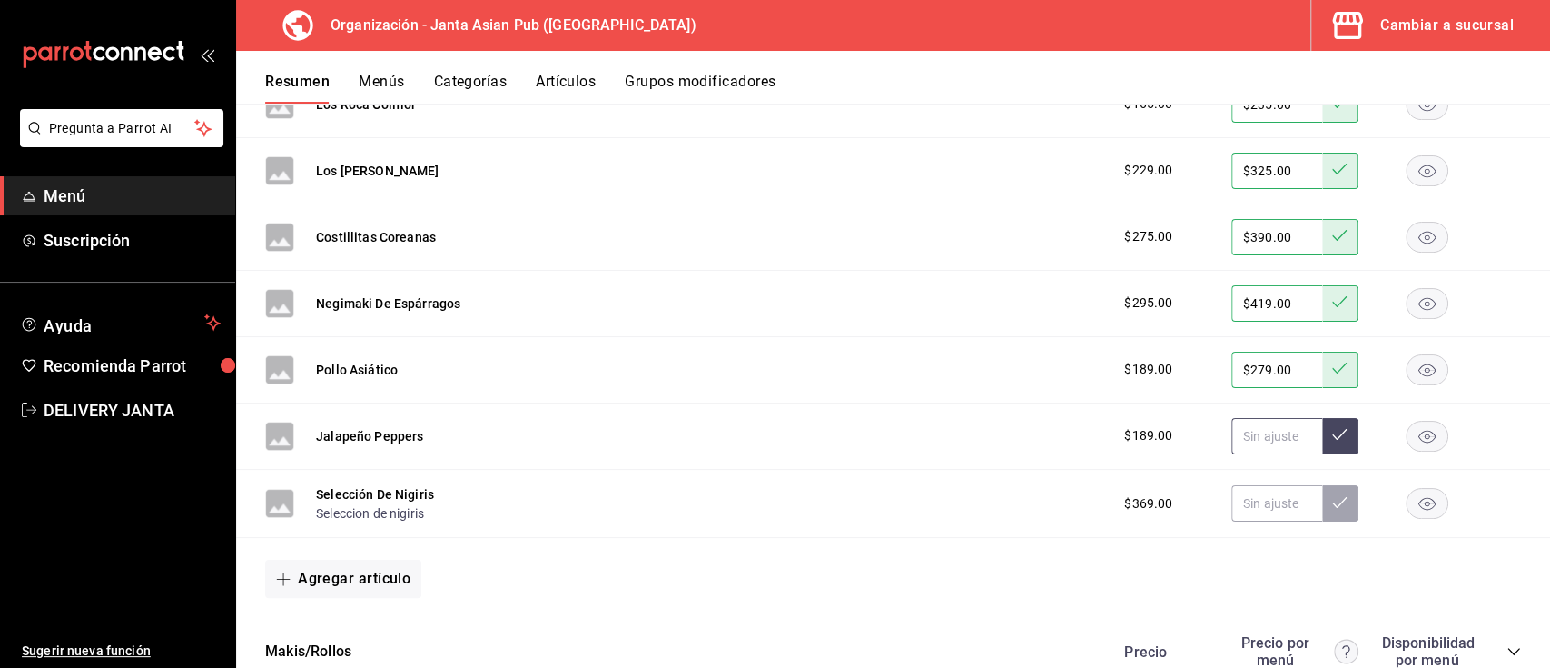
click at [1235, 435] on input "text" at bounding box center [1277, 436] width 91 height 36
type input "$269.00"
click at [1332, 436] on icon at bounding box center [1339, 434] width 15 height 15
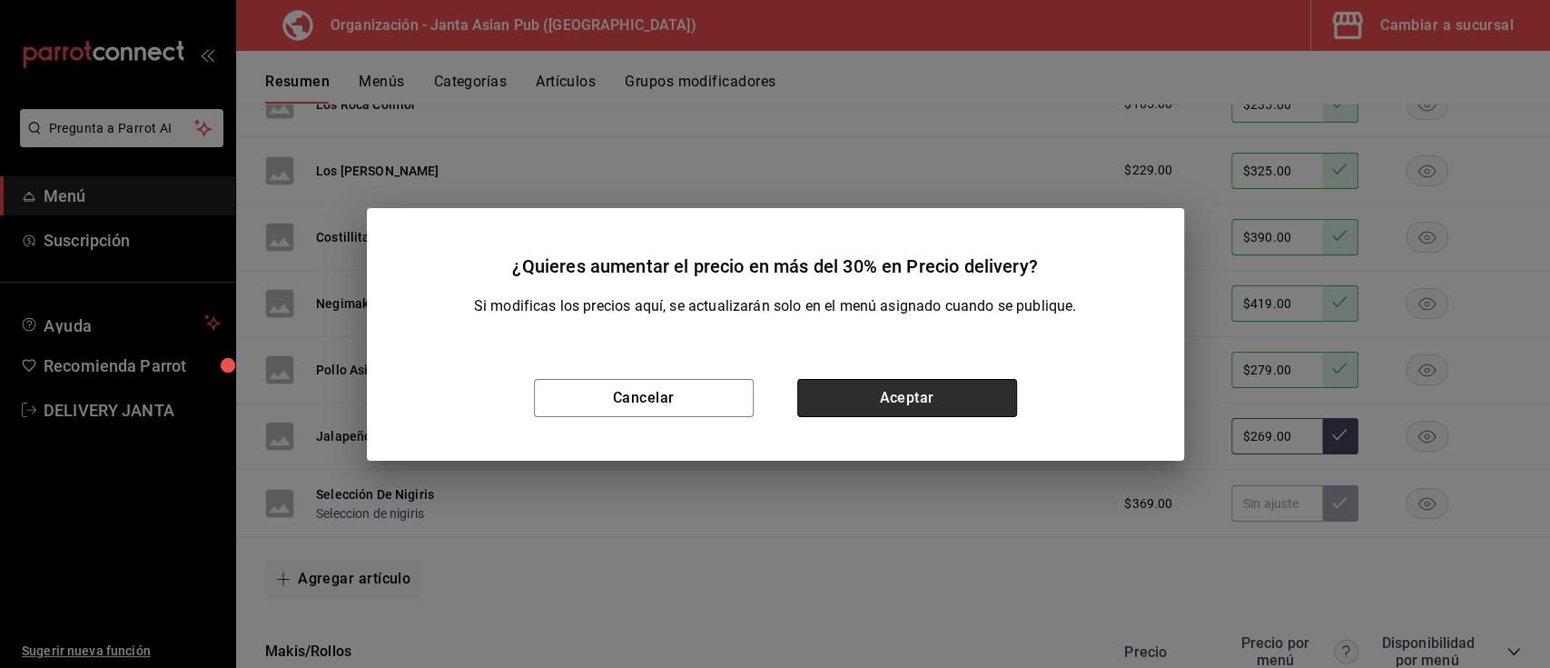
click at [855, 390] on button "Aceptar" at bounding box center [907, 398] width 220 height 38
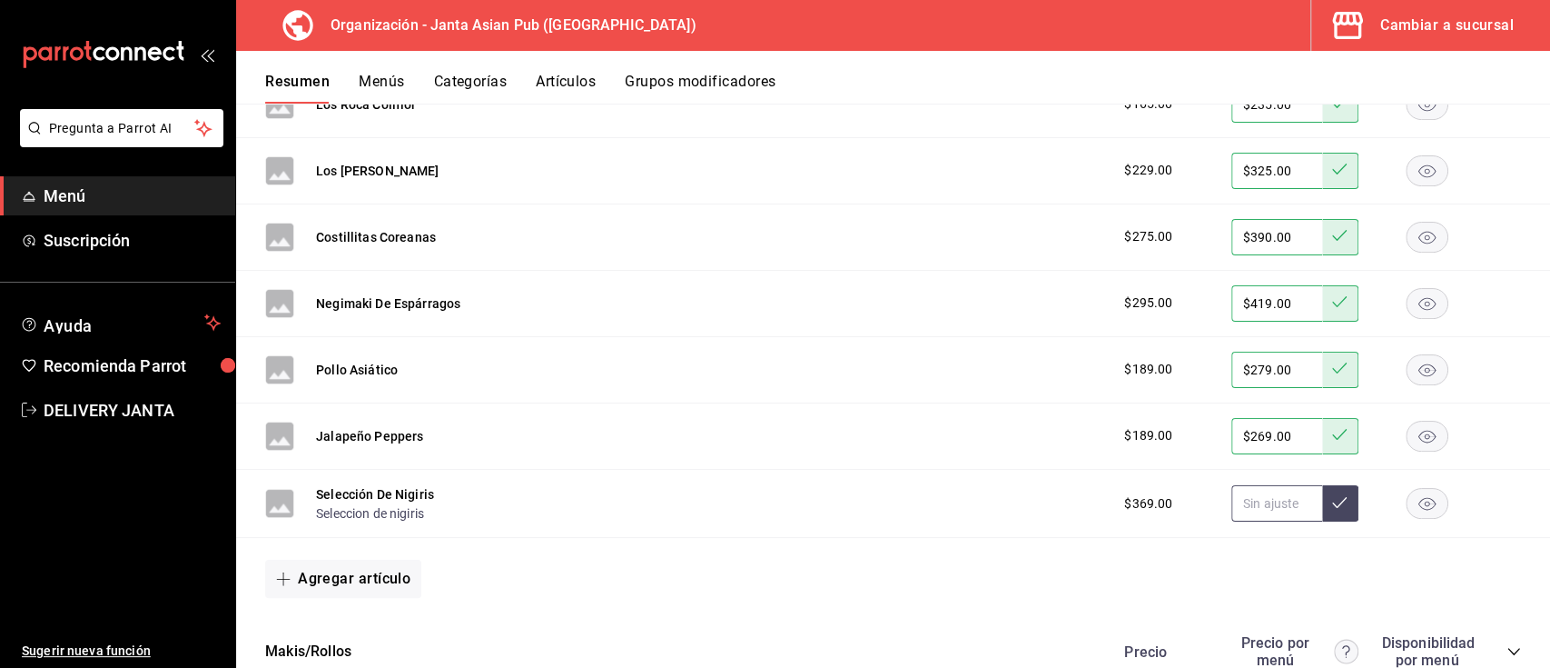
click at [1254, 514] on input "text" at bounding box center [1277, 503] width 91 height 36
type input "$523.00"
click at [1322, 495] on button at bounding box center [1340, 503] width 36 height 36
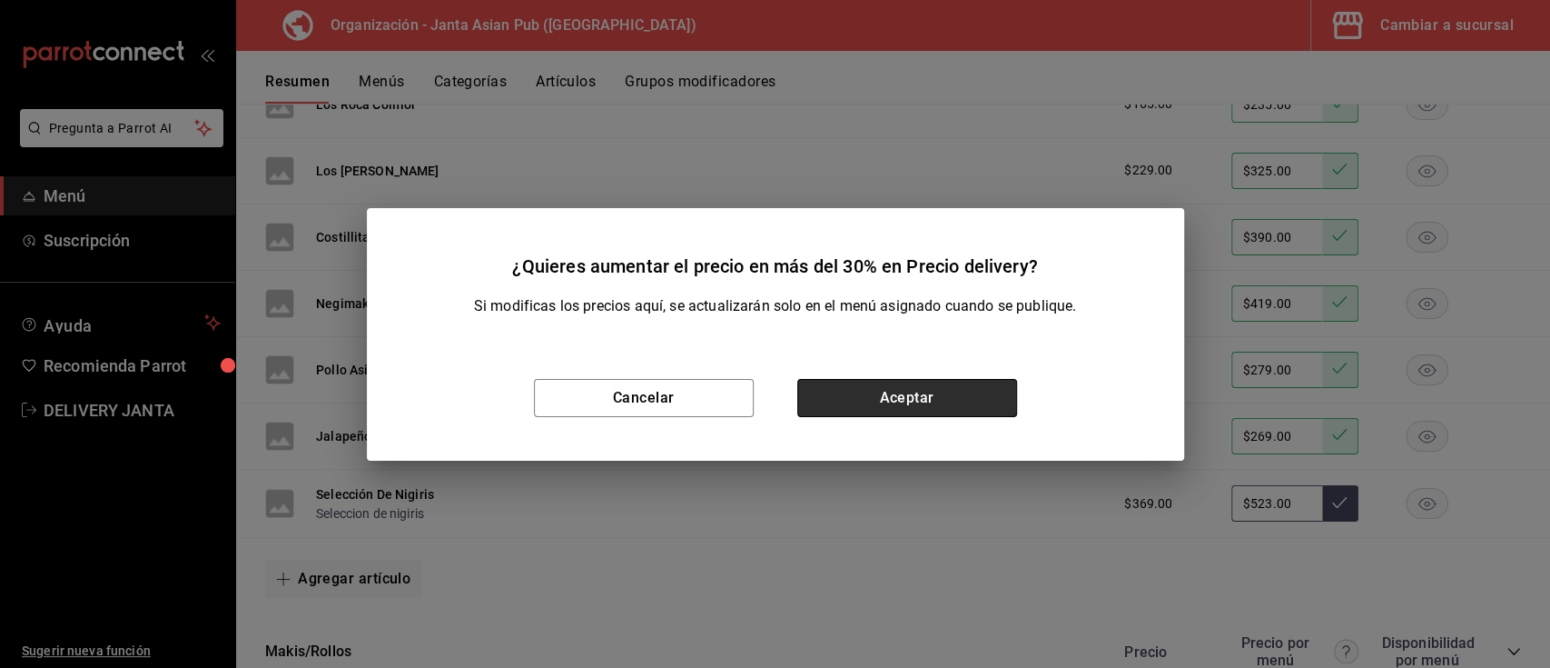
click at [945, 397] on button "Aceptar" at bounding box center [907, 398] width 220 height 38
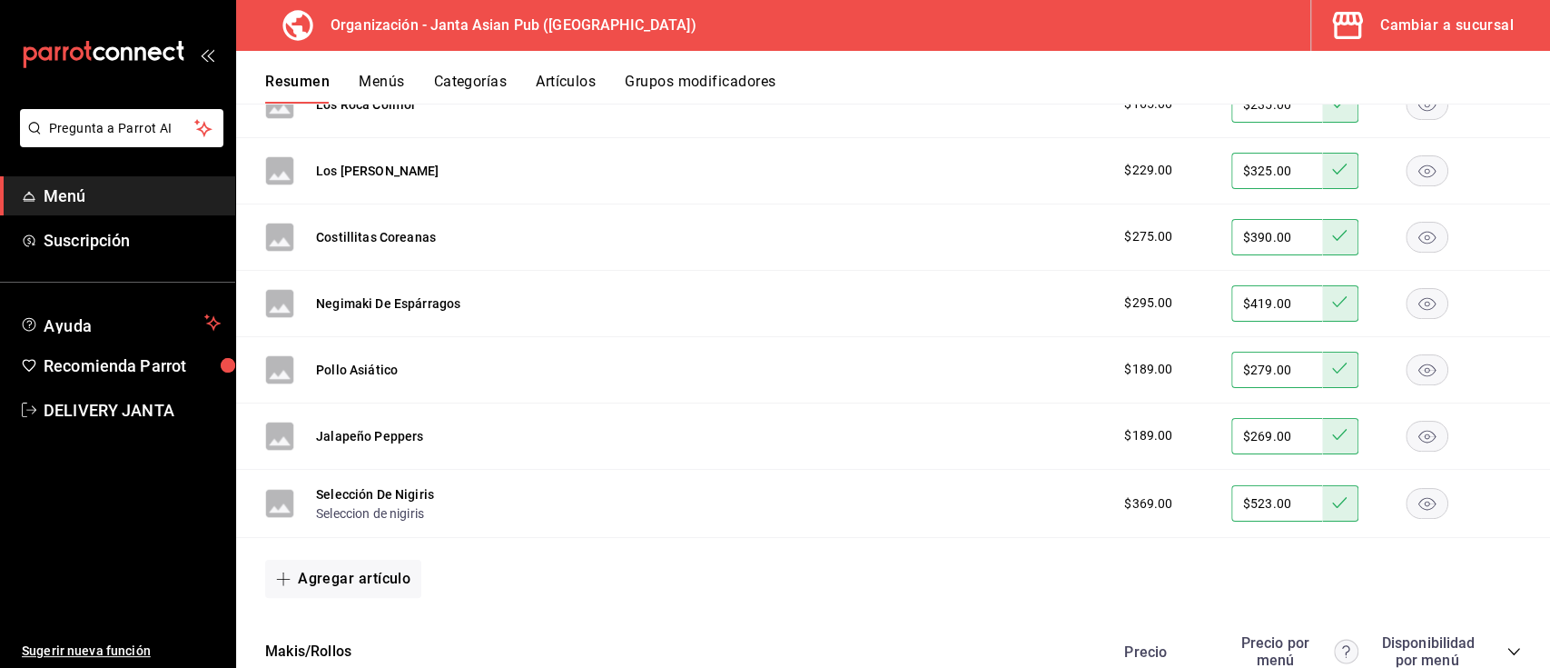
click at [381, 90] on button "Menús" at bounding box center [381, 88] width 45 height 31
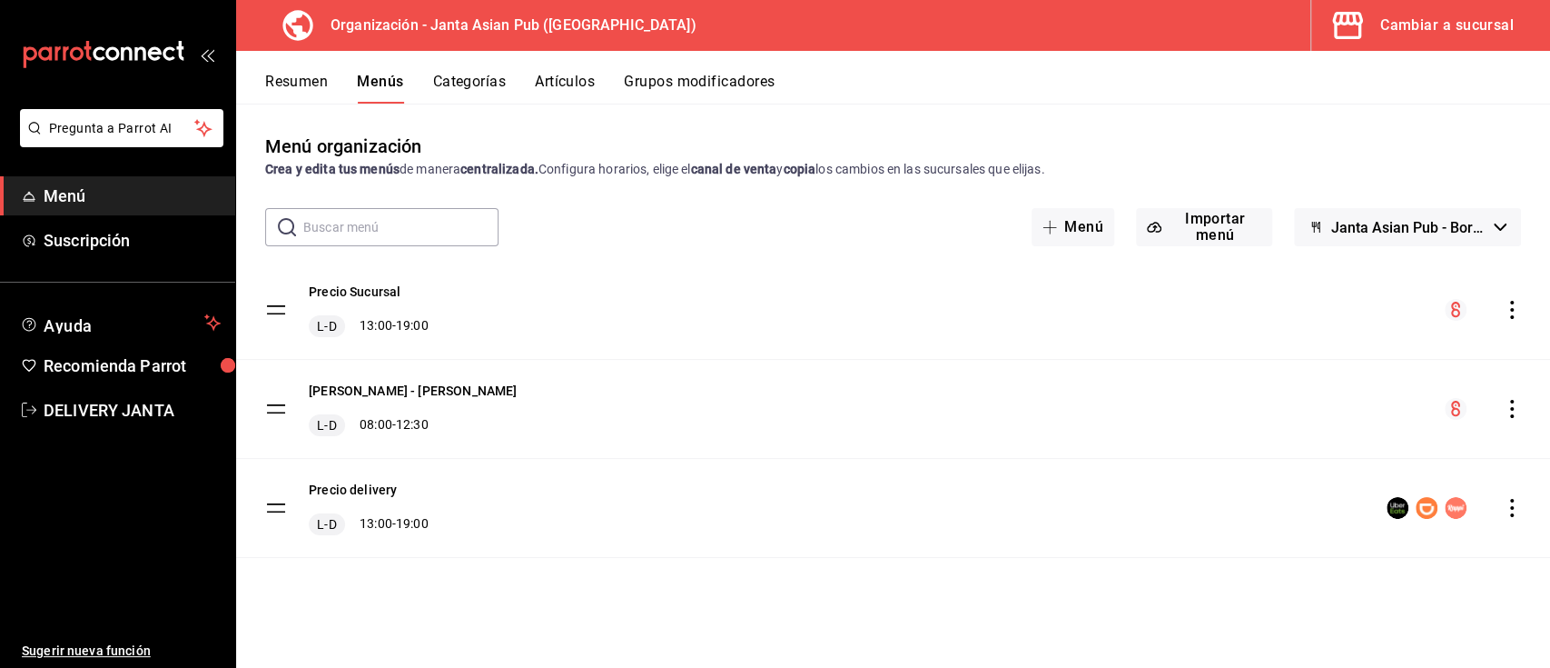
click at [1519, 499] on icon "actions" at bounding box center [1512, 508] width 18 height 18
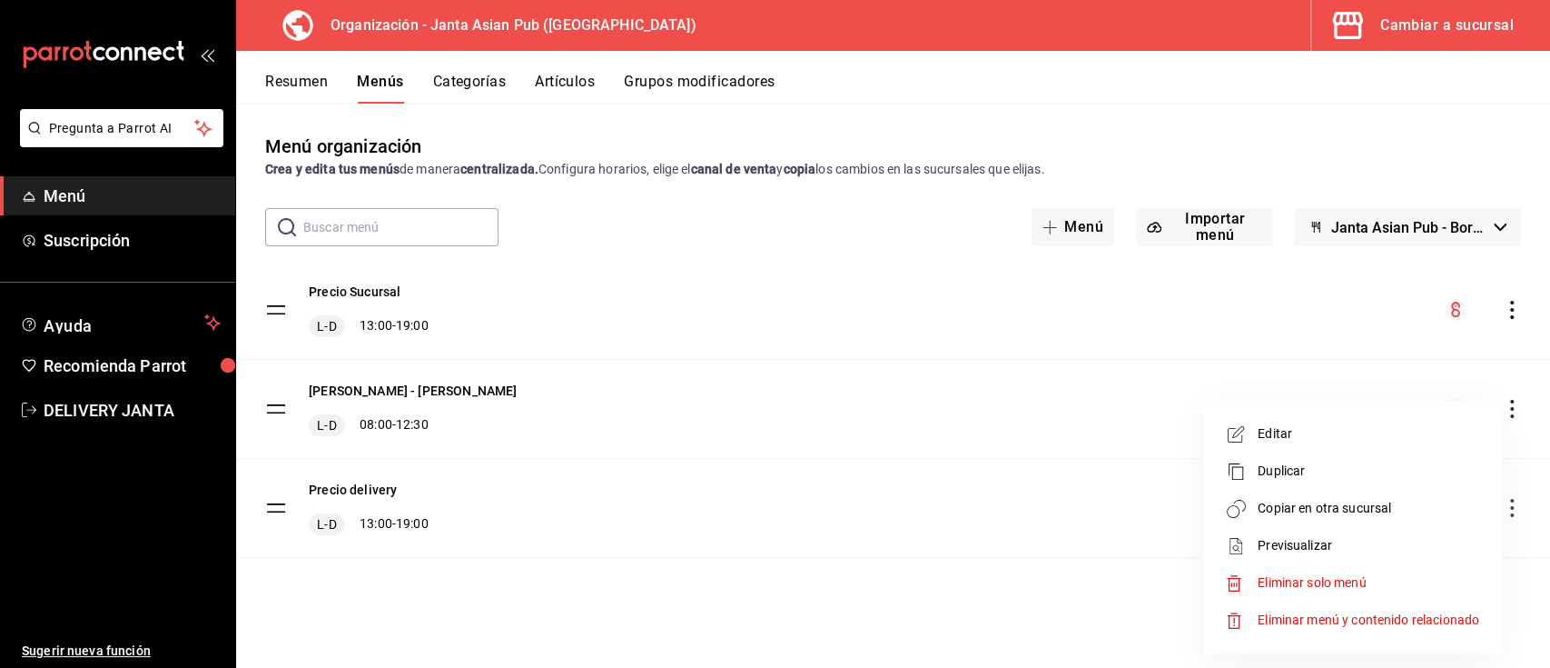
click at [1380, 513] on span "Copiar en otra sucursal" at bounding box center [1369, 508] width 222 height 19
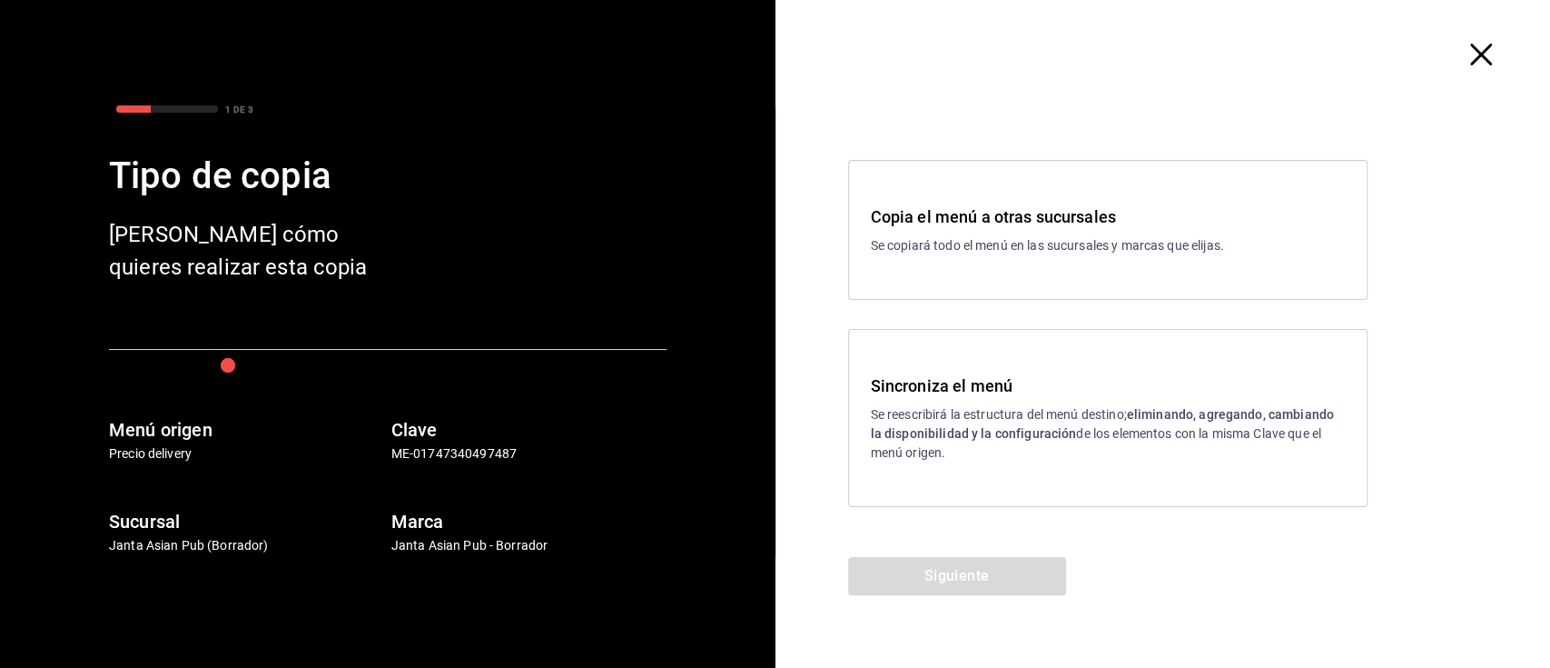
click at [968, 396] on h3 "Sincroniza el menú" at bounding box center [1108, 385] width 474 height 25
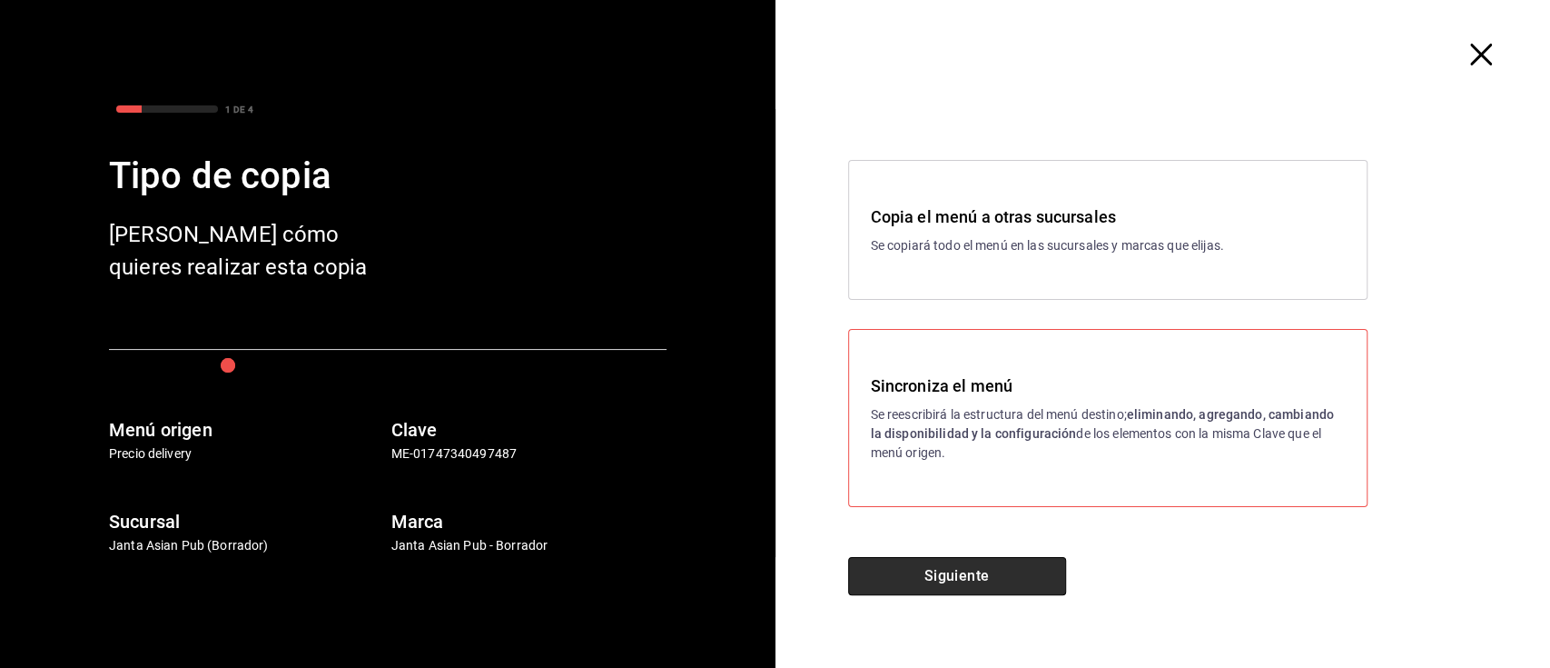
click at [1007, 571] on button "Siguiente" at bounding box center [957, 576] width 218 height 38
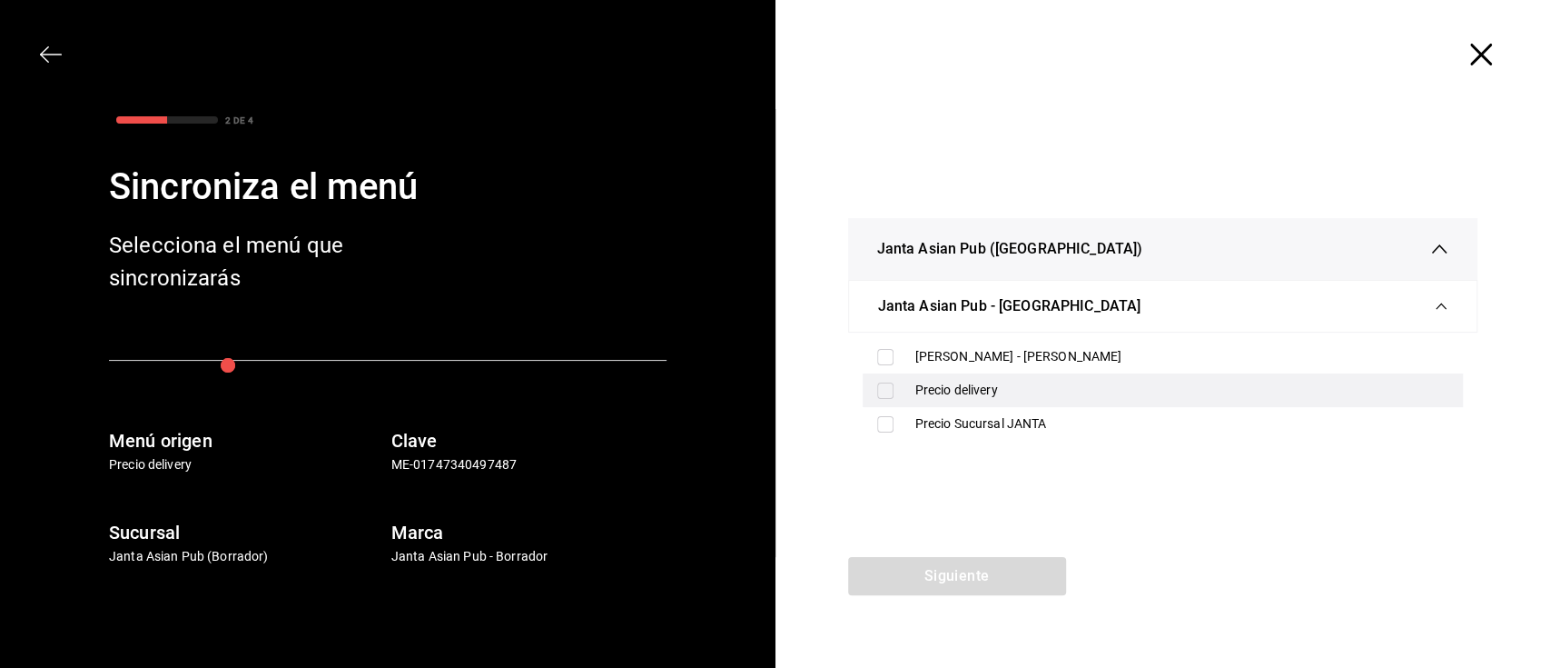
click at [950, 393] on div "Precio delivery" at bounding box center [1183, 390] width 534 height 19
checkbox input "true"
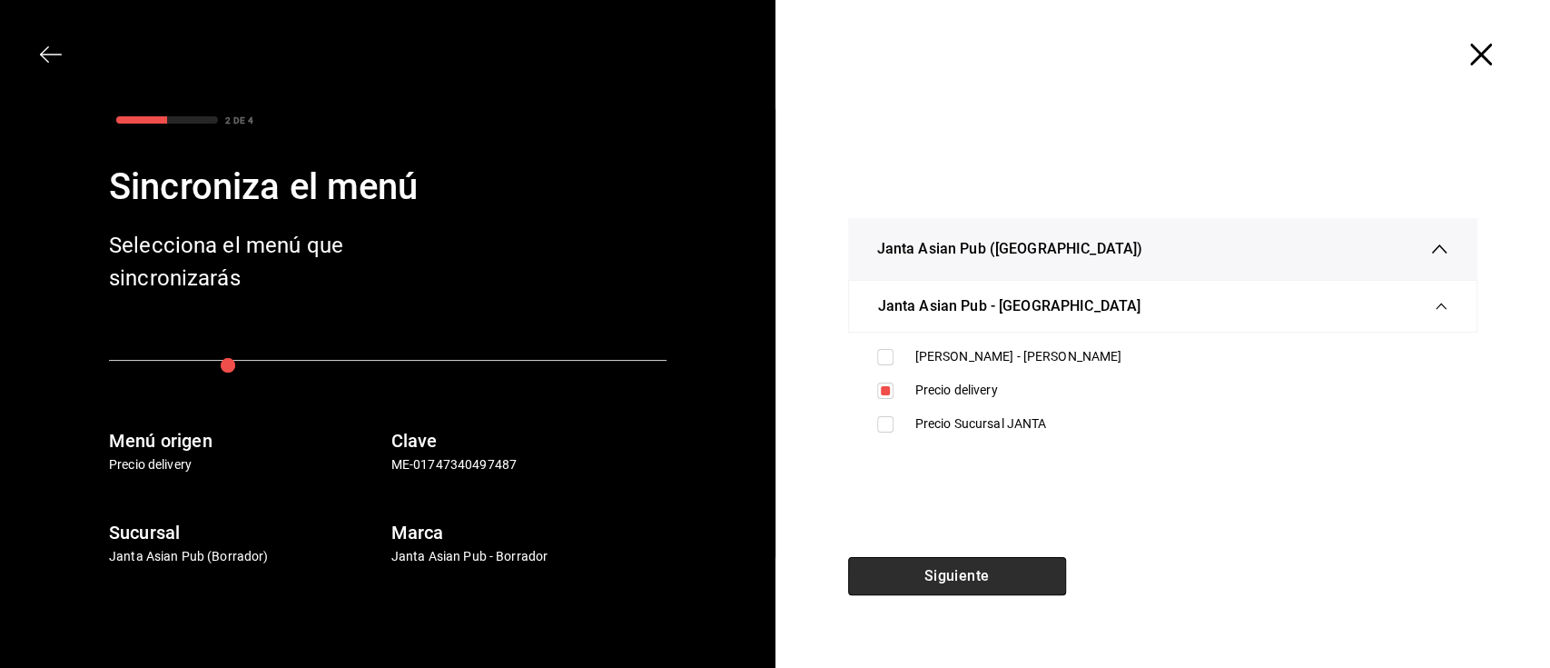
click at [1012, 570] on button "Siguiente" at bounding box center [957, 576] width 218 height 38
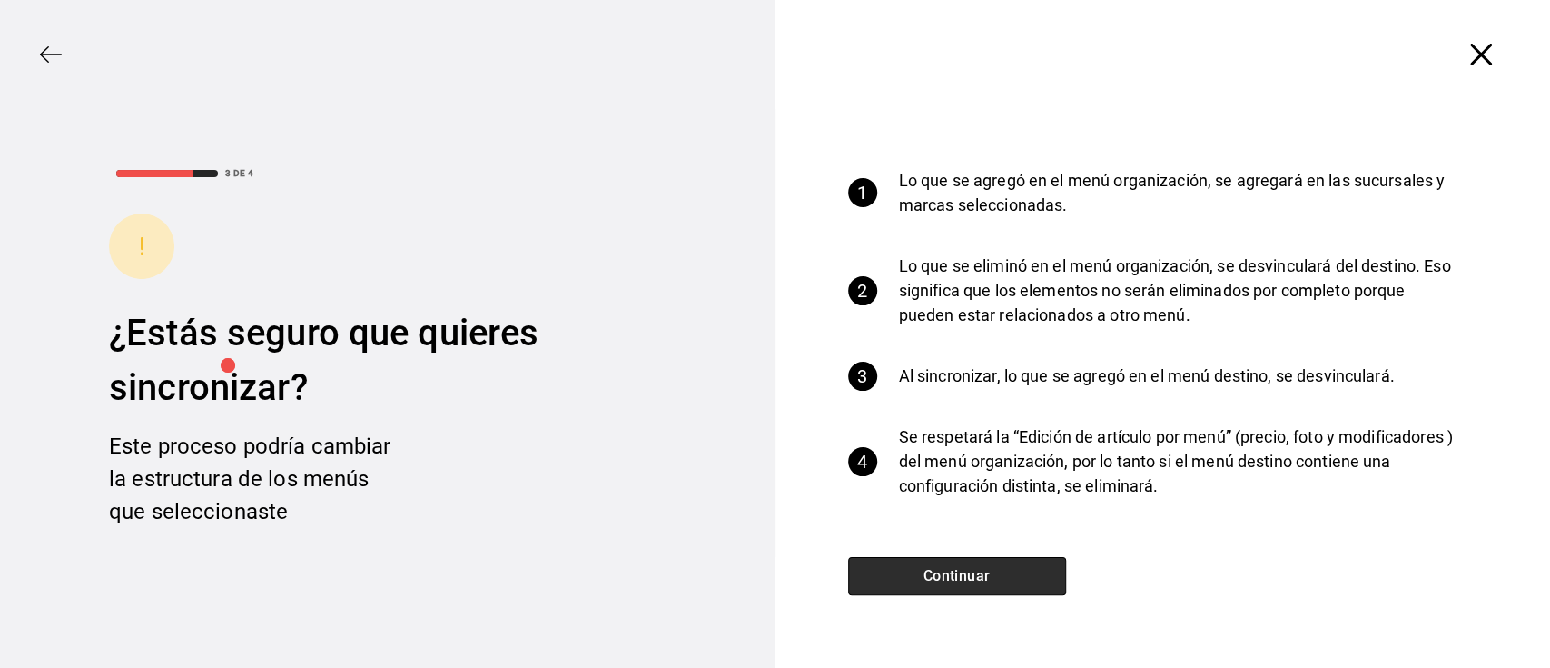
click at [1003, 572] on button "Continuar" at bounding box center [957, 576] width 218 height 38
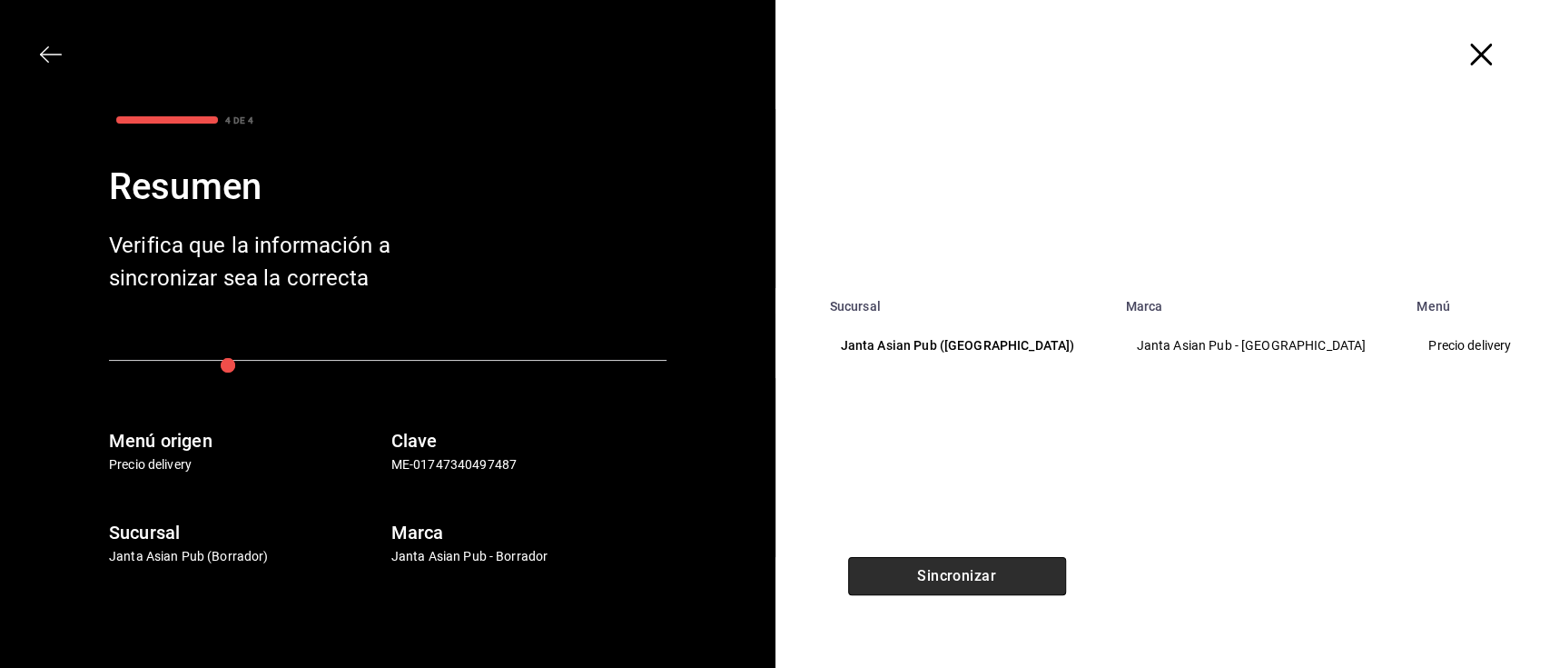
click at [1007, 572] on button "Sincronizar" at bounding box center [957, 576] width 218 height 38
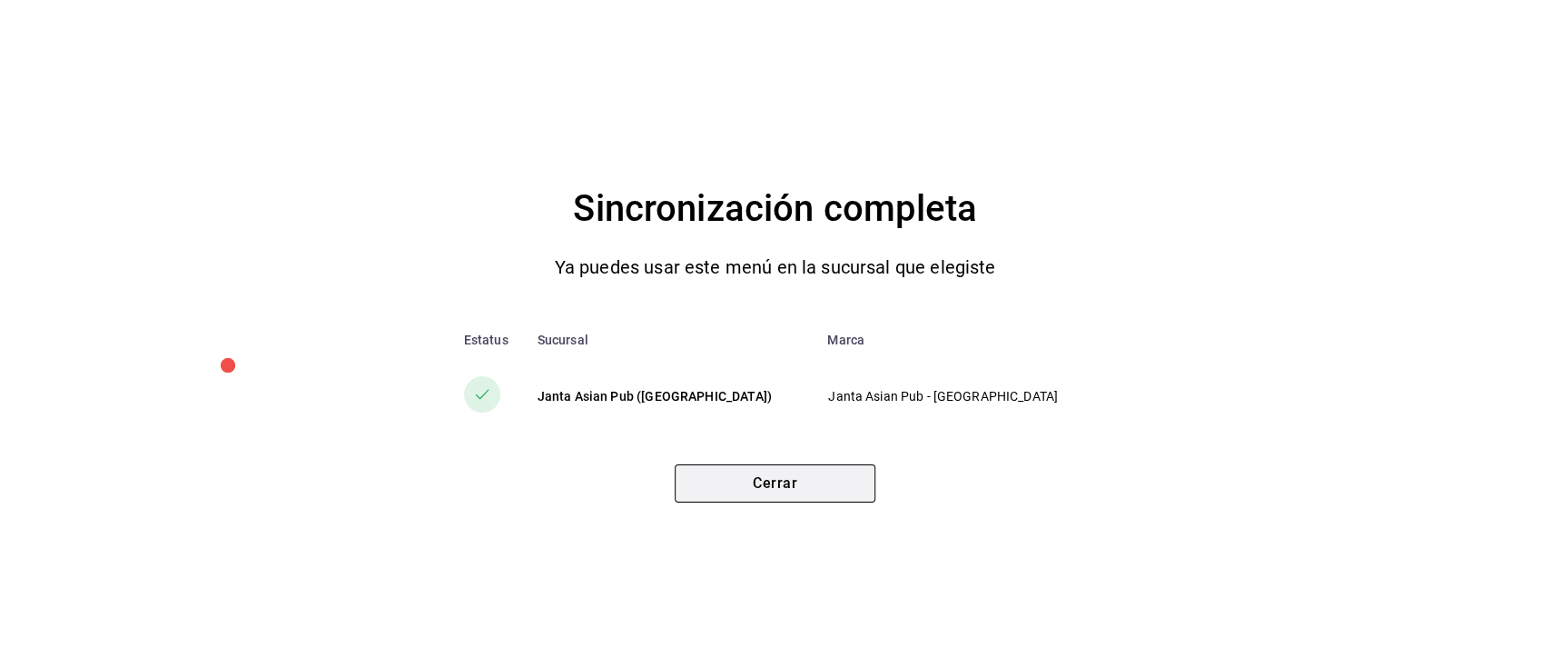
click at [829, 479] on button "Cerrar" at bounding box center [775, 483] width 201 height 38
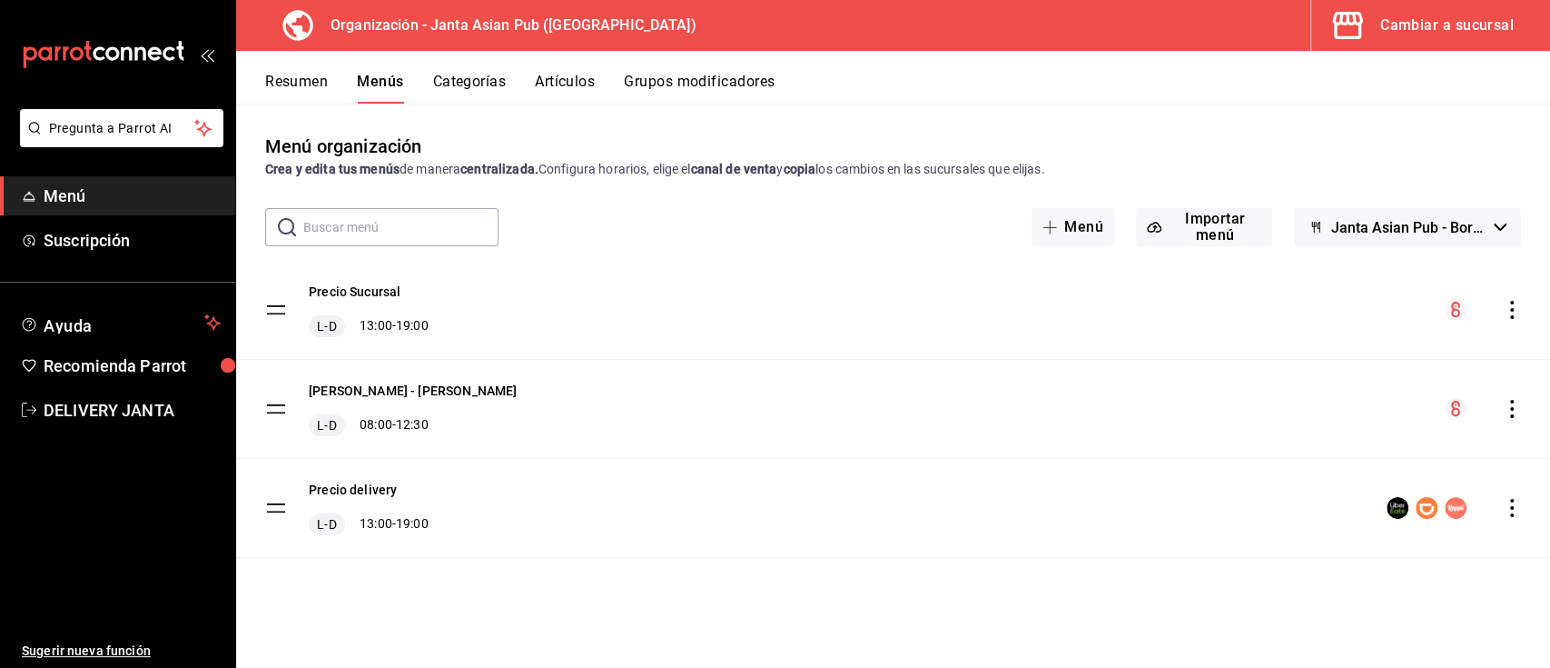
click at [1417, 20] on div "Cambiar a sucursal" at bounding box center [1448, 25] width 134 height 25
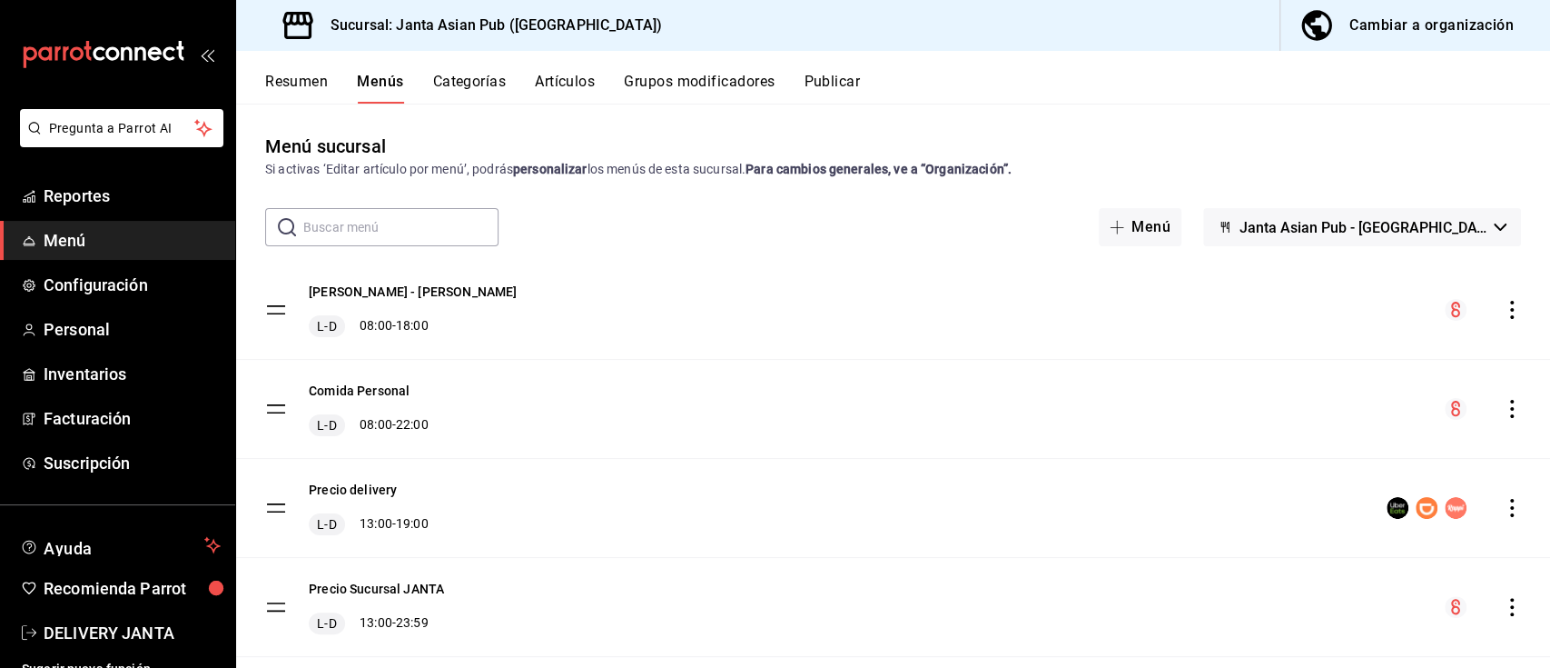
click at [836, 80] on button "Publicar" at bounding box center [832, 88] width 56 height 31
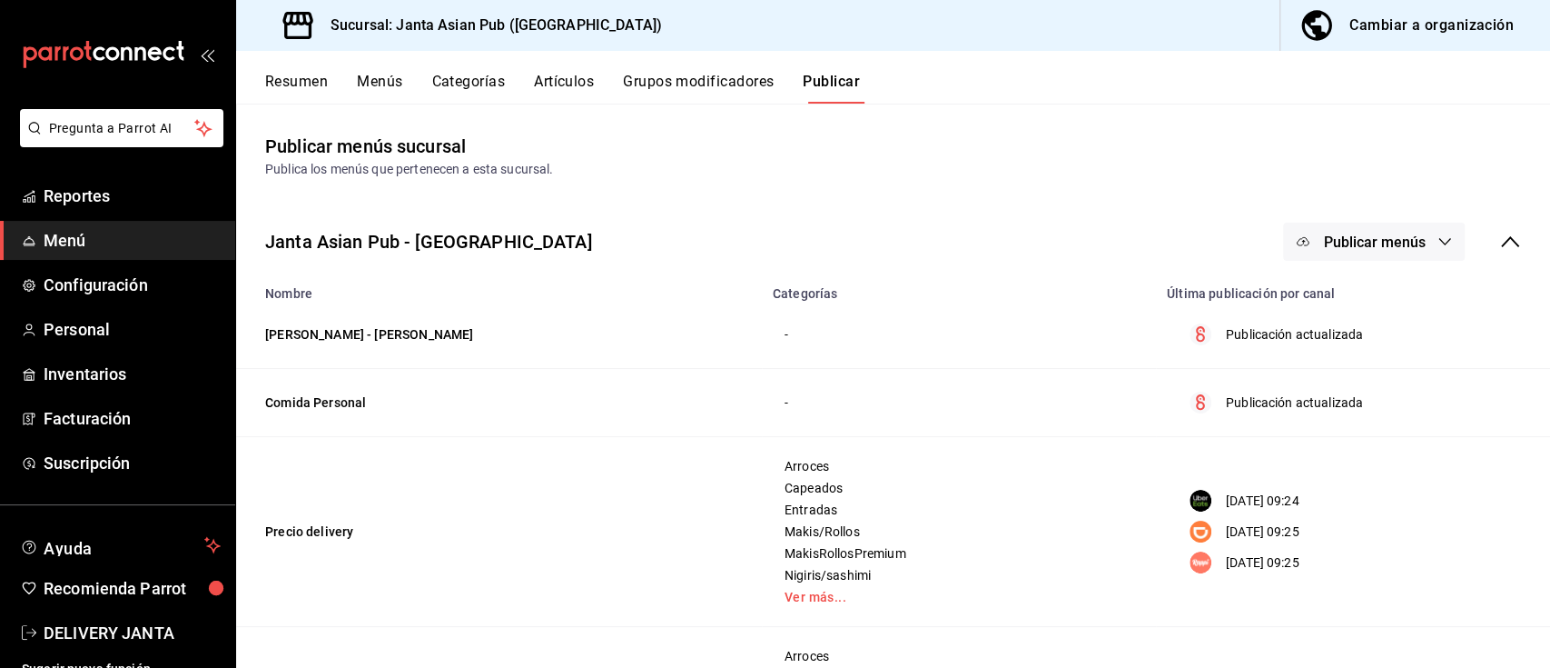
click at [1406, 229] on button "Publicar menús" at bounding box center [1374, 242] width 182 height 38
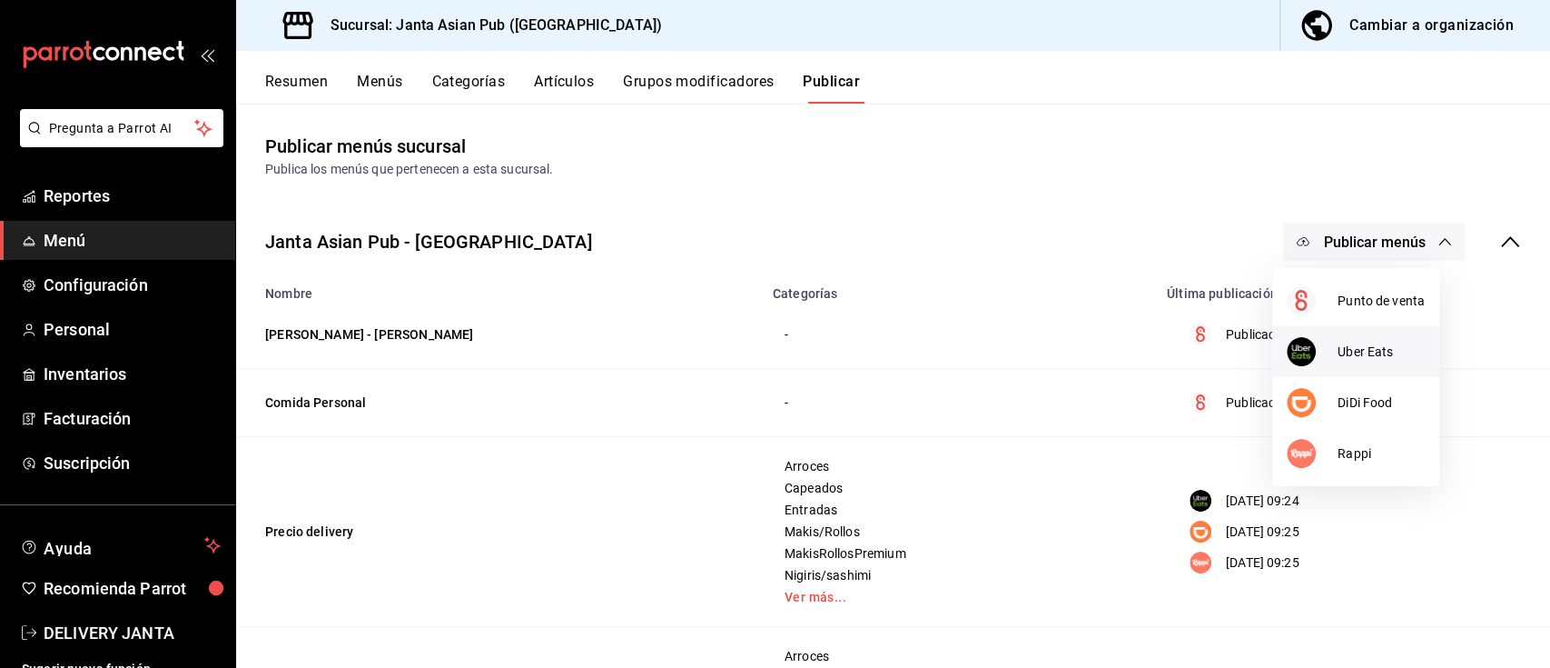
click at [1395, 342] on span "Uber Eats" at bounding box center [1381, 351] width 87 height 19
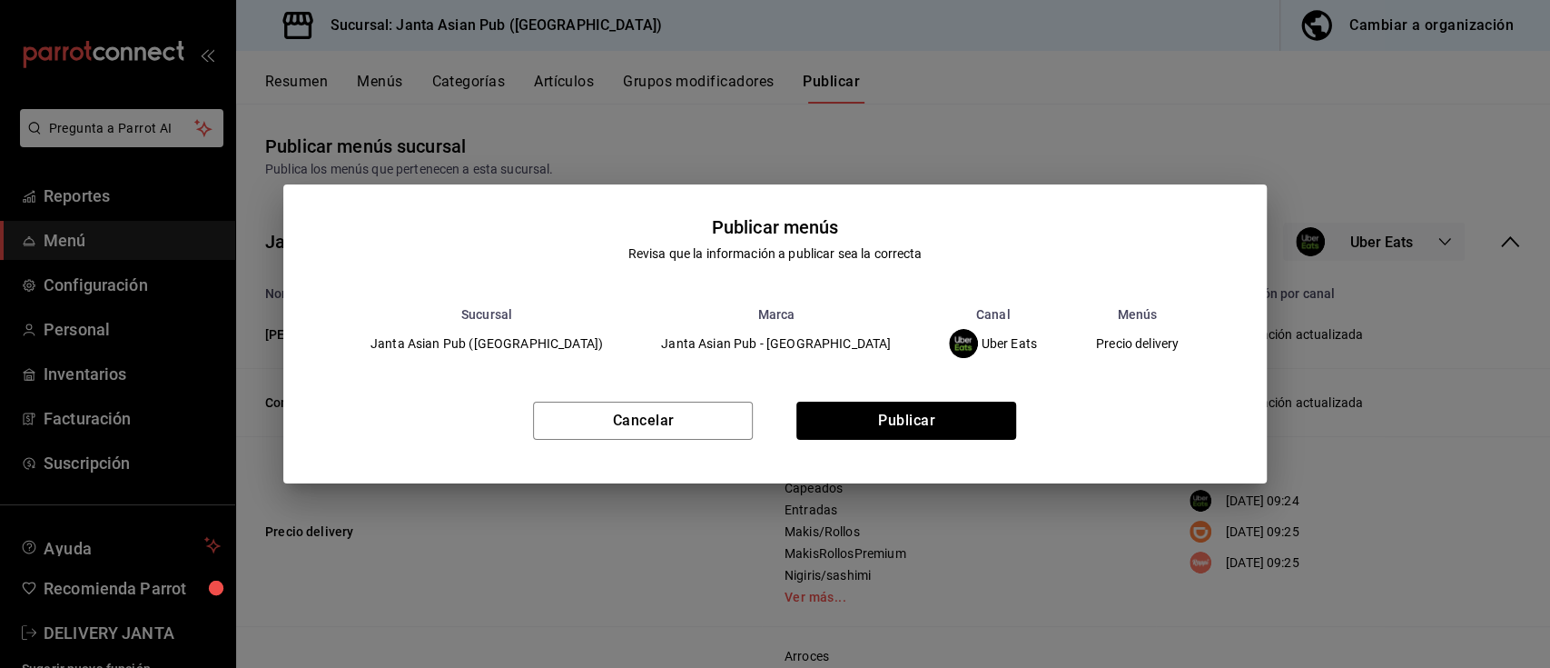
click at [1068, 372] on div "Cancelar Publicar" at bounding box center [775, 427] width 984 height 111
click at [945, 431] on button "Publicar" at bounding box center [907, 420] width 220 height 38
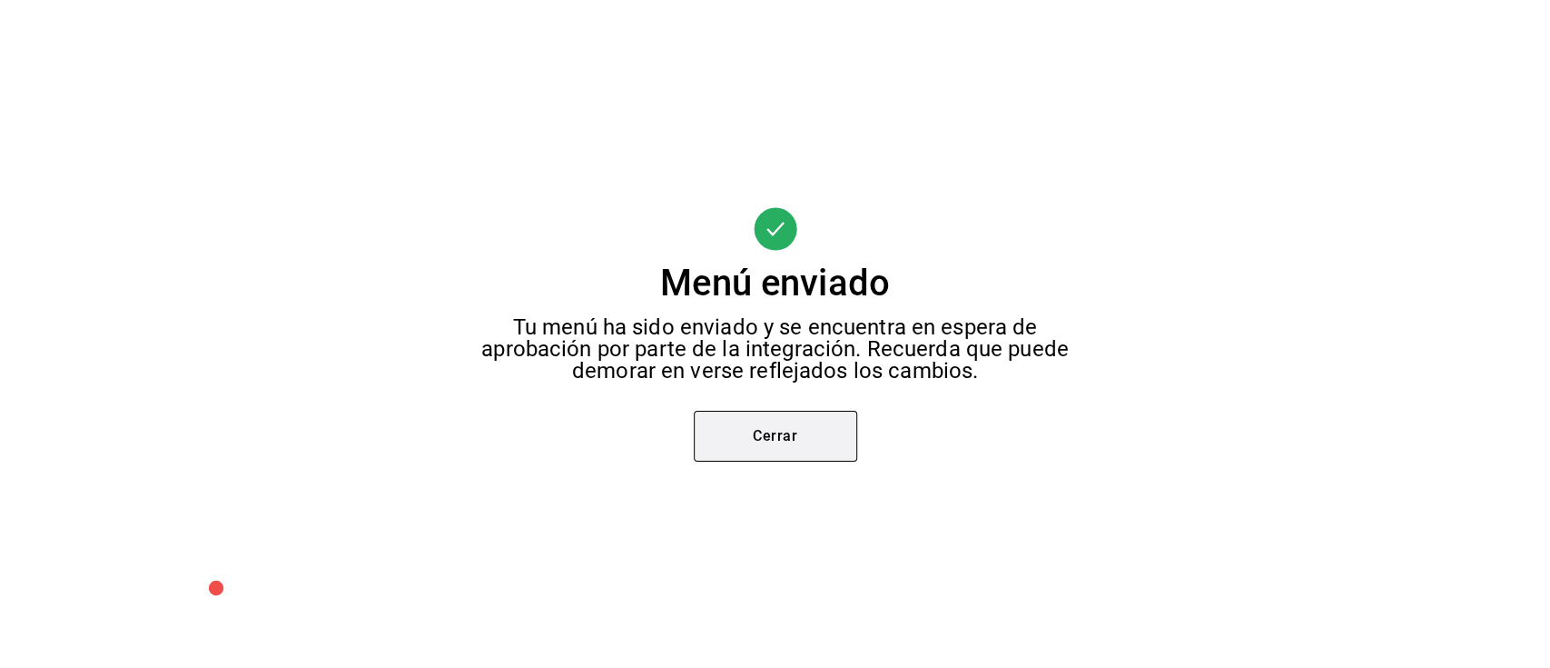
click at [748, 457] on button "Cerrar" at bounding box center [775, 436] width 163 height 51
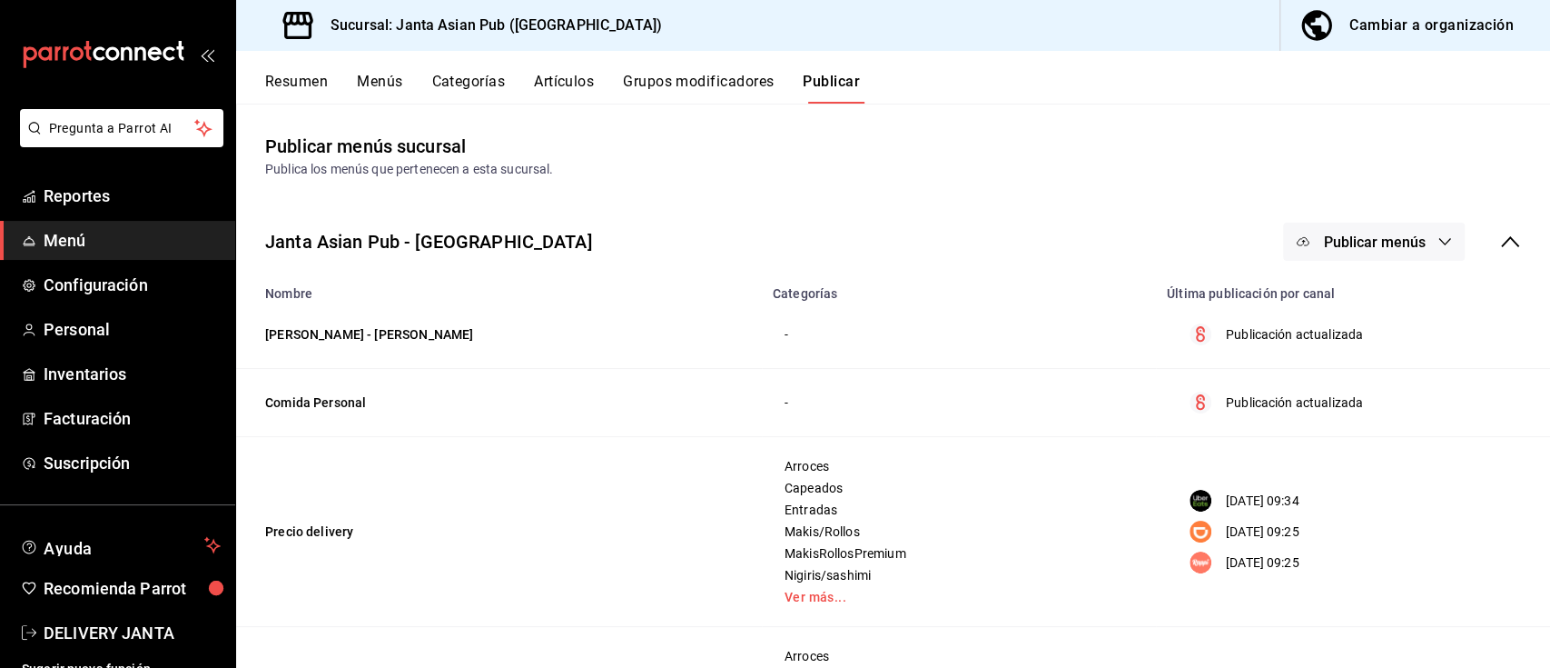
click at [1382, 235] on span "Publicar menús" at bounding box center [1374, 241] width 102 height 17
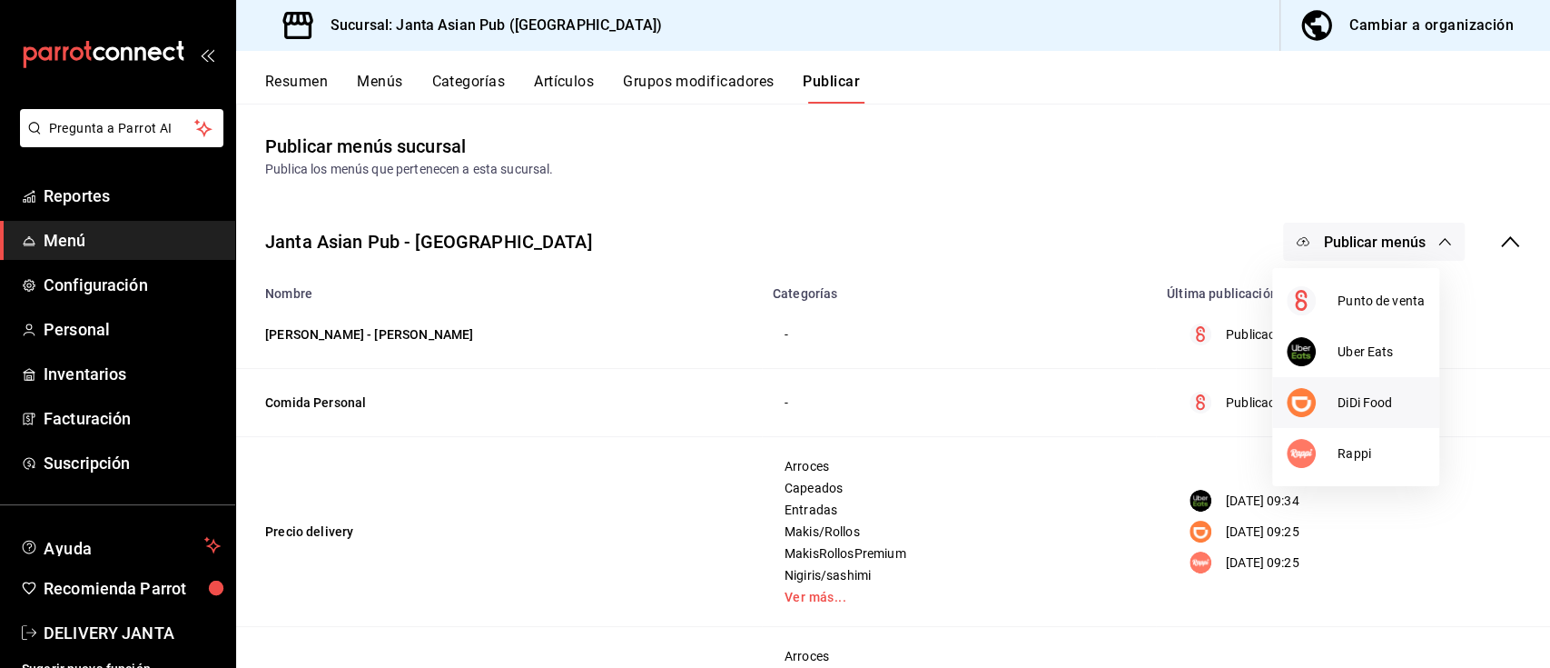
click at [1391, 405] on span "DiDi Food" at bounding box center [1381, 402] width 87 height 19
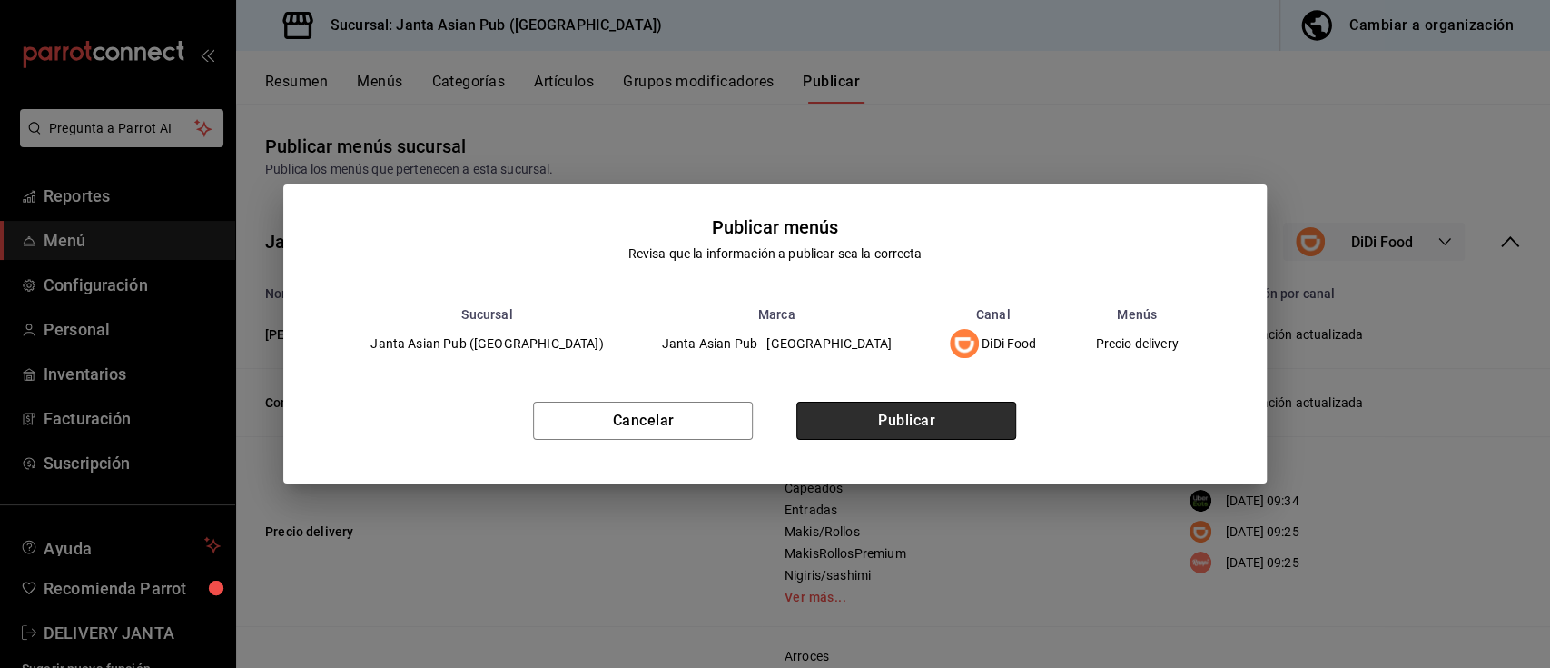
click at [960, 432] on button "Publicar" at bounding box center [907, 420] width 220 height 38
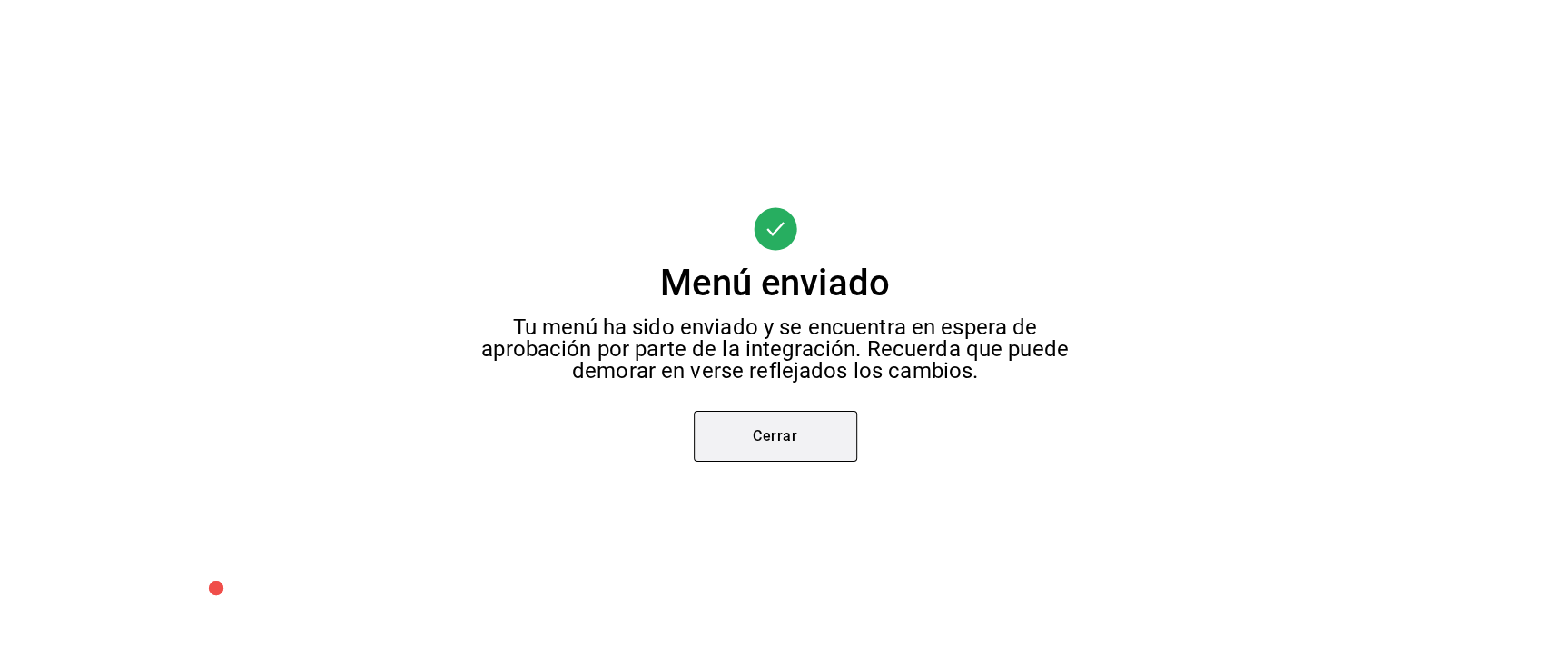
click at [804, 436] on button "Cerrar" at bounding box center [775, 436] width 163 height 51
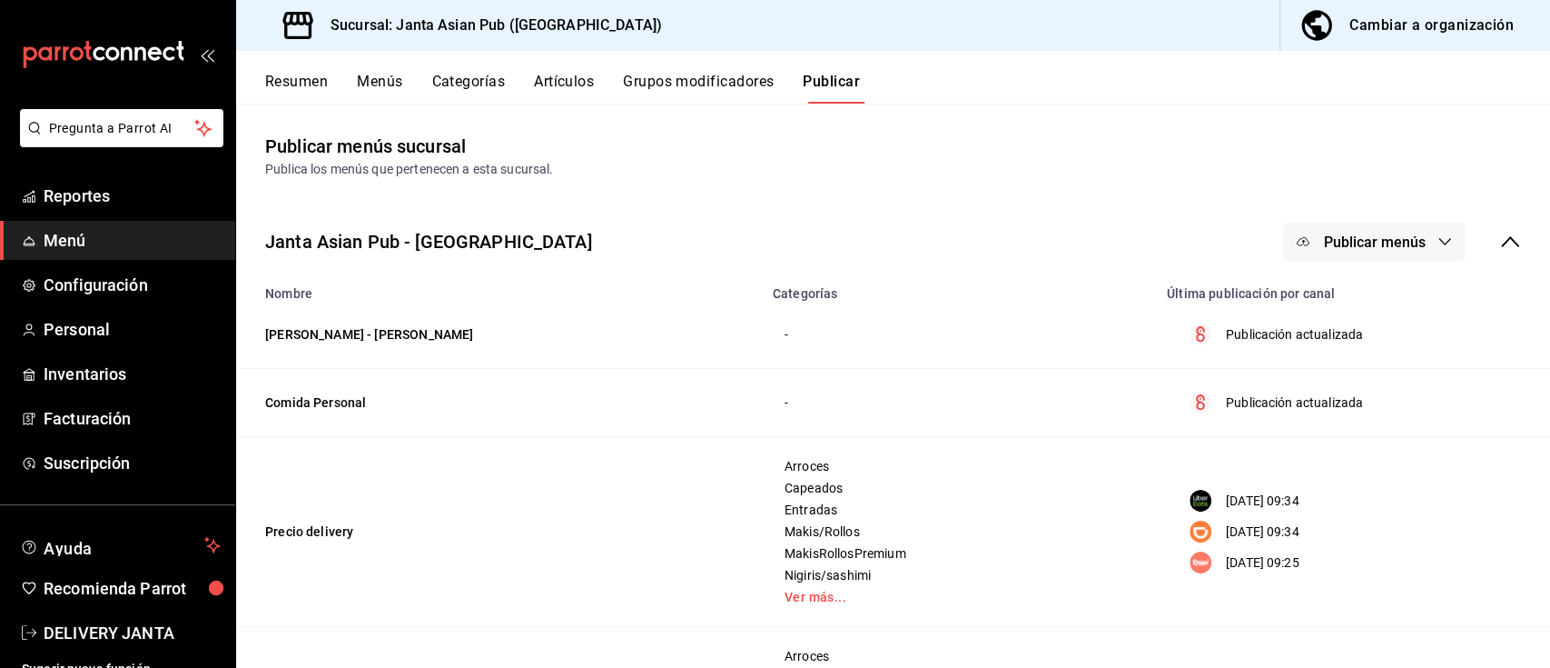
click at [1323, 243] on span "Publicar menús" at bounding box center [1374, 241] width 102 height 17
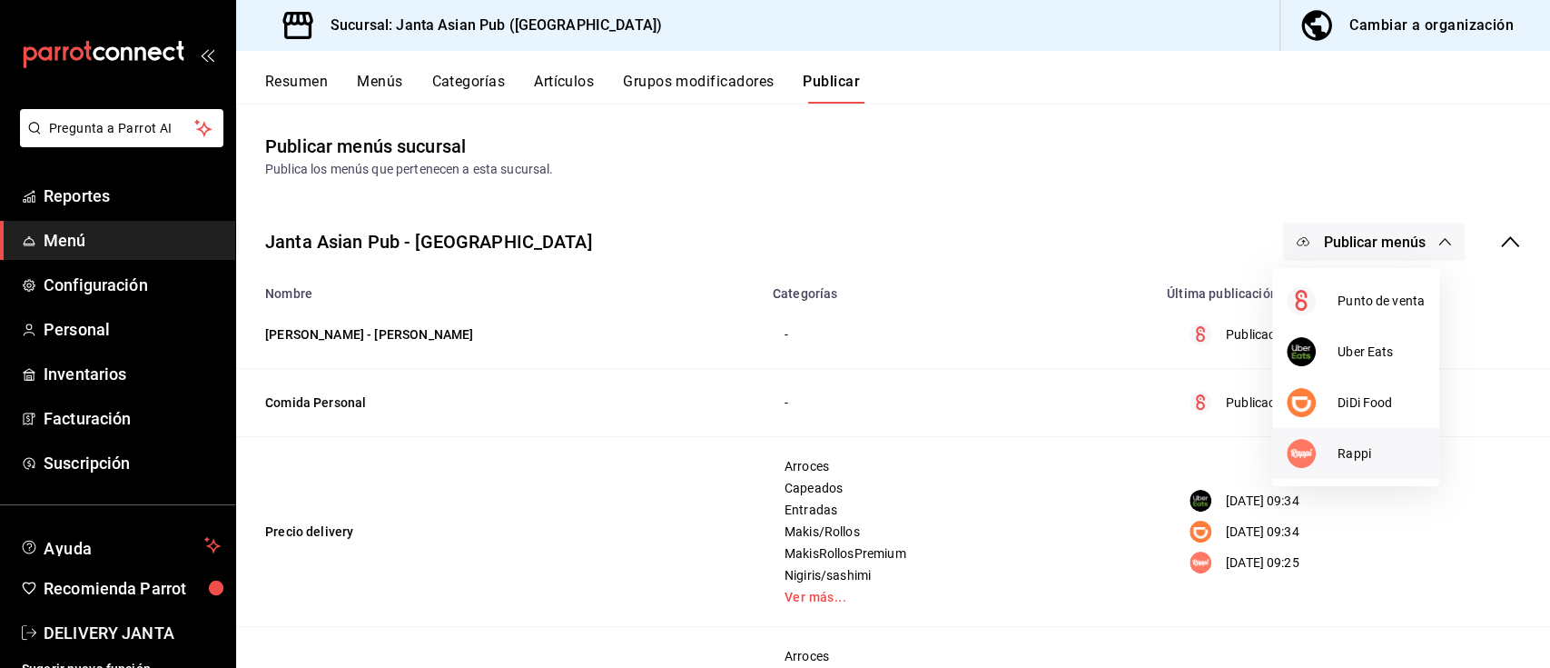
click at [1351, 455] on span "Rappi" at bounding box center [1381, 453] width 87 height 19
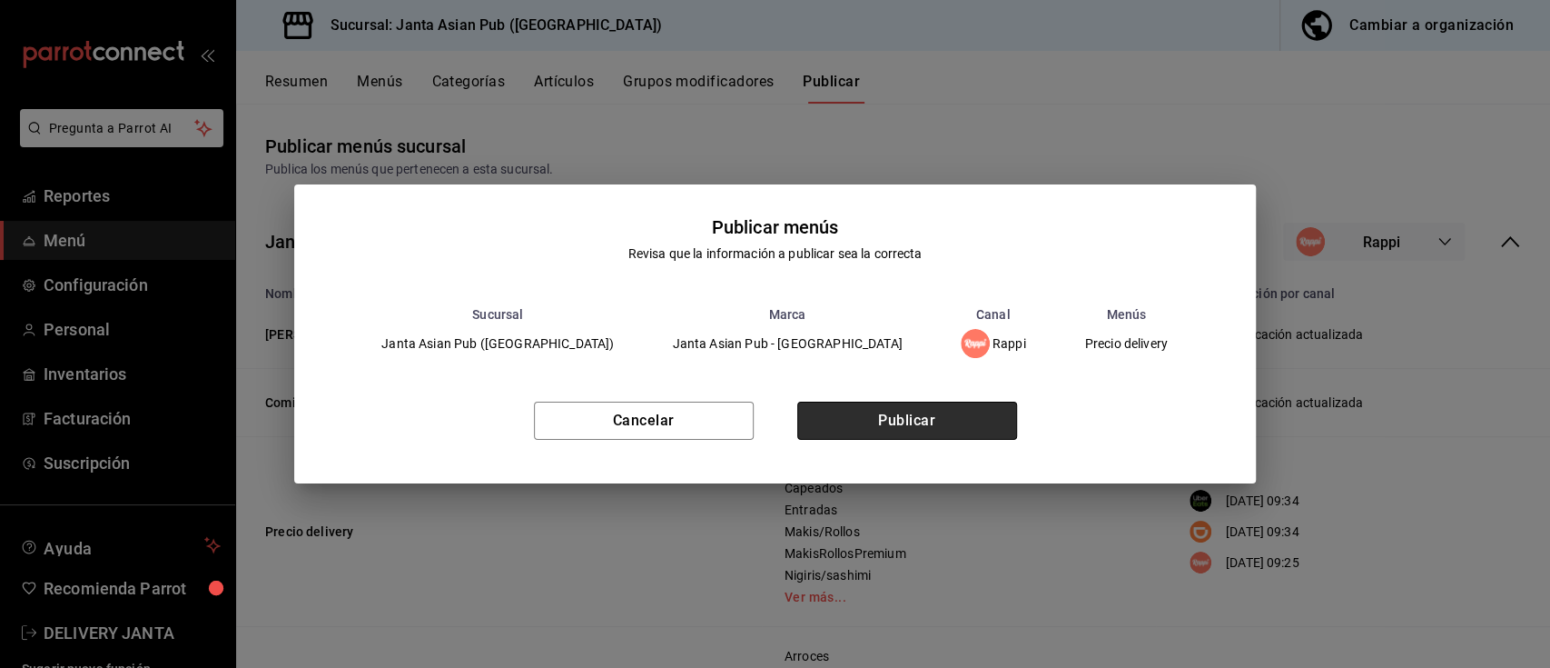
click at [937, 431] on button "Publicar" at bounding box center [907, 420] width 220 height 38
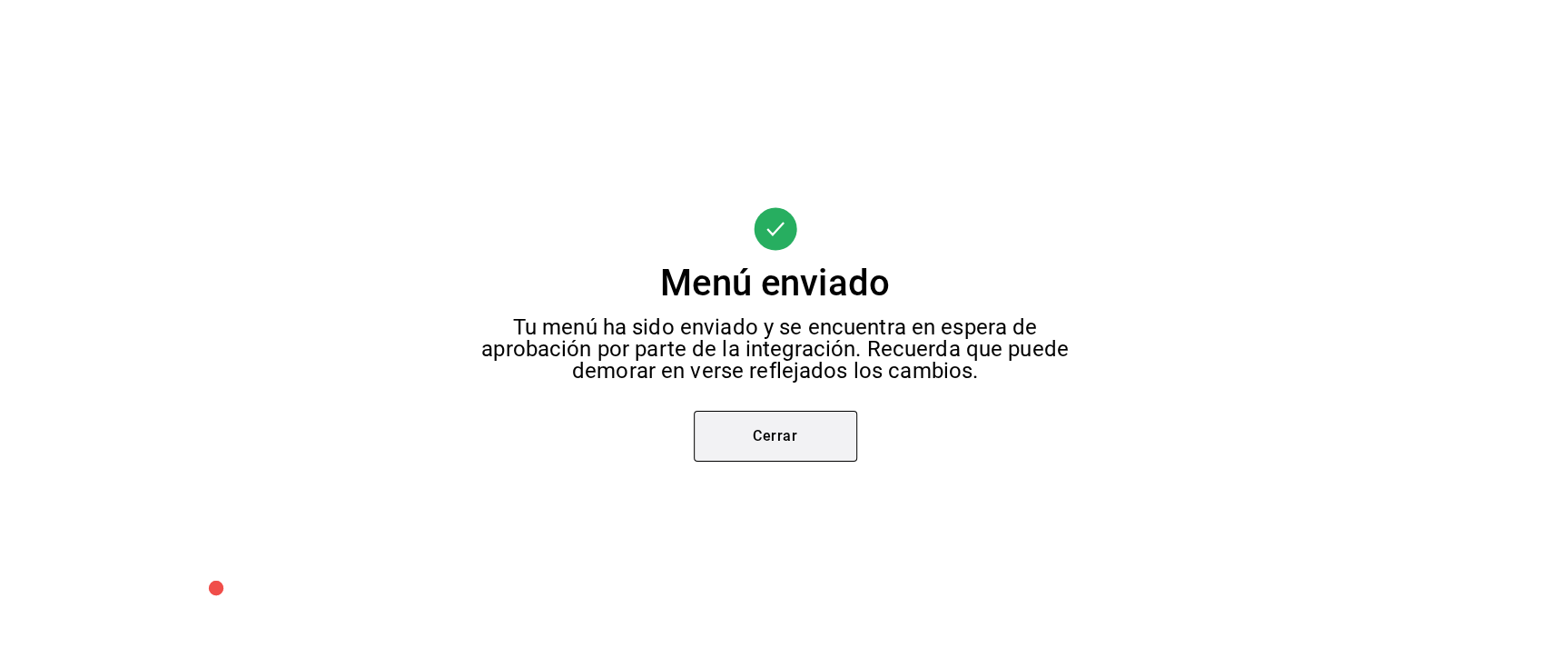
click at [818, 440] on button "Cerrar" at bounding box center [775, 436] width 163 height 51
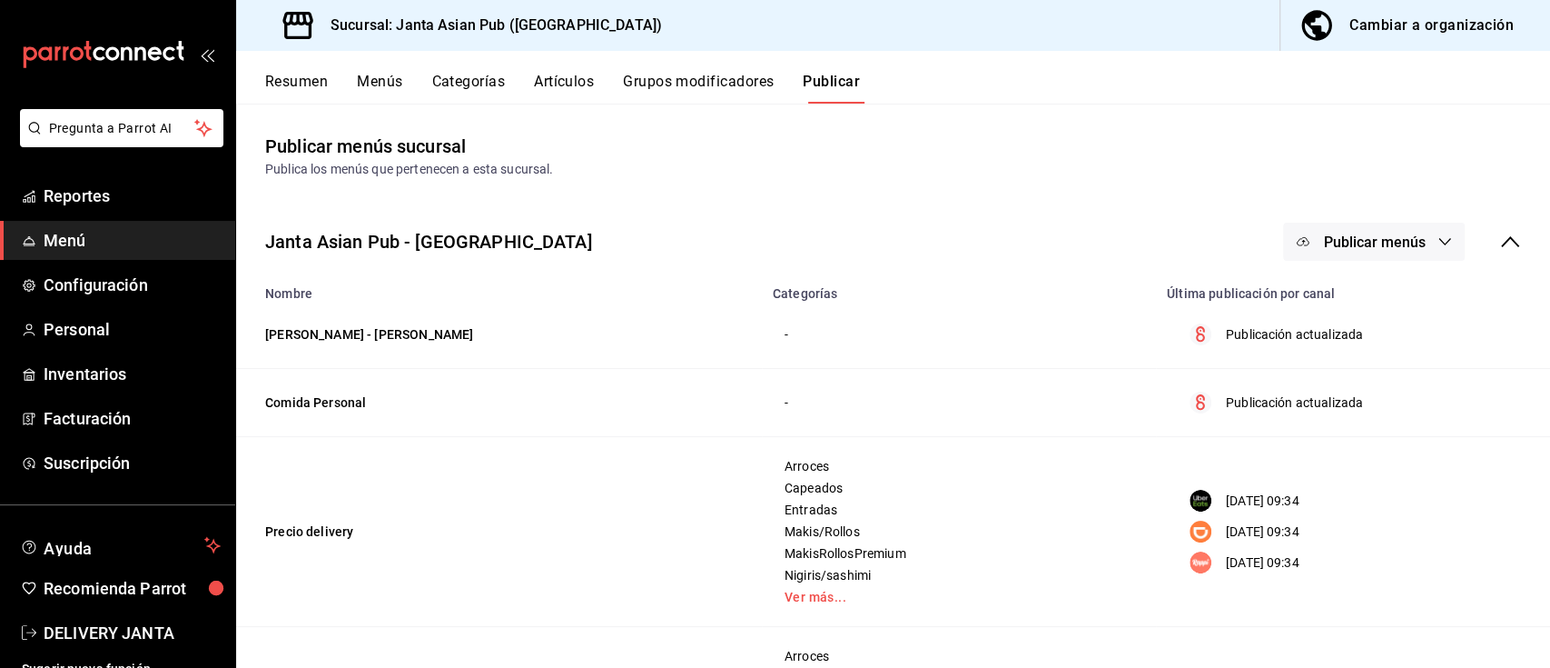
click at [270, 84] on button "Resumen" at bounding box center [296, 88] width 63 height 31
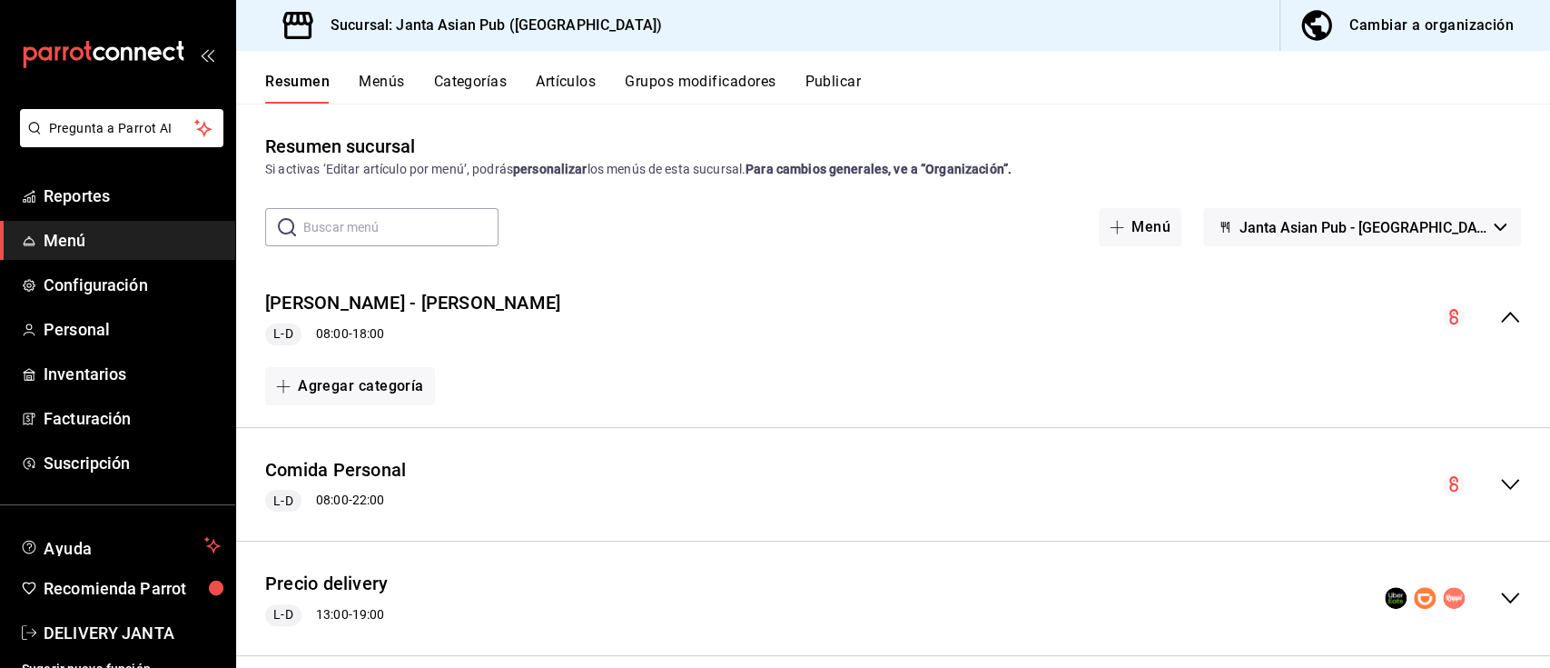
click at [1224, 456] on div "Comida Personal L-D 08:00 - 22:00" at bounding box center [893, 484] width 1314 height 84
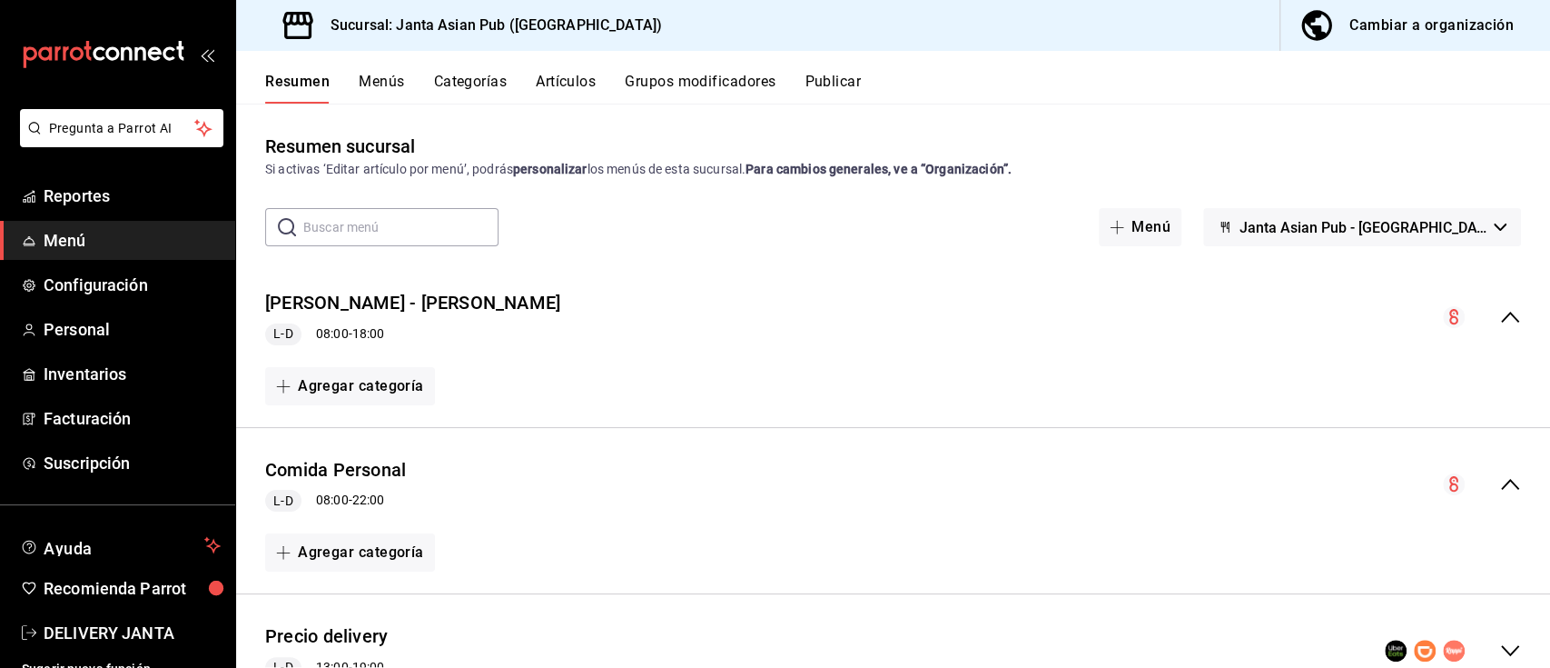
click at [1500, 316] on icon "collapse-menu-row" at bounding box center [1511, 317] width 22 height 22
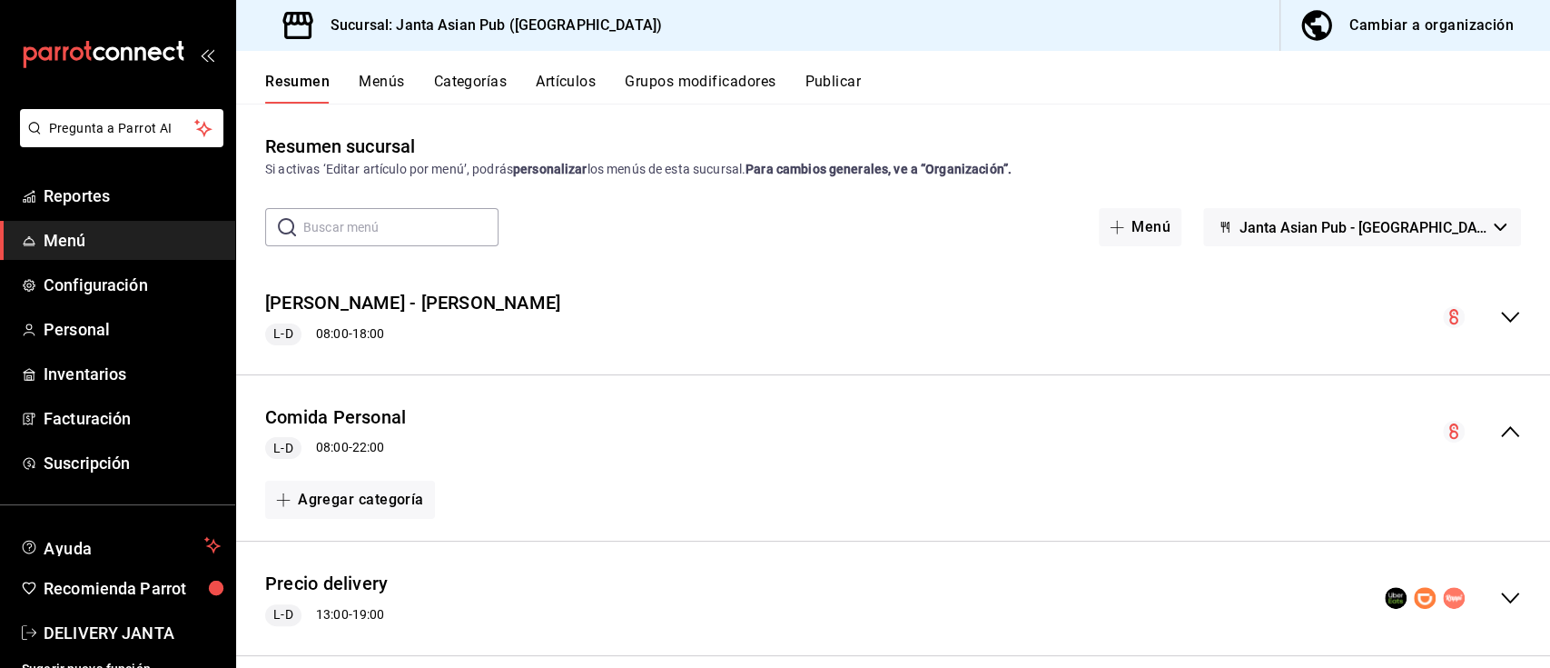
click at [1501, 316] on icon "collapse-menu-row" at bounding box center [1510, 317] width 18 height 11
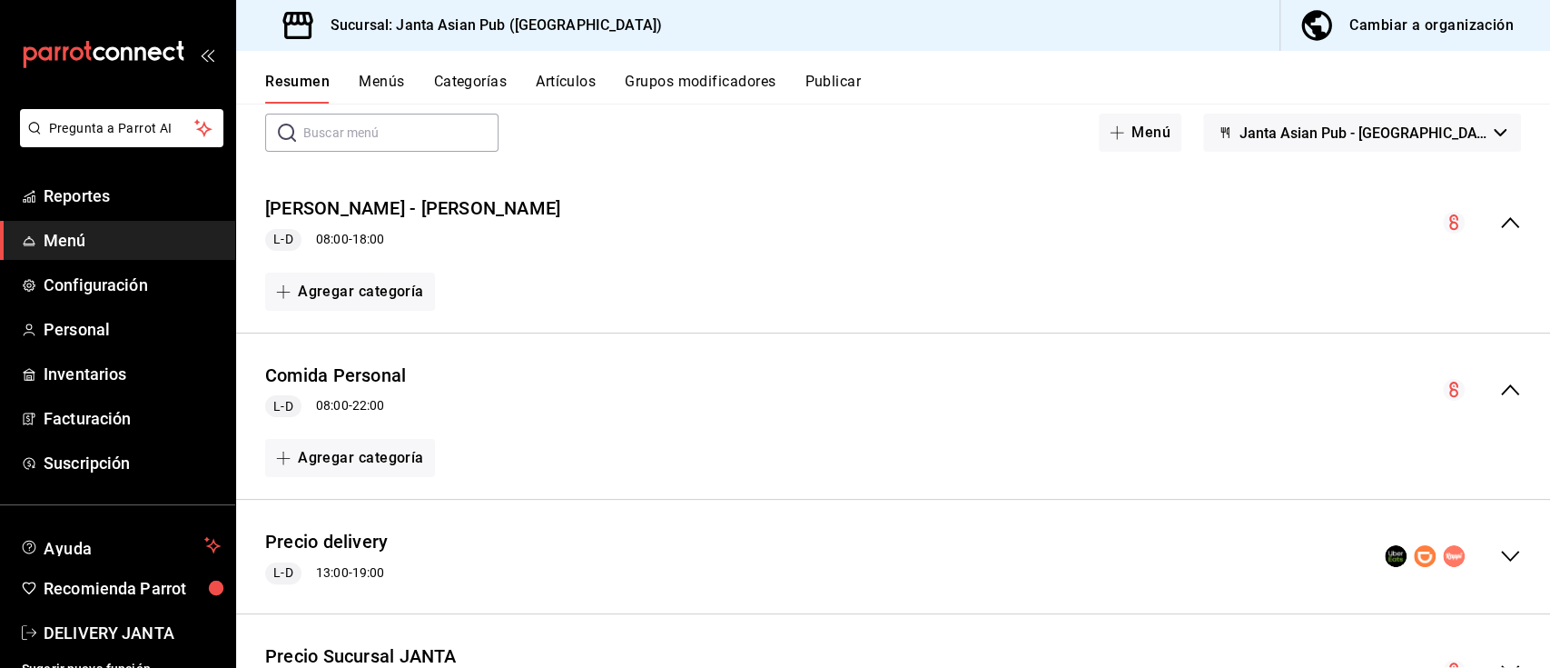
scroll to position [191, 0]
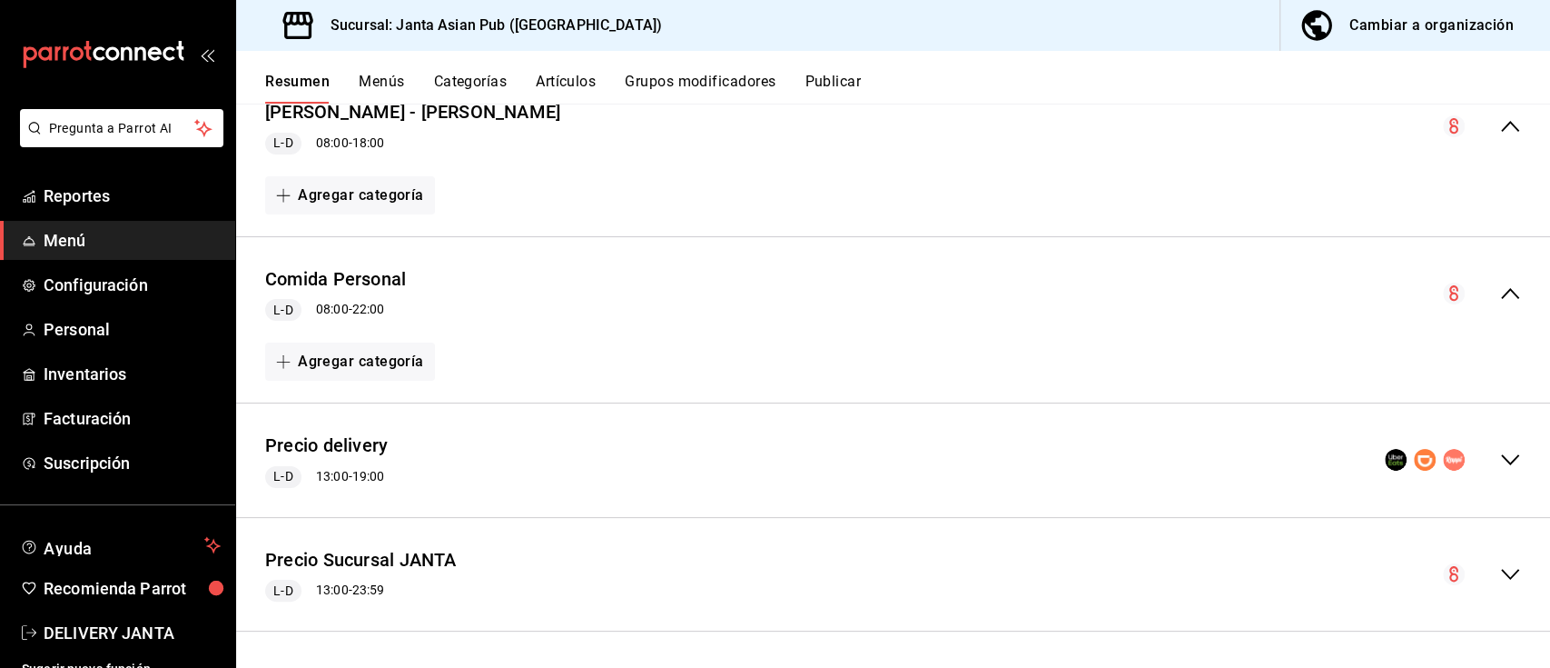
click at [1500, 455] on icon "collapse-menu-row" at bounding box center [1511, 460] width 22 height 22
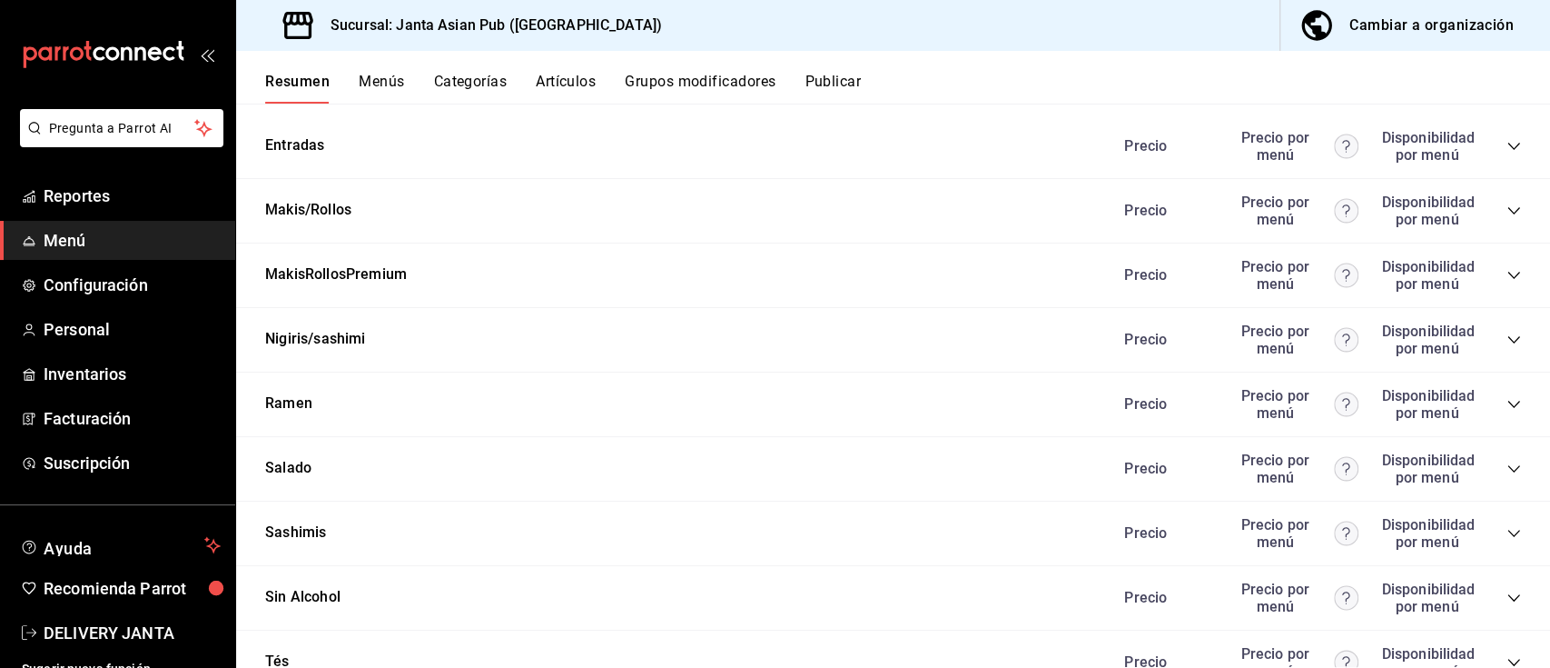
scroll to position [1908, 0]
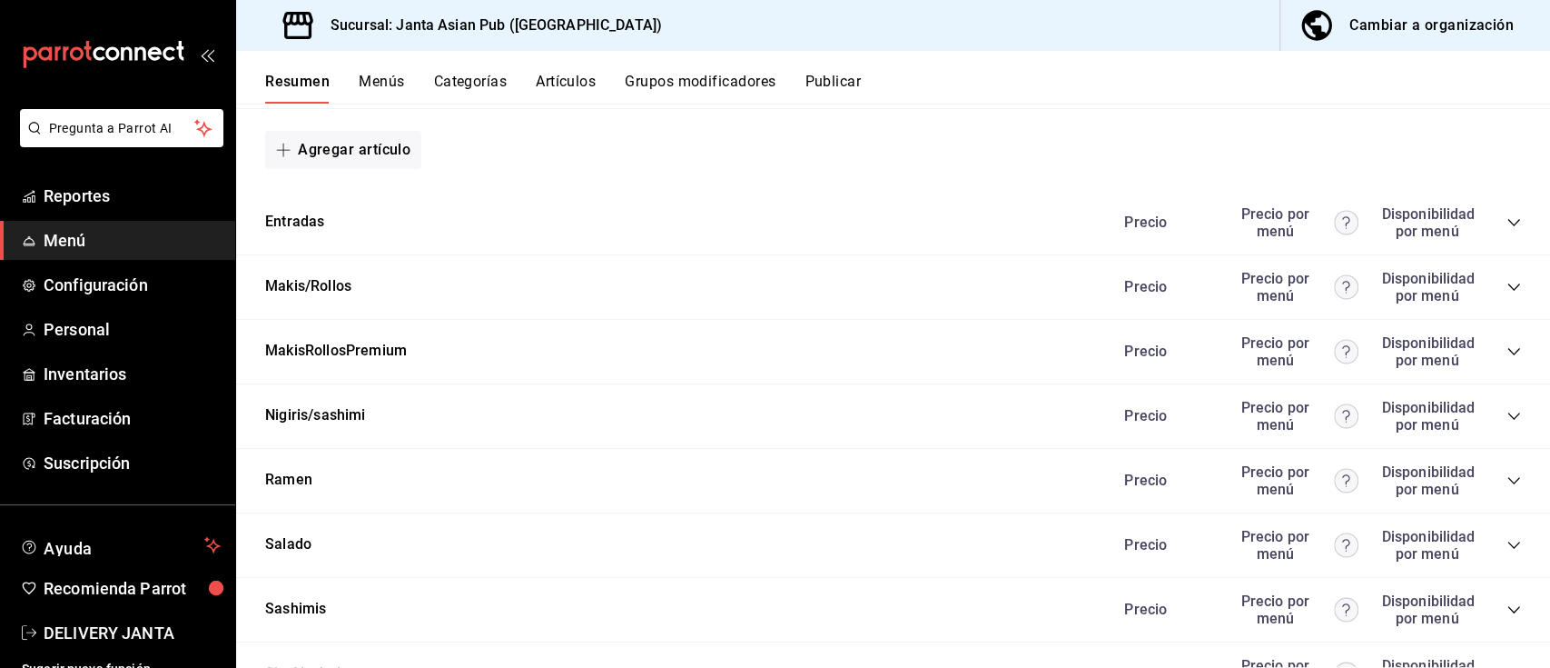
click at [1507, 229] on icon "collapse-category-row" at bounding box center [1514, 222] width 15 height 15
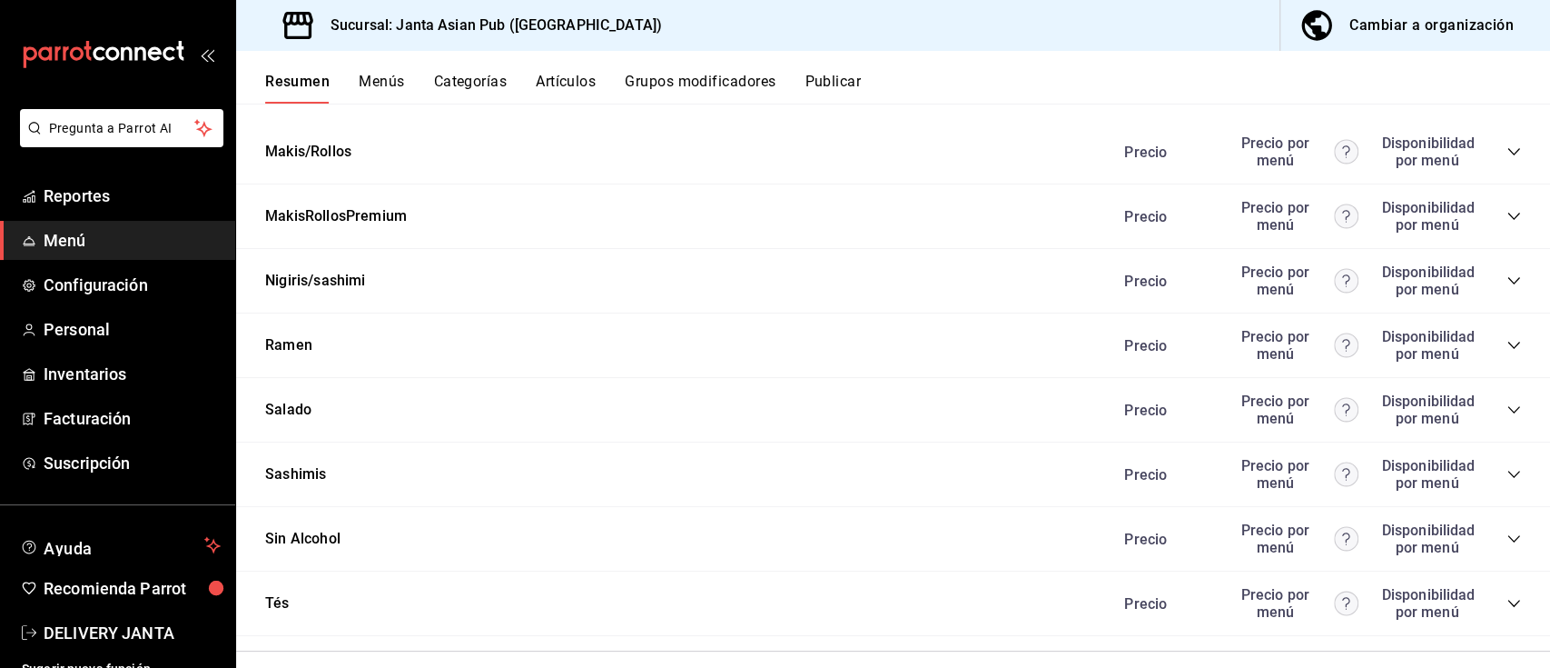
scroll to position [3879, 0]
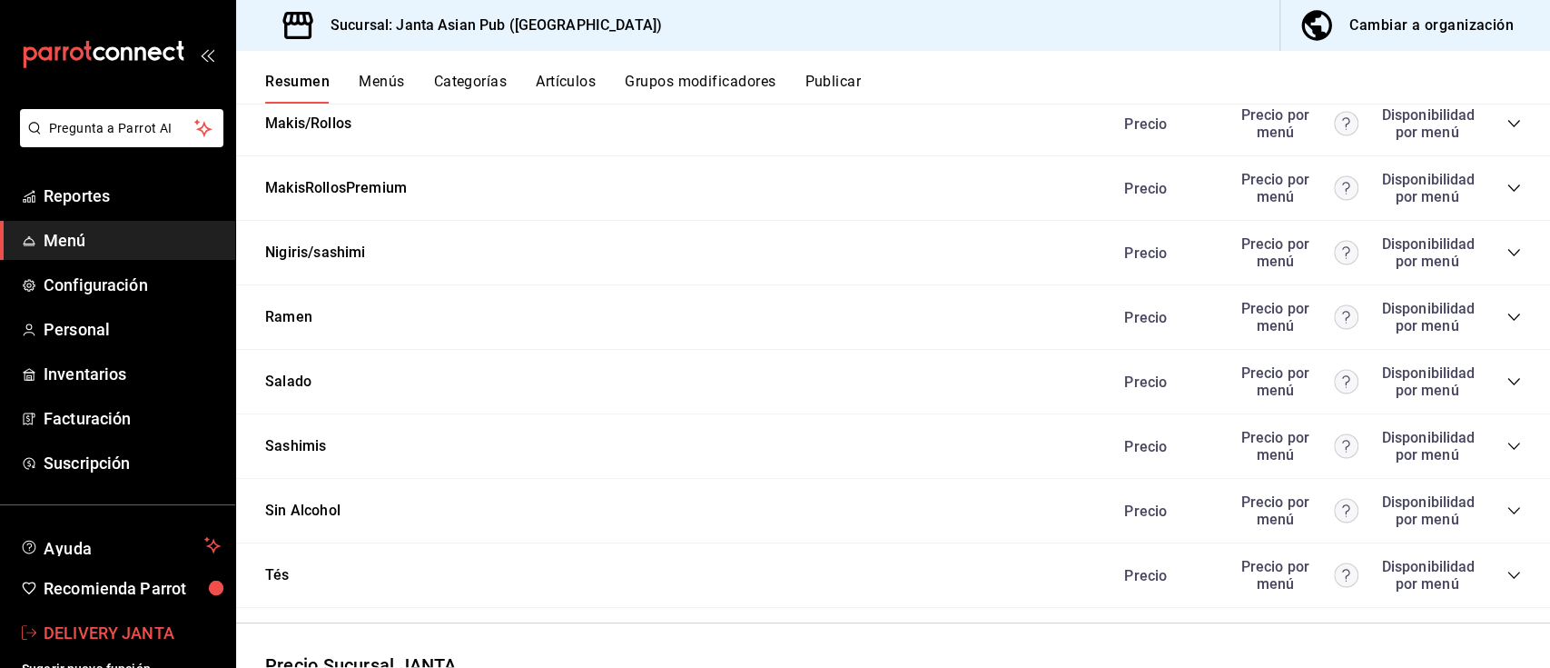
click at [101, 630] on span "DELIVERY JANTA" at bounding box center [132, 632] width 177 height 25
